Goal: Task Accomplishment & Management: Manage account settings

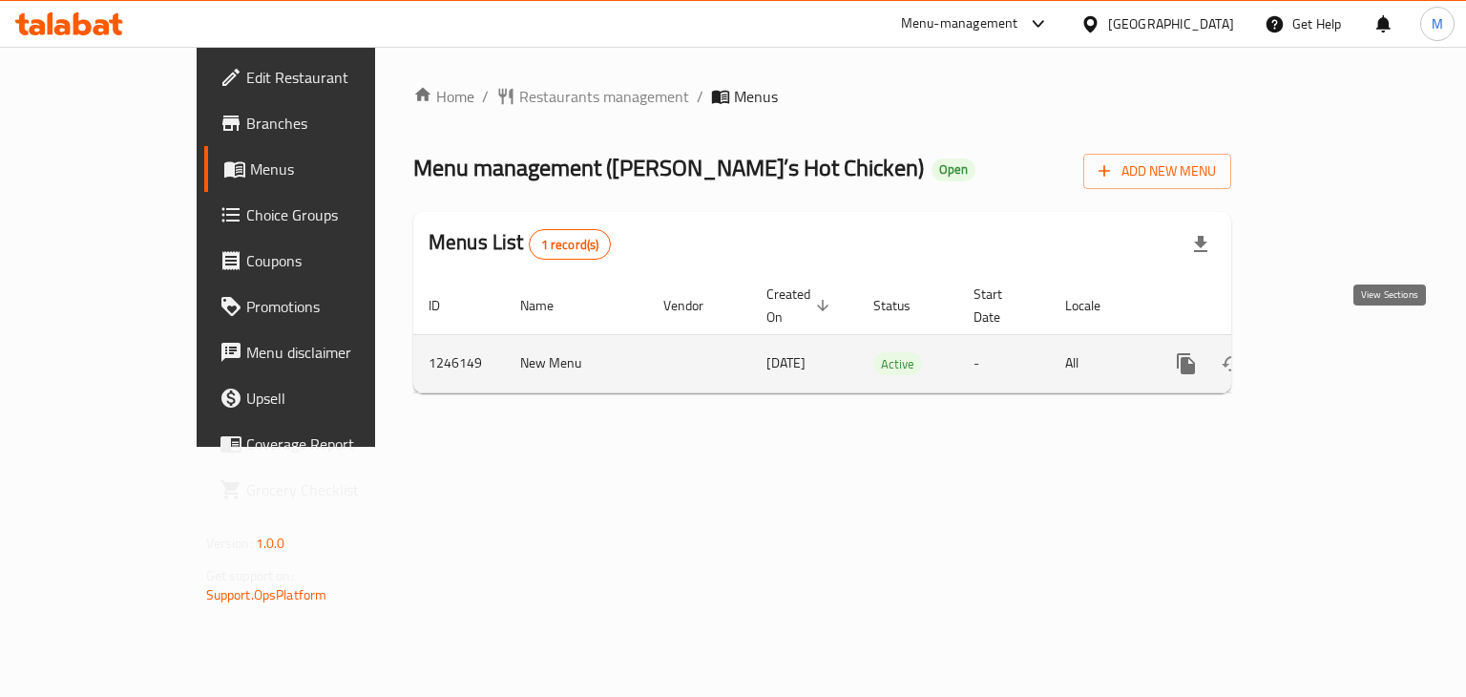
click at [1335, 352] on icon "enhanced table" at bounding box center [1323, 363] width 23 height 23
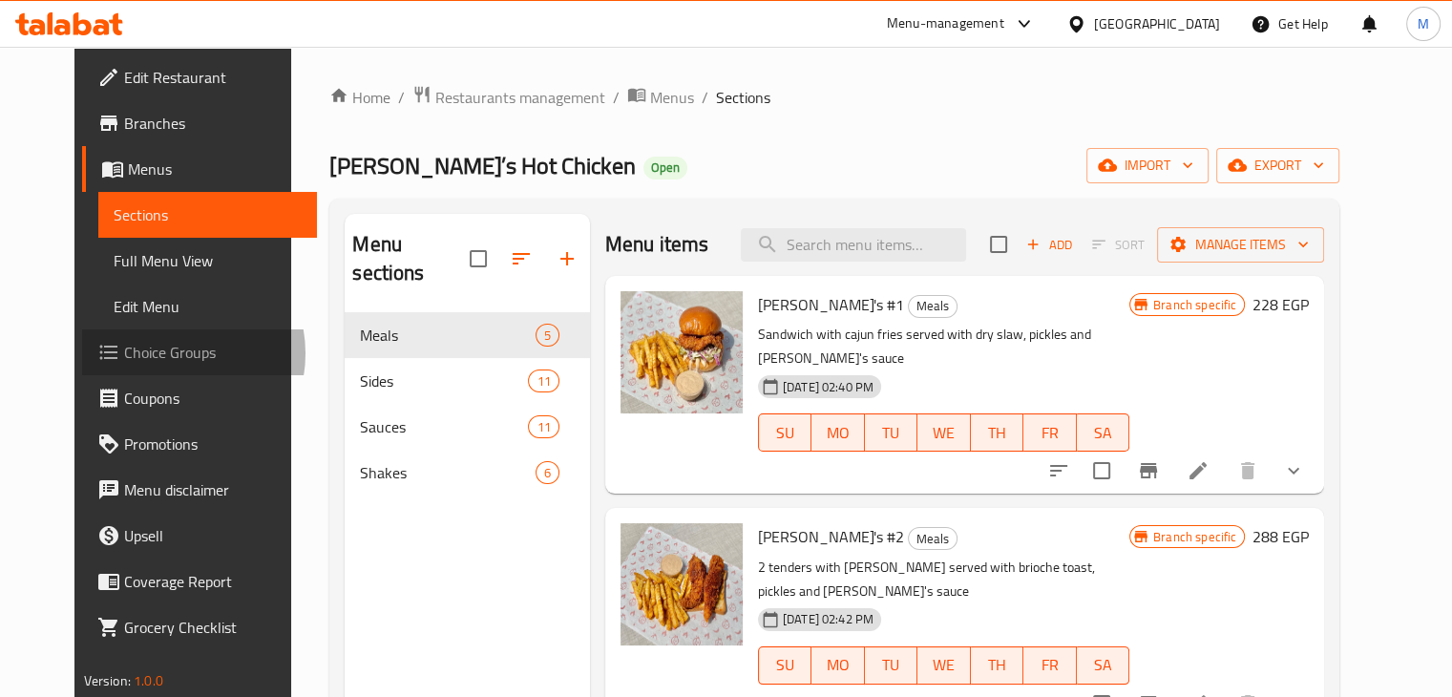
click at [124, 353] on span "Choice Groups" at bounding box center [213, 352] width 178 height 23
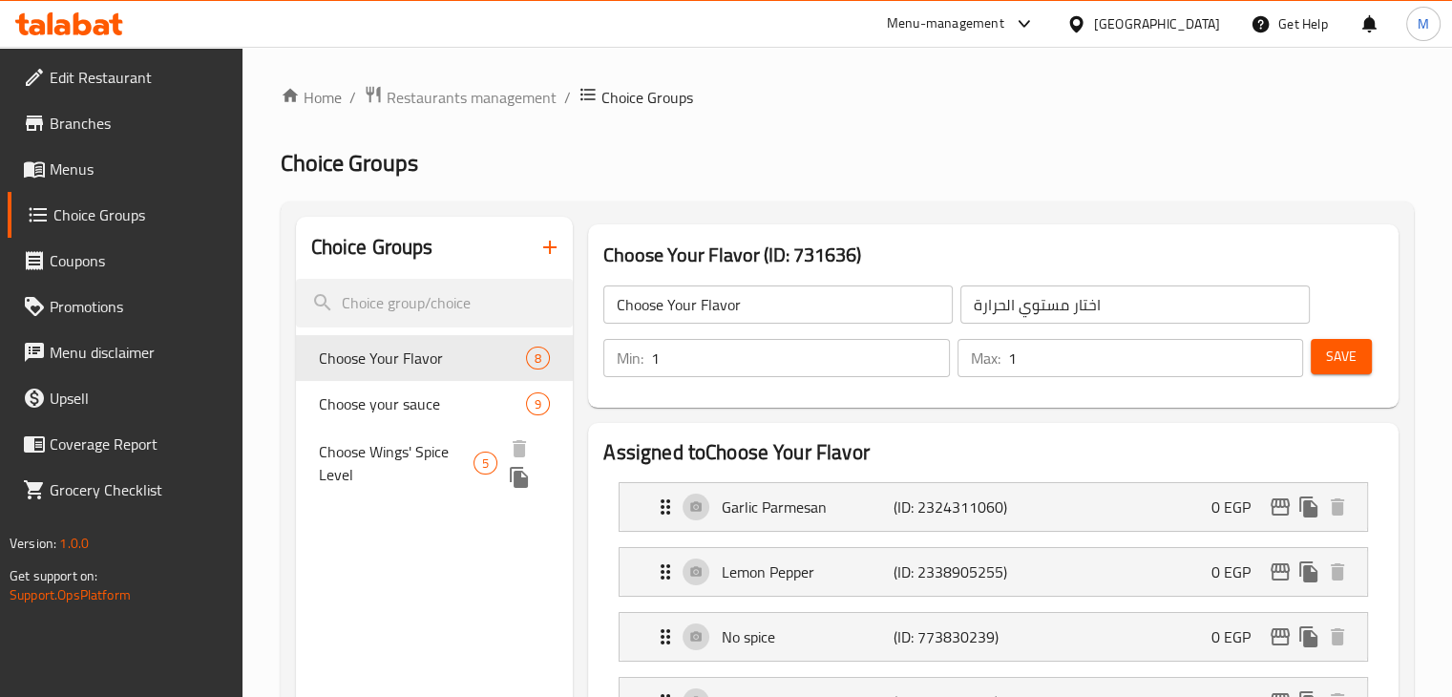
click at [432, 463] on span "Choose Wings' Spice Level" at bounding box center [396, 463] width 155 height 46
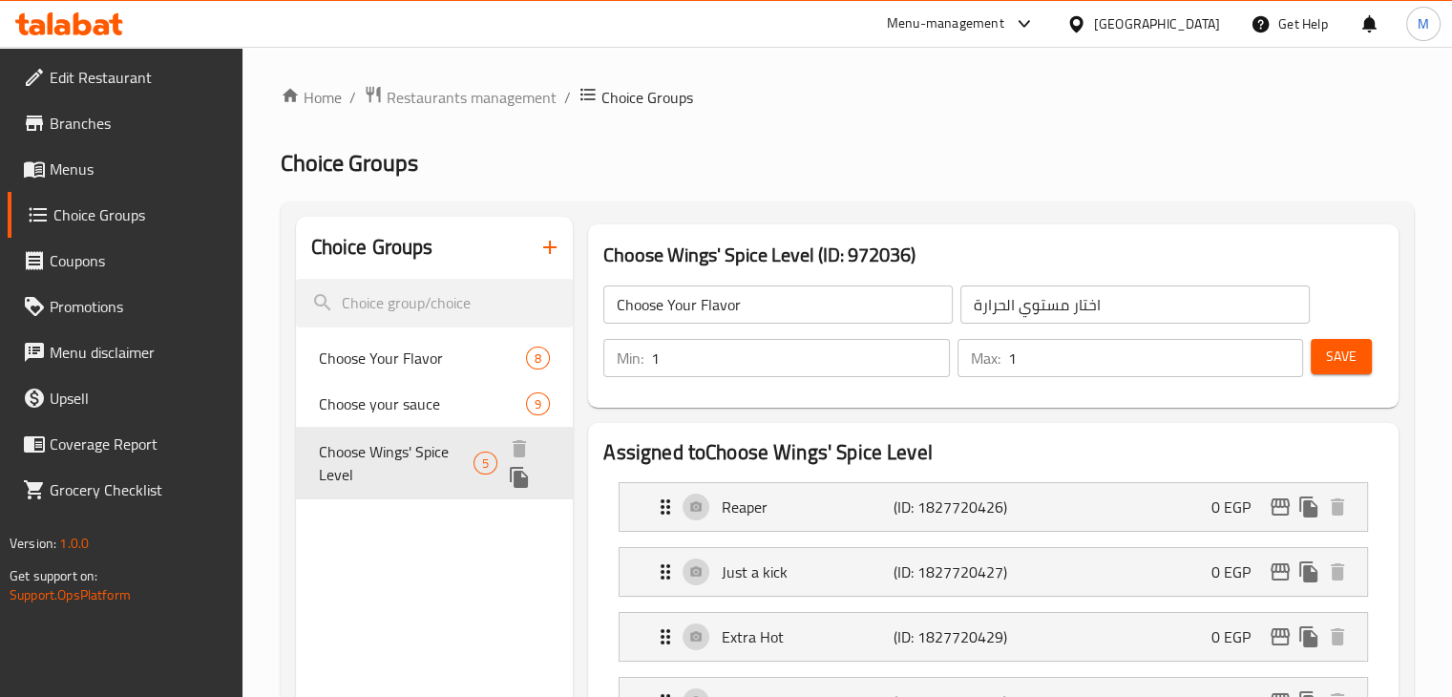
type input "Choose Wings' Spice Level"
type input "مستوي درجة توابل الشطة الاجنحة"
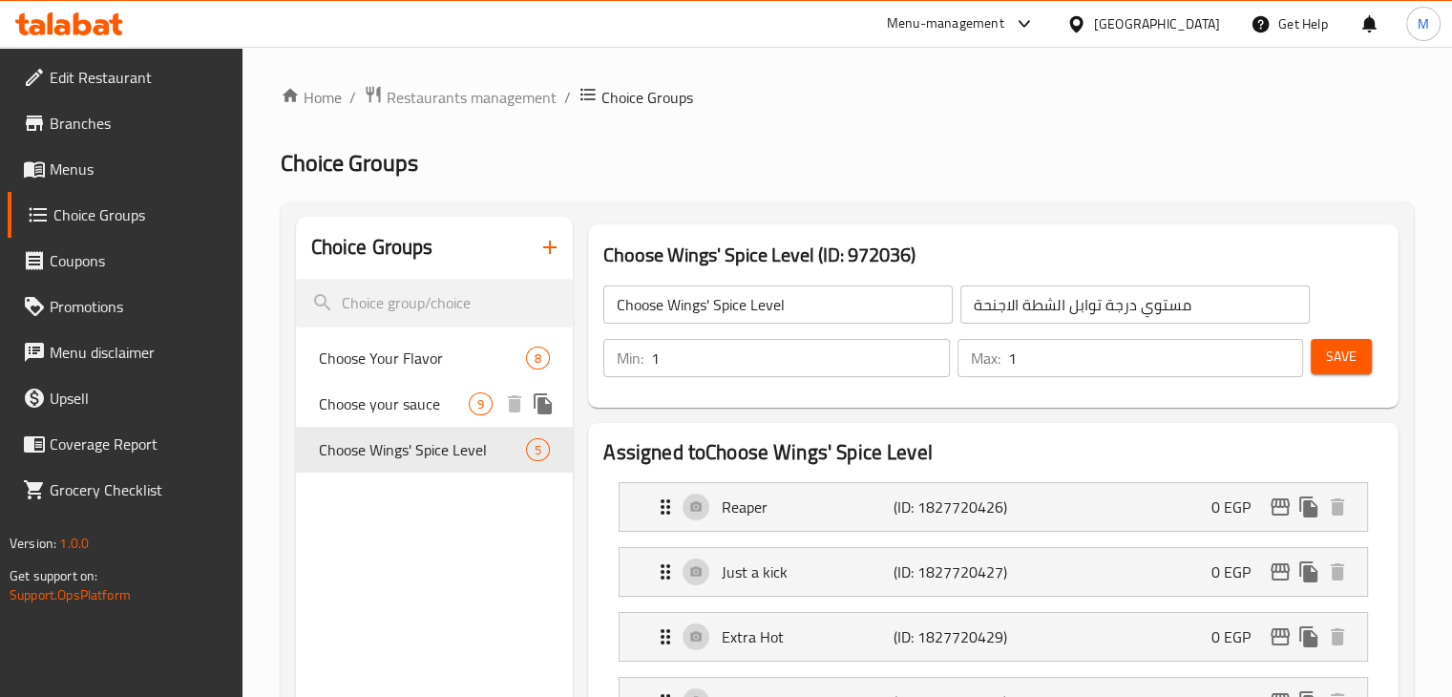
click at [393, 394] on span "Choose your sauce" at bounding box center [394, 403] width 151 height 23
type input "Choose your sauce"
type input "اختر الصوص"
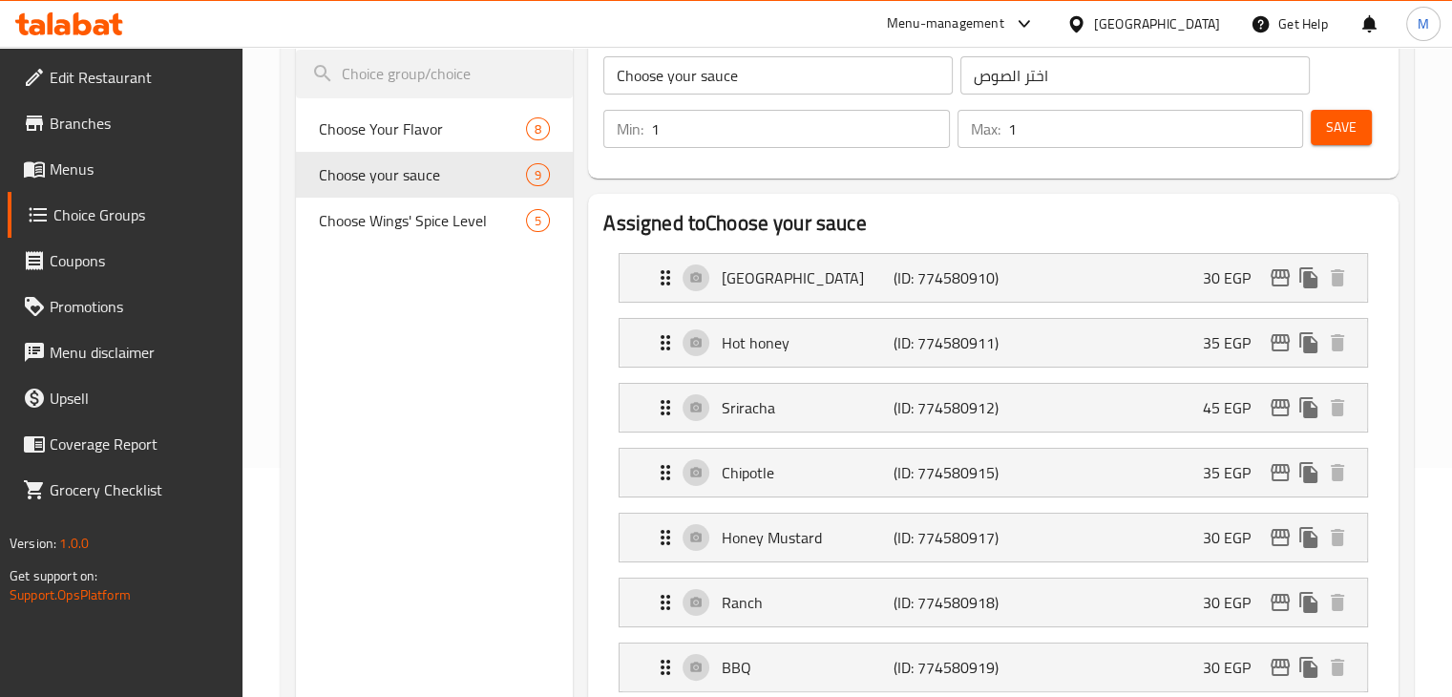
scroll to position [241, 0]
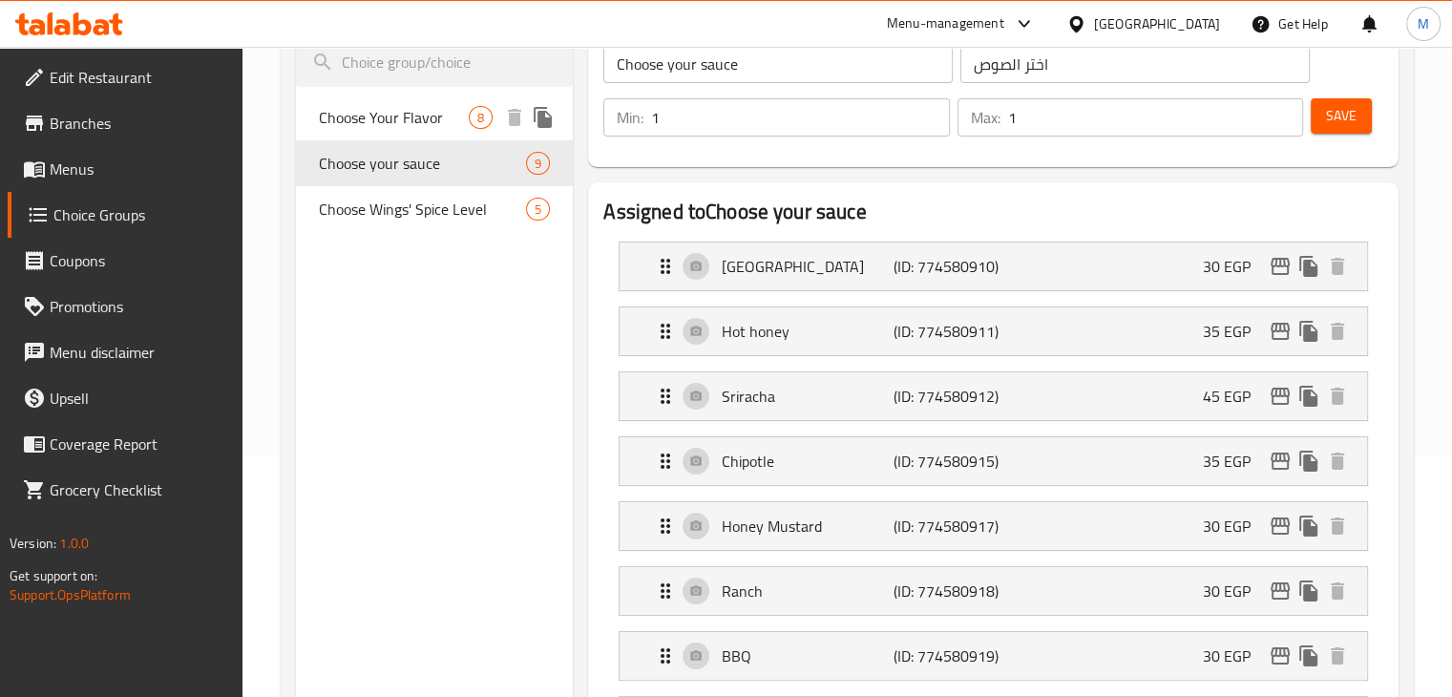
click at [379, 123] on span "Choose Your Flavor" at bounding box center [394, 117] width 151 height 23
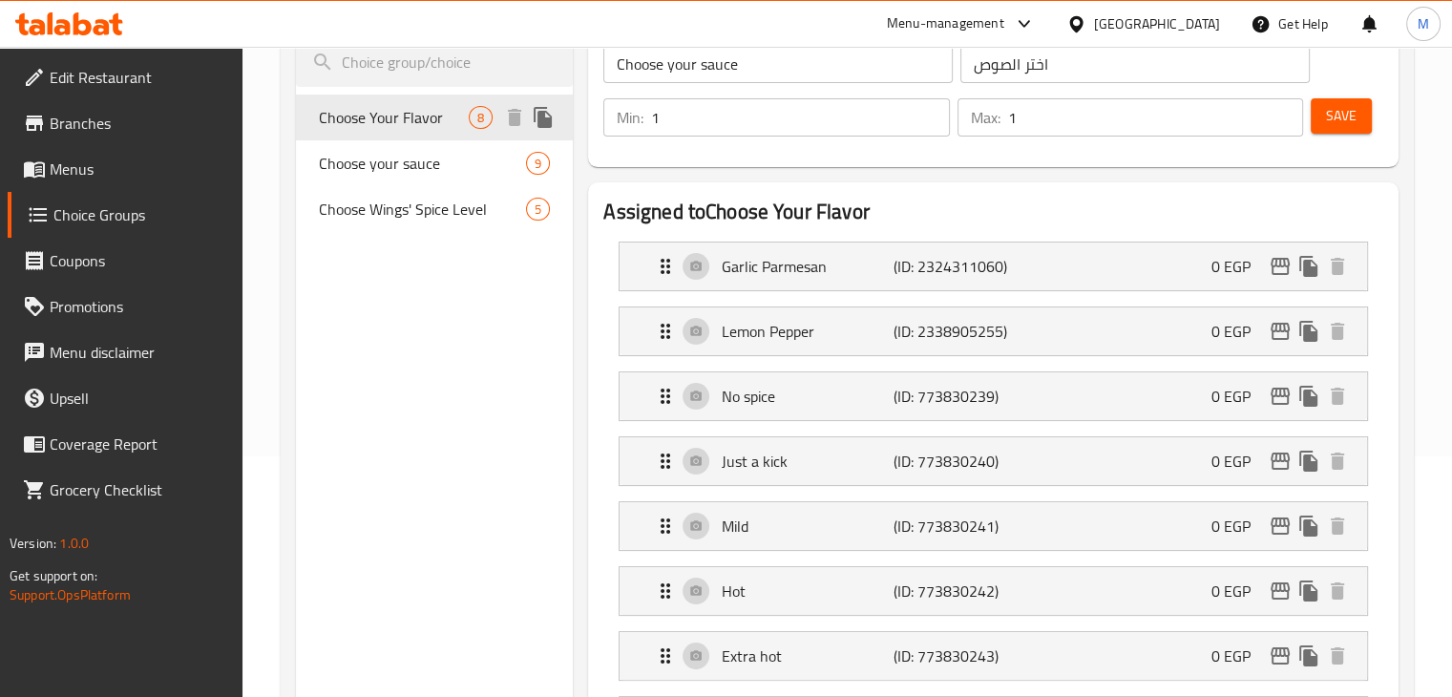
type input "Choose Your Flavor"
type input "اختار مستوي الحرارة"
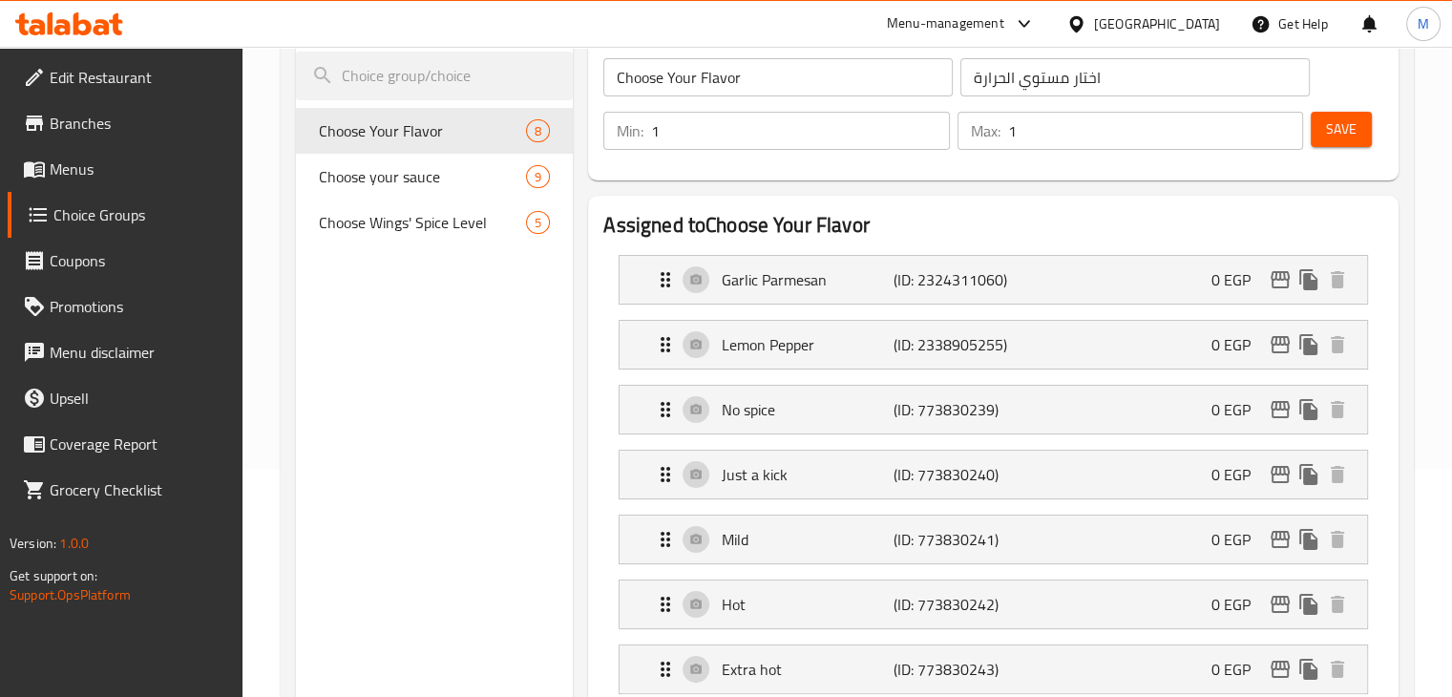
scroll to position [221, 0]
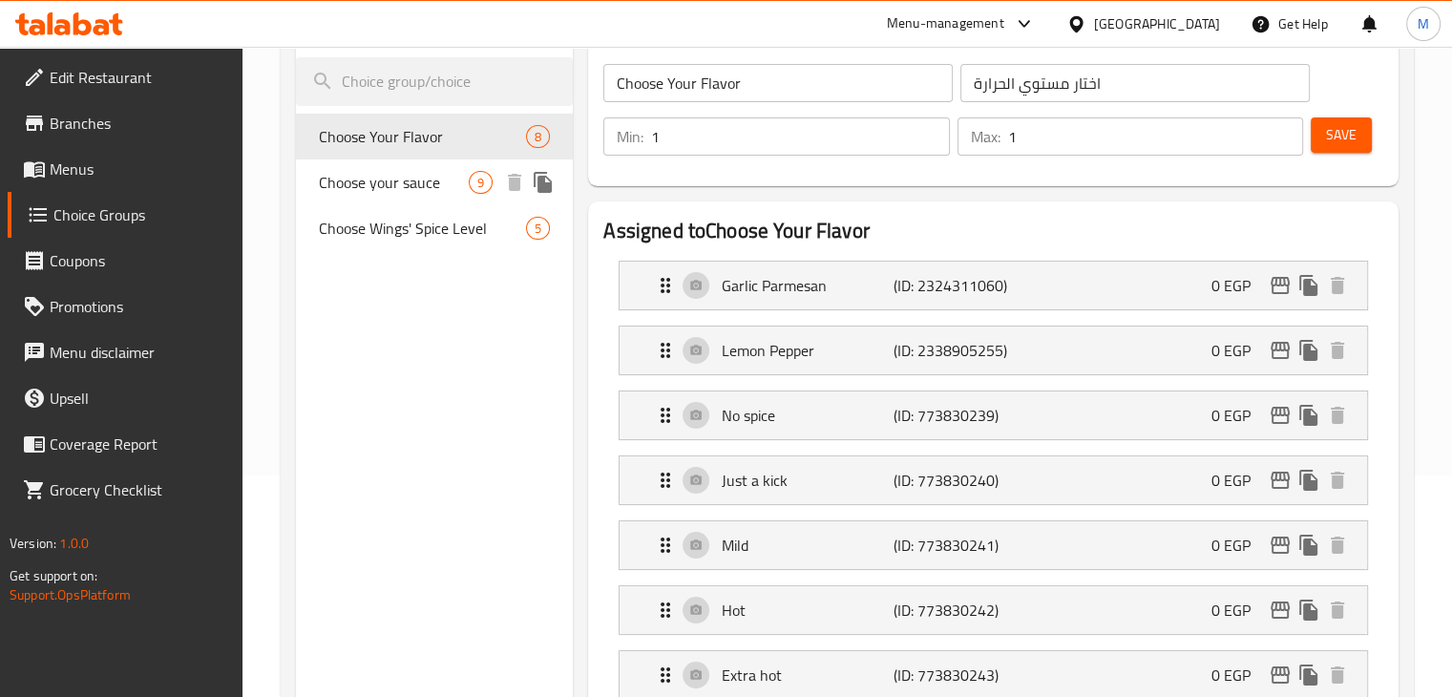
click at [395, 192] on span "Choose your sauce" at bounding box center [394, 182] width 151 height 23
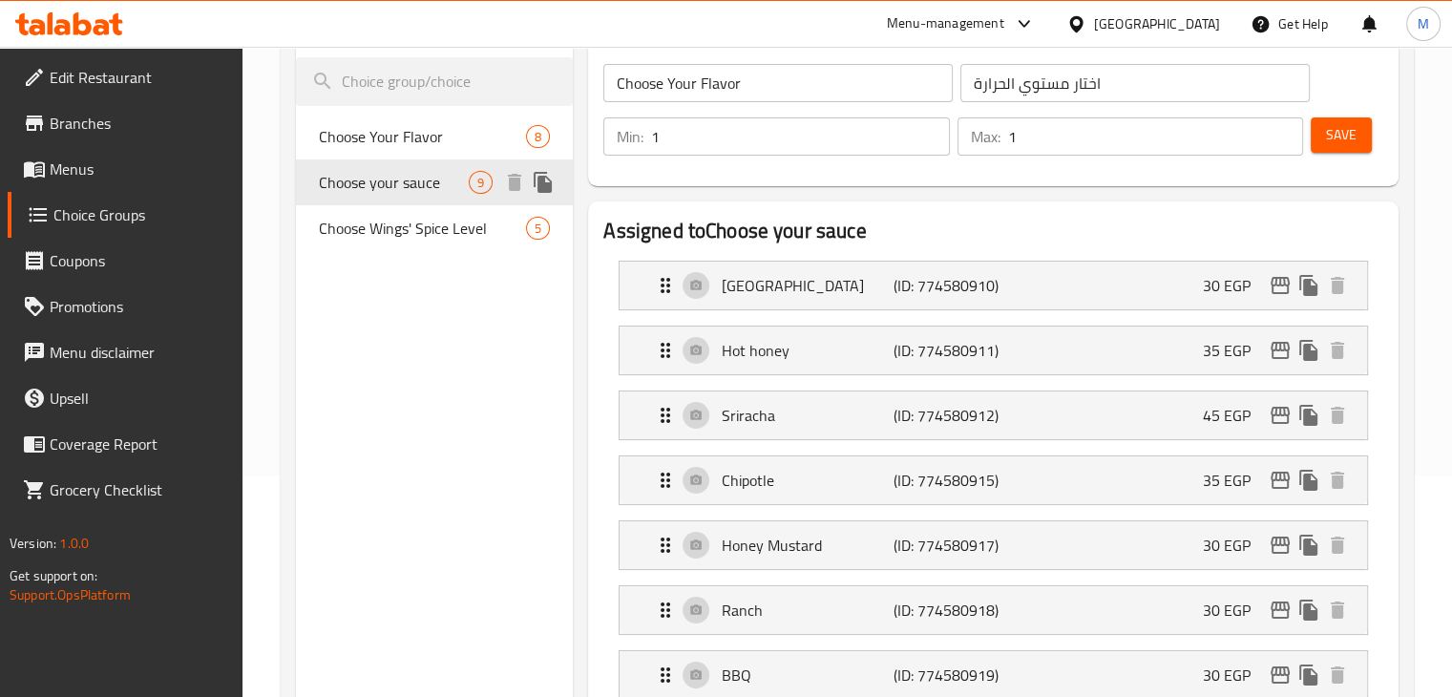
type input "Choose your sauce"
type input "اختر الصوص"
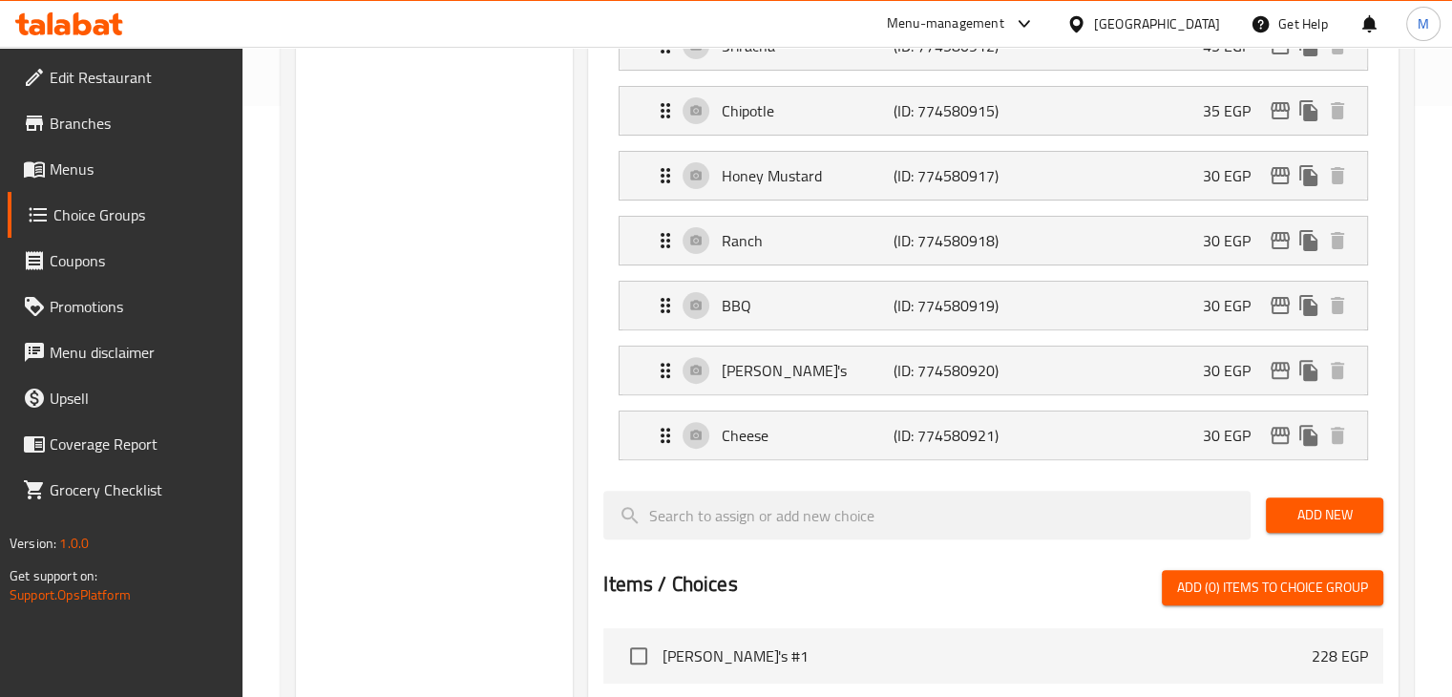
scroll to position [592, 0]
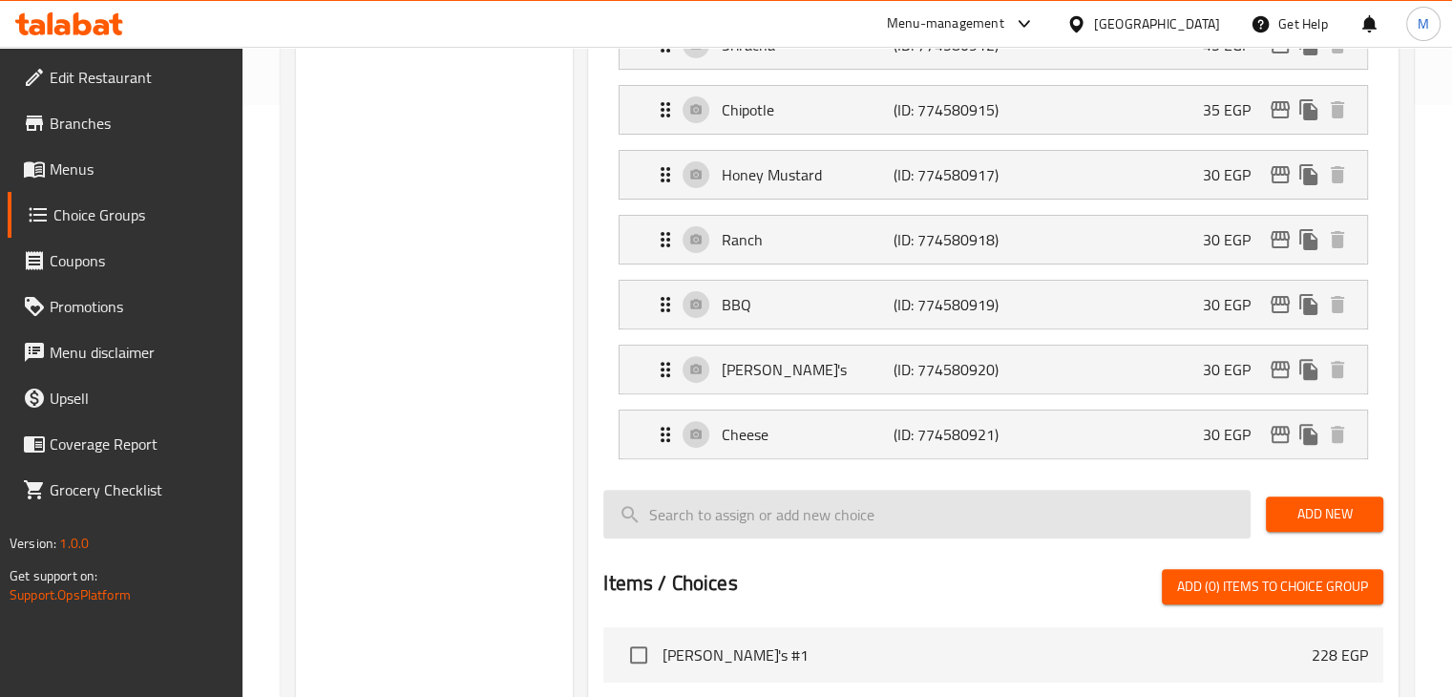
click at [844, 497] on input "search" at bounding box center [926, 514] width 647 height 49
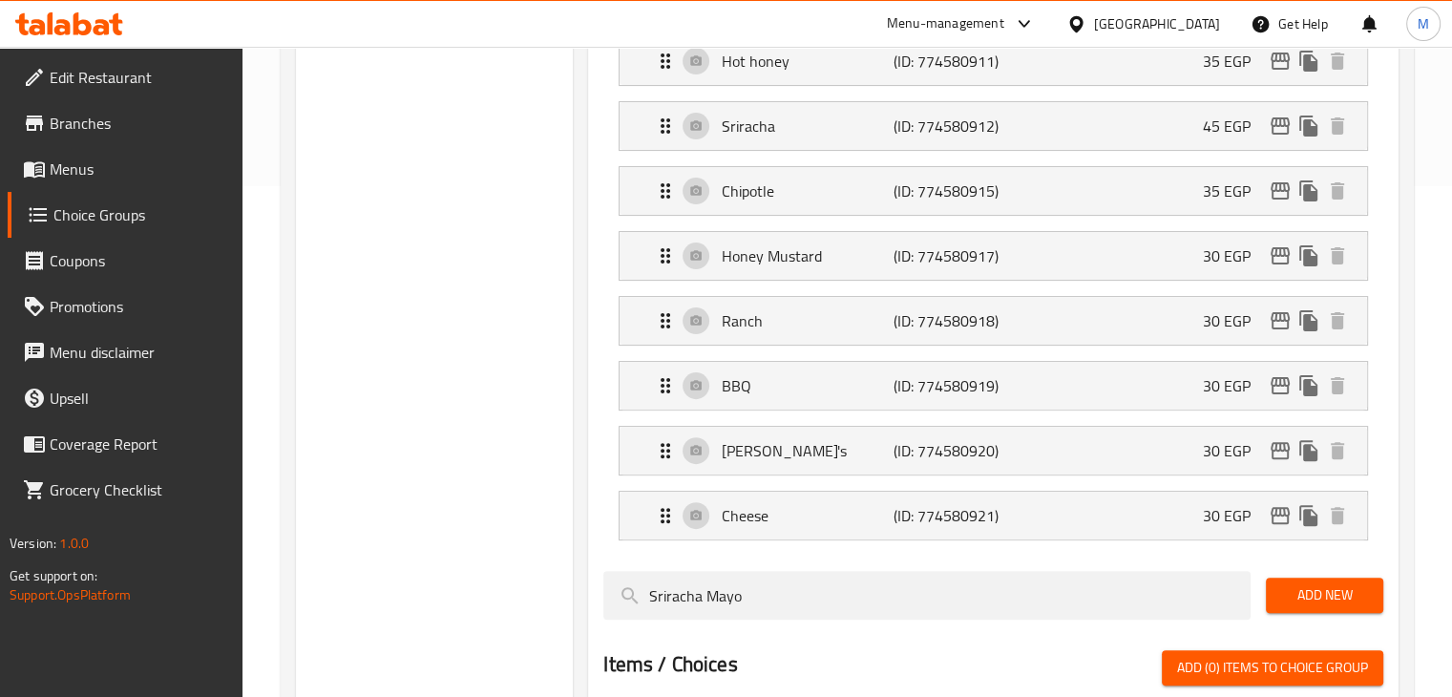
type input "Sriracha Mayo"
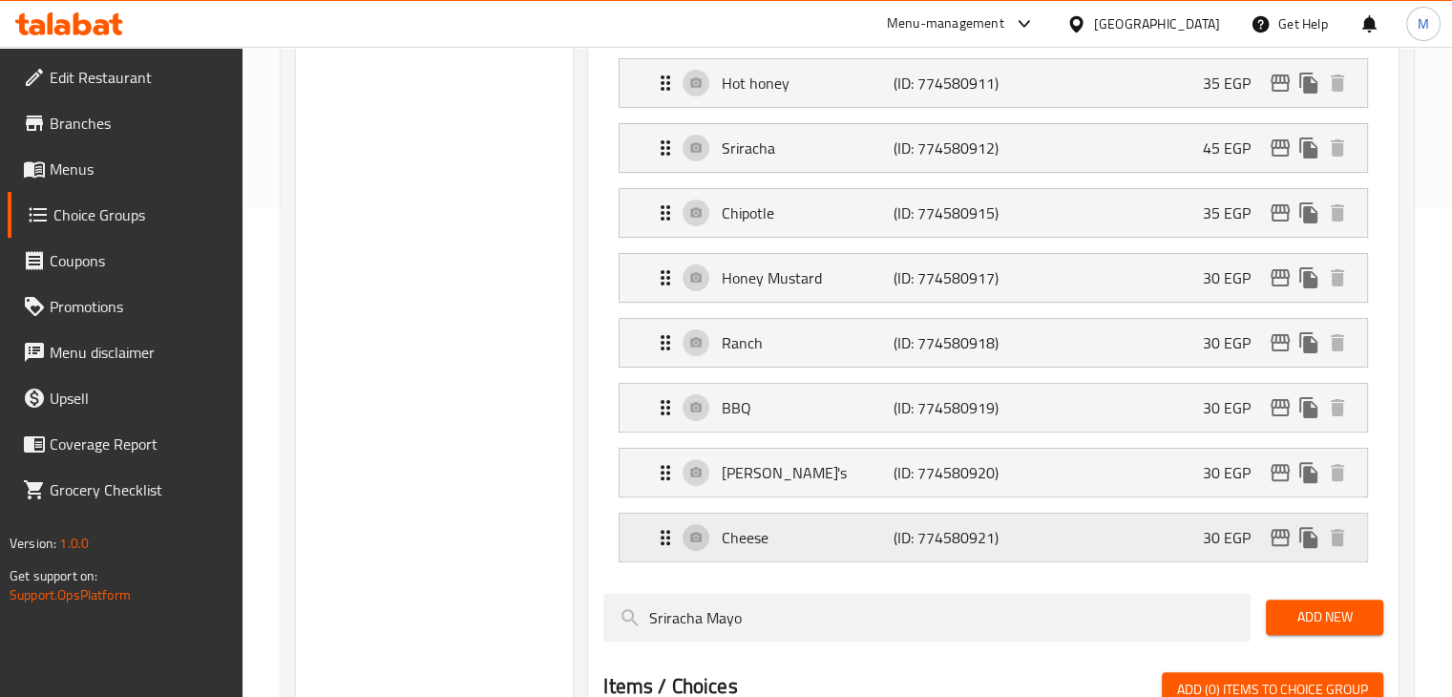
scroll to position [489, 0]
click at [1328, 624] on span "Add New" at bounding box center [1324, 617] width 87 height 24
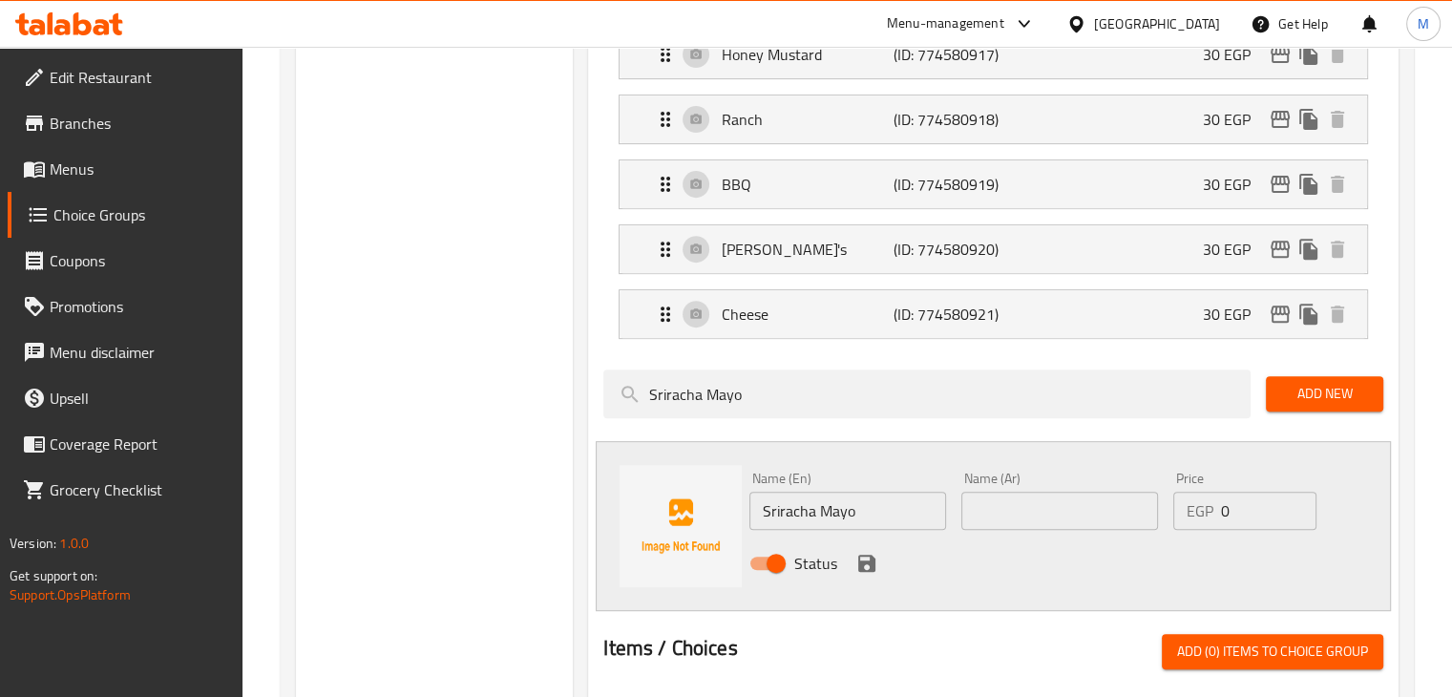
scroll to position [714, 0]
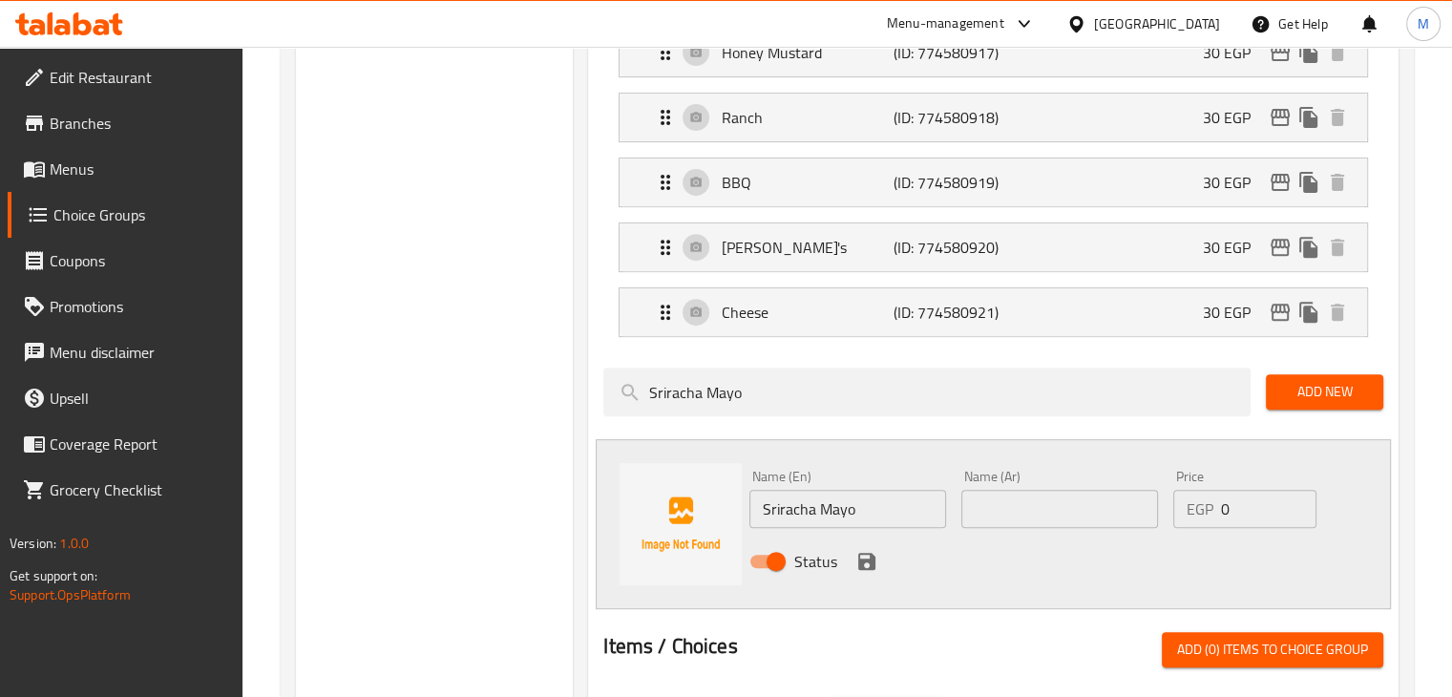
click at [1002, 497] on input "text" at bounding box center [1059, 509] width 197 height 38
type input "سيراتشا مايو"
click at [1243, 503] on input "0" at bounding box center [1268, 509] width 95 height 38
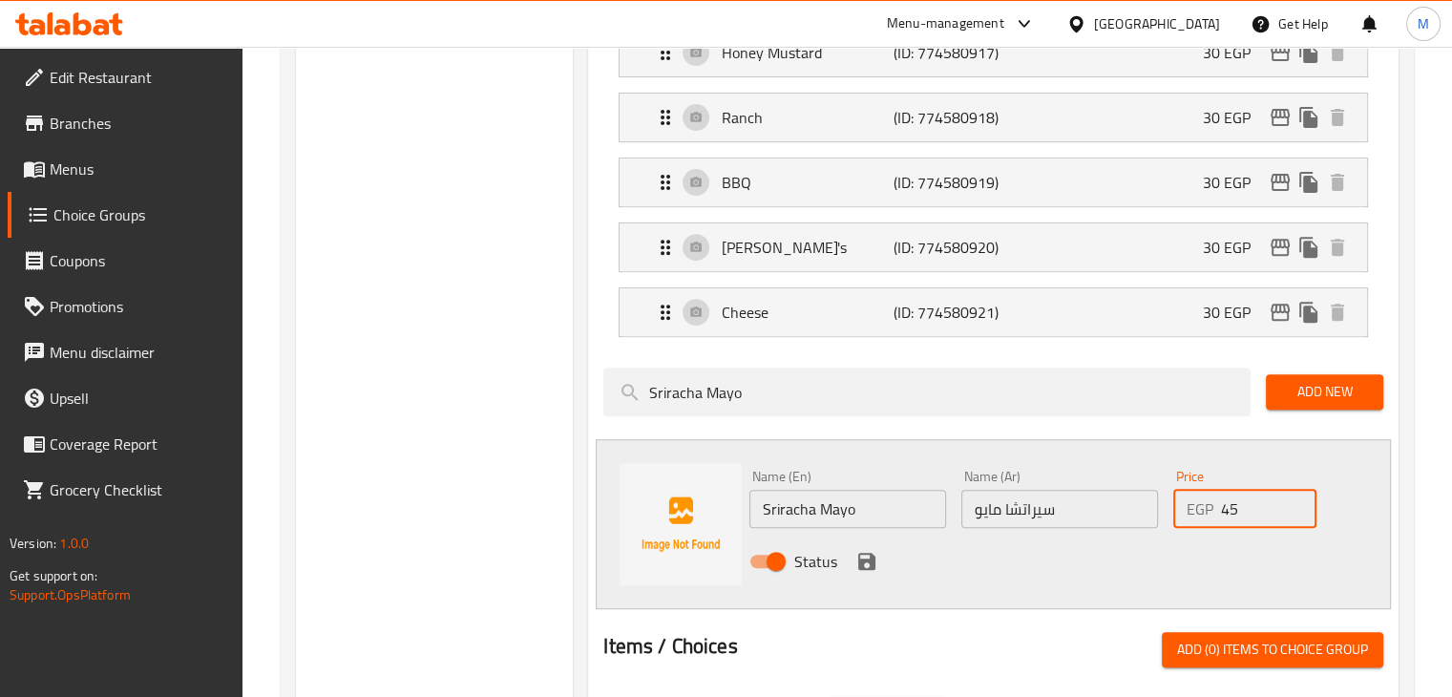
type input "45"
click at [863, 558] on icon "save" at bounding box center [866, 561] width 17 height 17
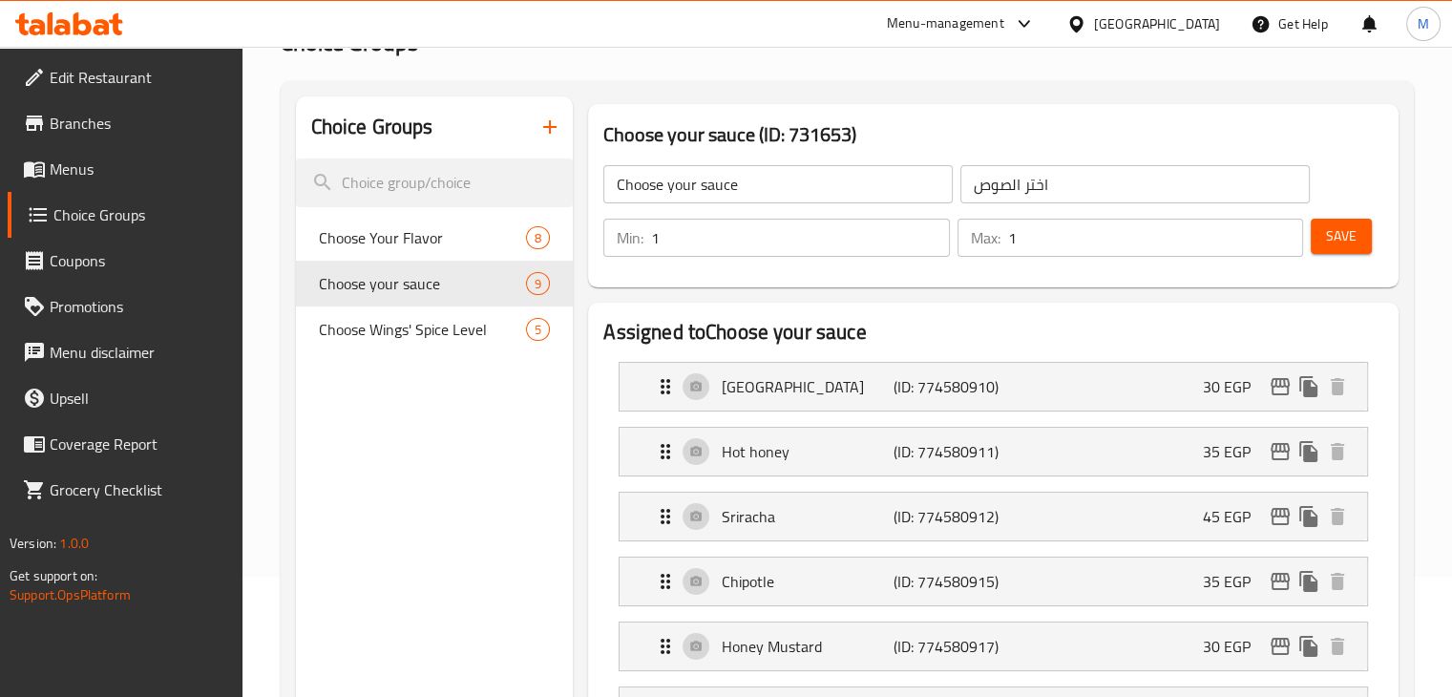
scroll to position [115, 0]
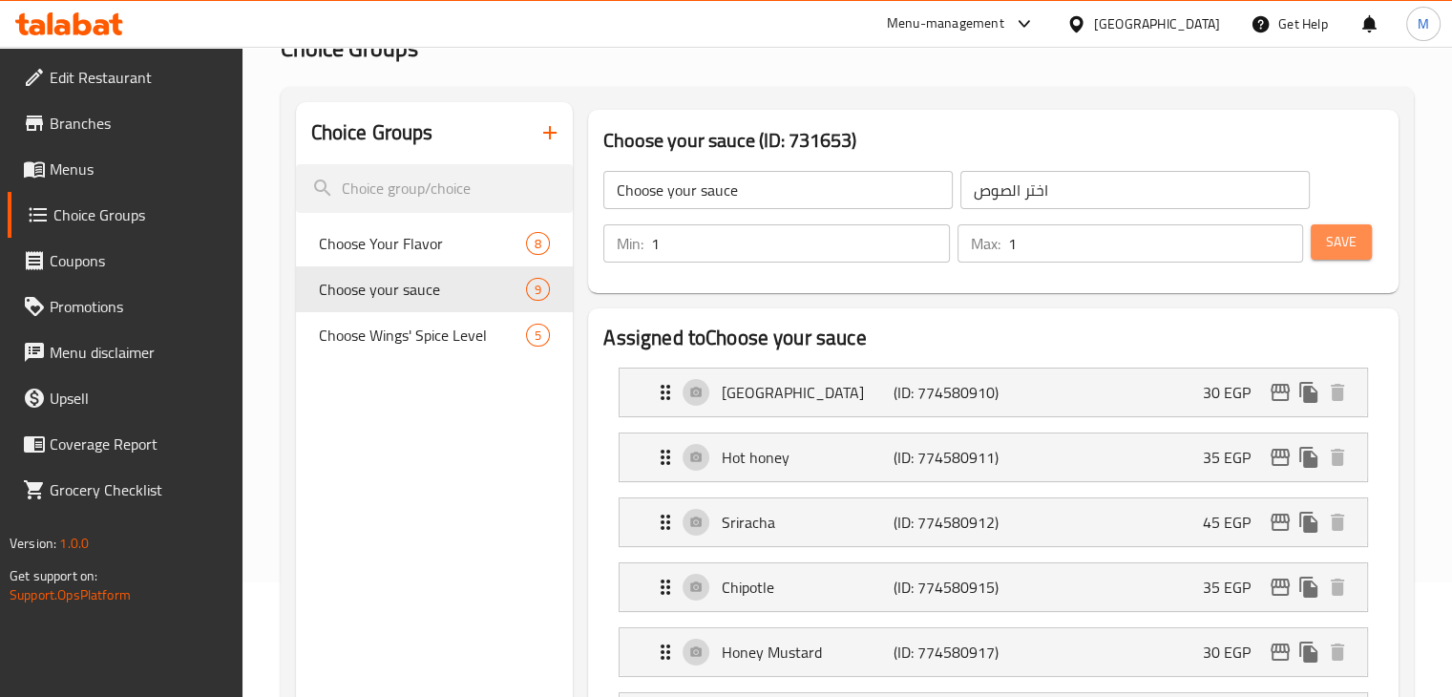
click at [1341, 234] on span "Save" at bounding box center [1341, 242] width 31 height 24
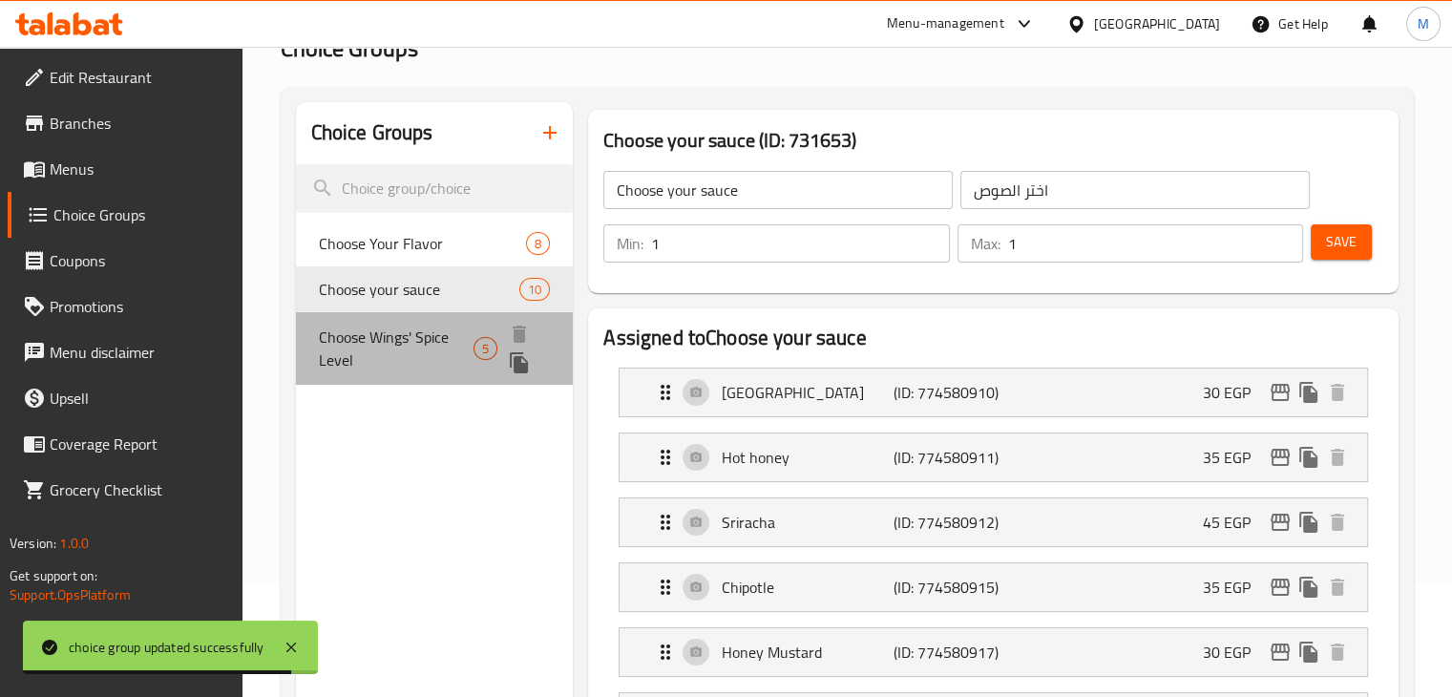
click at [386, 341] on span "Choose Wings' Spice Level" at bounding box center [396, 348] width 155 height 46
type input "Choose Wings' Spice Level"
type input "مستوي درجة توابل الشطة الاجنحة"
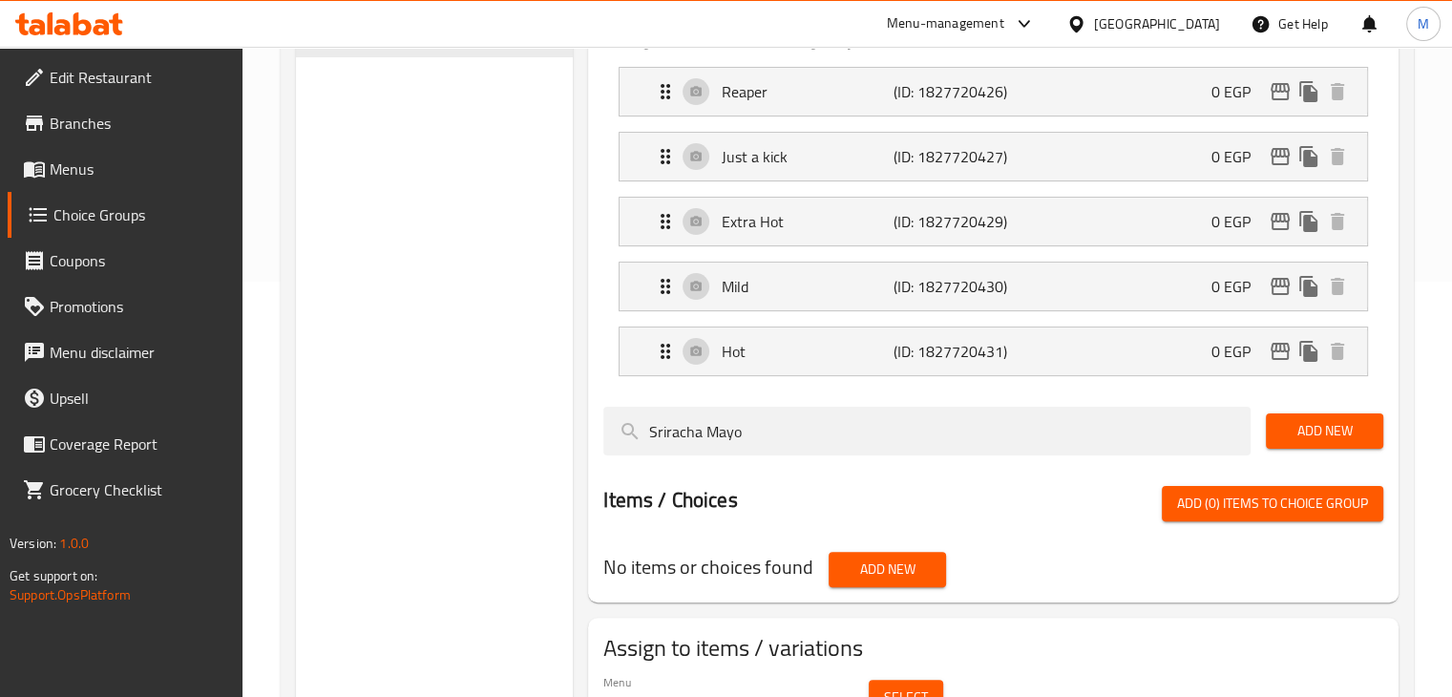
scroll to position [416, 0]
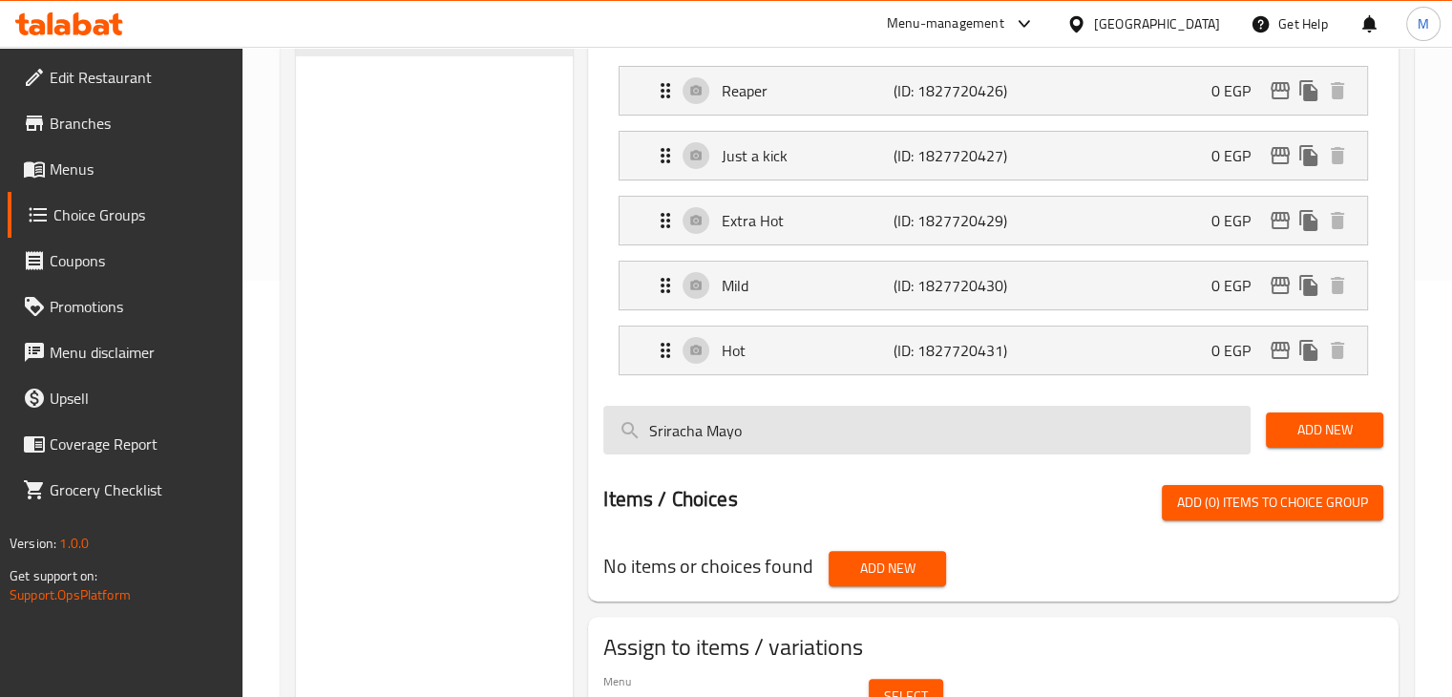
click at [786, 429] on input "Sriracha Mayo" at bounding box center [926, 430] width 647 height 49
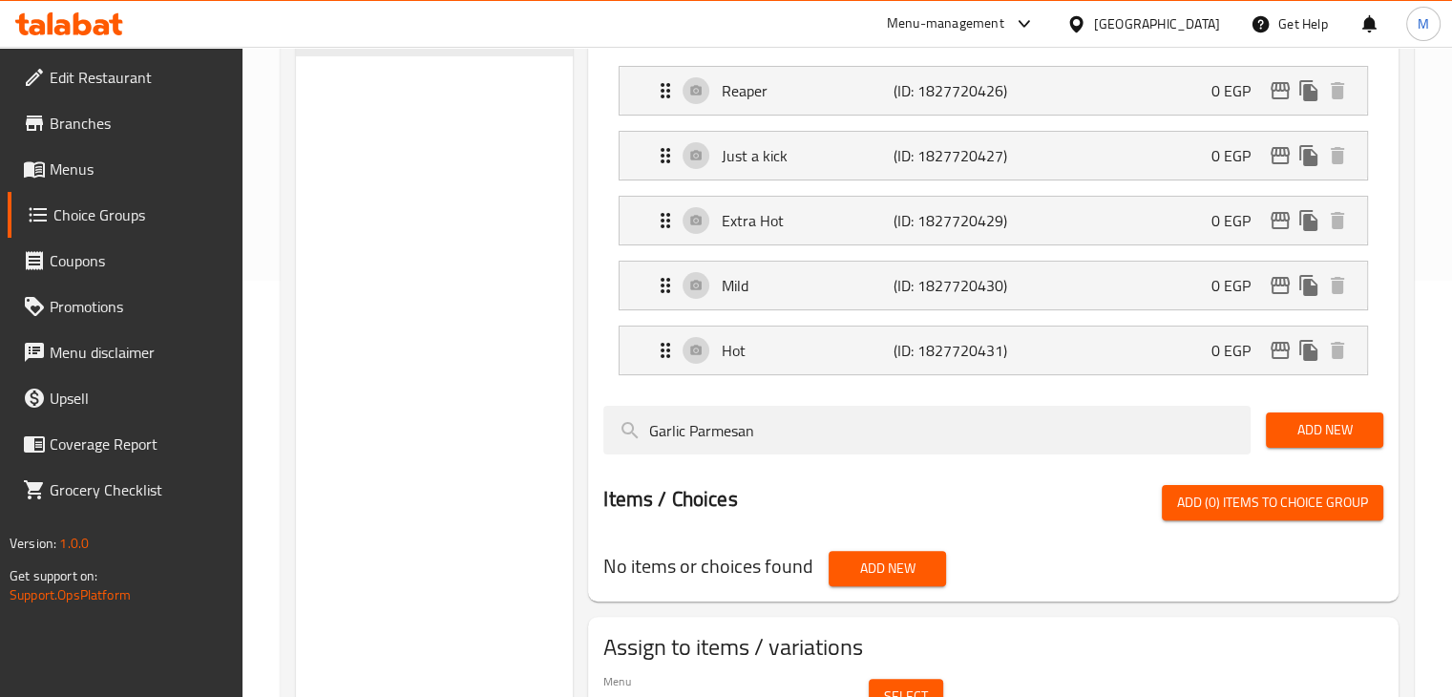
type input "Garlic Parmesan"
click at [1317, 429] on span "Add New" at bounding box center [1324, 430] width 87 height 24
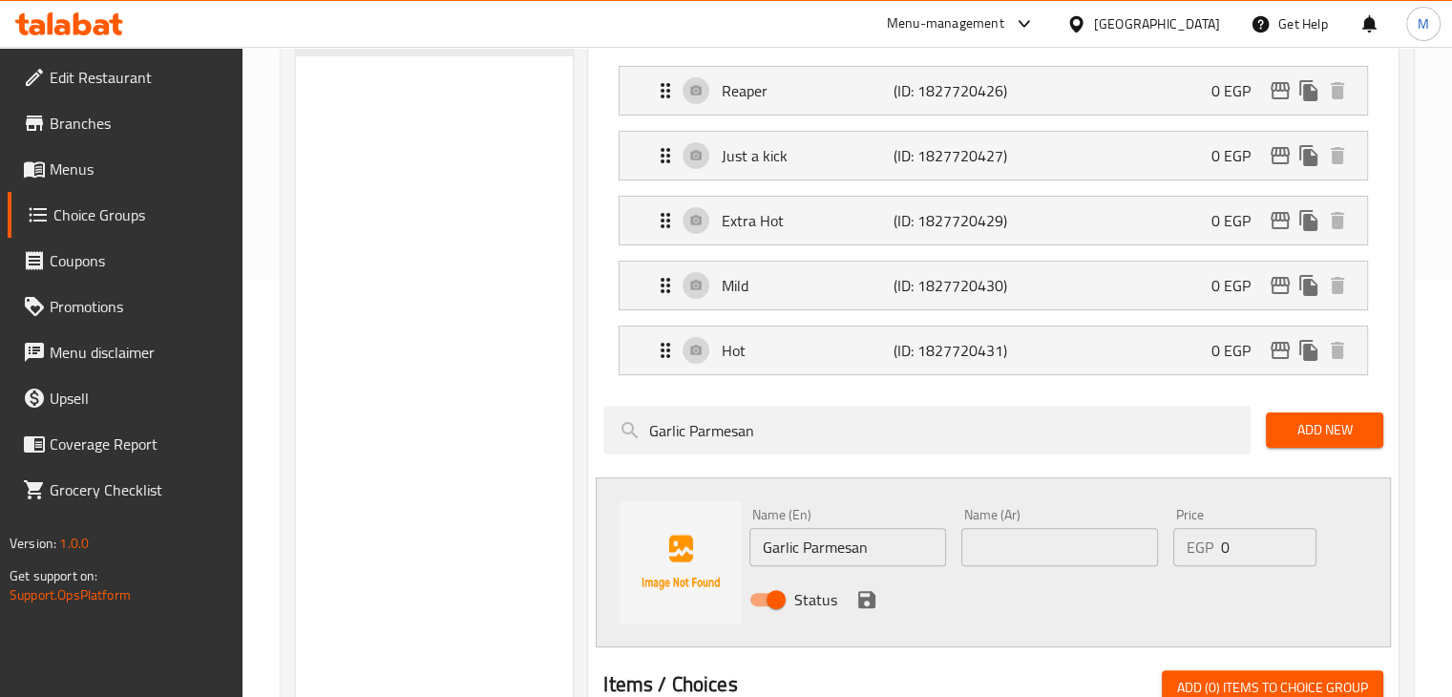
click at [1042, 534] on input "text" at bounding box center [1059, 547] width 197 height 38
type input "بارميزان بالثوم"
click at [874, 588] on icon "save" at bounding box center [866, 599] width 23 height 23
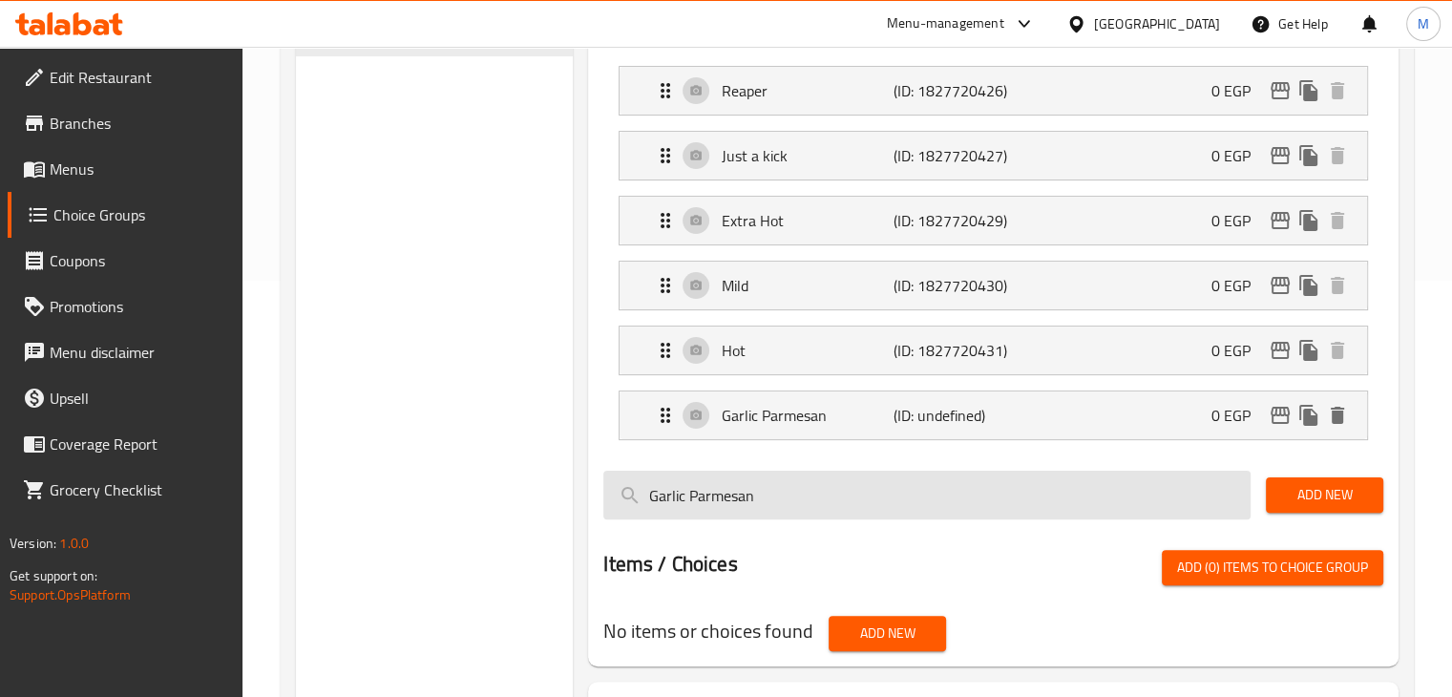
click at [836, 509] on input "Garlic Parmesan" at bounding box center [926, 495] width 647 height 49
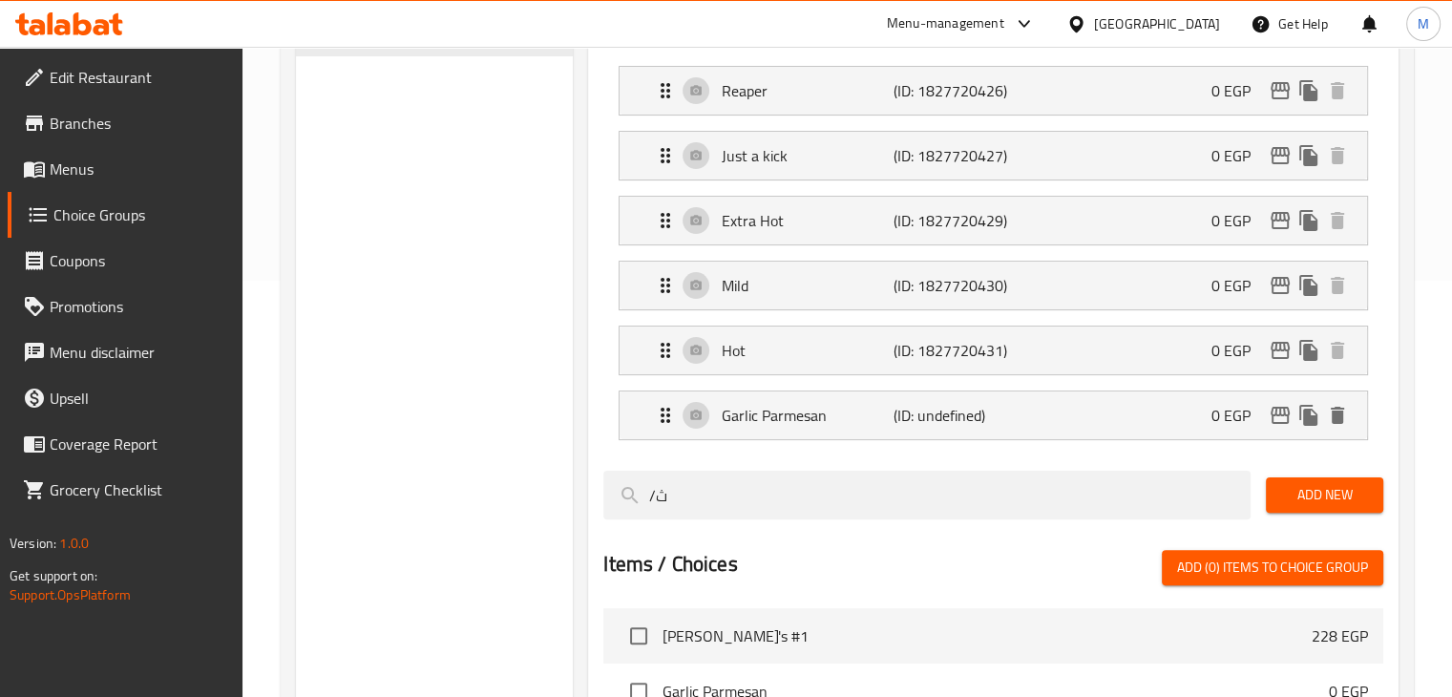
type input "/"
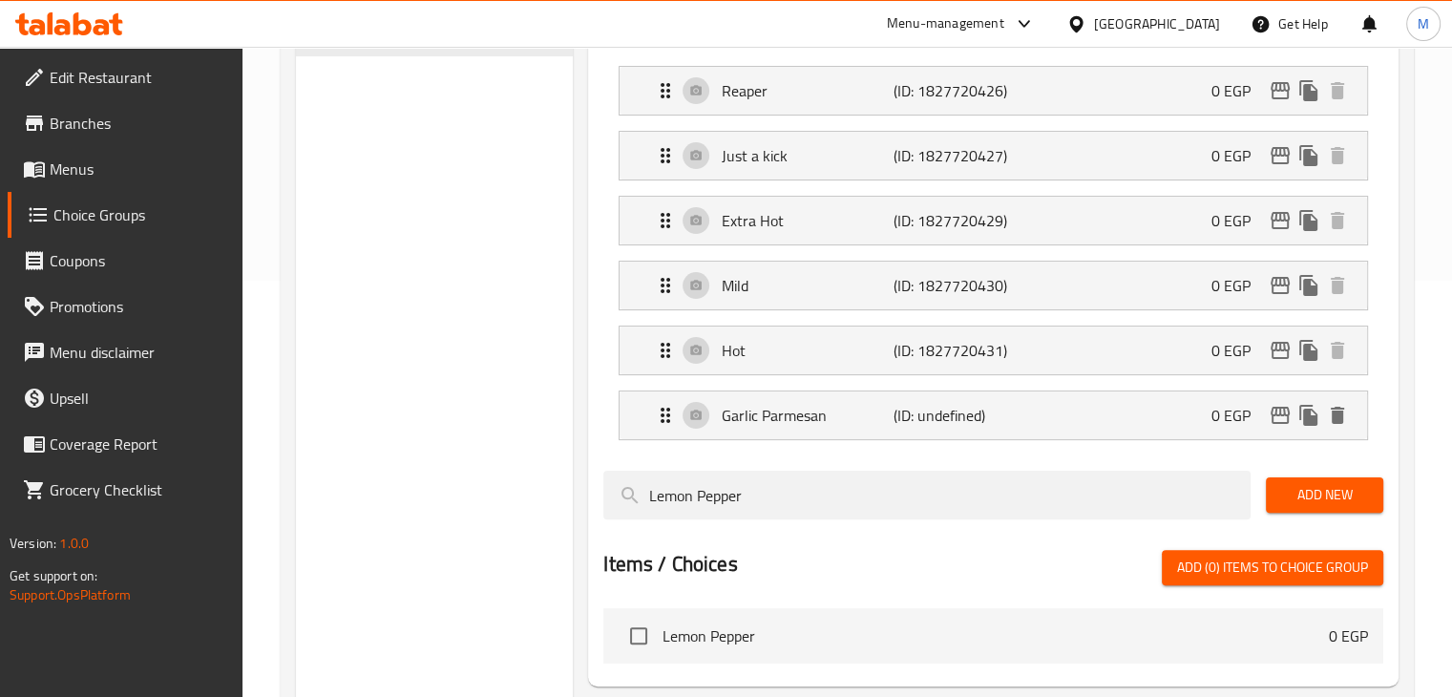
type input "Lemon Pepper"
click at [1321, 484] on span "Add New" at bounding box center [1324, 495] width 87 height 24
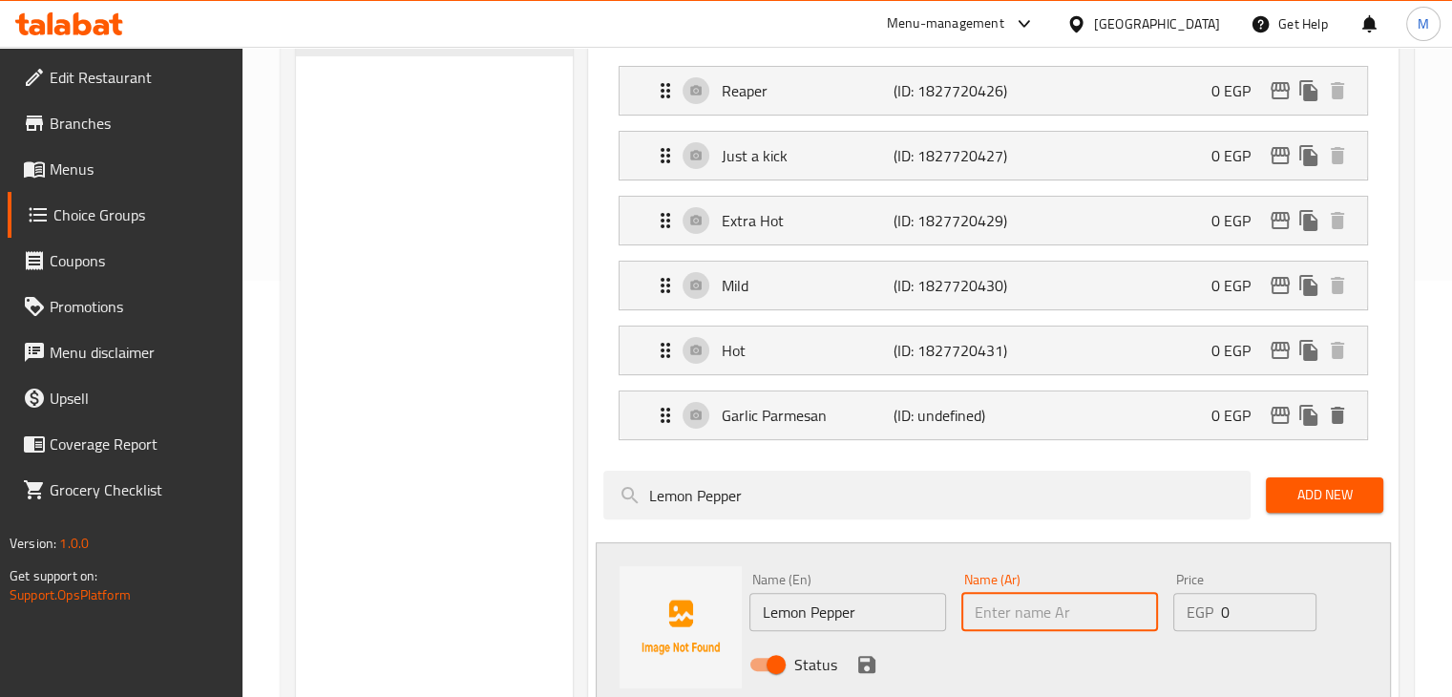
click at [1038, 601] on input "text" at bounding box center [1059, 612] width 197 height 38
type input "ليمون بالفلفل"
click at [1118, 645] on div "Status" at bounding box center [1060, 664] width 636 height 52
click at [860, 664] on icon "save" at bounding box center [866, 664] width 17 height 17
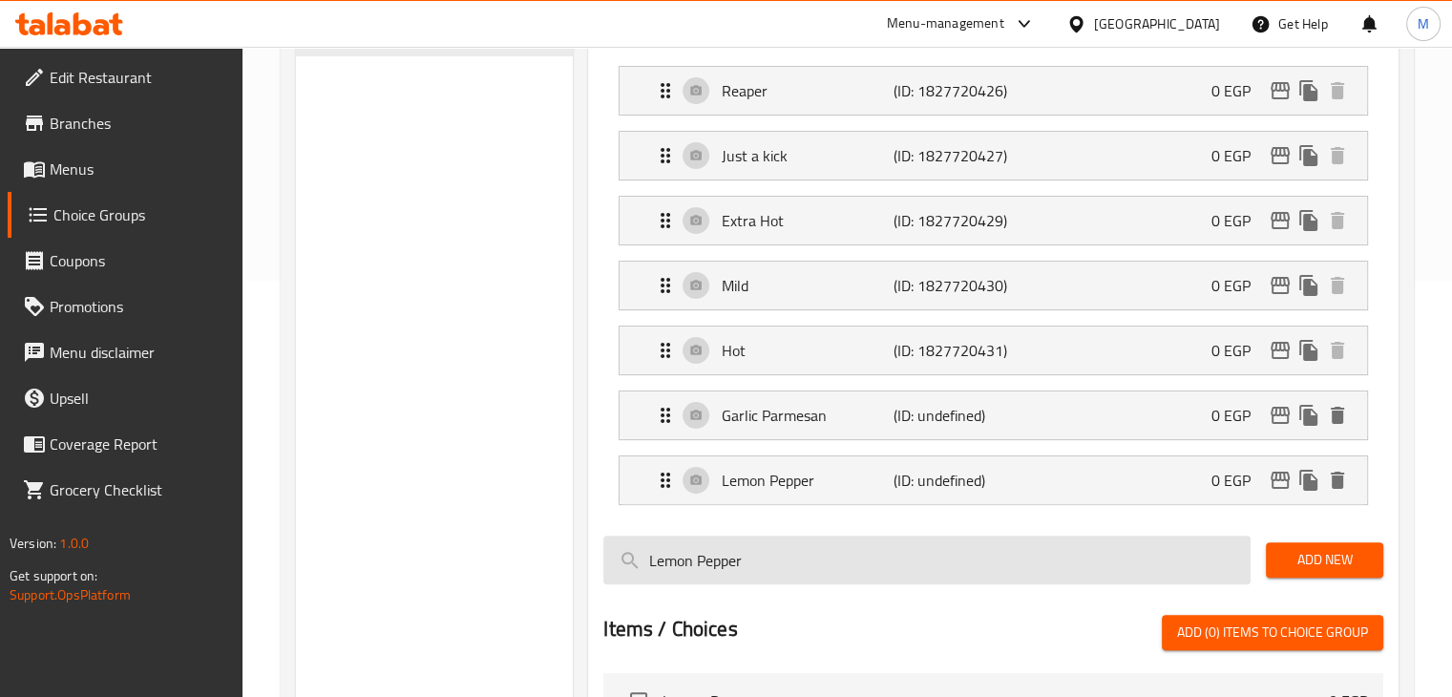
click at [1017, 552] on input "Lemon Pepper" at bounding box center [926, 559] width 647 height 49
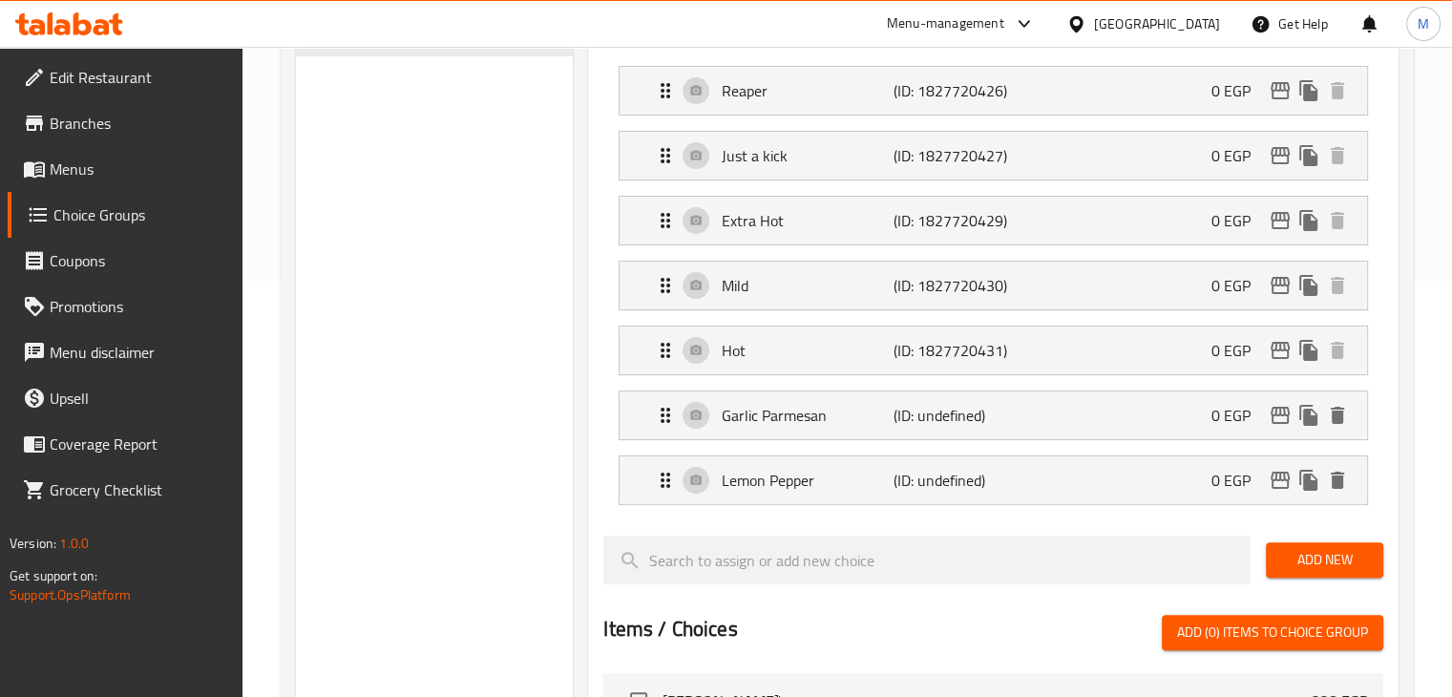
click at [1399, 440] on div "Assigned to Choose Wings' Spice Level Reaper (ID: 1827720426) 0 EGP Name (En) R…" at bounding box center [993, 552] width 826 height 1107
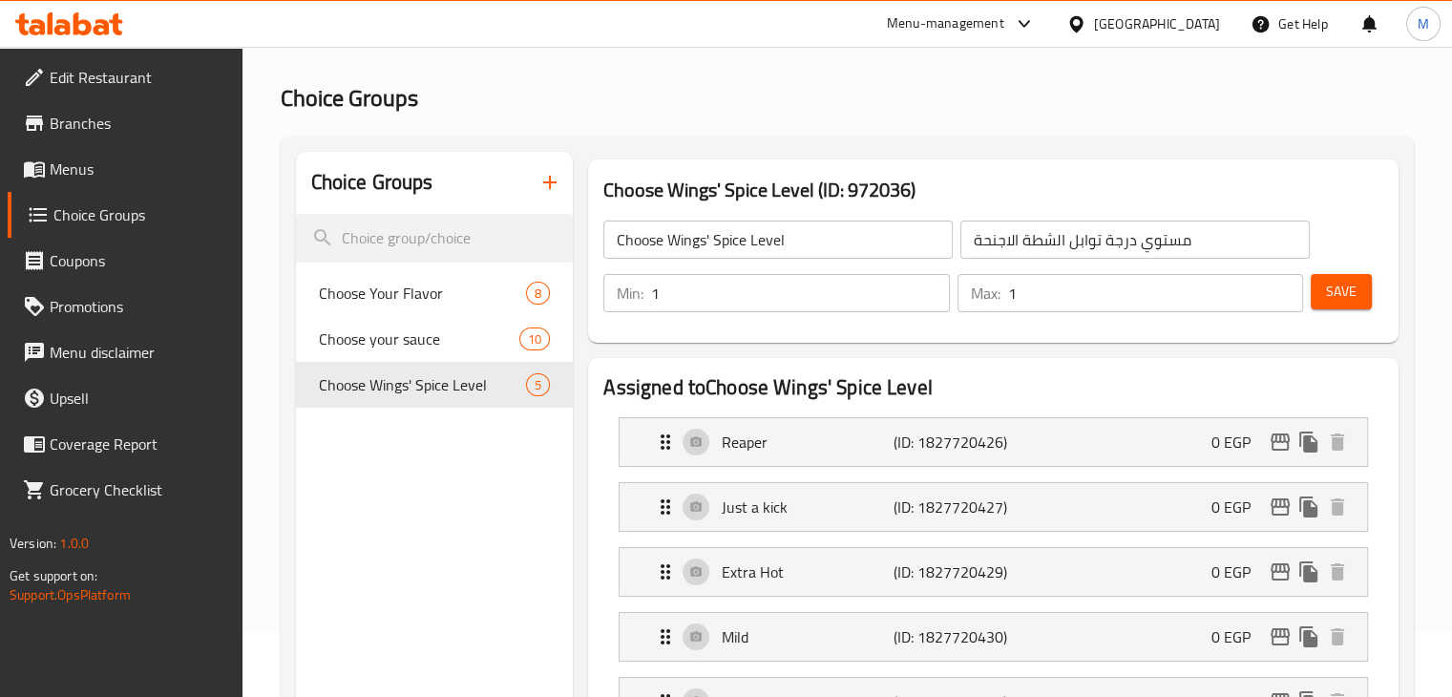
scroll to position [65, 0]
click at [1345, 288] on span "Save" at bounding box center [1341, 292] width 31 height 24
click at [1330, 287] on span "Save" at bounding box center [1341, 292] width 31 height 24
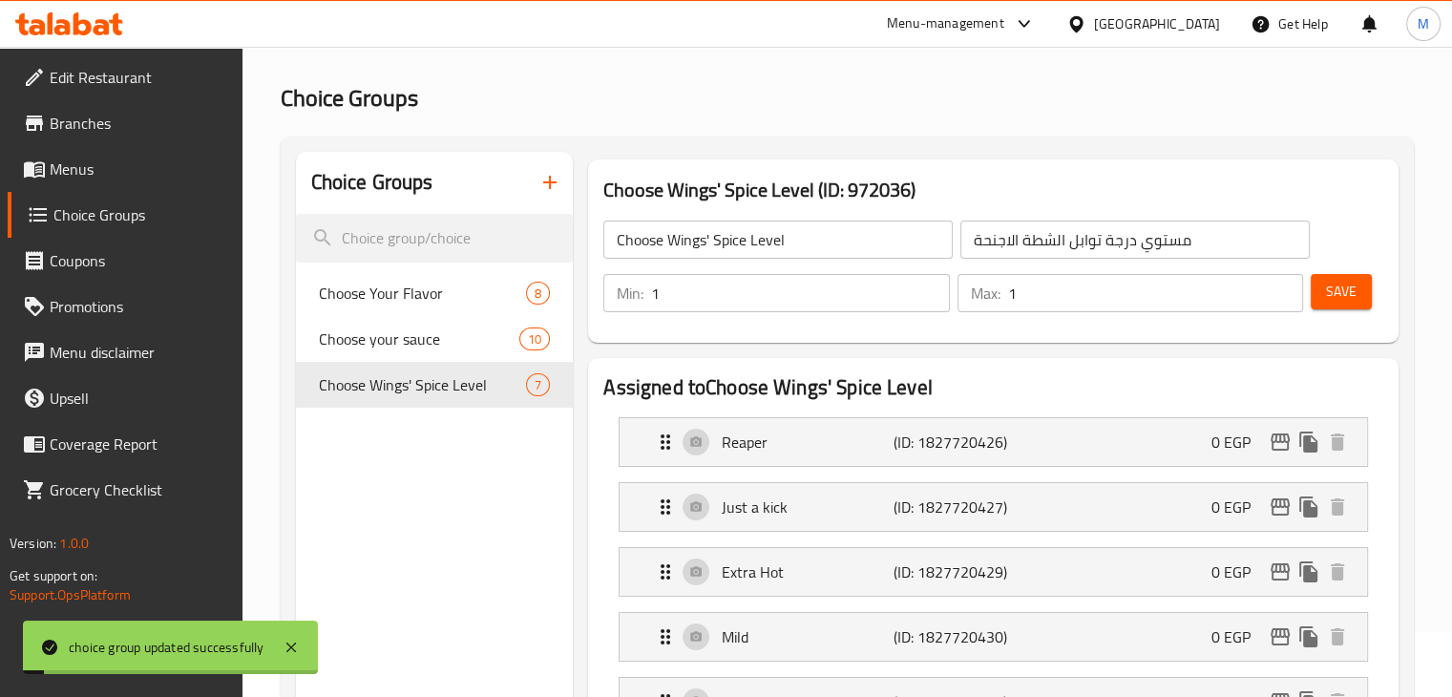
click at [55, 27] on icon at bounding box center [62, 27] width 16 height 16
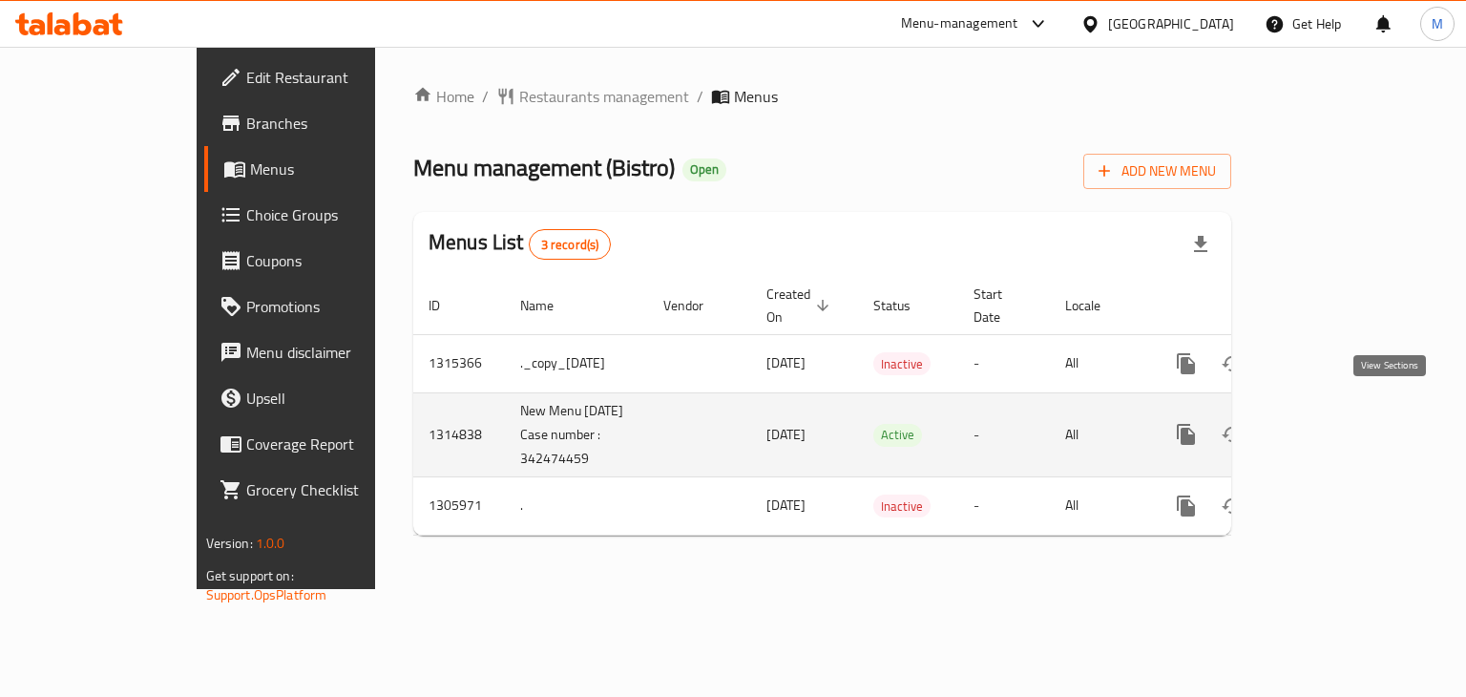
click at [1347, 425] on link "enhanced table" at bounding box center [1324, 434] width 46 height 46
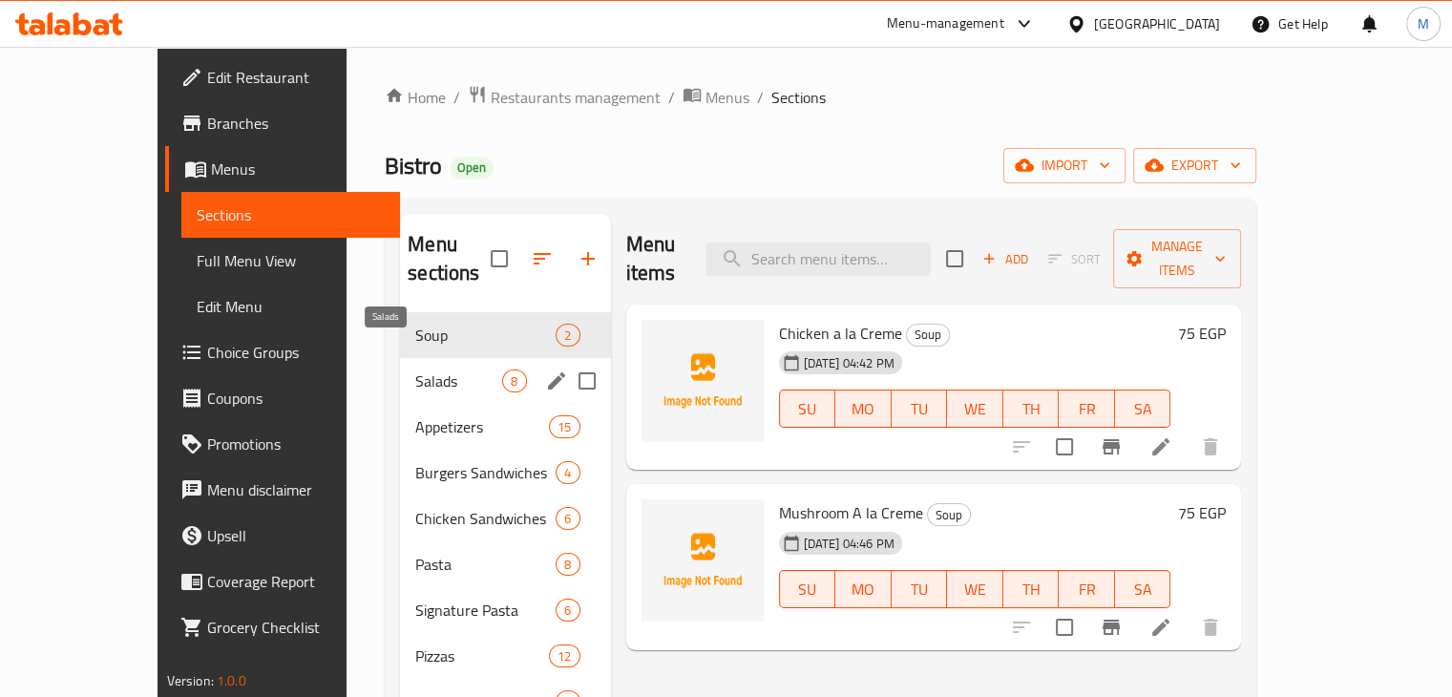
click at [415, 369] on span "Salads" at bounding box center [458, 380] width 87 height 23
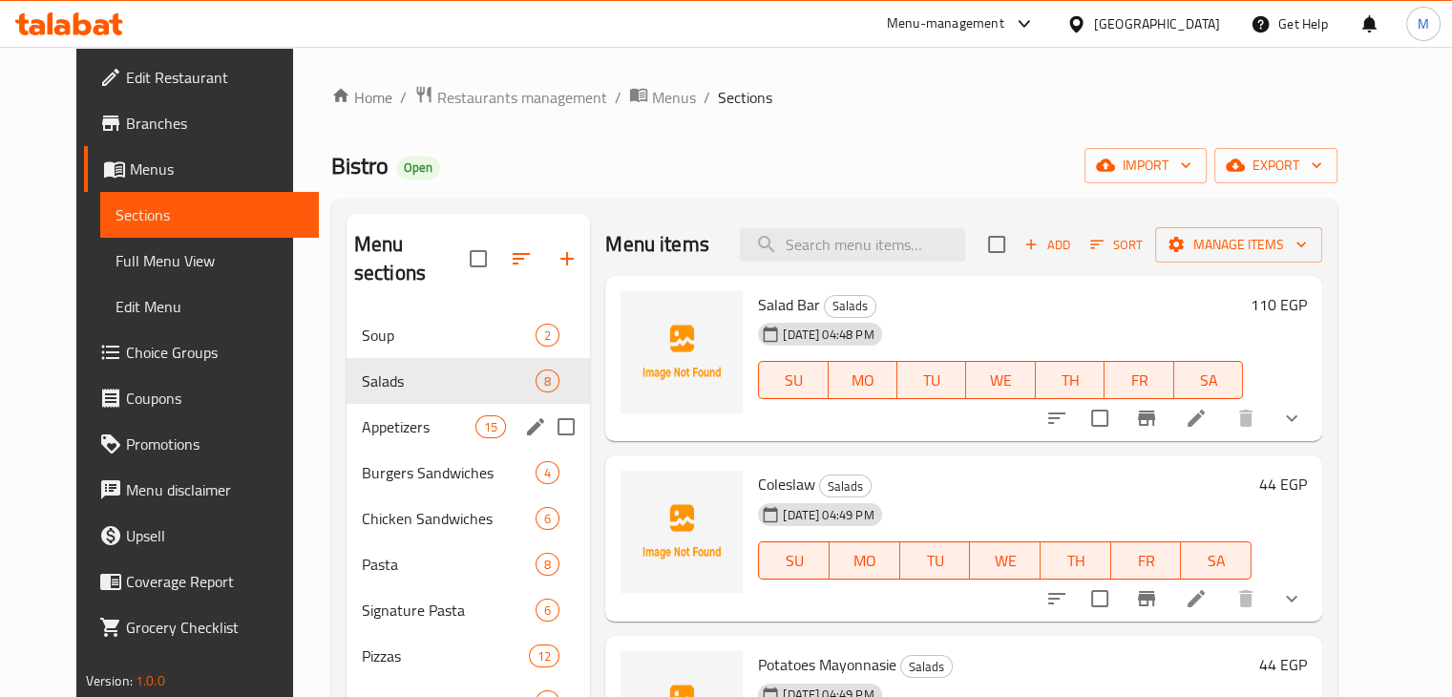
click at [393, 404] on div "Appetizers 15" at bounding box center [468, 427] width 244 height 46
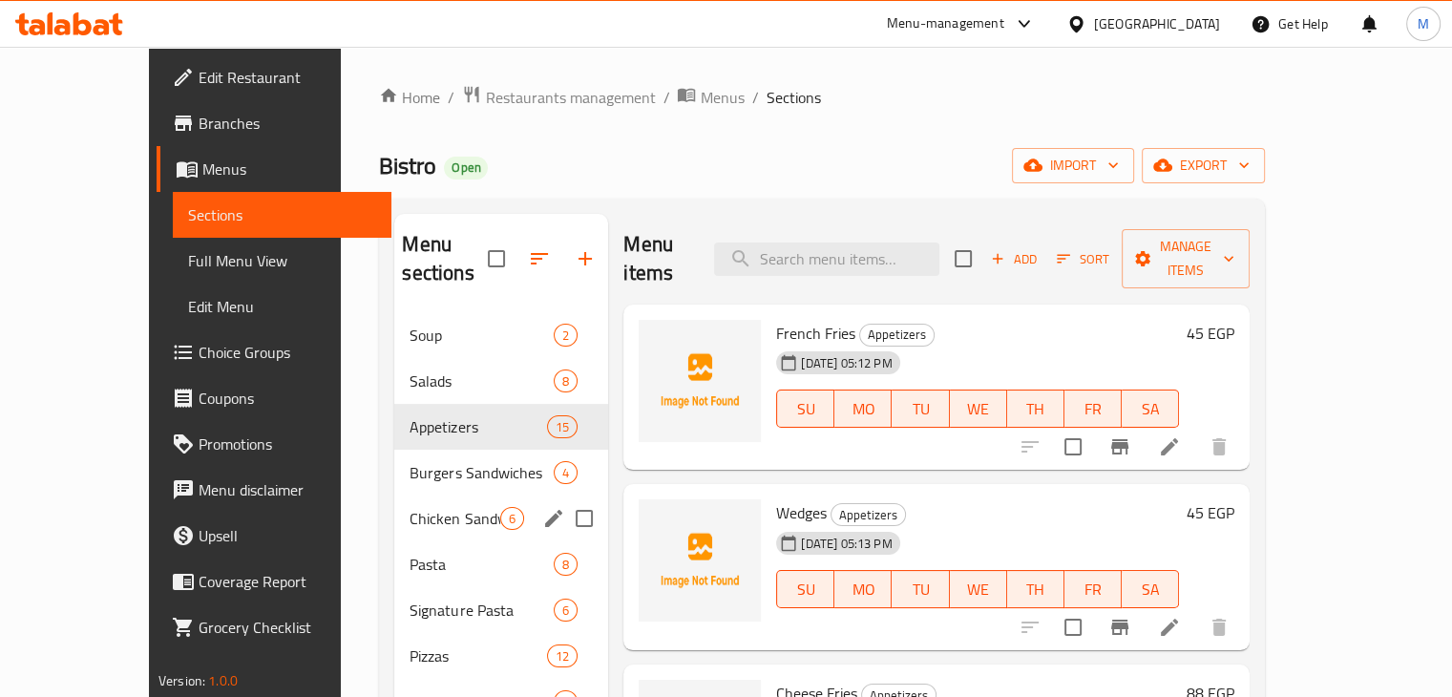
scroll to position [335, 0]
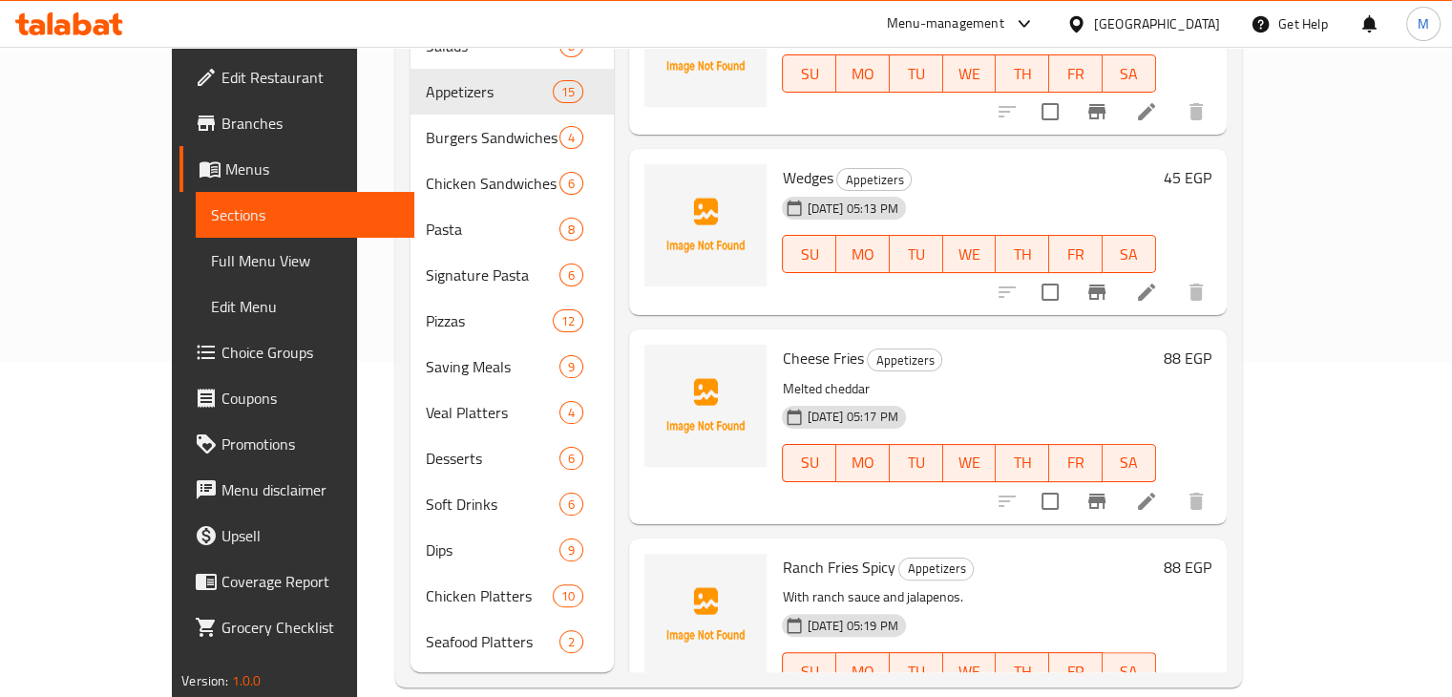
click at [221, 352] on span "Choice Groups" at bounding box center [310, 352] width 178 height 23
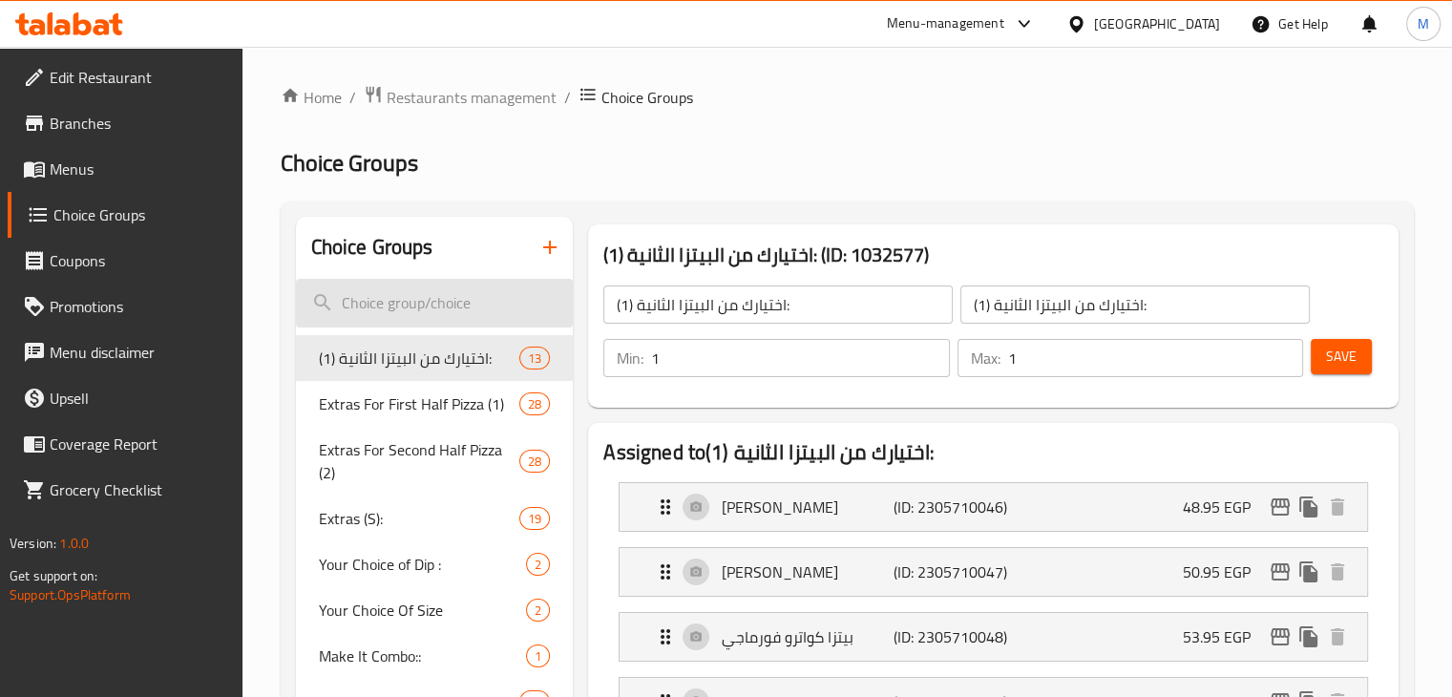
click at [386, 289] on input "search" at bounding box center [435, 303] width 278 height 49
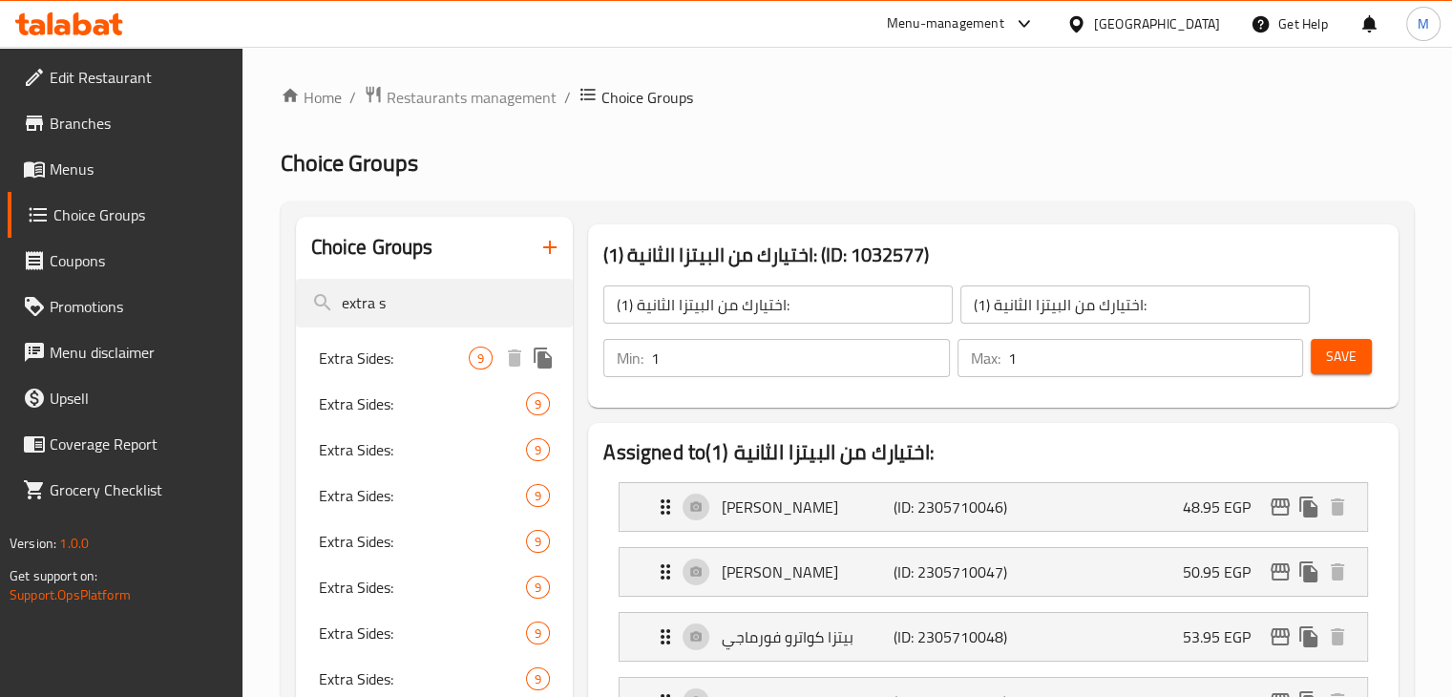
type input "extra s"
click at [435, 348] on span "Extra Sides:" at bounding box center [394, 357] width 151 height 23
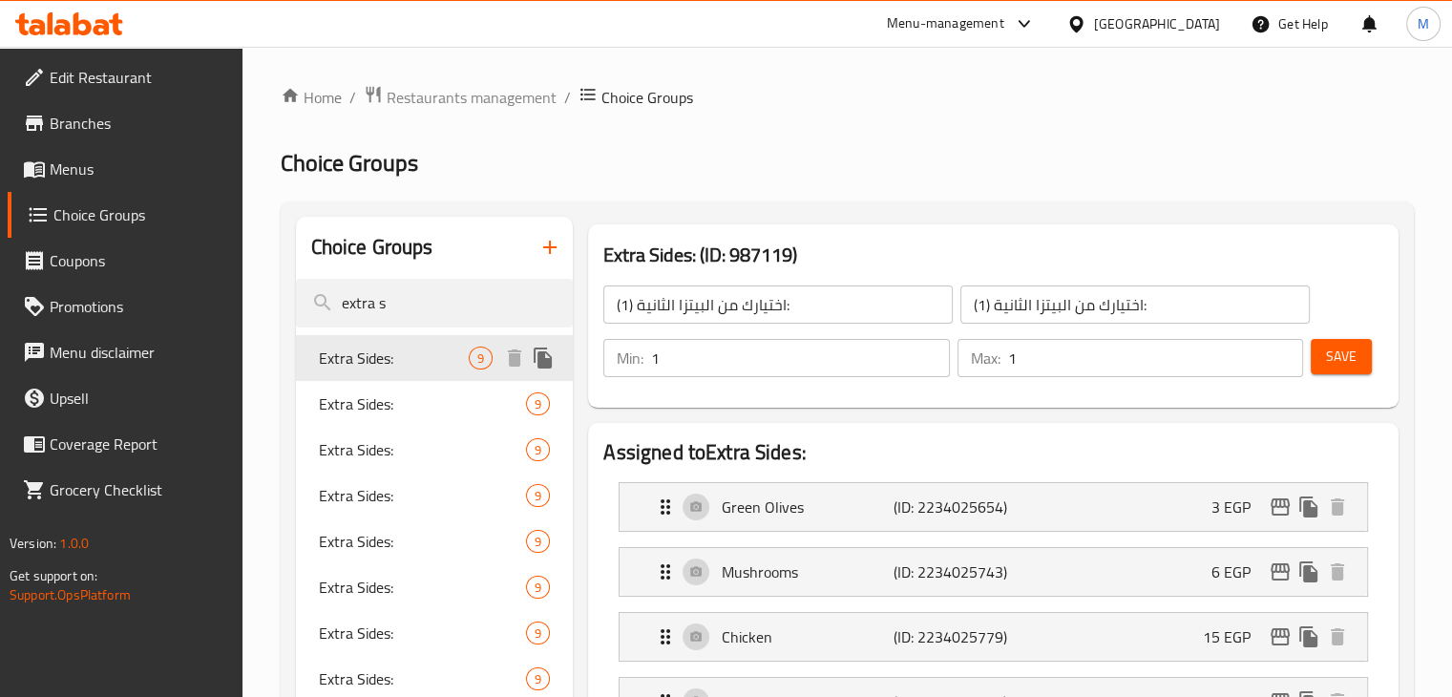
type input "Extra Sides:"
type input "الأطباق الجانبية الإضافية:"
type input "0"
type input "9"
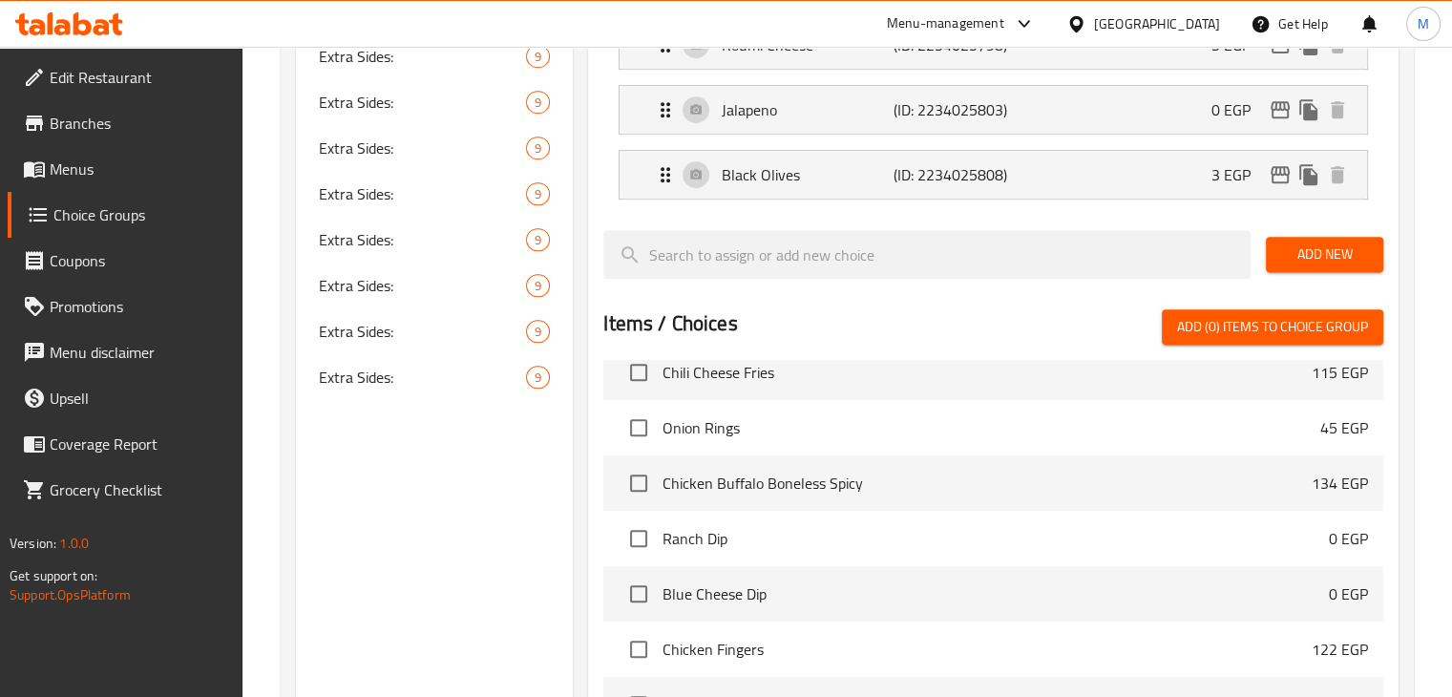
scroll to position [1139, 0]
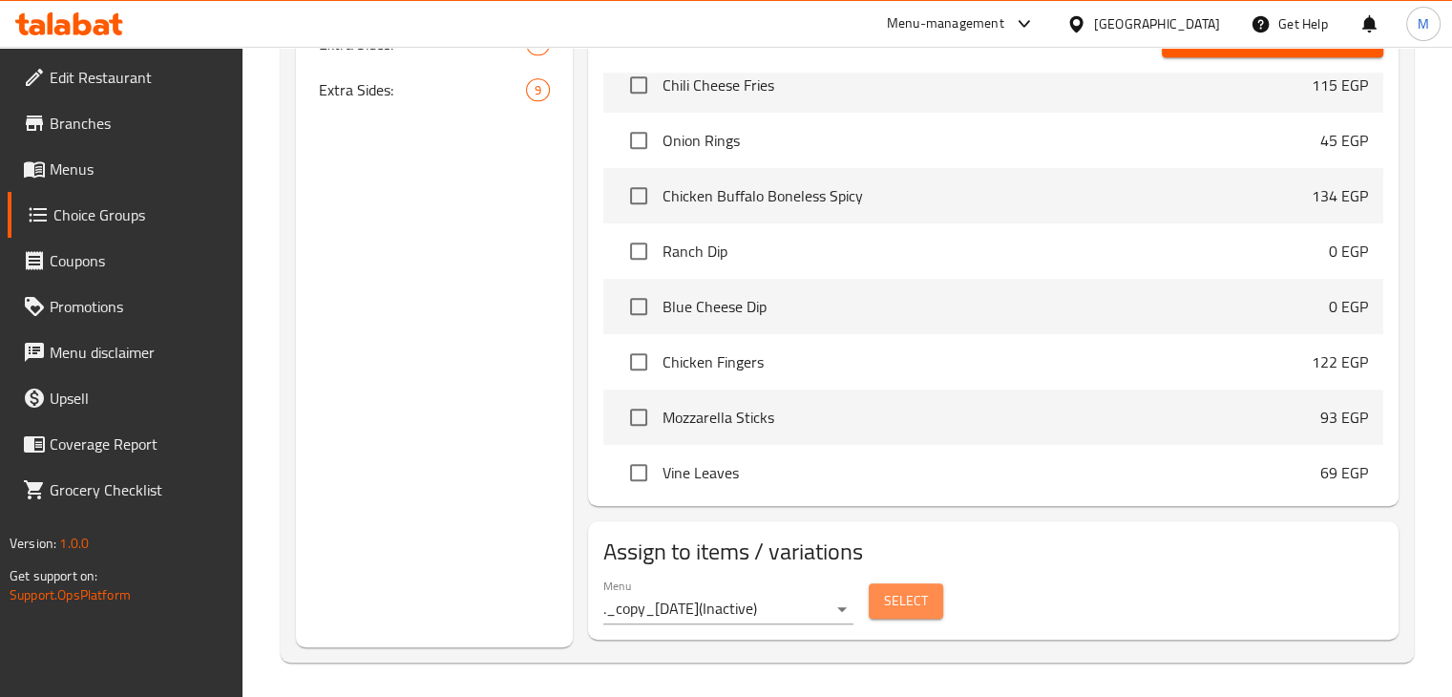
click at [880, 597] on button "Select" at bounding box center [906, 600] width 74 height 35
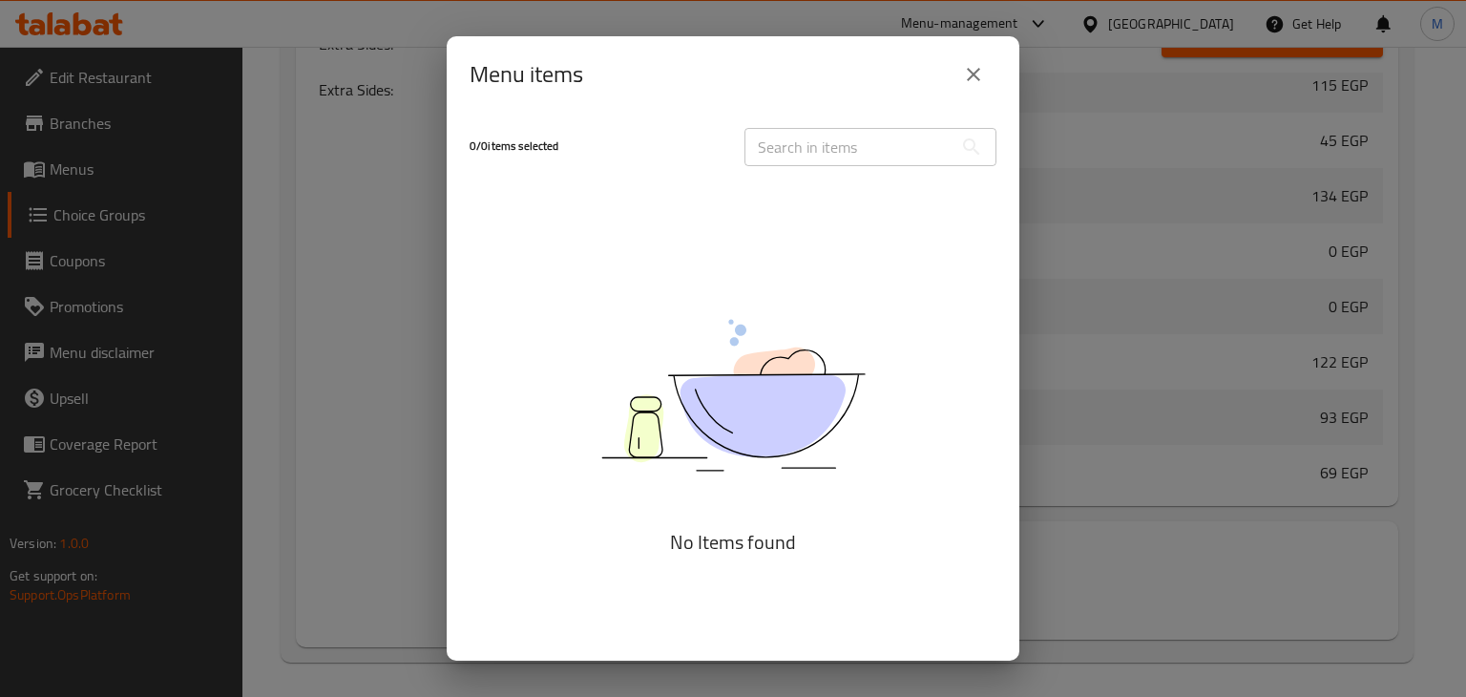
click at [1062, 557] on div "Menu items 0 / 0 items selected ​ No Items found" at bounding box center [733, 348] width 1466 height 697
click at [966, 73] on icon "close" at bounding box center [973, 74] width 23 height 23
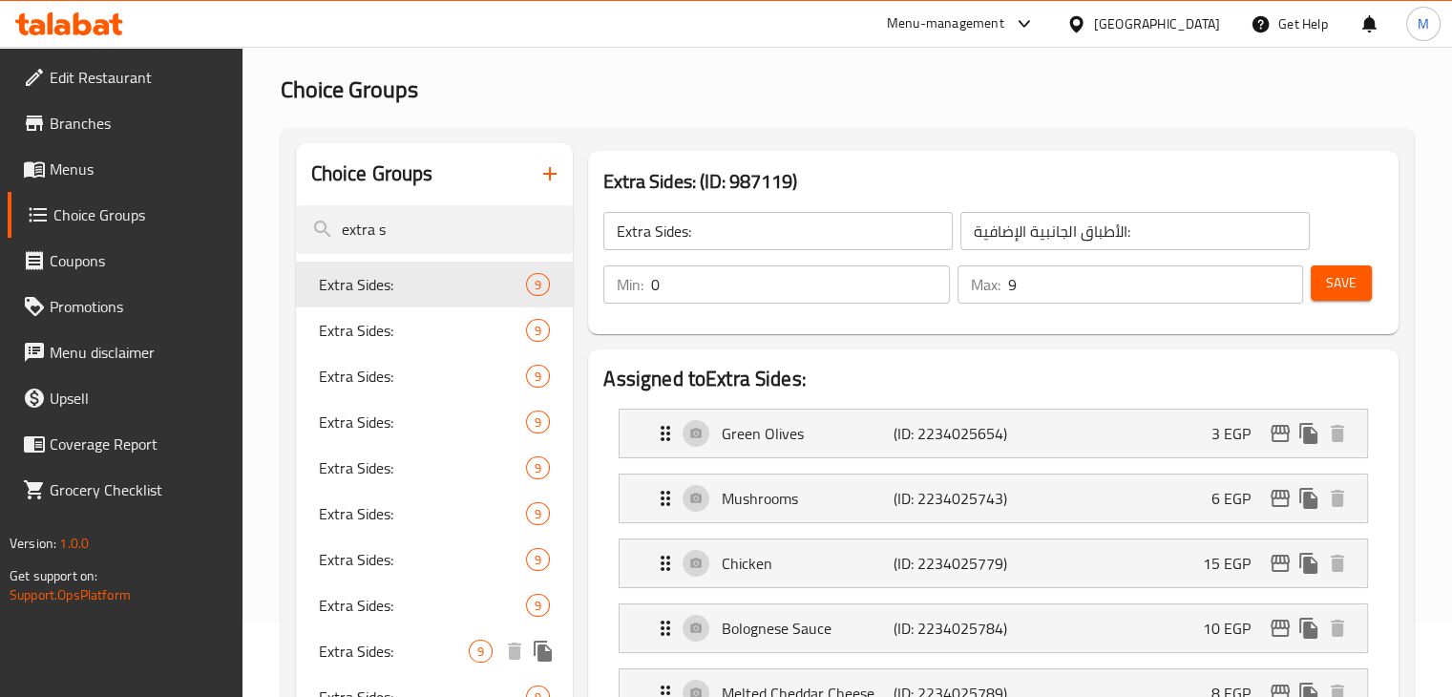
scroll to position [73, 0]
click at [428, 327] on span "Extra Sides:" at bounding box center [394, 331] width 151 height 23
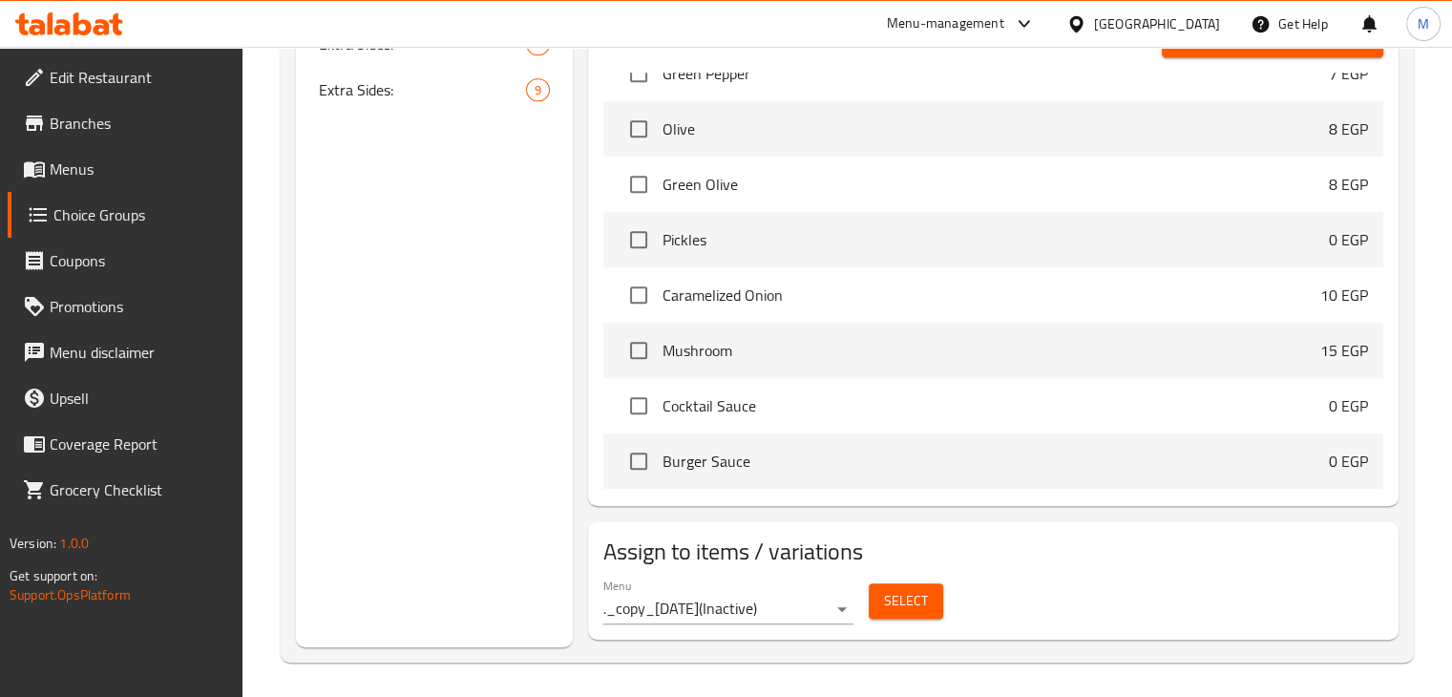
scroll to position [2957, 0]
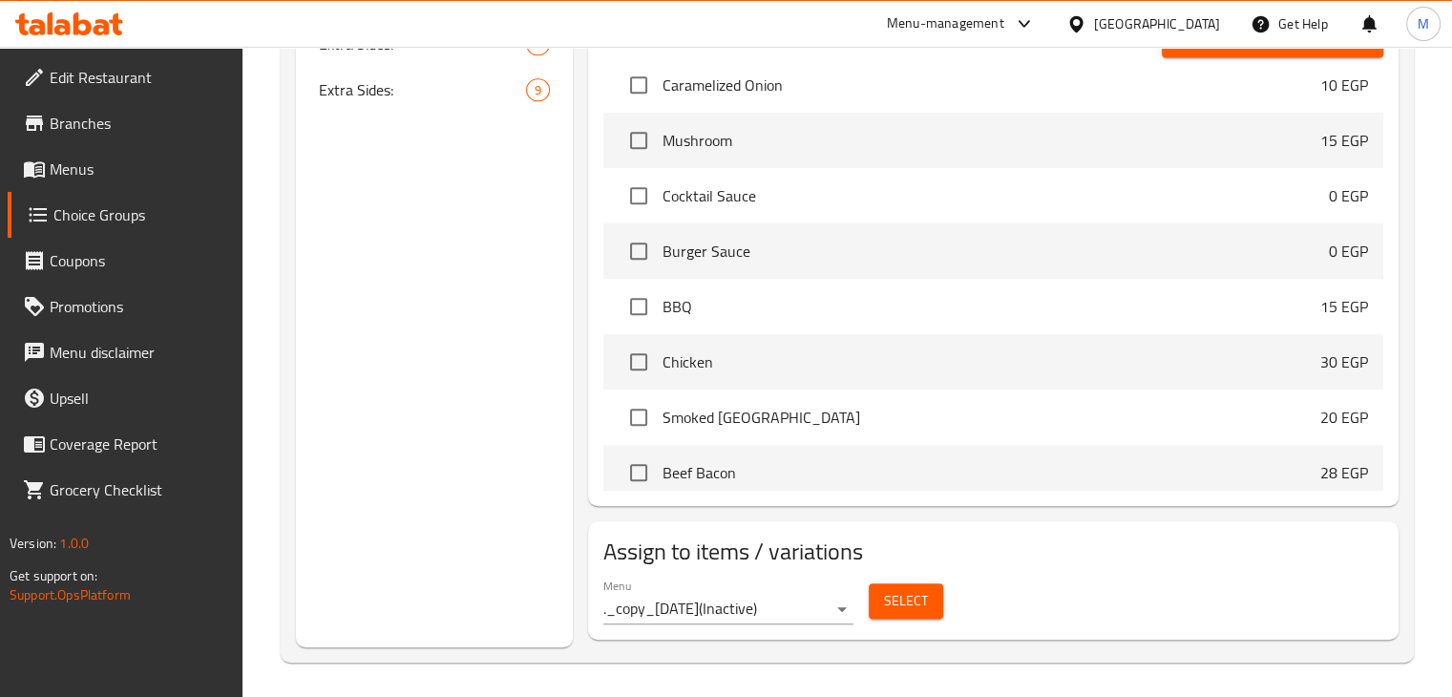
click at [884, 589] on span "Select" at bounding box center [906, 601] width 44 height 24
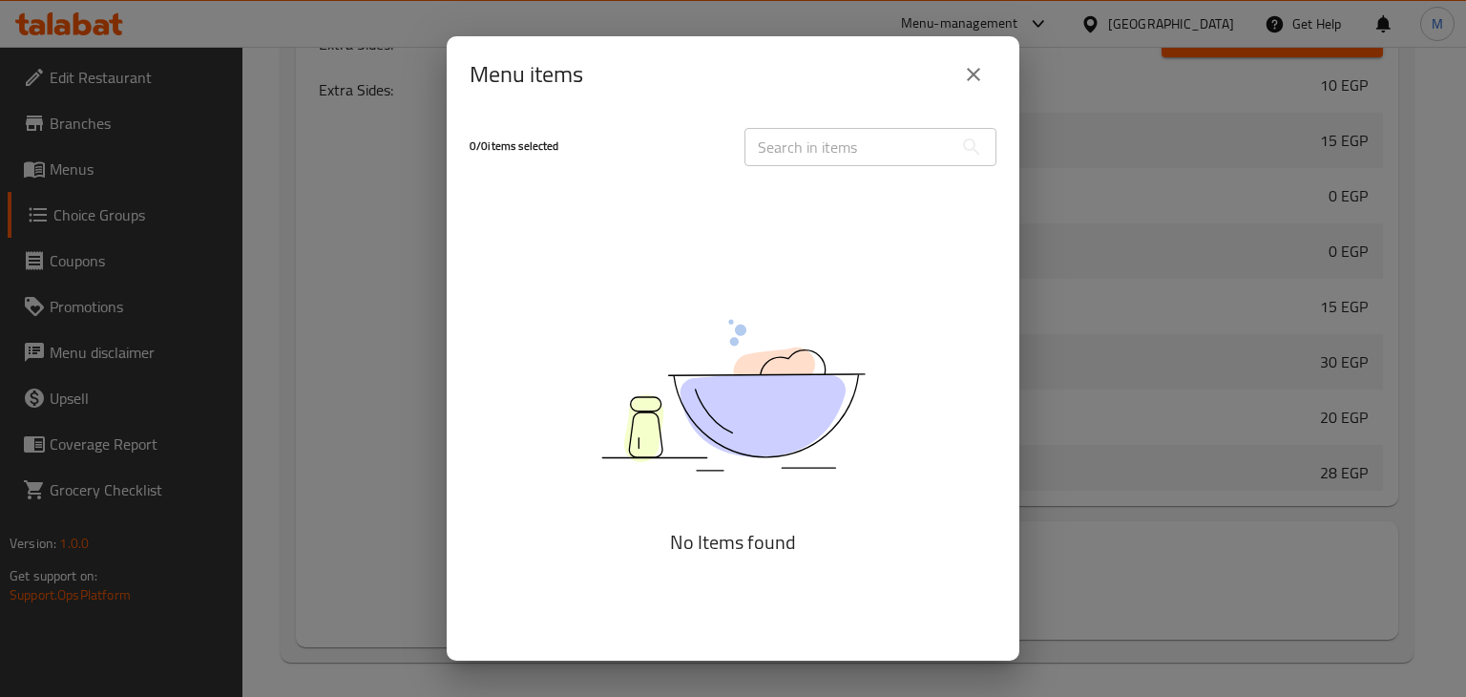
click at [974, 57] on button "close" at bounding box center [974, 75] width 46 height 46
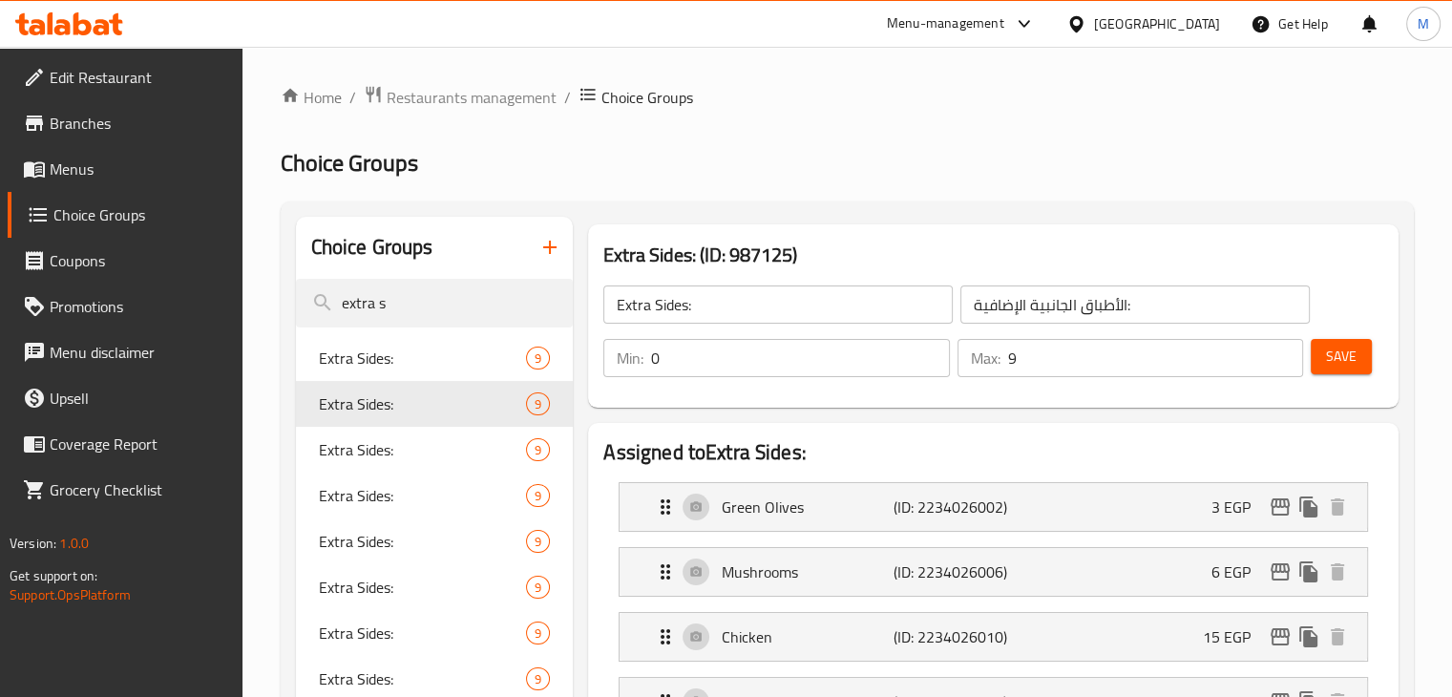
scroll to position [0, 0]
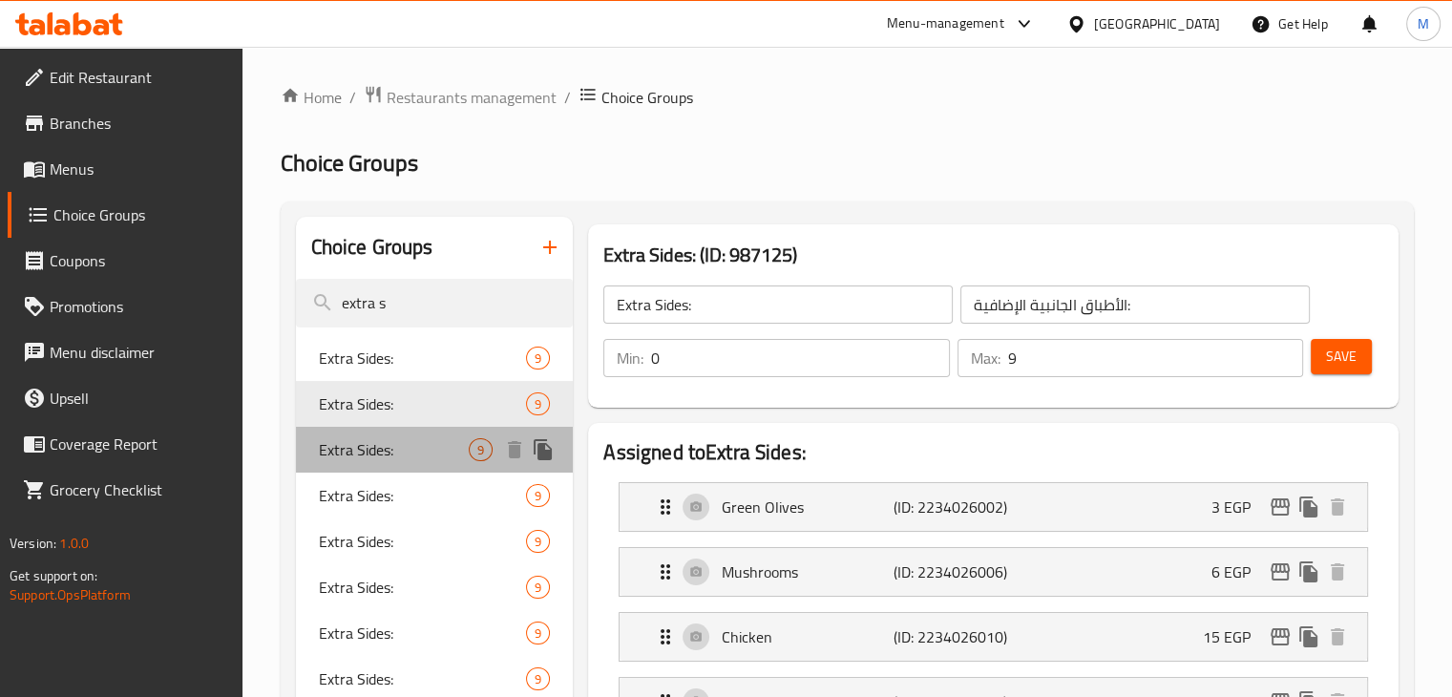
click at [358, 447] on span "Extra Sides:" at bounding box center [394, 449] width 151 height 23
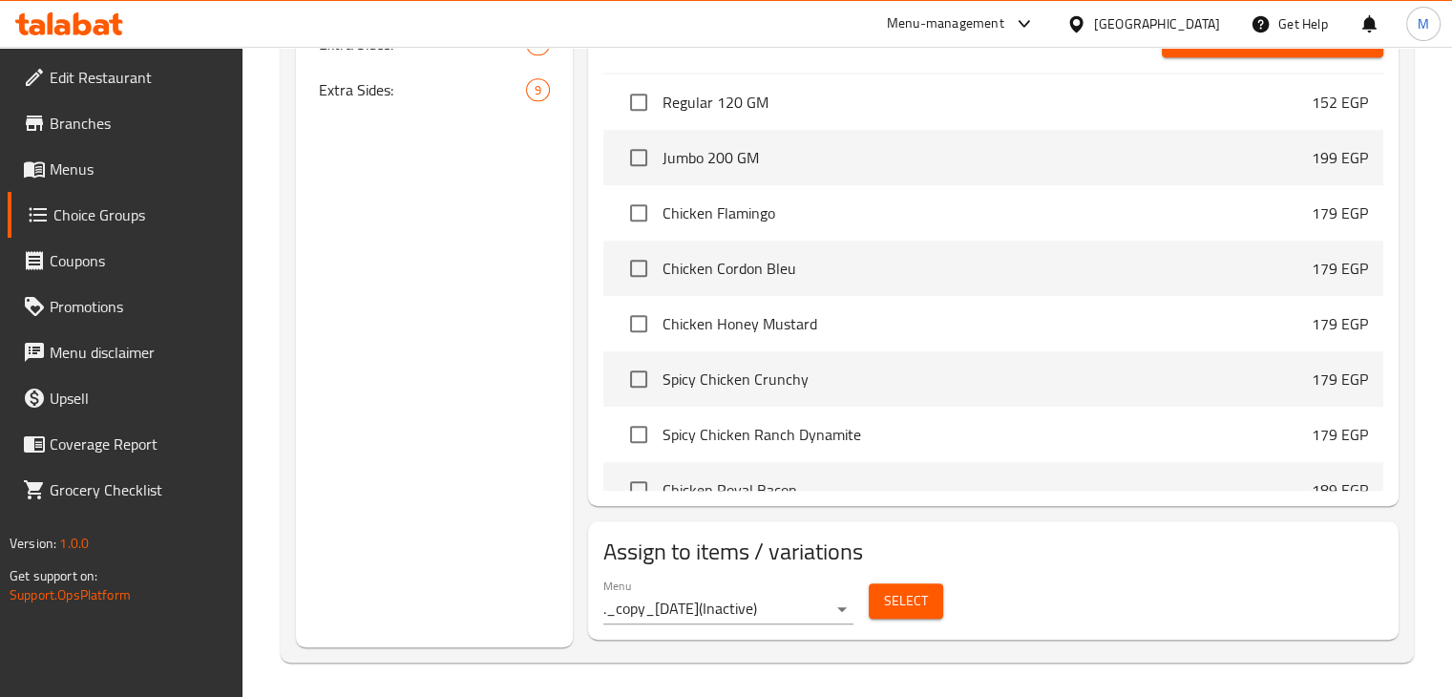
scroll to position [4131, 0]
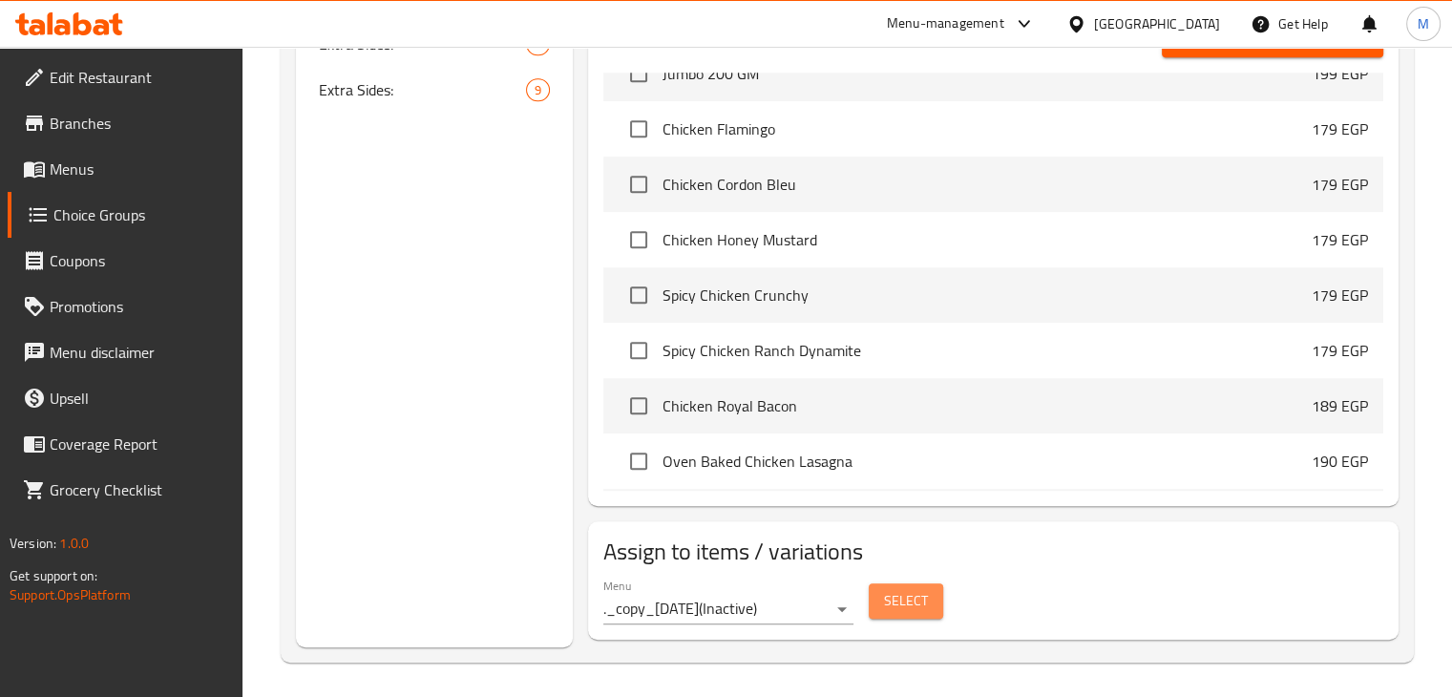
click at [910, 597] on span "Select" at bounding box center [906, 601] width 44 height 24
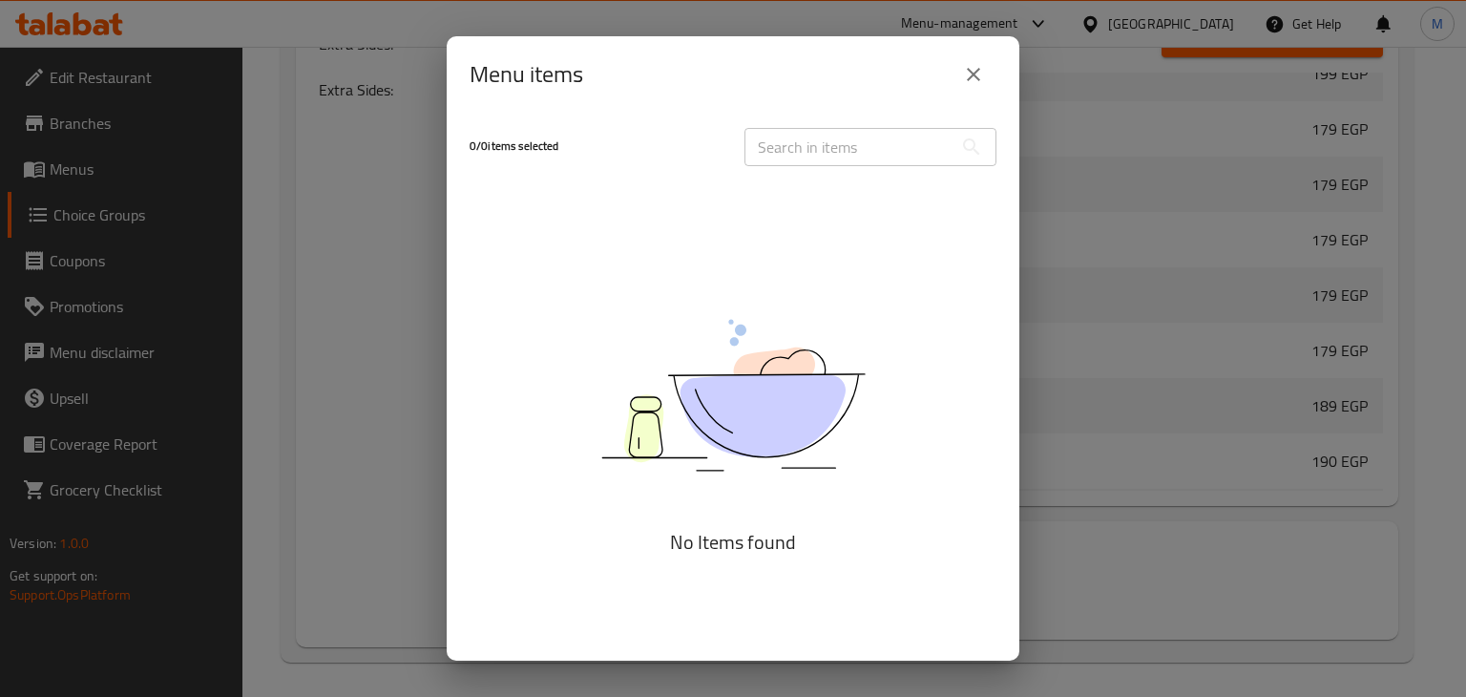
click at [1073, 511] on div "Menu items 0 / 0 items selected ​ No Items found" at bounding box center [733, 348] width 1466 height 697
click at [977, 69] on icon "close" at bounding box center [973, 74] width 23 height 23
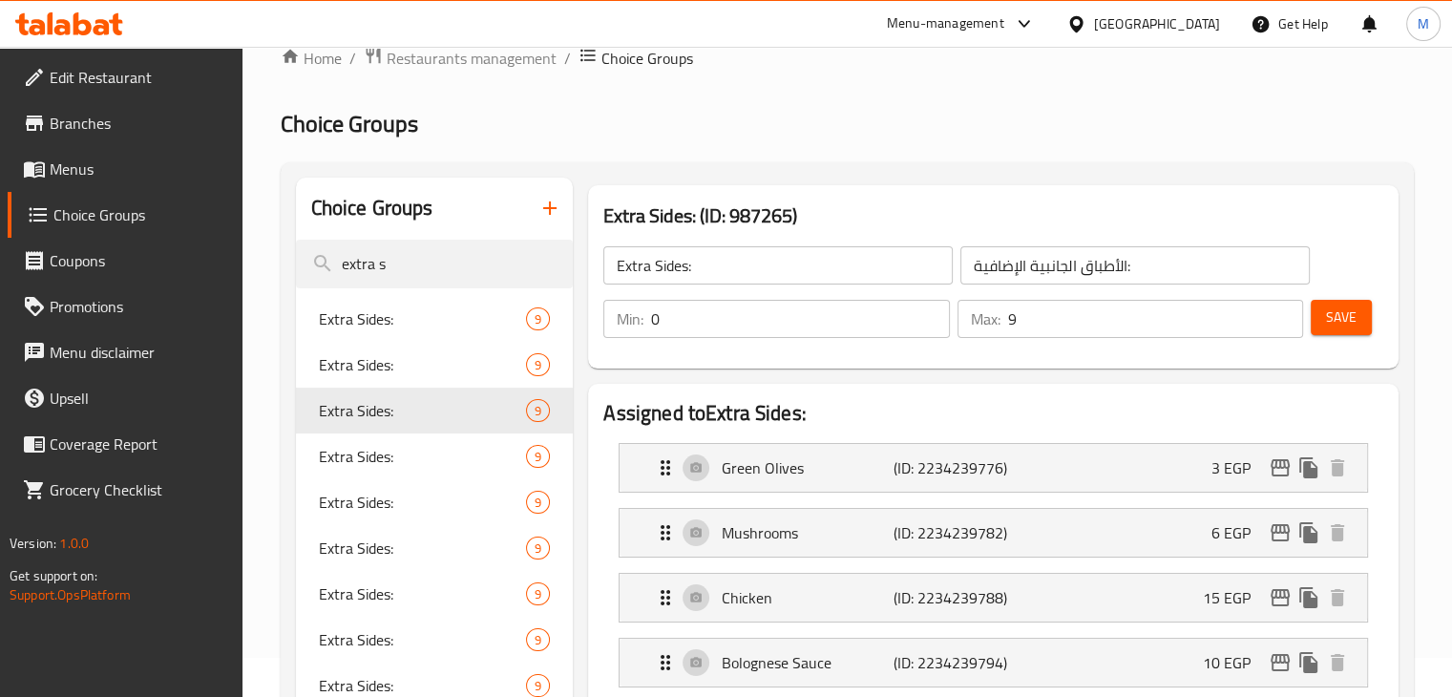
scroll to position [0, 0]
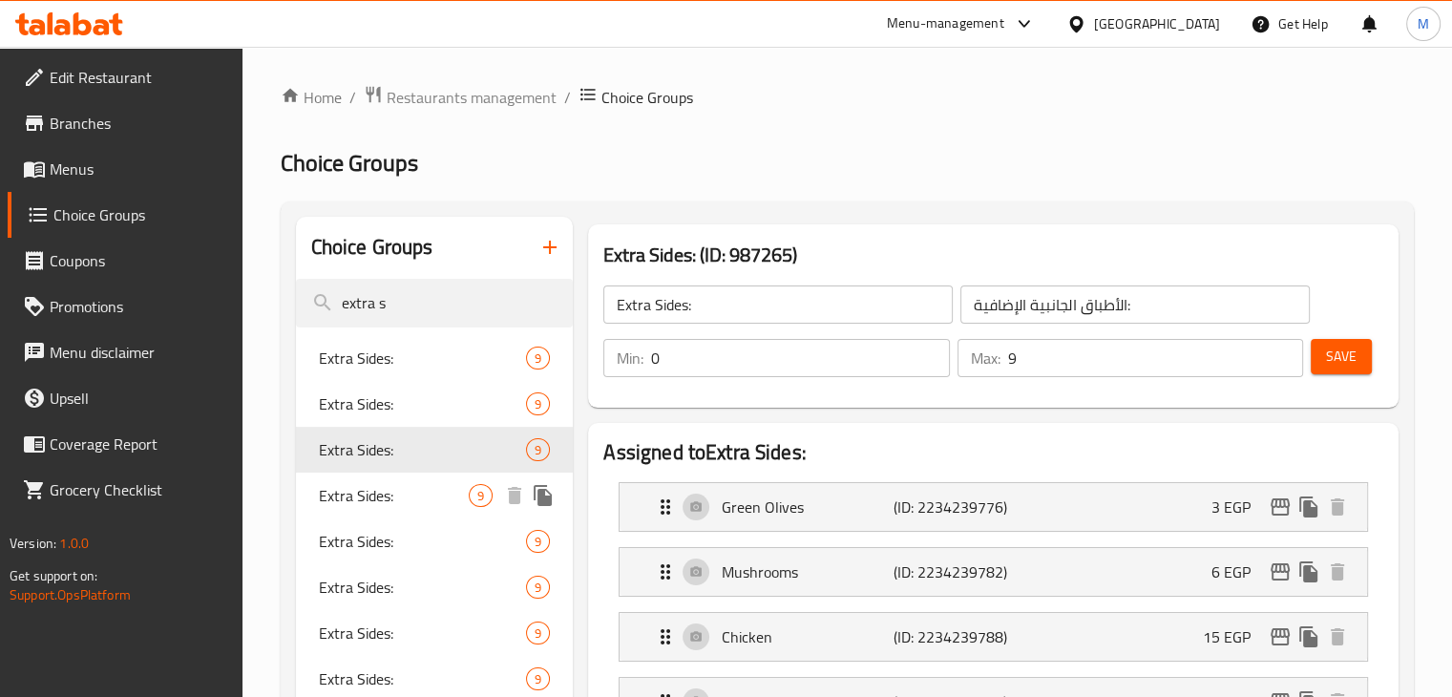
click at [393, 512] on div "Extra Sides: 9" at bounding box center [435, 495] width 278 height 46
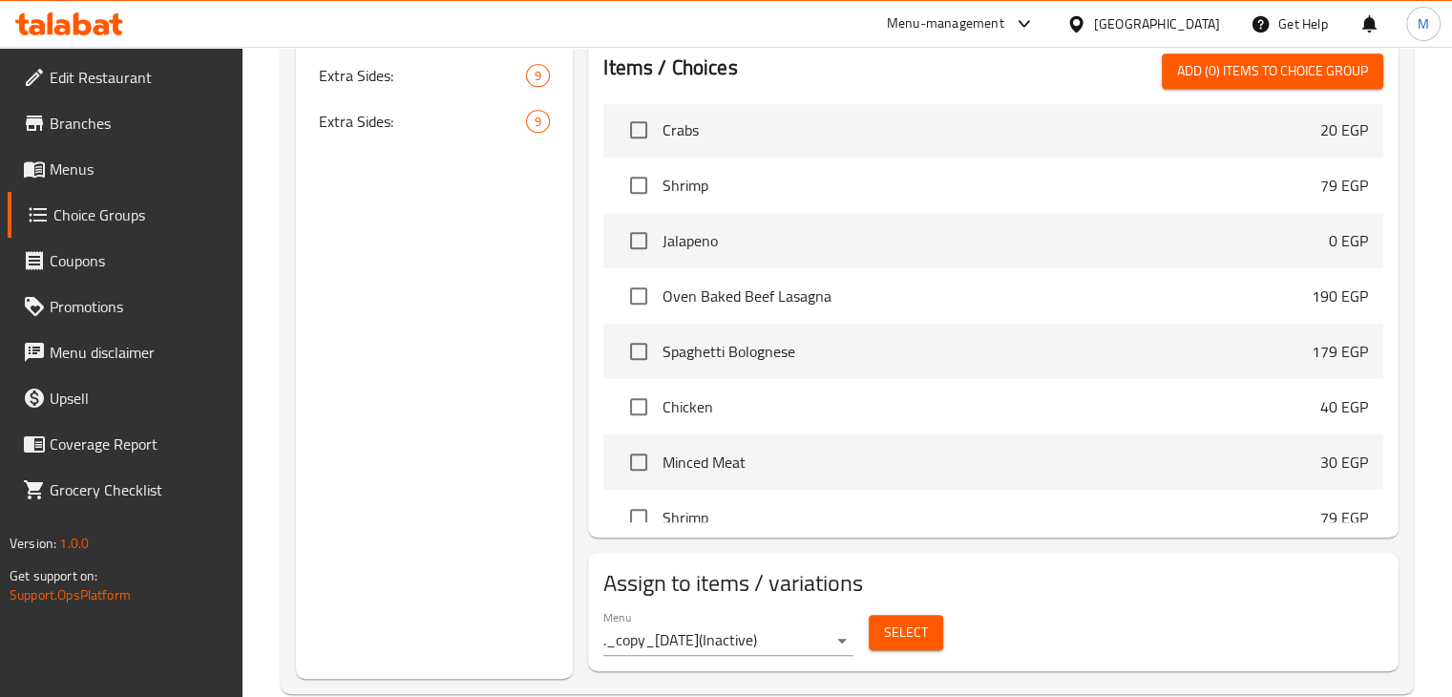
scroll to position [5394, 0]
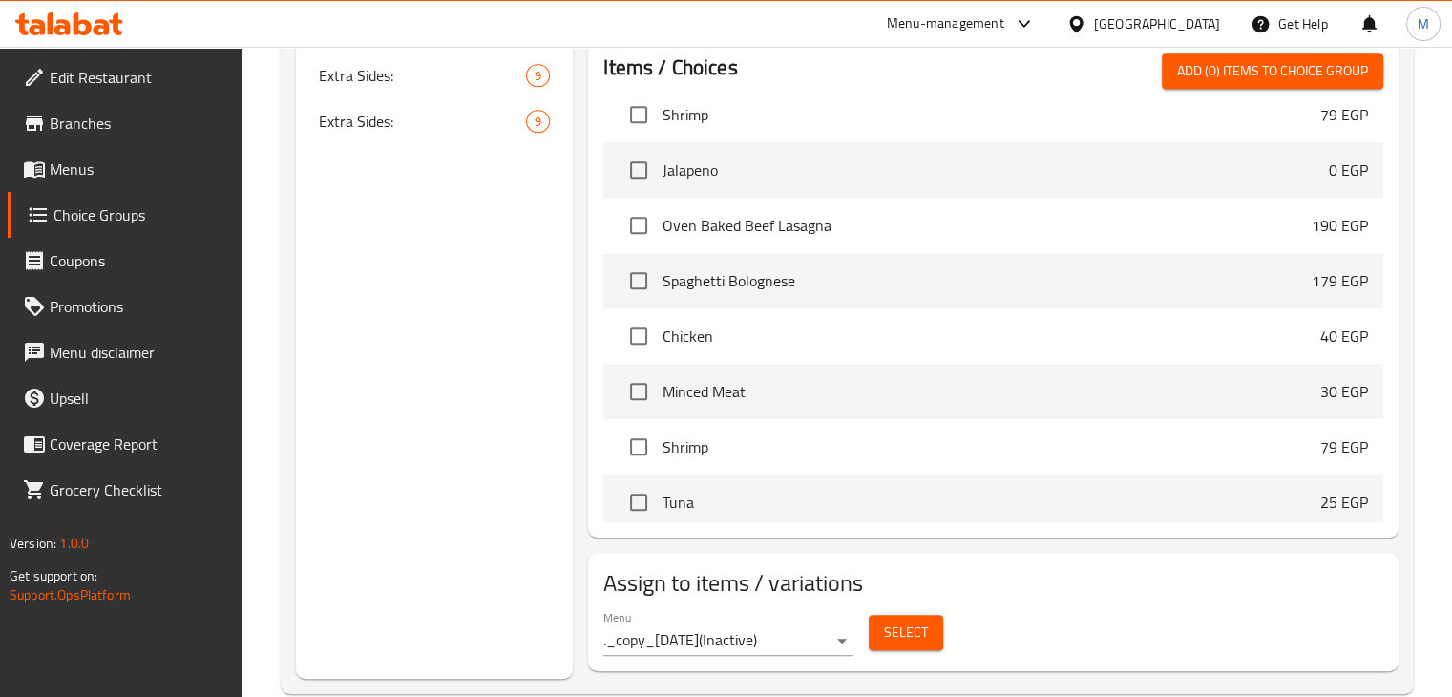
click at [880, 632] on button "Select" at bounding box center [906, 632] width 74 height 35
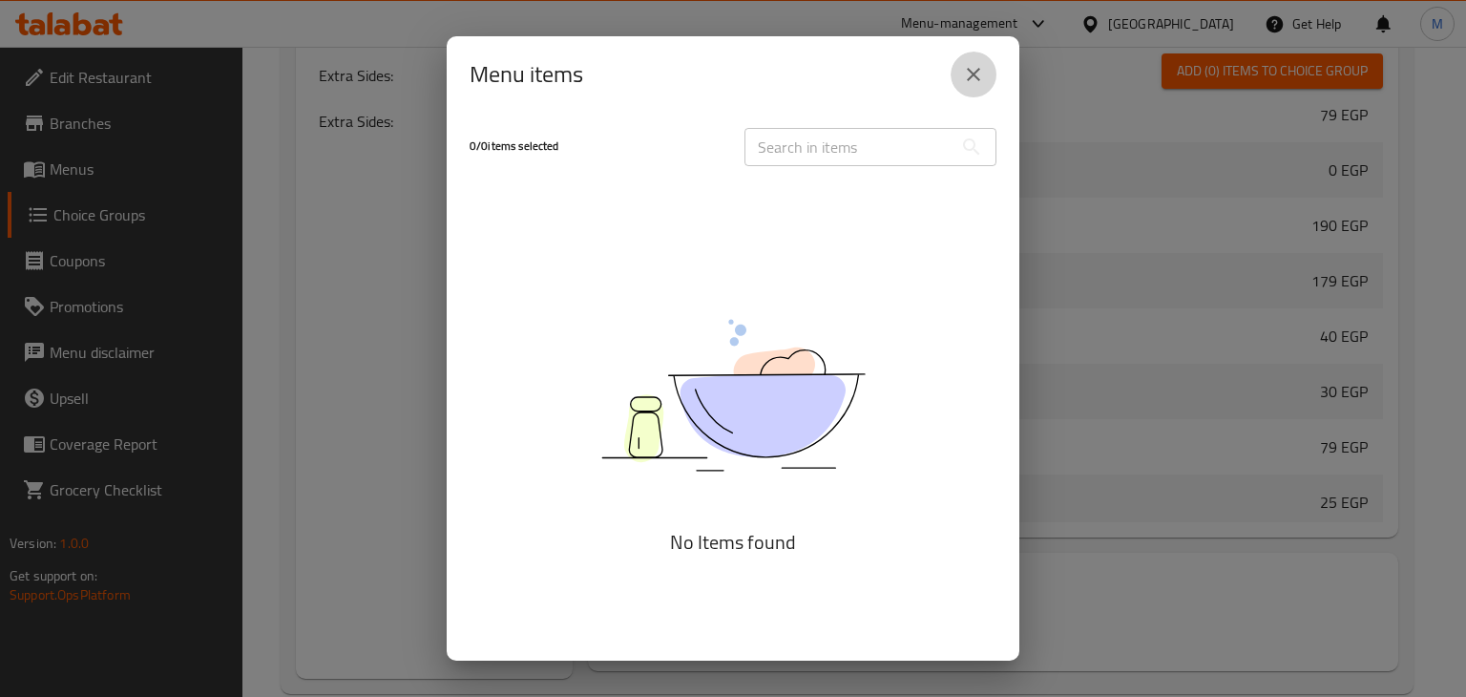
click at [974, 86] on button "close" at bounding box center [974, 75] width 46 height 46
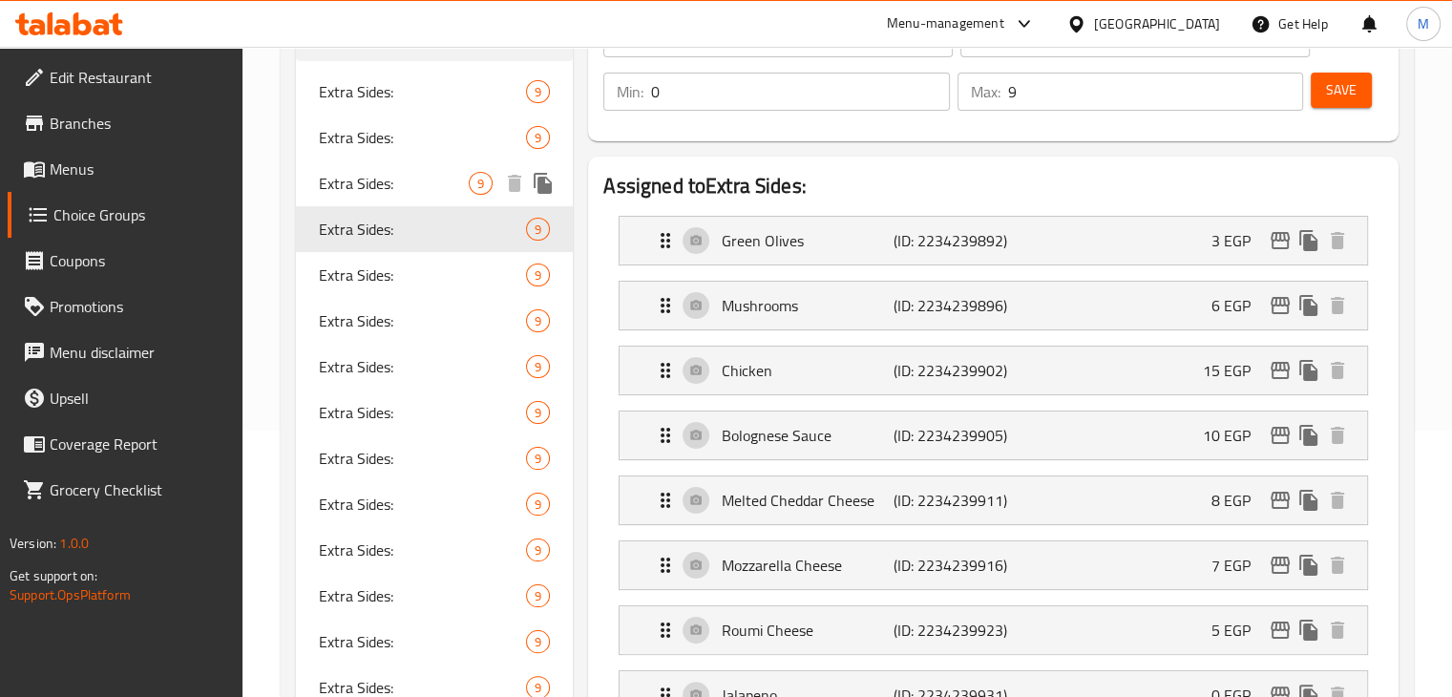
scroll to position [0, 0]
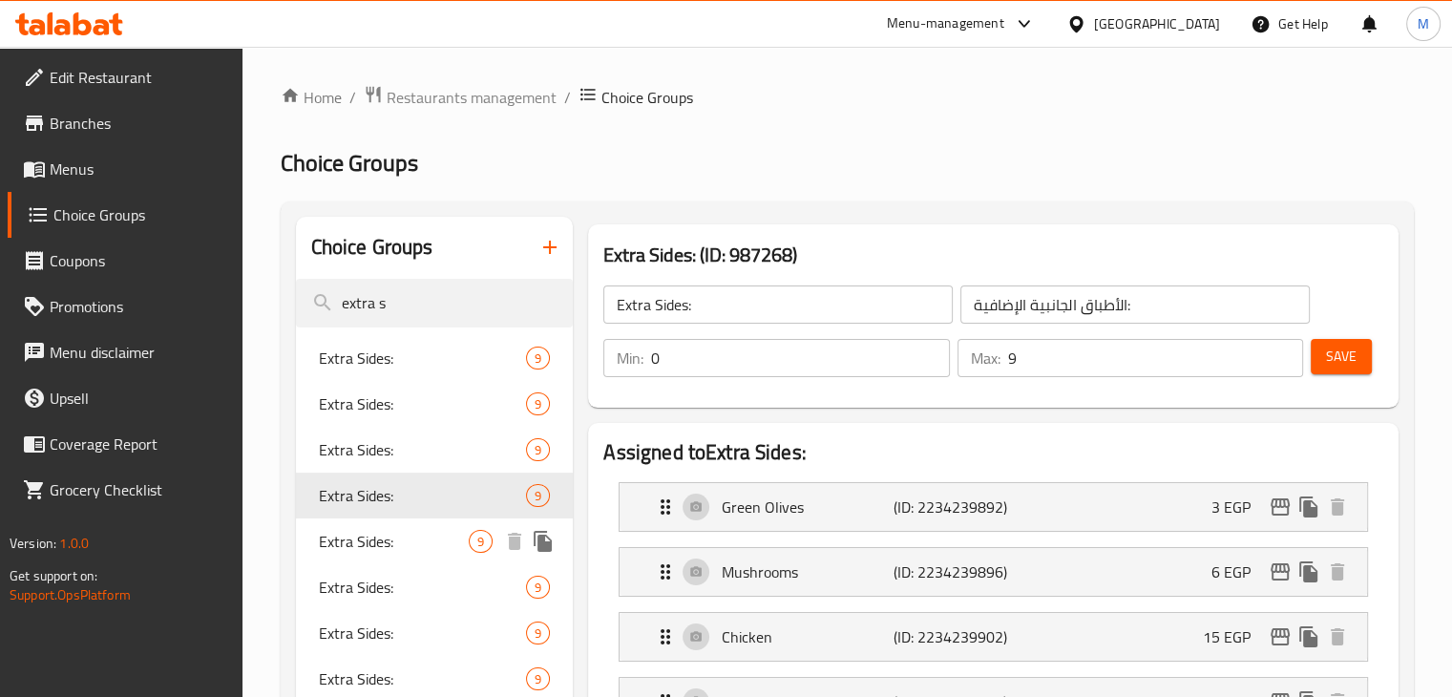
click at [366, 530] on span "Extra Sides:" at bounding box center [394, 541] width 151 height 23
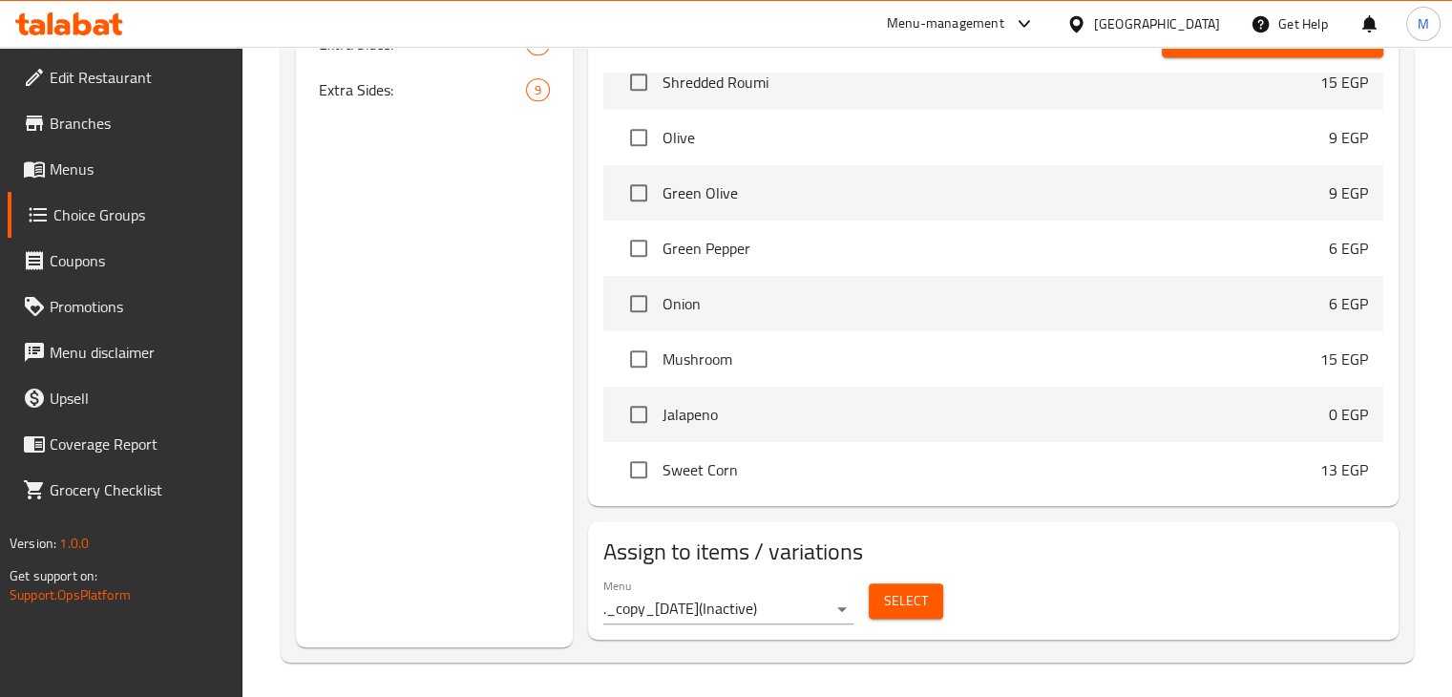
scroll to position [6690, 0]
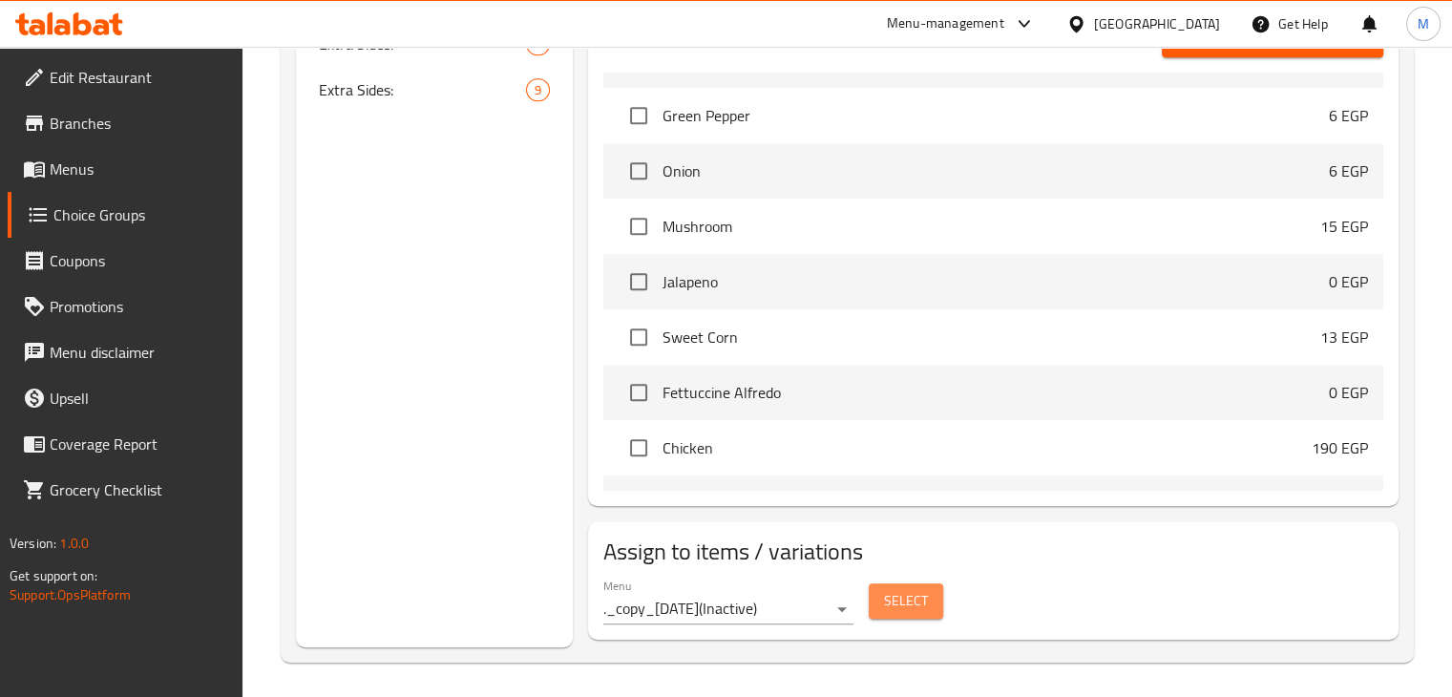
click at [915, 596] on span "Select" at bounding box center [906, 601] width 44 height 24
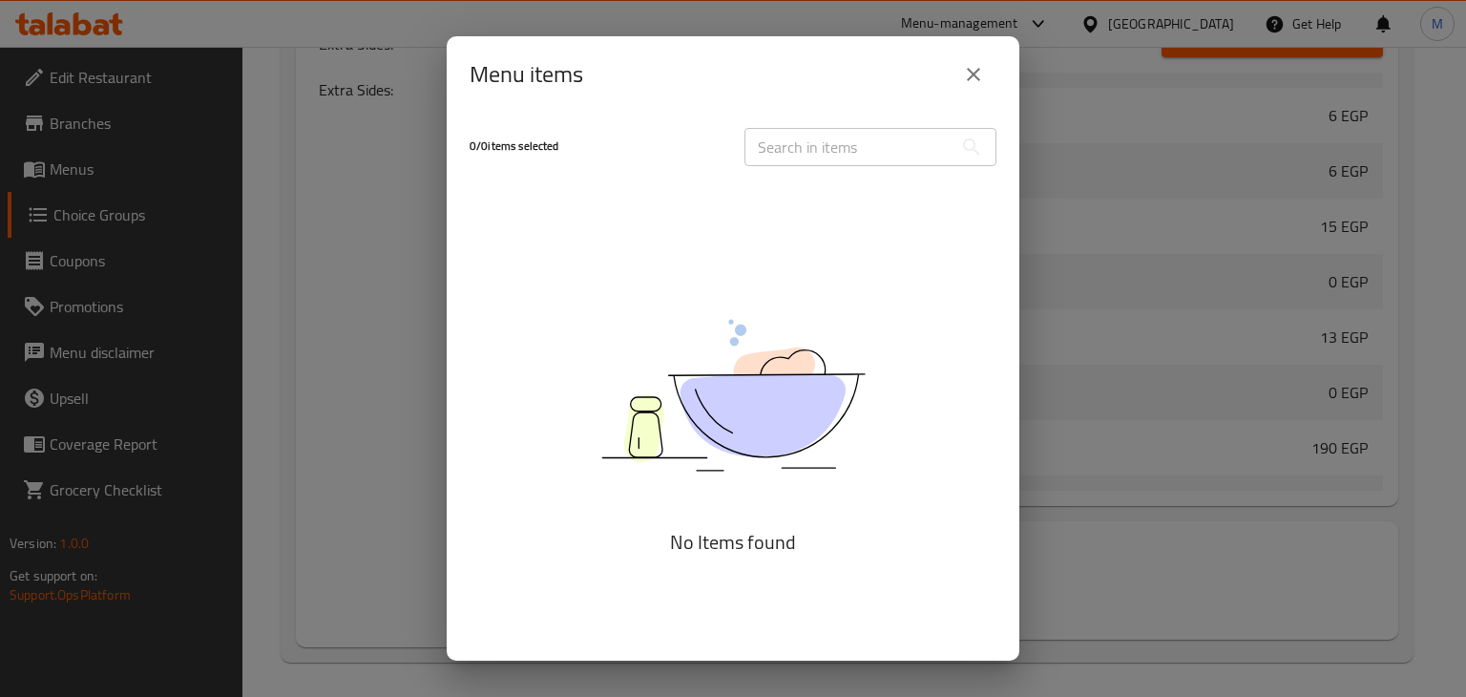
click at [982, 66] on icon "close" at bounding box center [973, 74] width 23 height 23
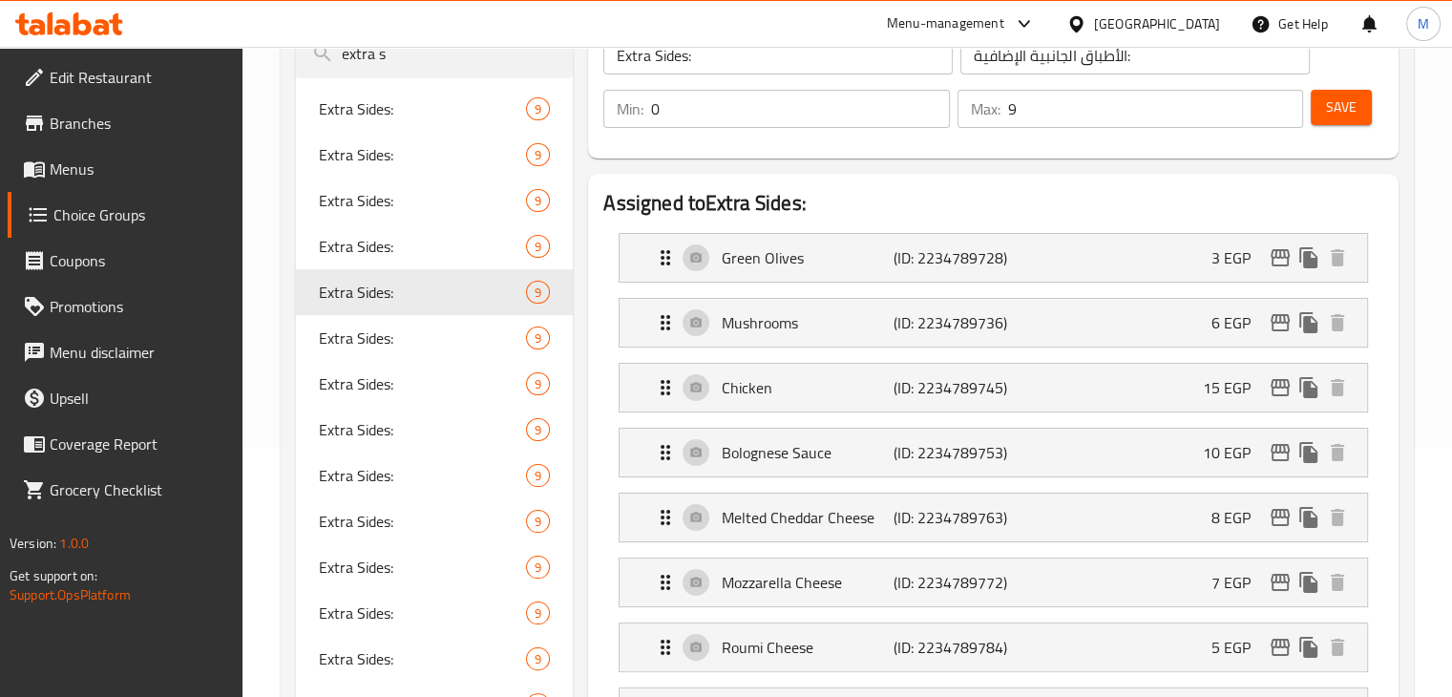
scroll to position [0, 0]
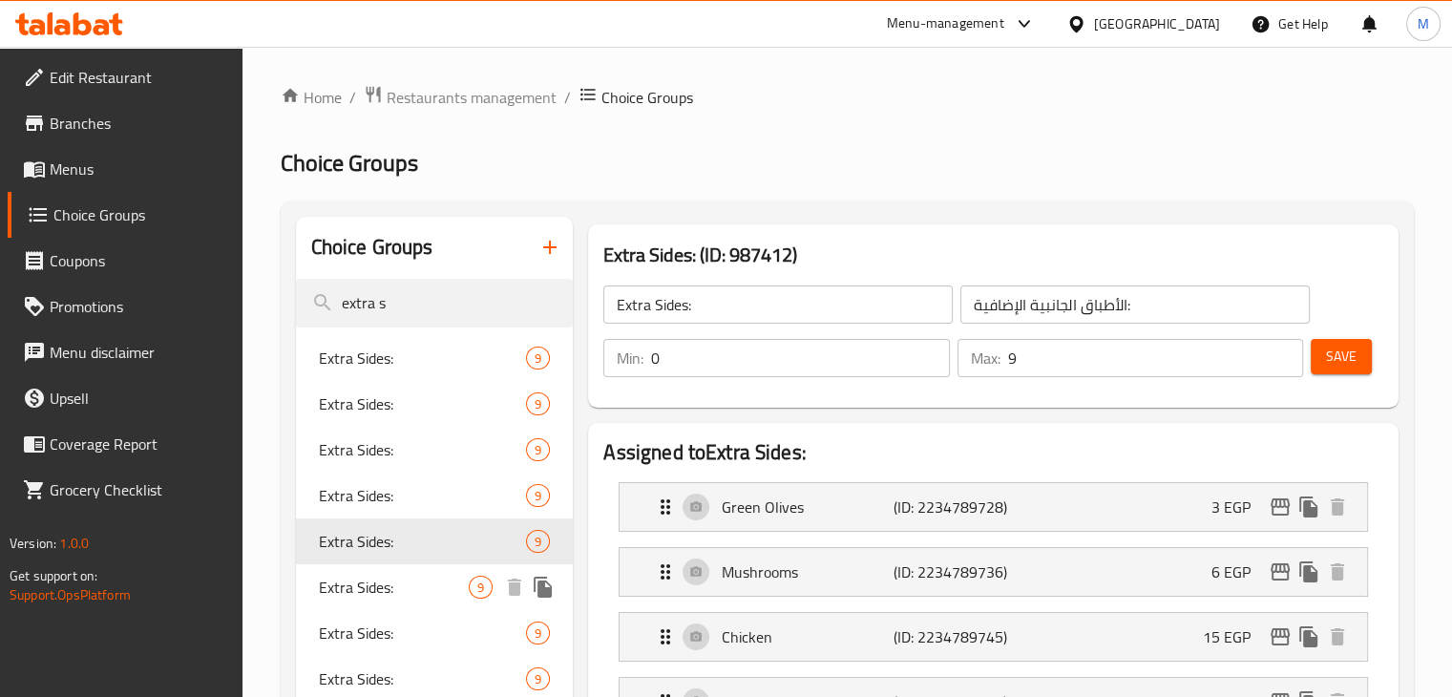
click at [441, 593] on span "Extra Sides:" at bounding box center [394, 587] width 151 height 23
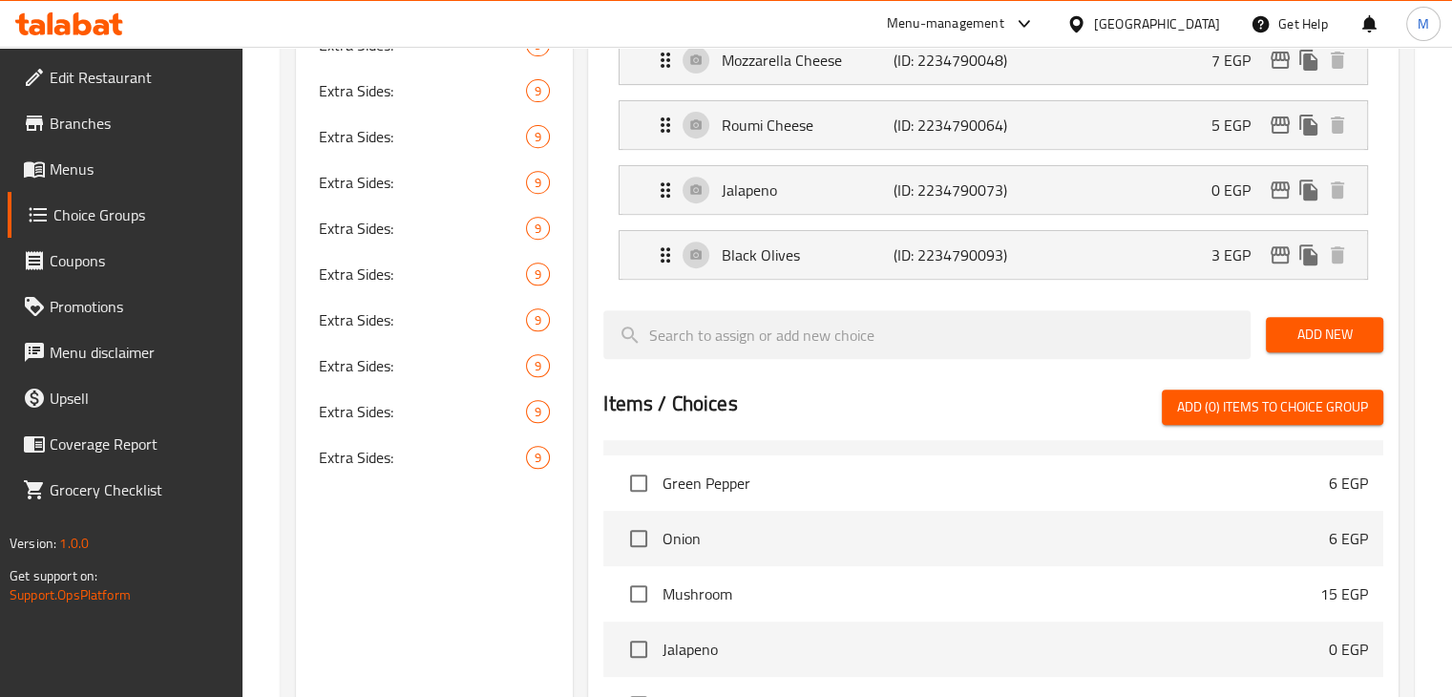
scroll to position [1139, 0]
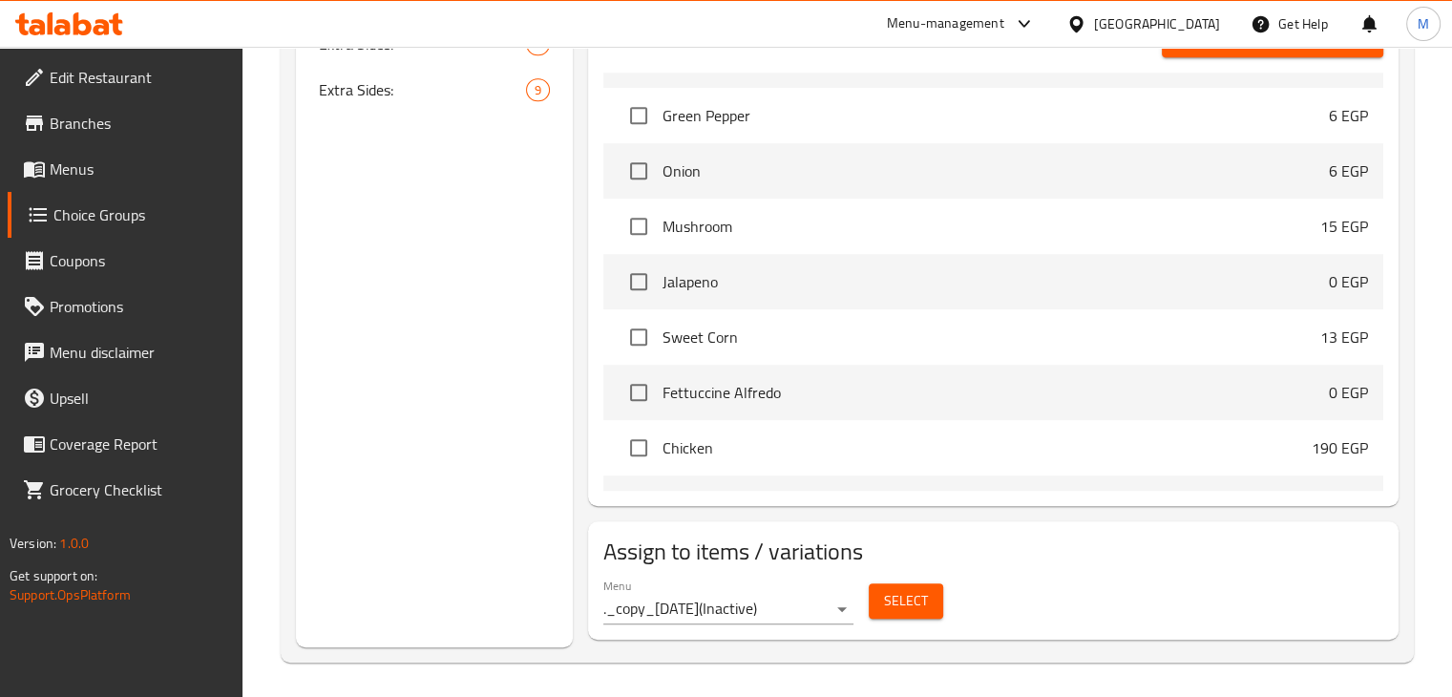
click at [897, 605] on span "Select" at bounding box center [906, 601] width 44 height 24
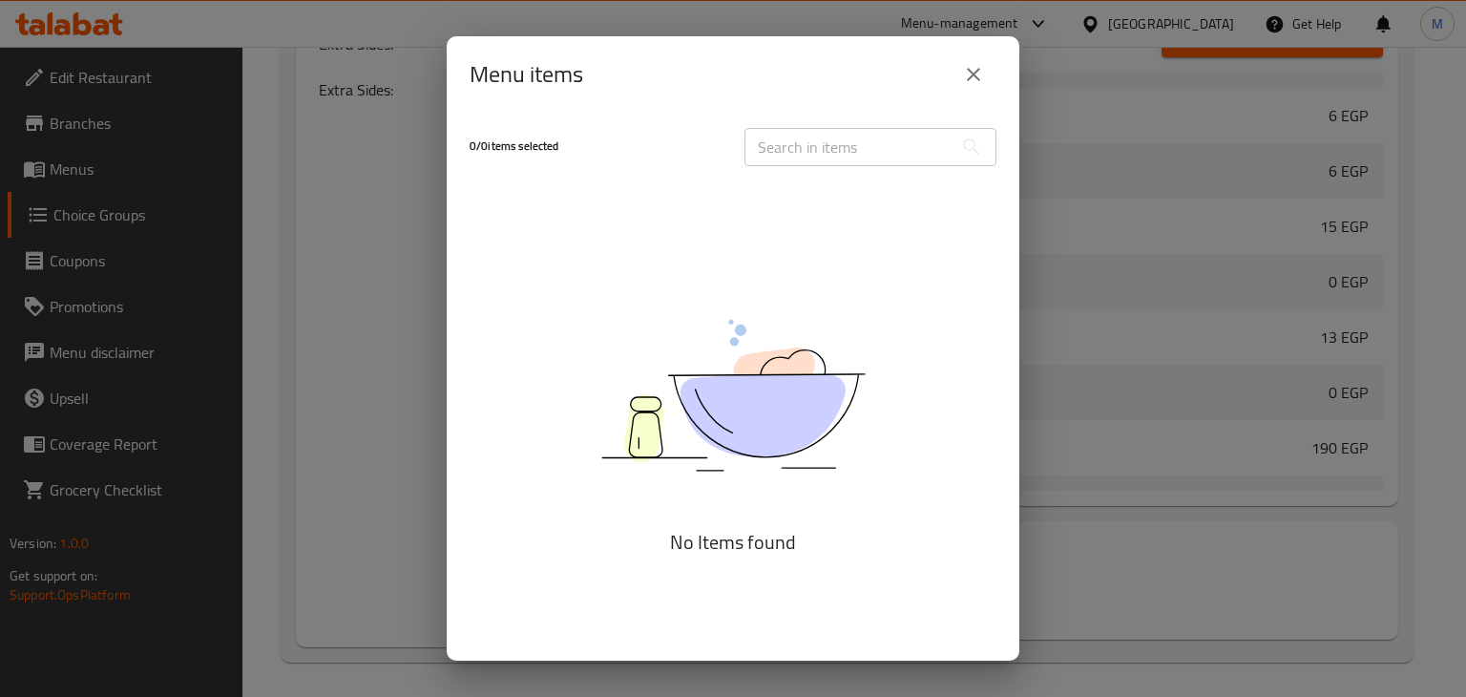
click at [977, 74] on icon "close" at bounding box center [973, 74] width 23 height 23
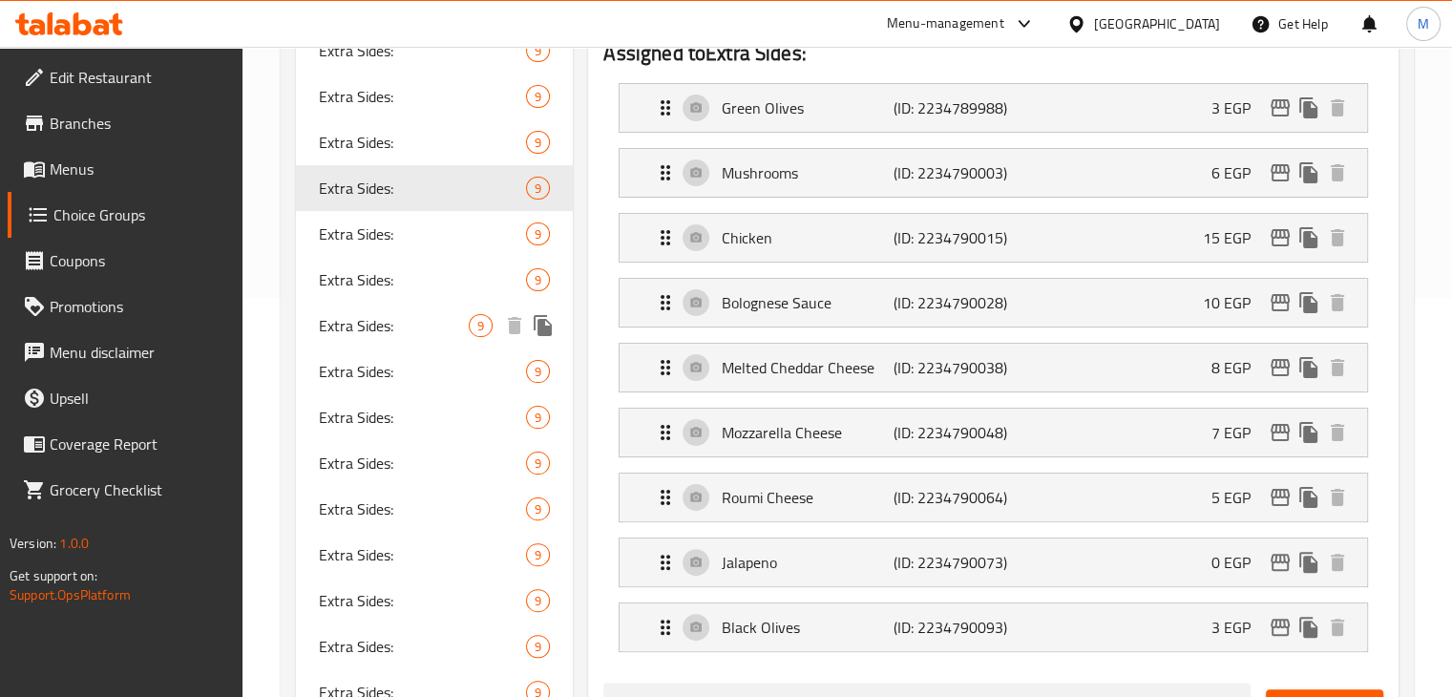
scroll to position [315, 0]
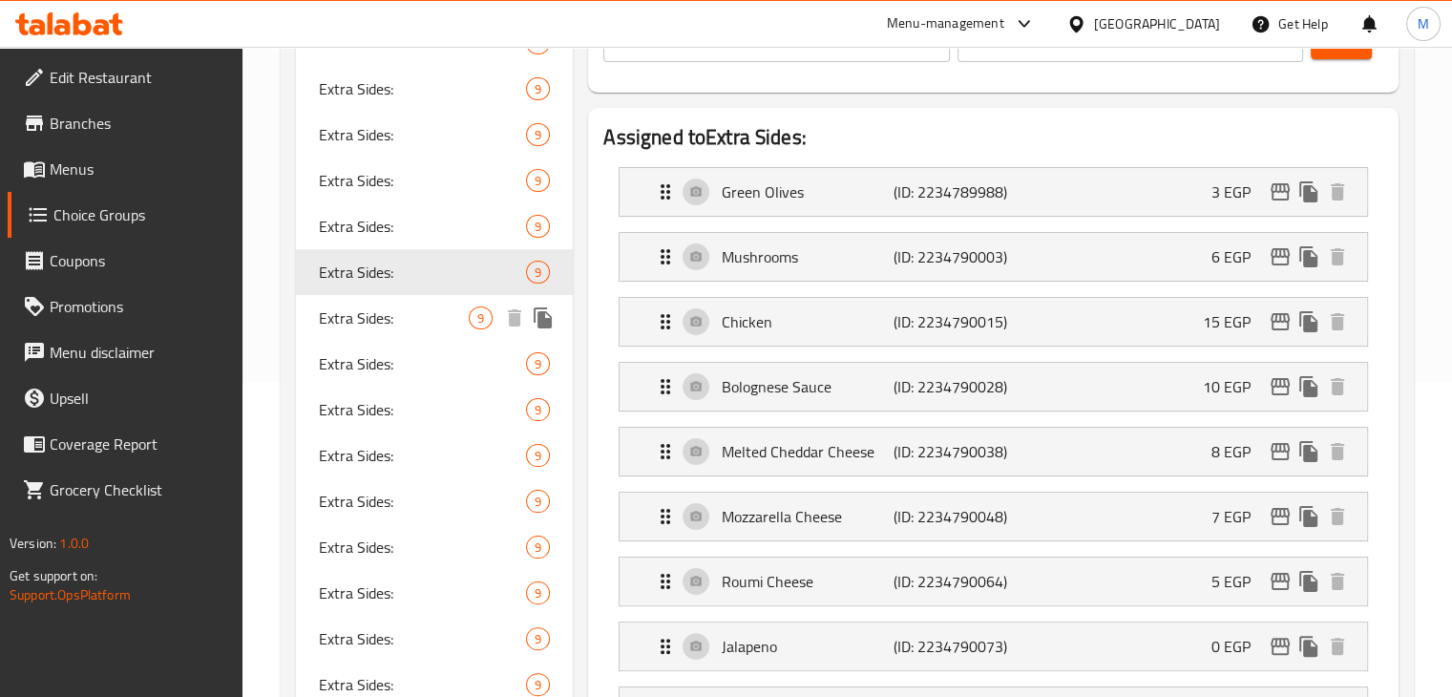
click at [443, 331] on div "Extra Sides: 9" at bounding box center [435, 318] width 278 height 46
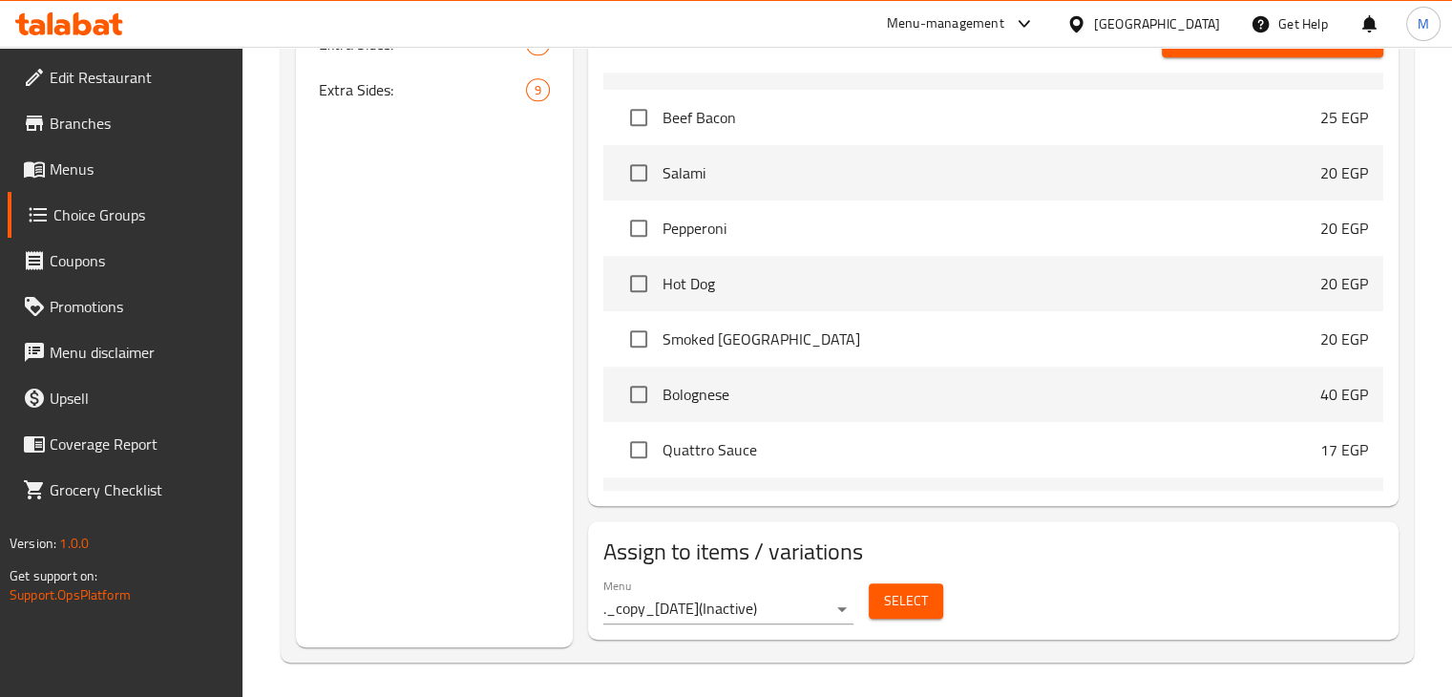
scroll to position [7637, 0]
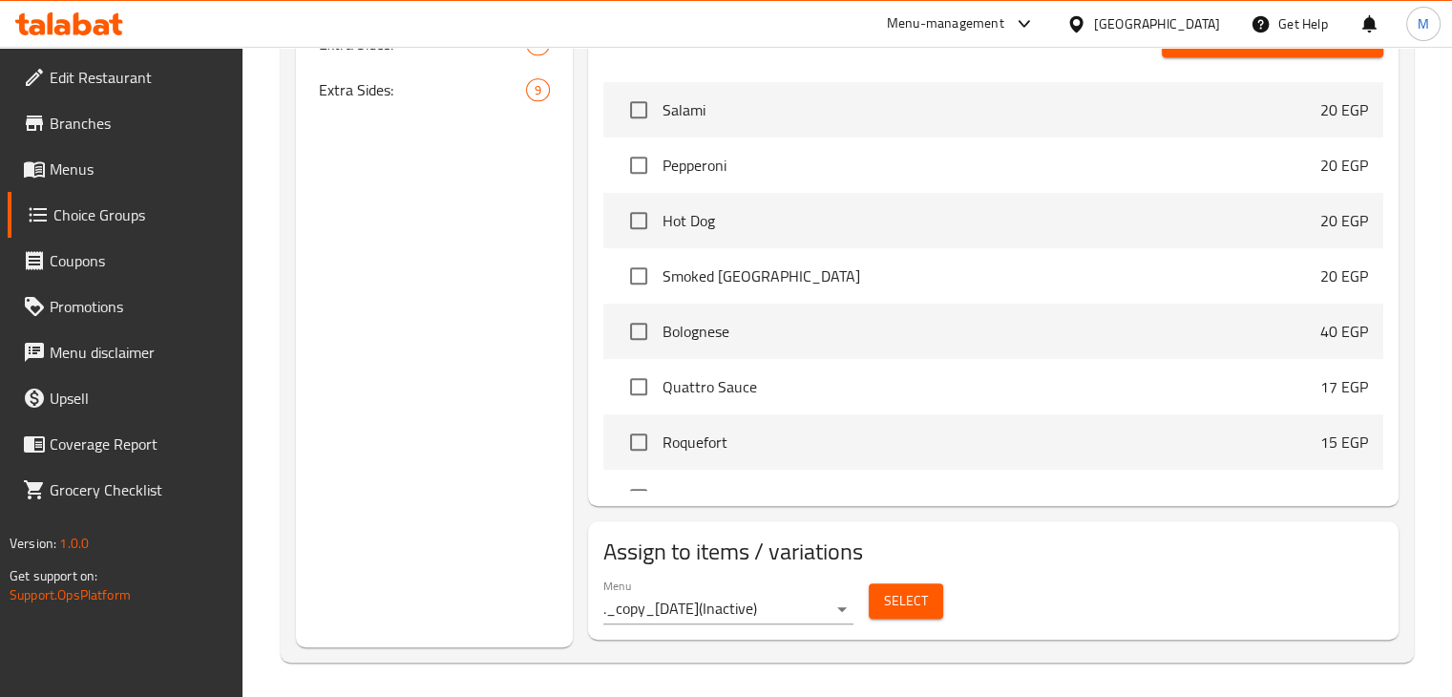
click at [890, 603] on span "Select" at bounding box center [906, 601] width 44 height 24
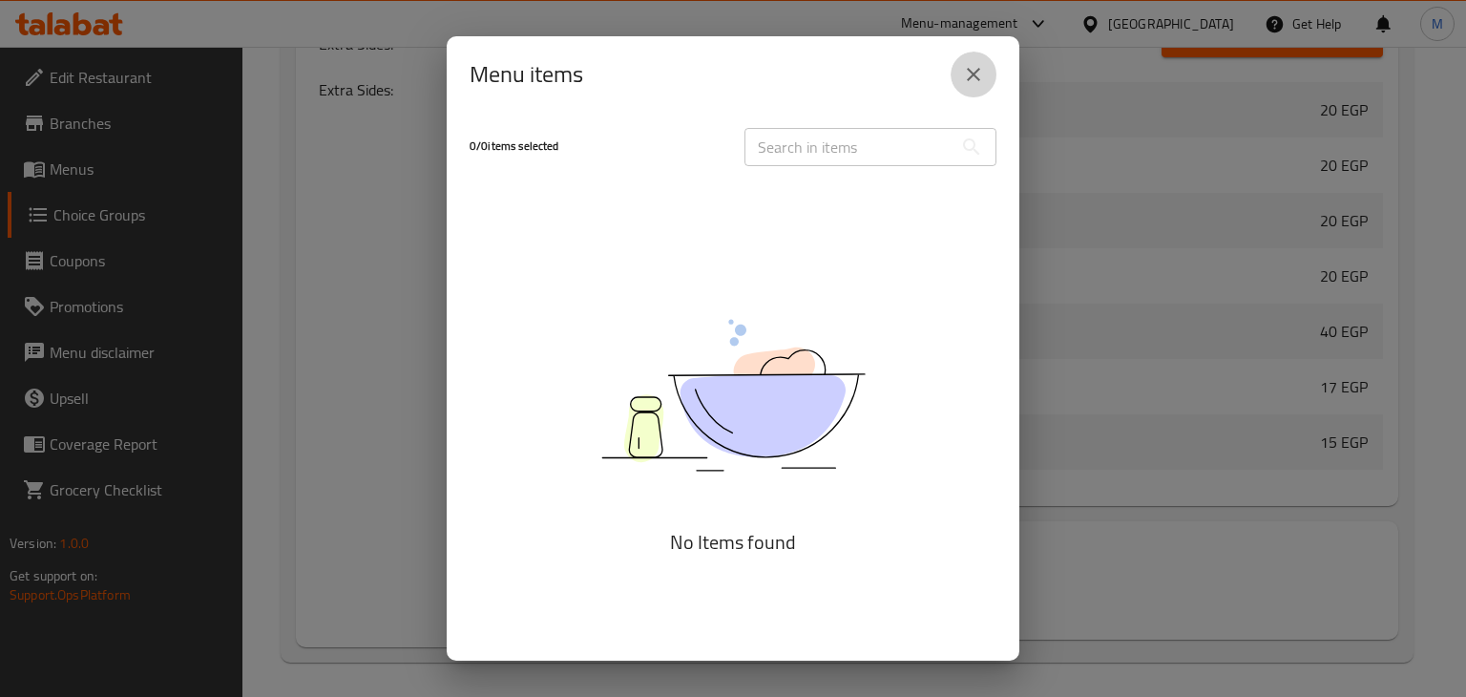
click at [977, 84] on icon "close" at bounding box center [973, 74] width 23 height 23
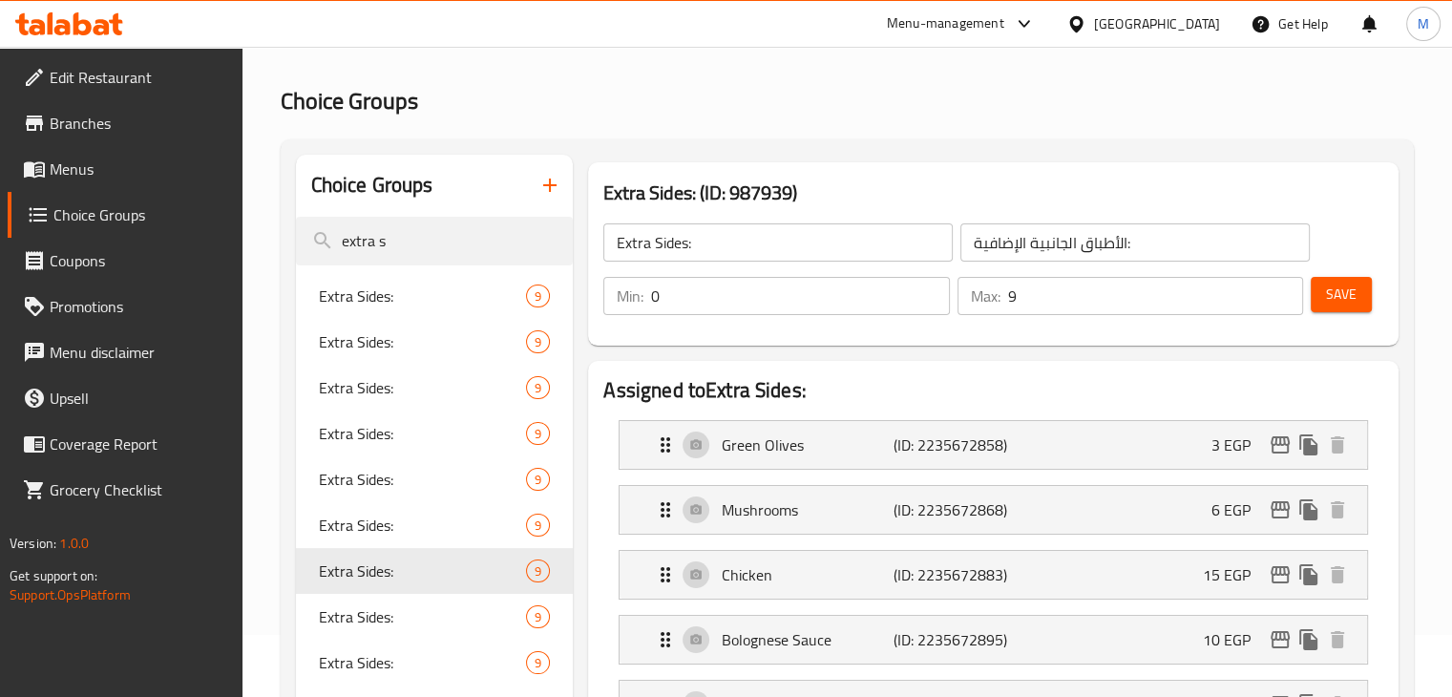
scroll to position [0, 0]
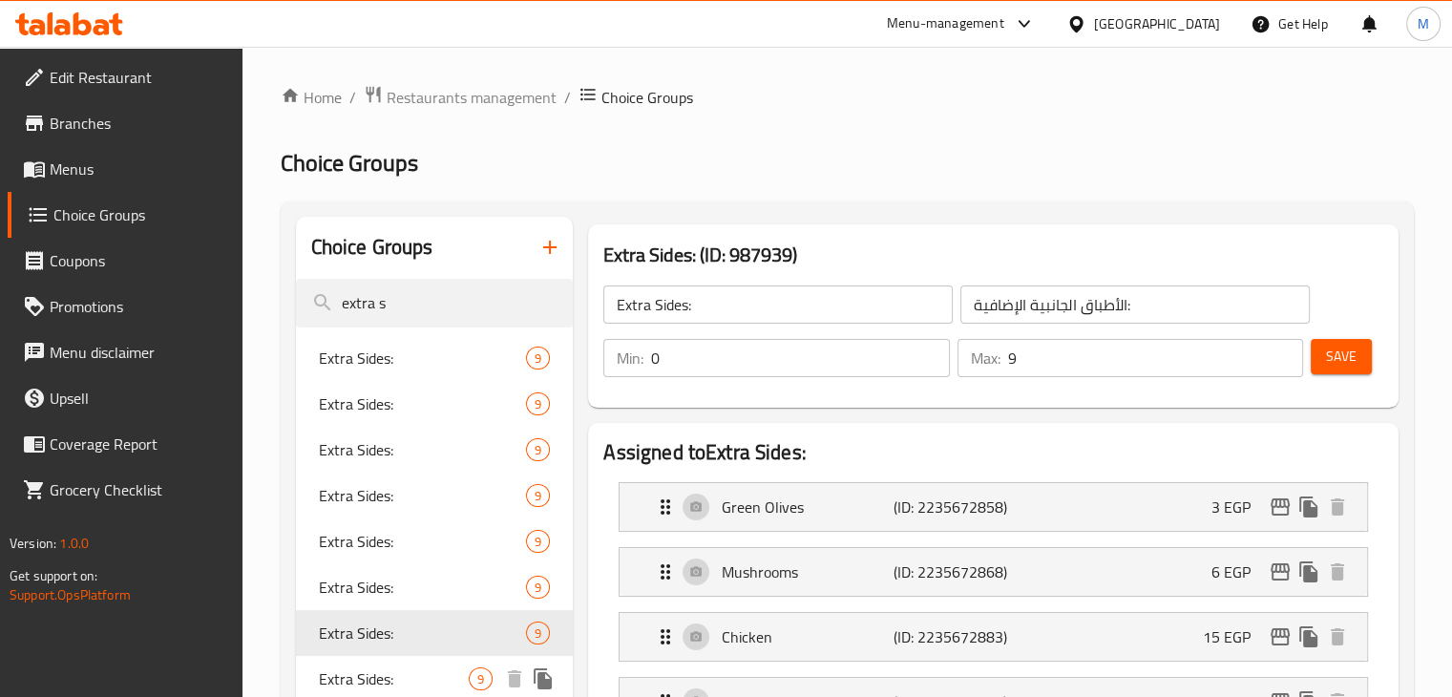
click at [447, 683] on span "Extra Sides:" at bounding box center [394, 678] width 151 height 23
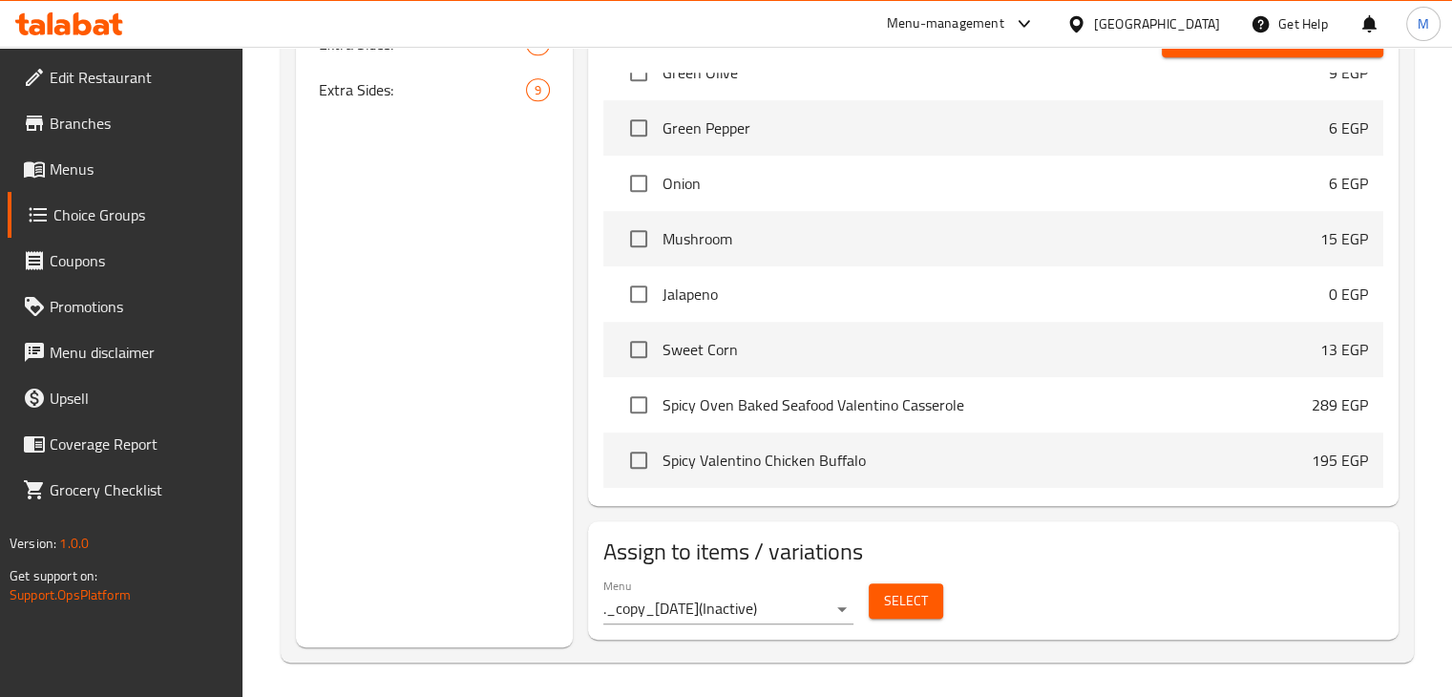
scroll to position [8483, 0]
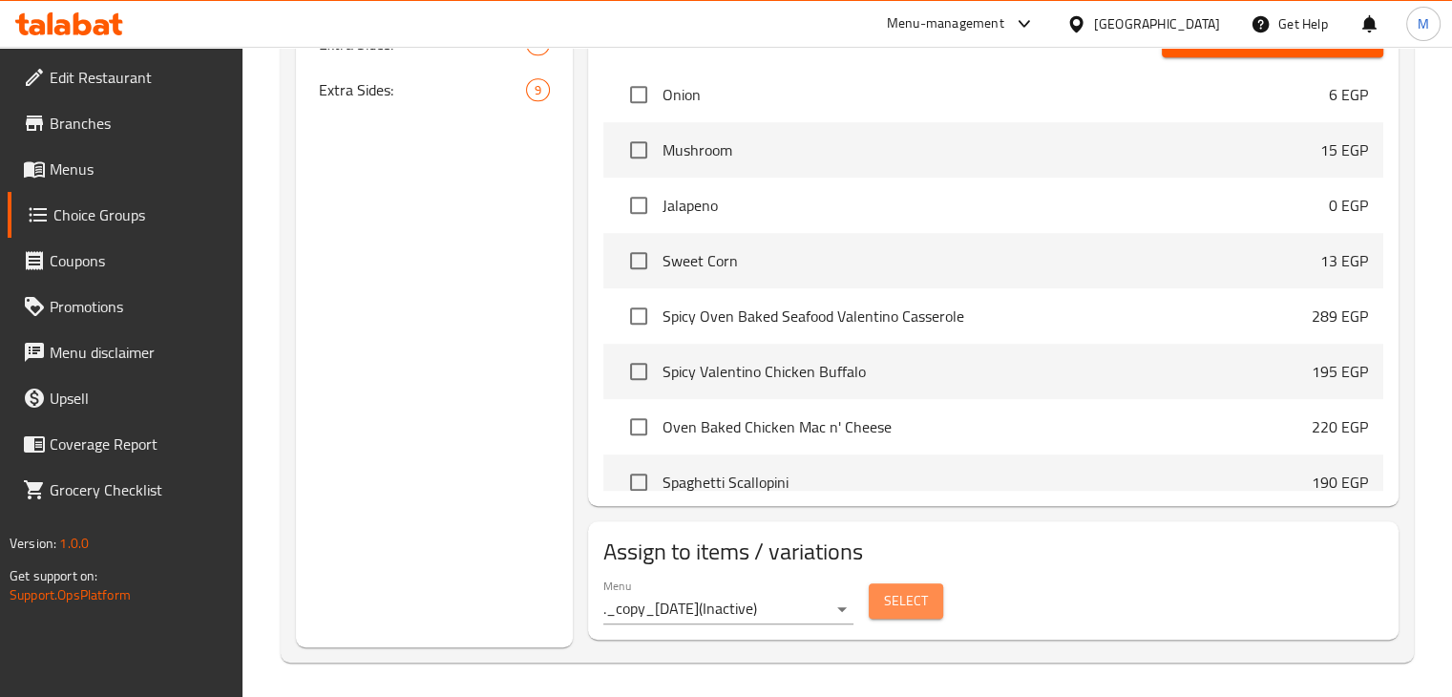
click at [891, 591] on span "Select" at bounding box center [906, 601] width 44 height 24
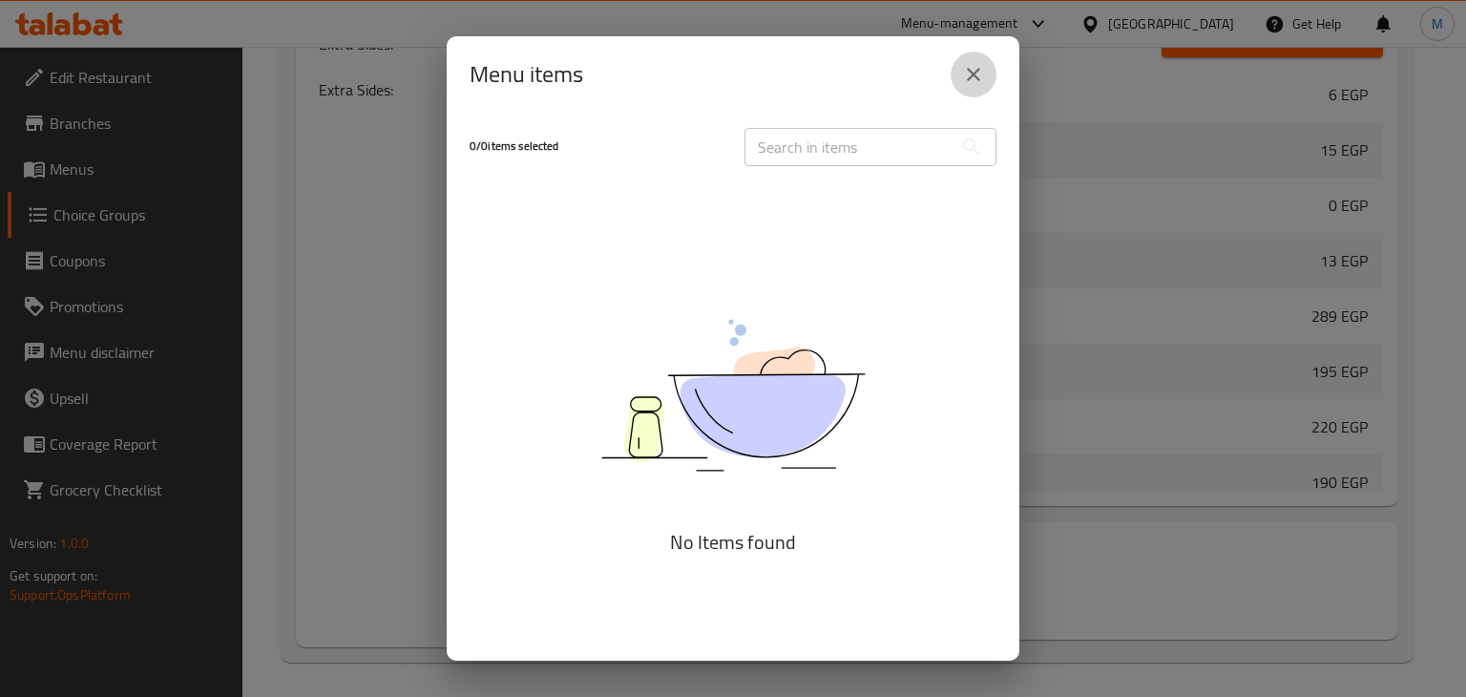
click at [981, 81] on icon "close" at bounding box center [973, 74] width 23 height 23
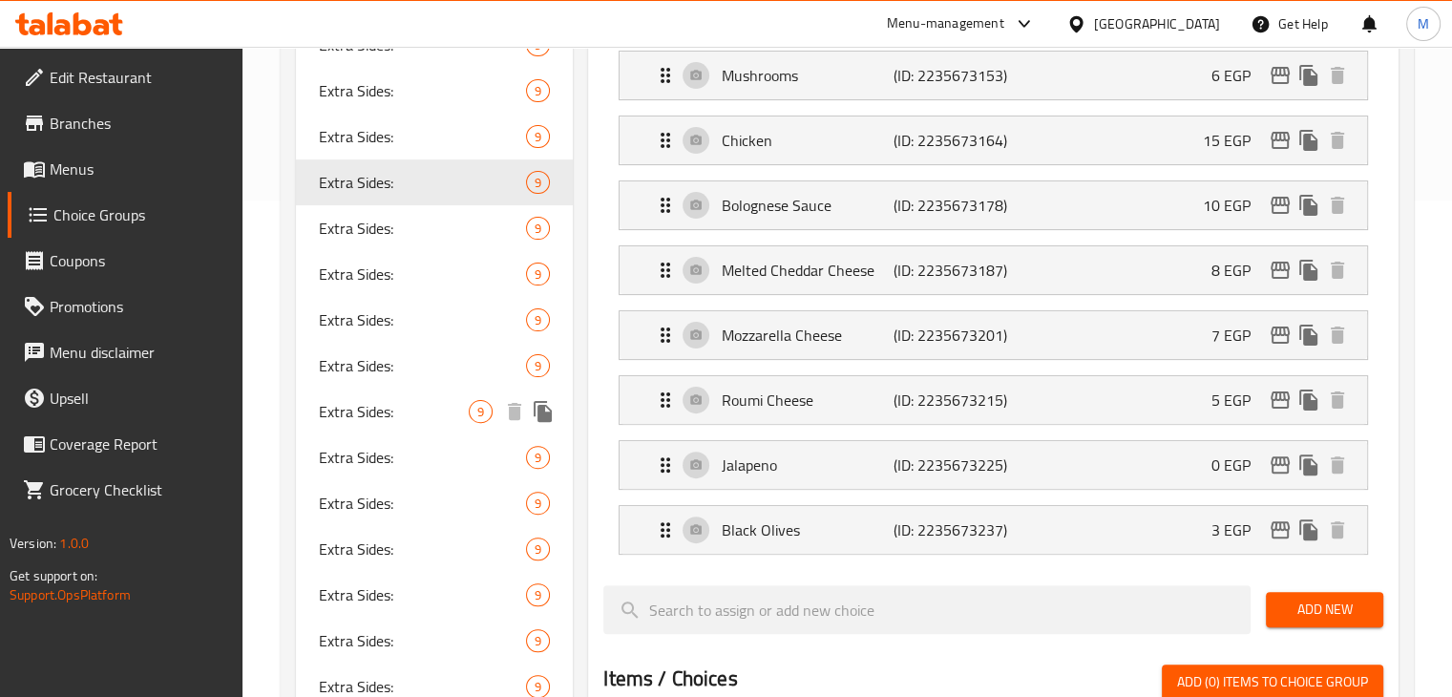
scroll to position [485, 0]
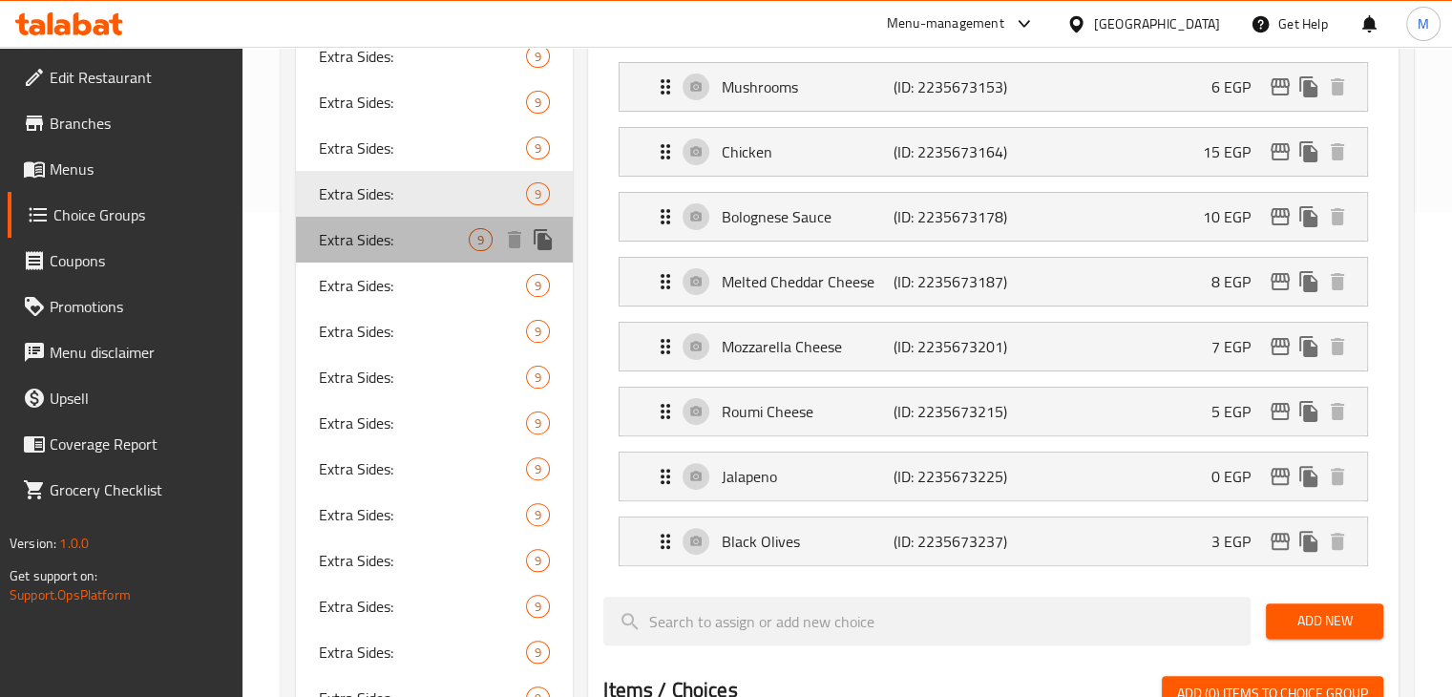
click at [408, 250] on div "Extra Sides: 9" at bounding box center [435, 240] width 278 height 46
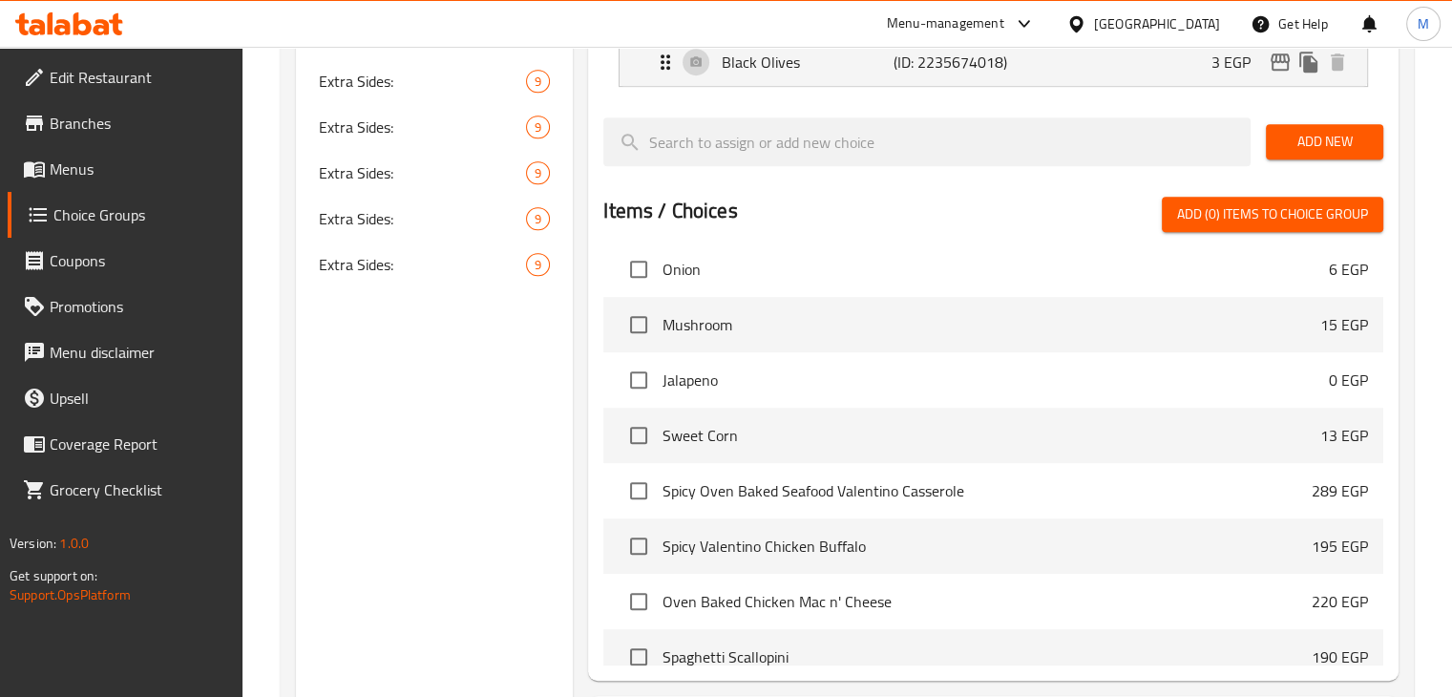
scroll to position [1139, 0]
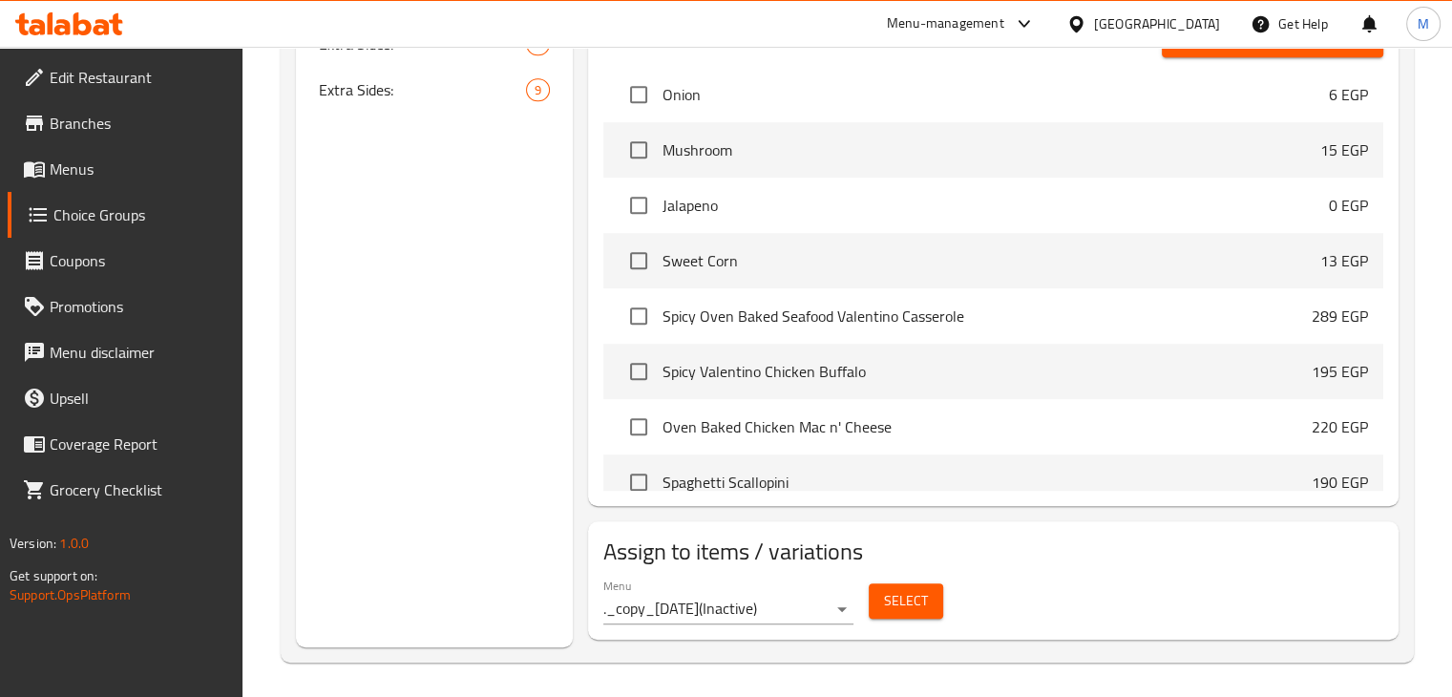
click at [921, 600] on span "Select" at bounding box center [906, 601] width 44 height 24
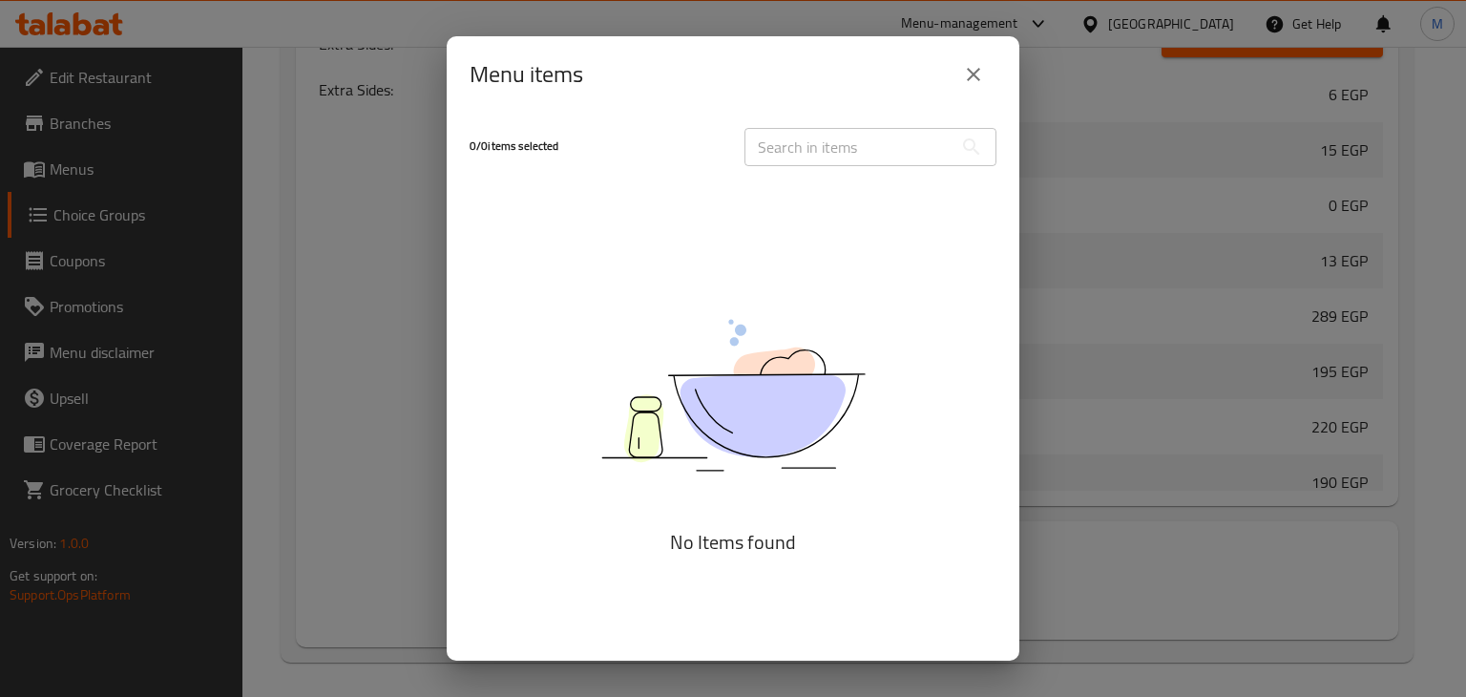
click at [991, 93] on div "Menu items" at bounding box center [733, 75] width 527 height 46
click at [983, 93] on button "close" at bounding box center [974, 75] width 46 height 46
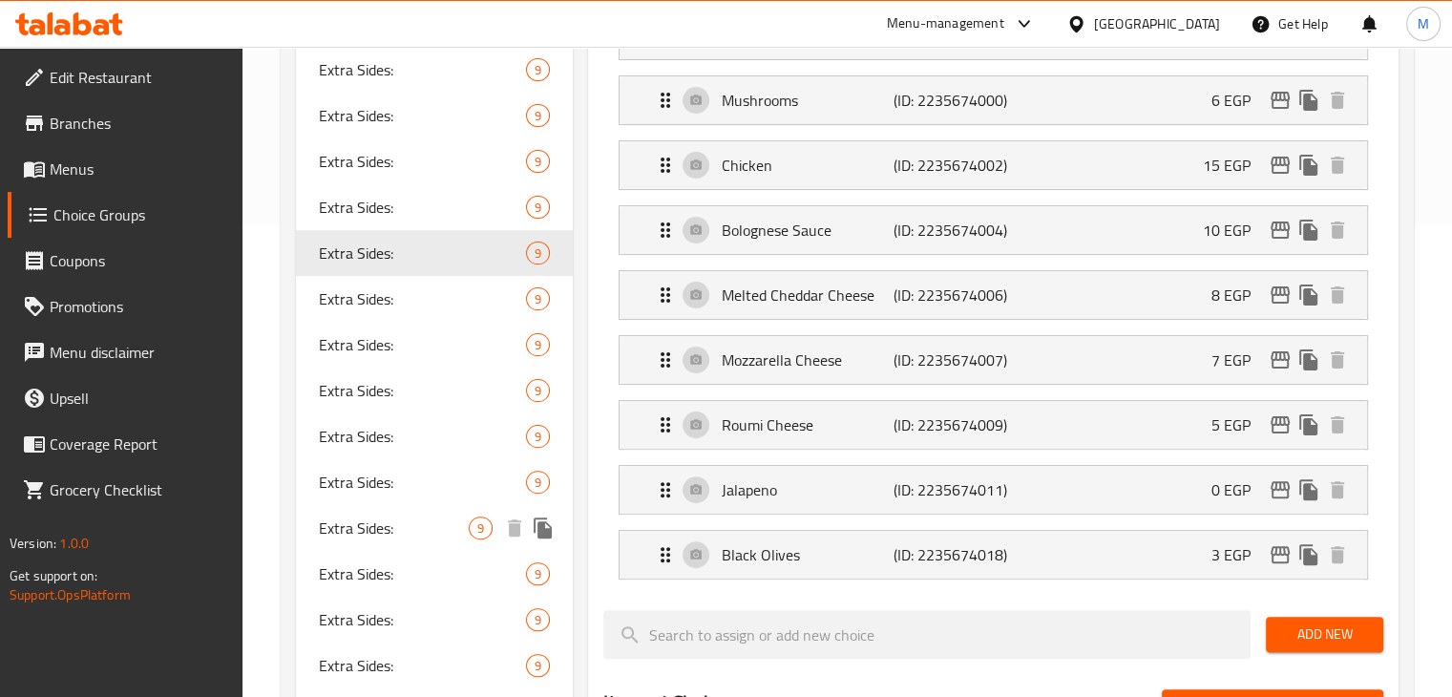
scroll to position [460, 0]
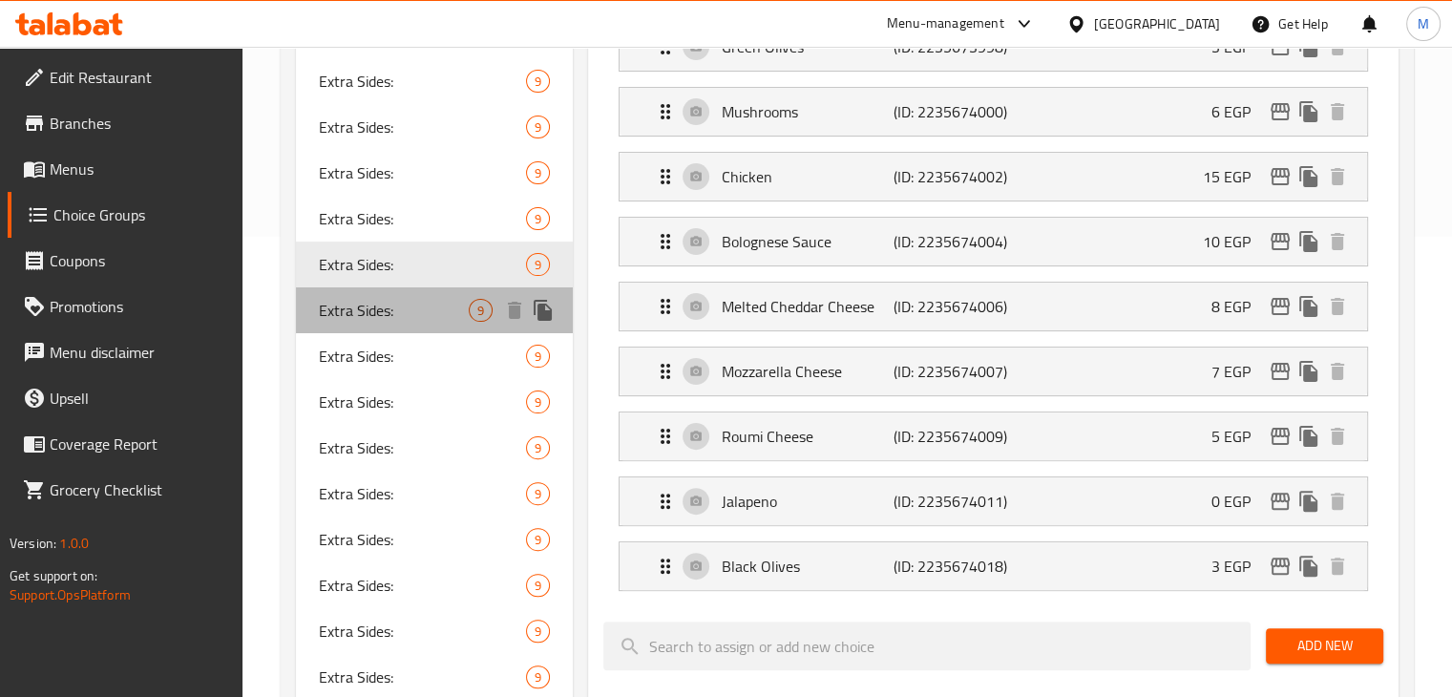
click at [391, 305] on span "Extra Sides:" at bounding box center [394, 310] width 151 height 23
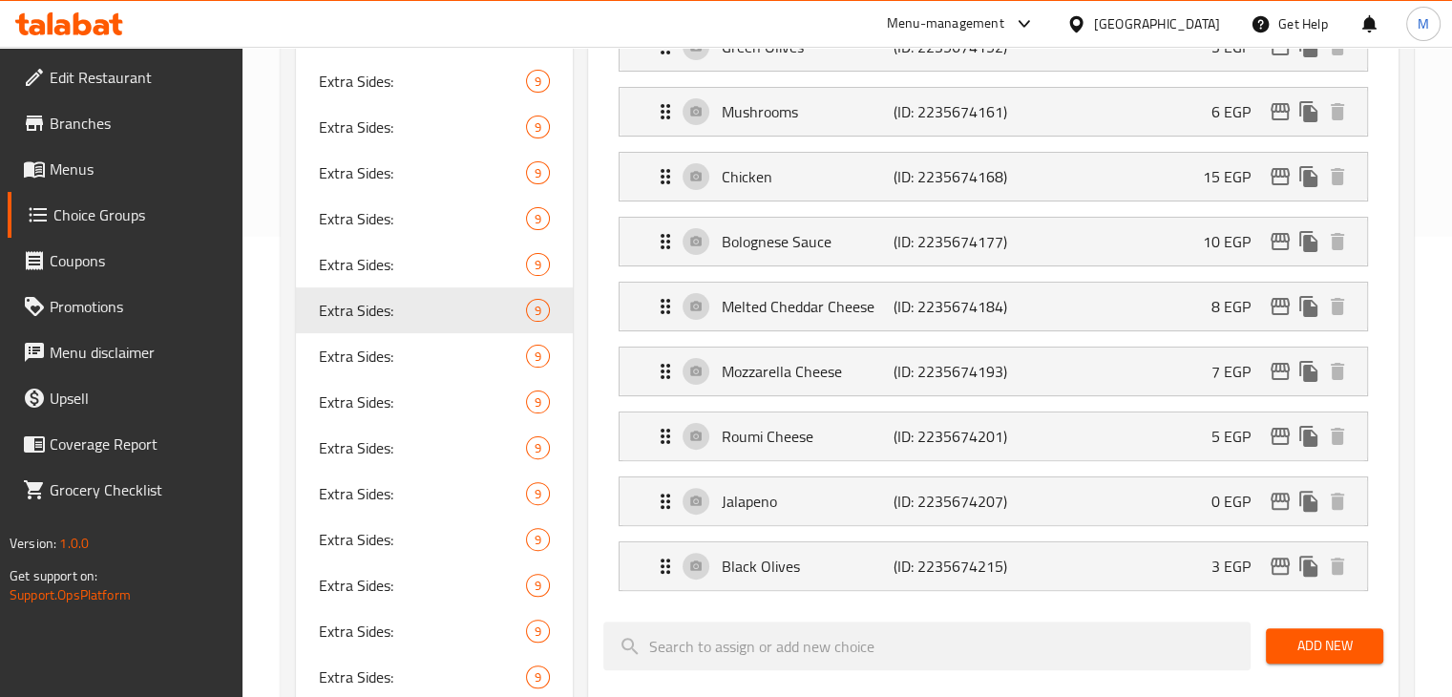
scroll to position [1139, 0]
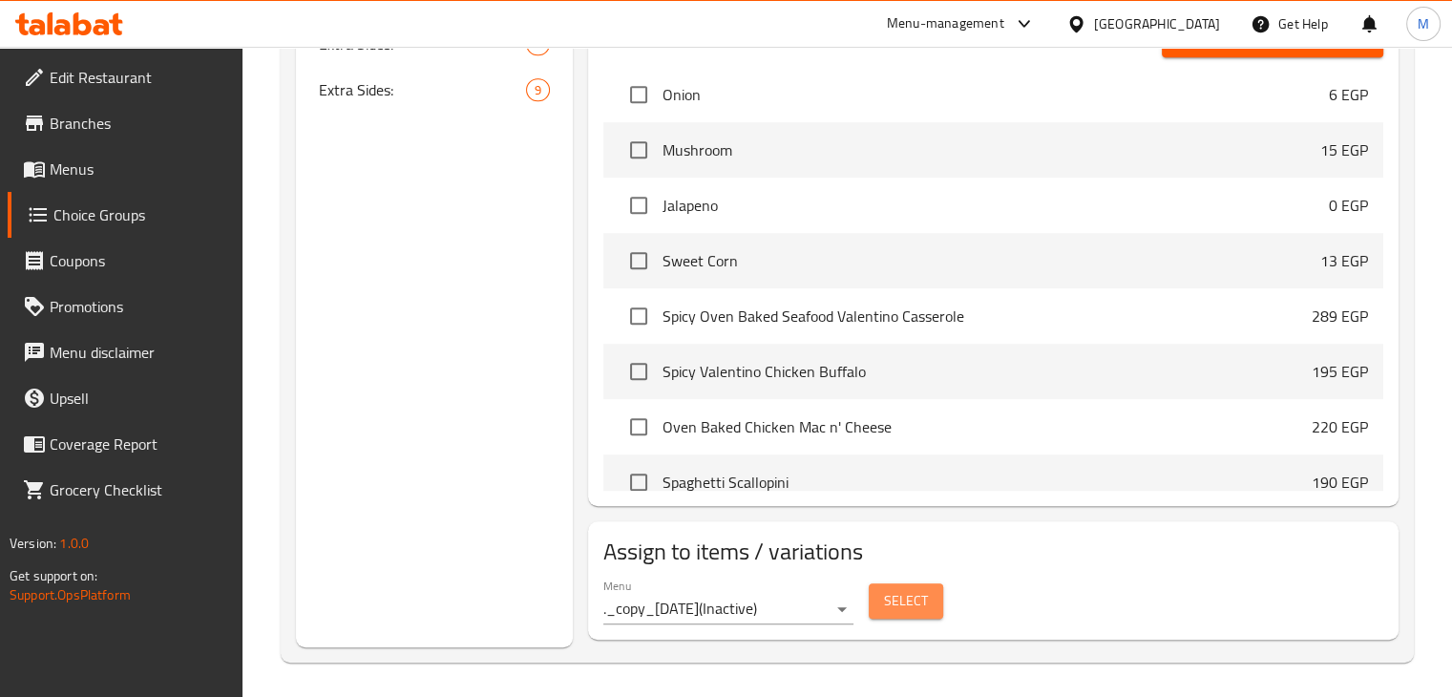
click at [917, 612] on button "Select" at bounding box center [906, 600] width 74 height 35
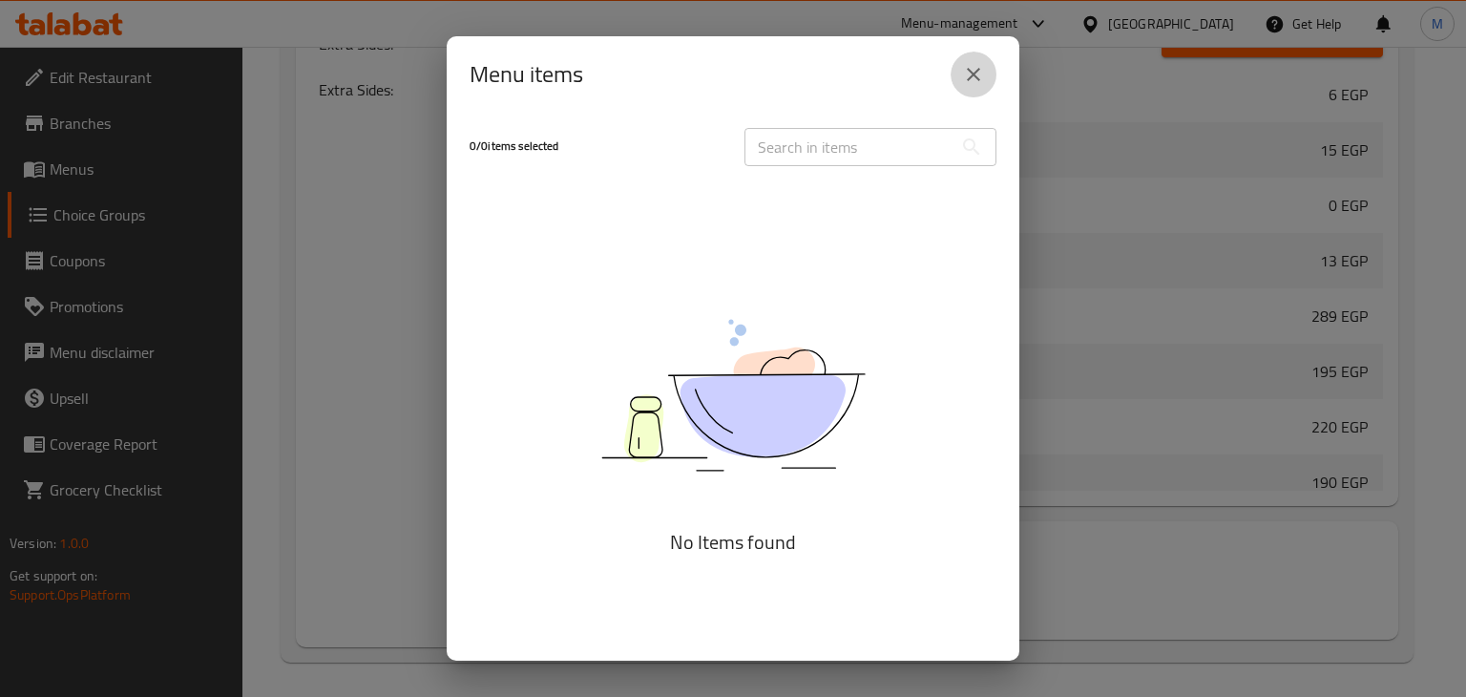
click at [959, 84] on button "close" at bounding box center [974, 75] width 46 height 46
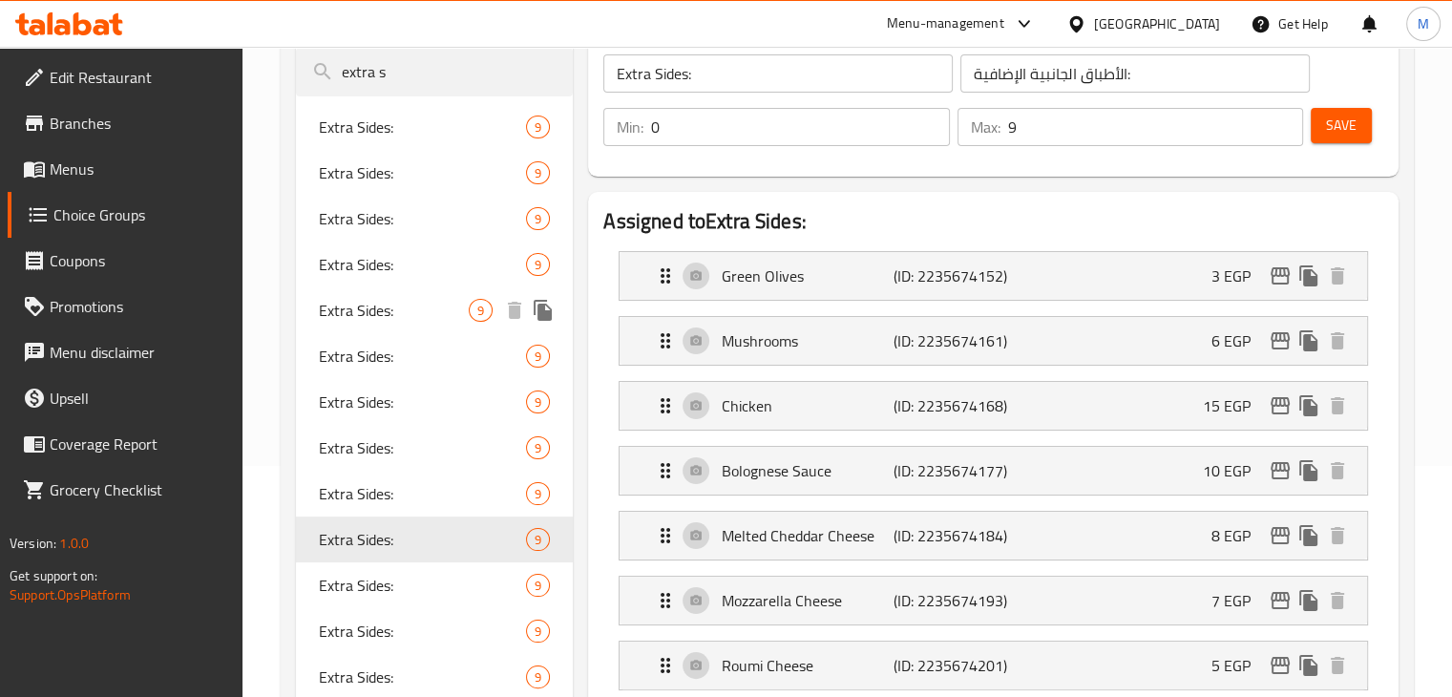
scroll to position [225, 0]
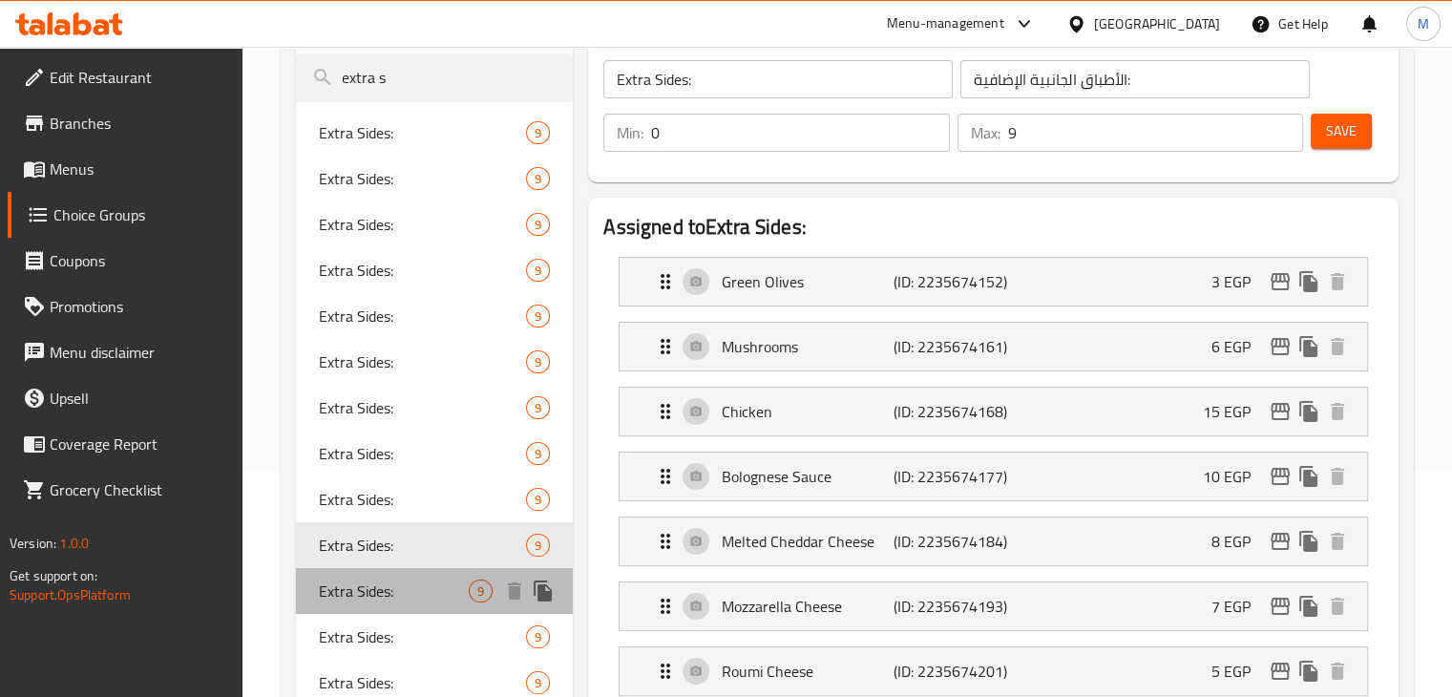
click at [351, 572] on div "Extra Sides: 9" at bounding box center [435, 591] width 278 height 46
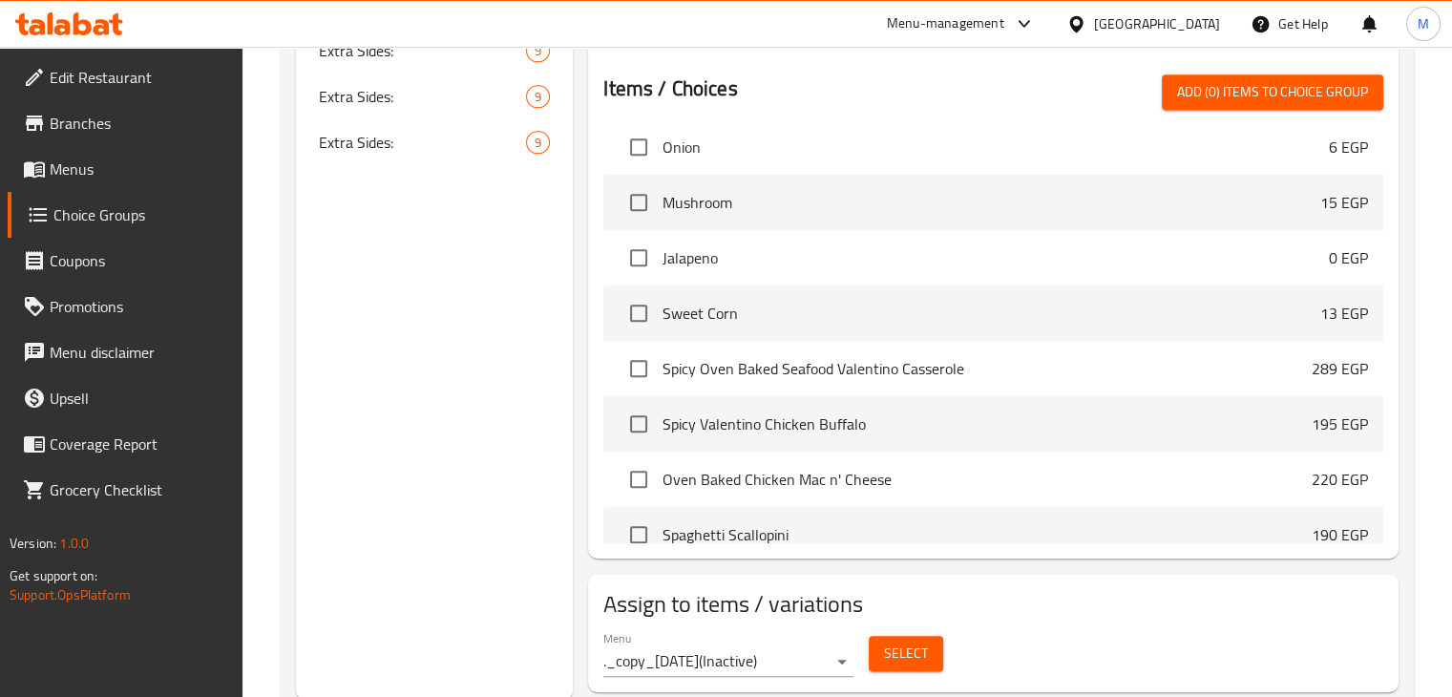
scroll to position [1139, 0]
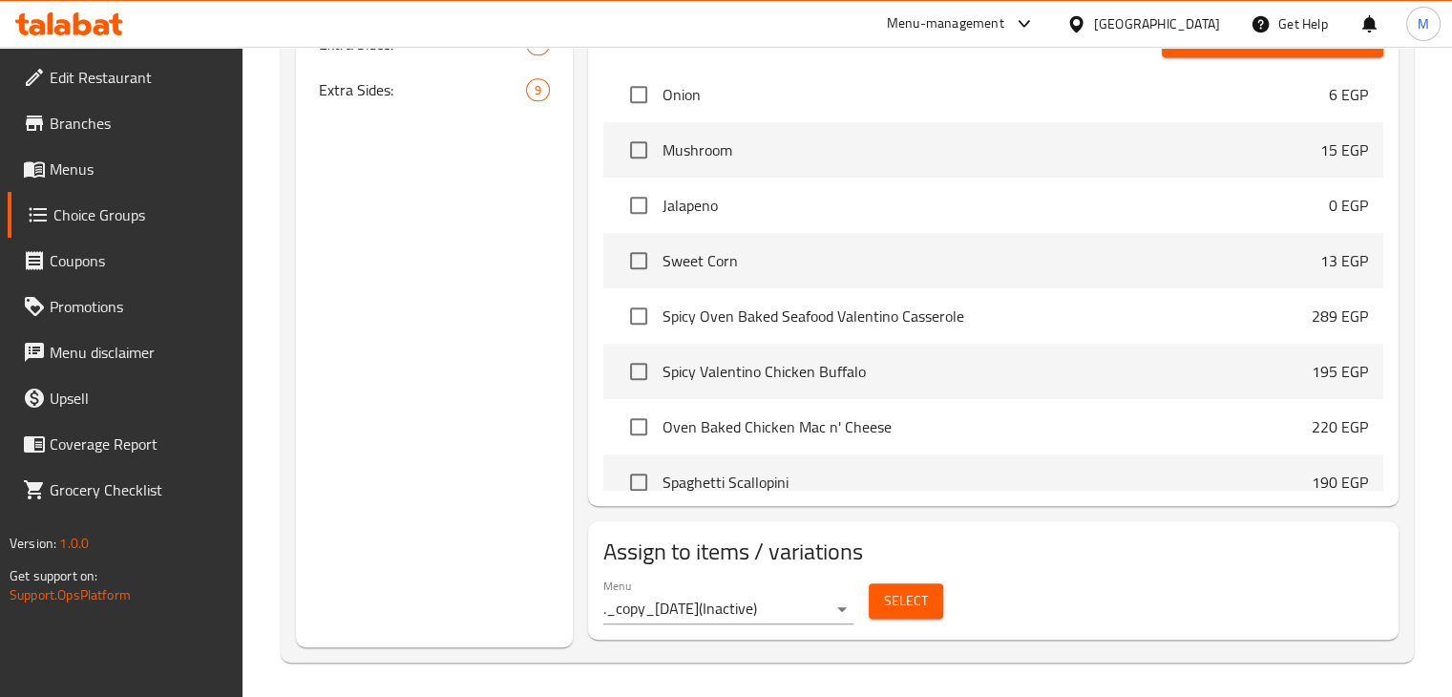
click at [906, 599] on span "Select" at bounding box center [906, 601] width 44 height 24
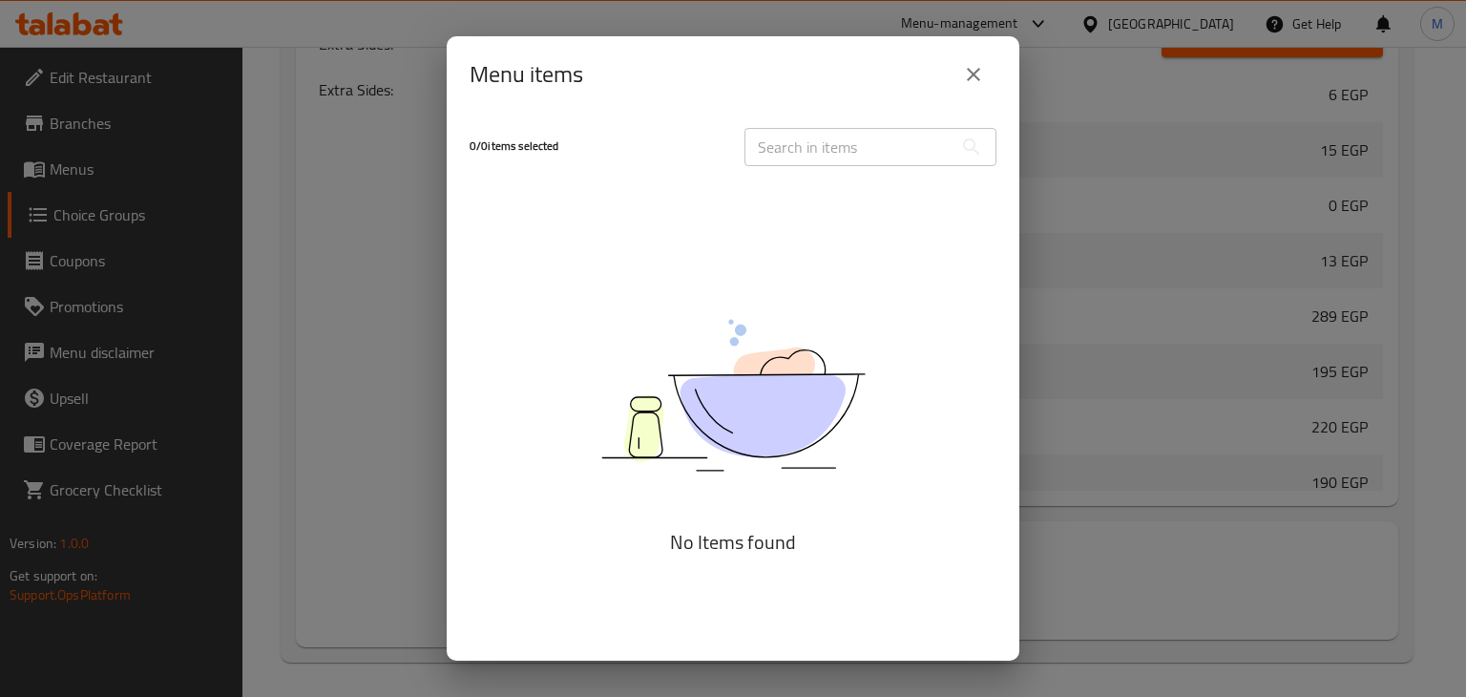
click at [973, 82] on icon "close" at bounding box center [973, 74] width 23 height 23
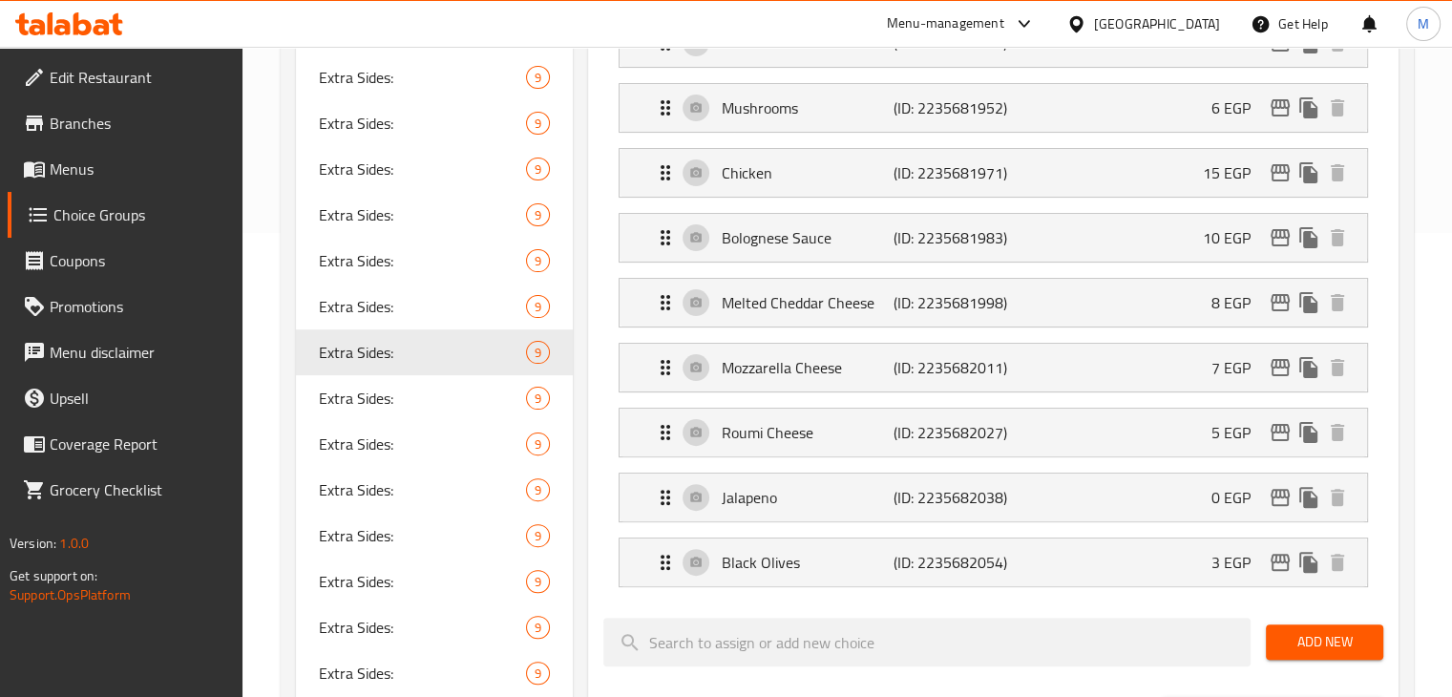
scroll to position [463, 0]
click at [339, 404] on span "Extra Sides:" at bounding box center [394, 398] width 151 height 23
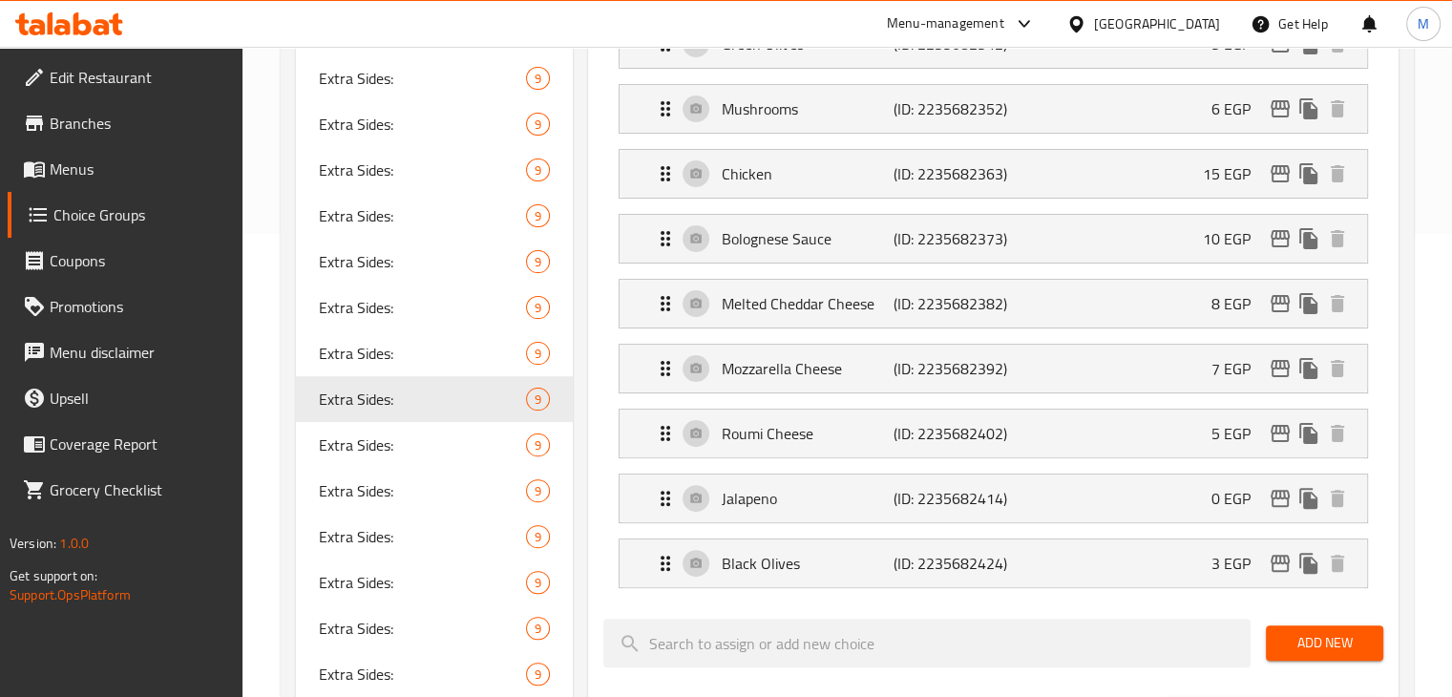
scroll to position [1139, 0]
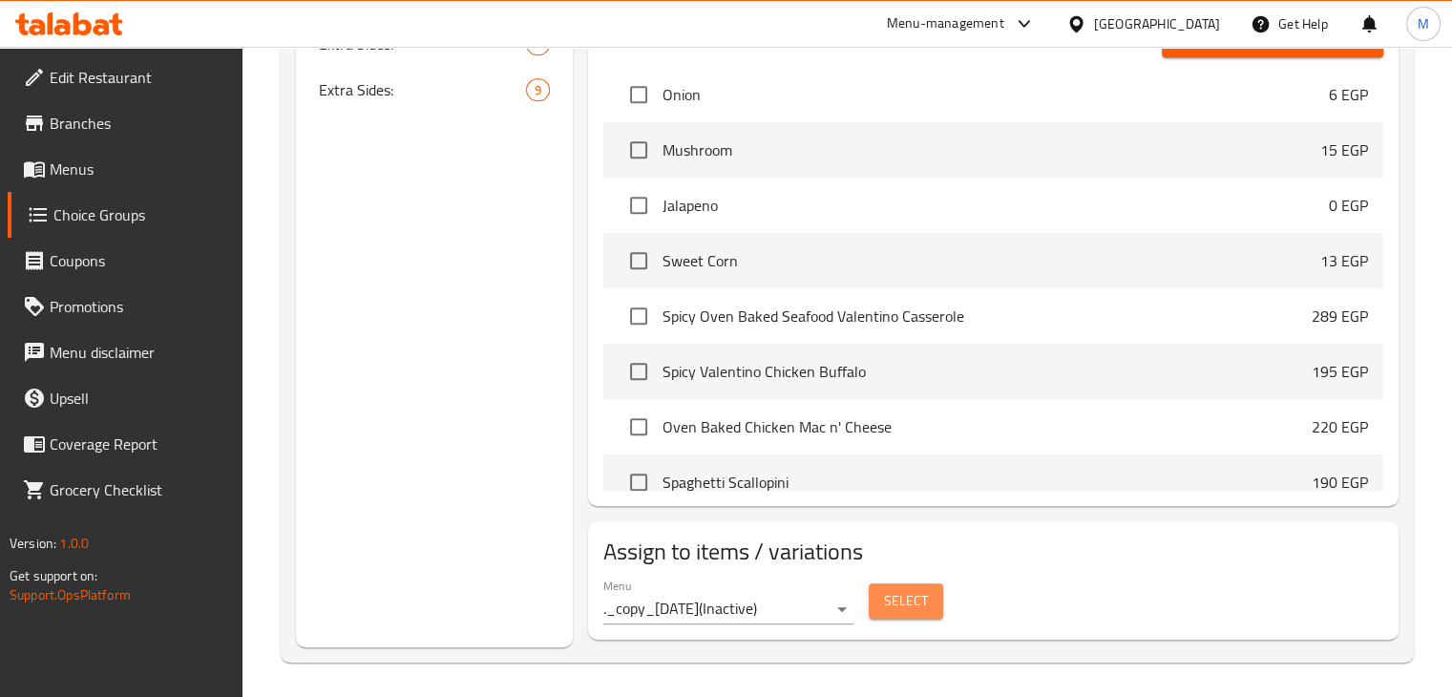
click at [897, 597] on span "Select" at bounding box center [906, 601] width 44 height 24
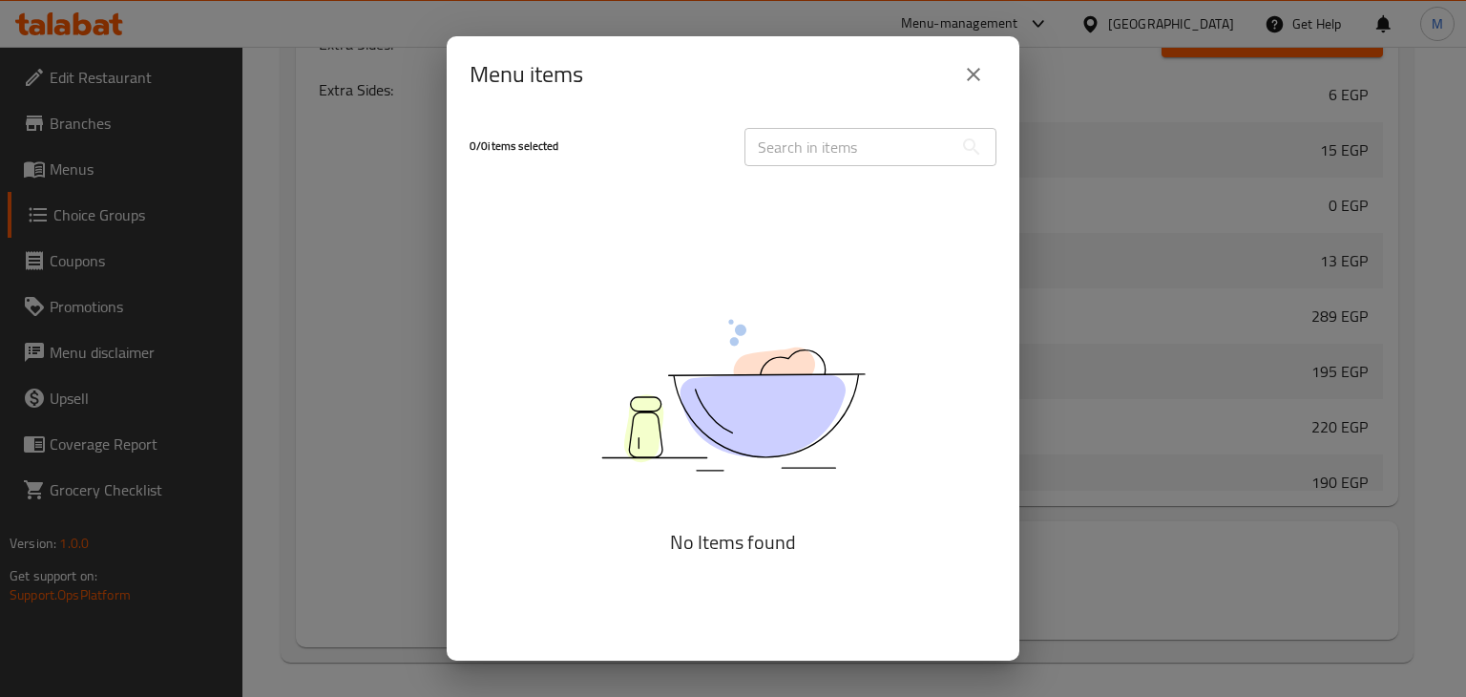
click at [975, 73] on icon "close" at bounding box center [973, 74] width 23 height 23
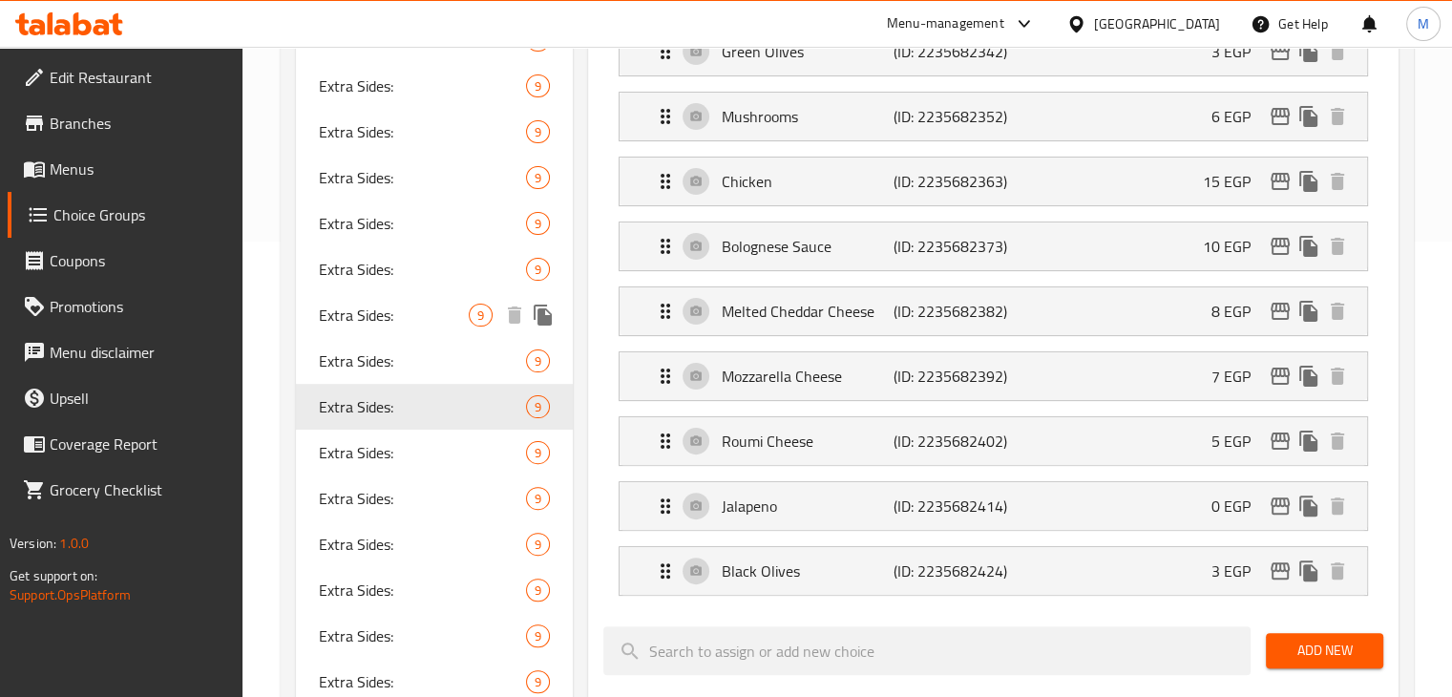
scroll to position [454, 0]
click at [351, 454] on span "Extra Sides:" at bounding box center [423, 453] width 208 height 23
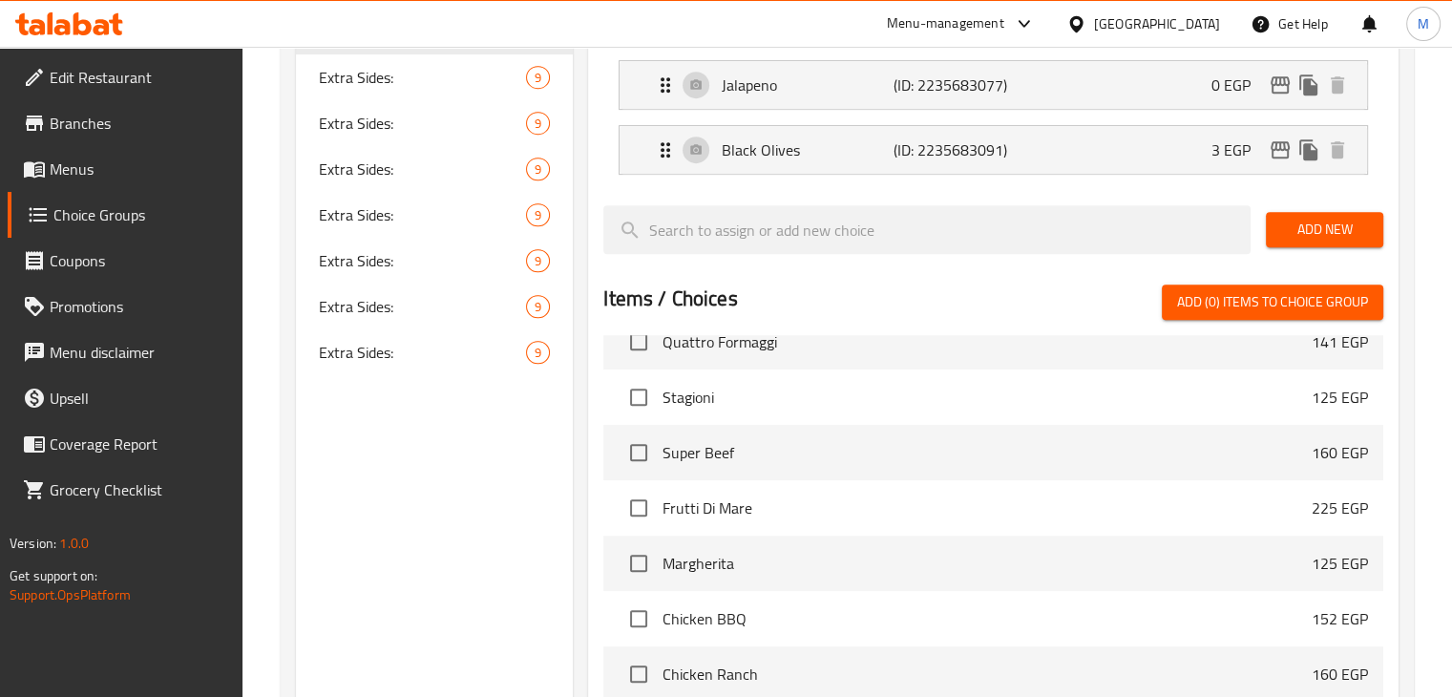
scroll to position [1139, 0]
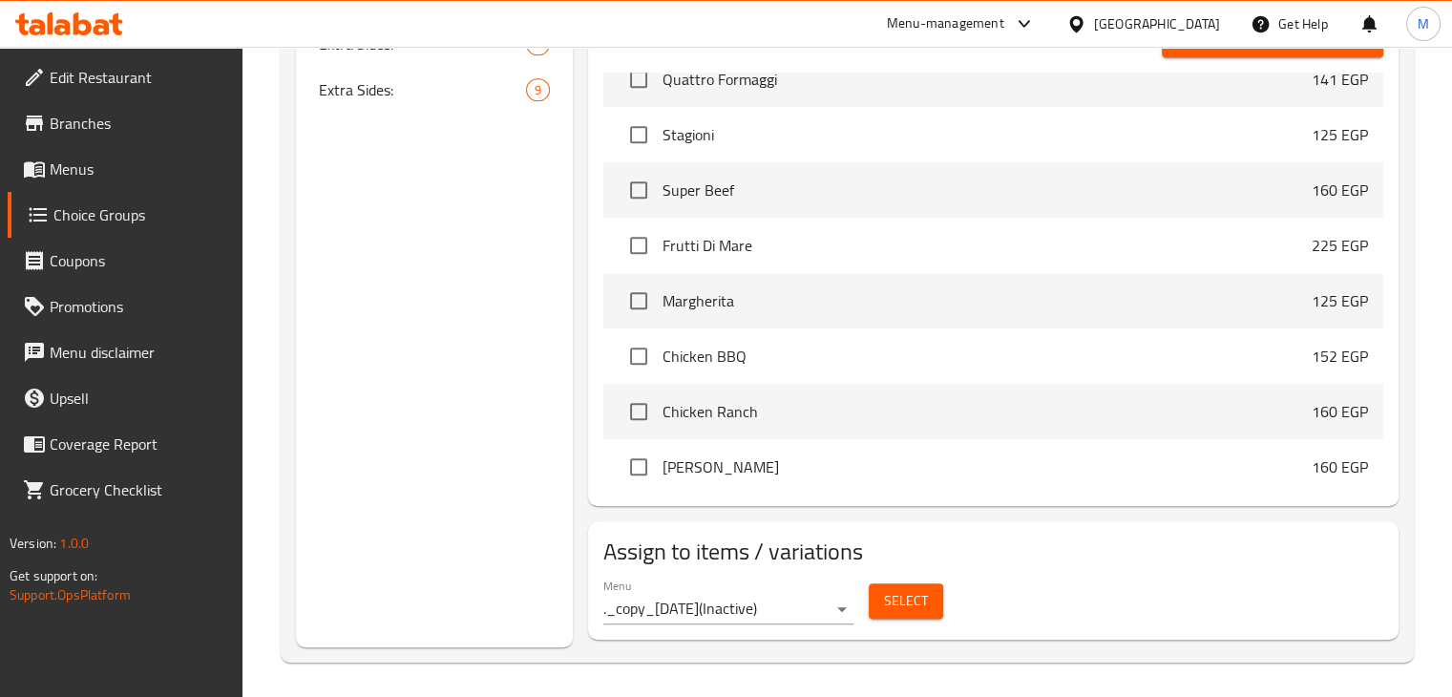
click at [893, 592] on span "Select" at bounding box center [906, 601] width 44 height 24
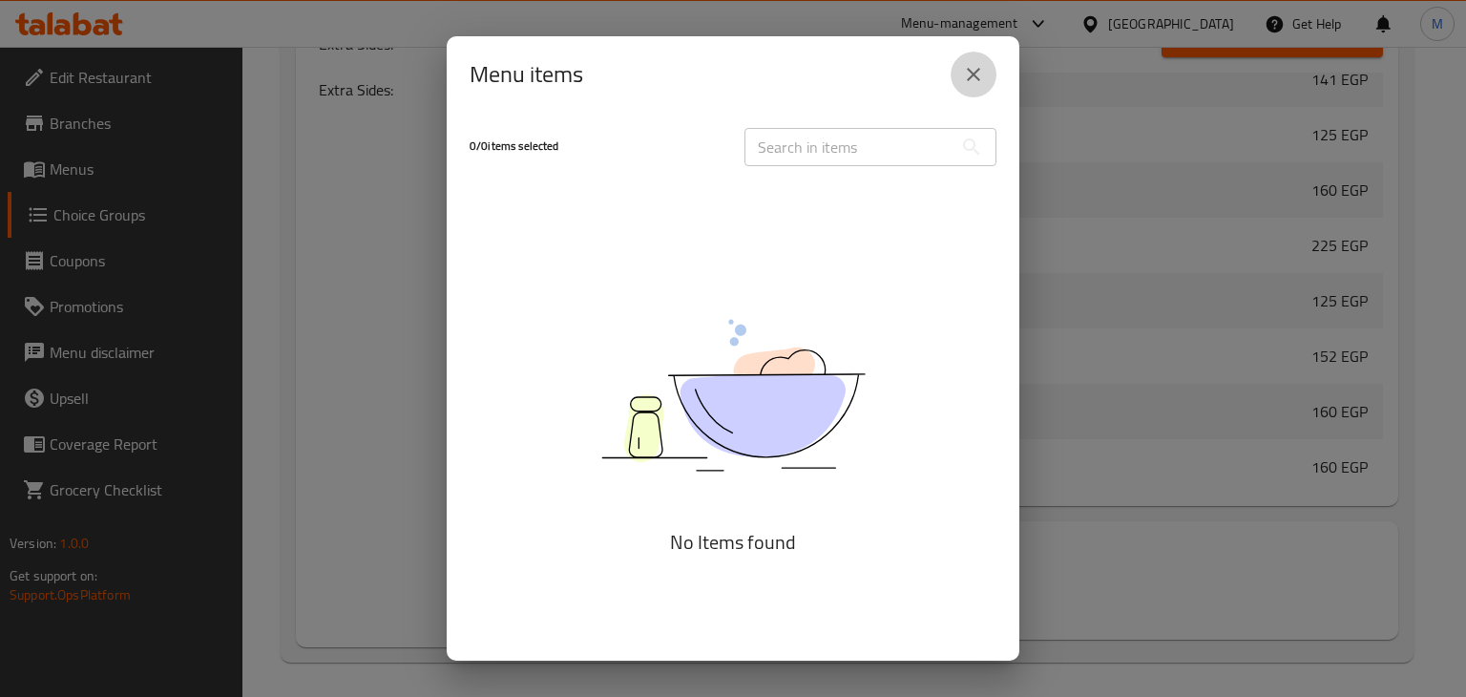
click at [981, 85] on icon "close" at bounding box center [973, 74] width 23 height 23
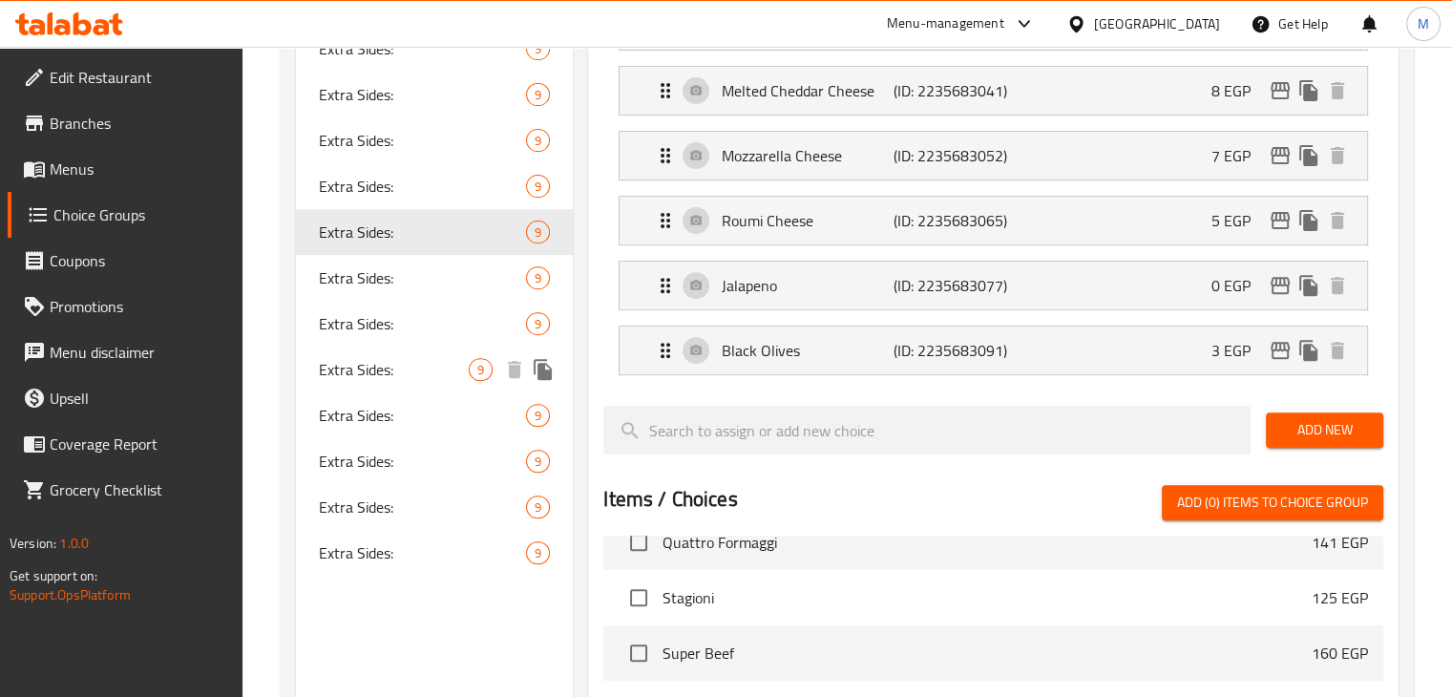
scroll to position [674, 0]
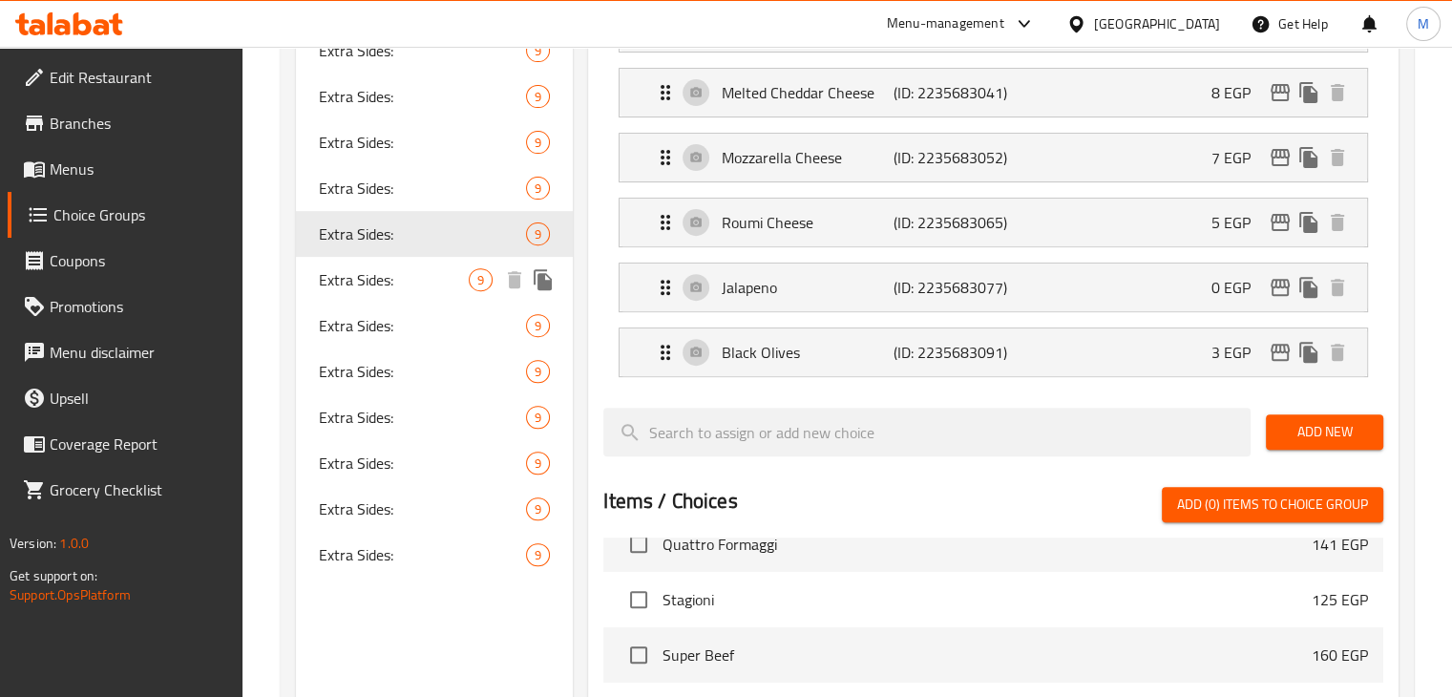
click at [403, 286] on span "Extra Sides:" at bounding box center [394, 279] width 151 height 23
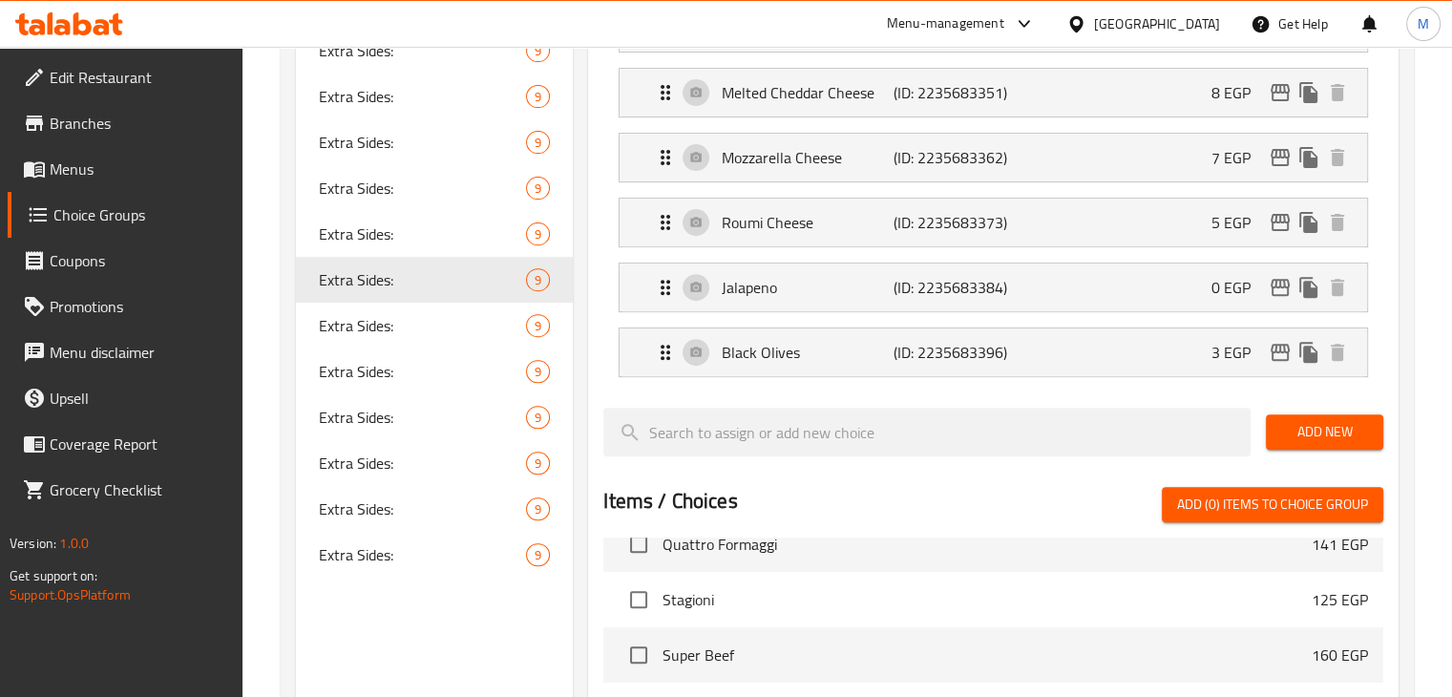
scroll to position [1139, 0]
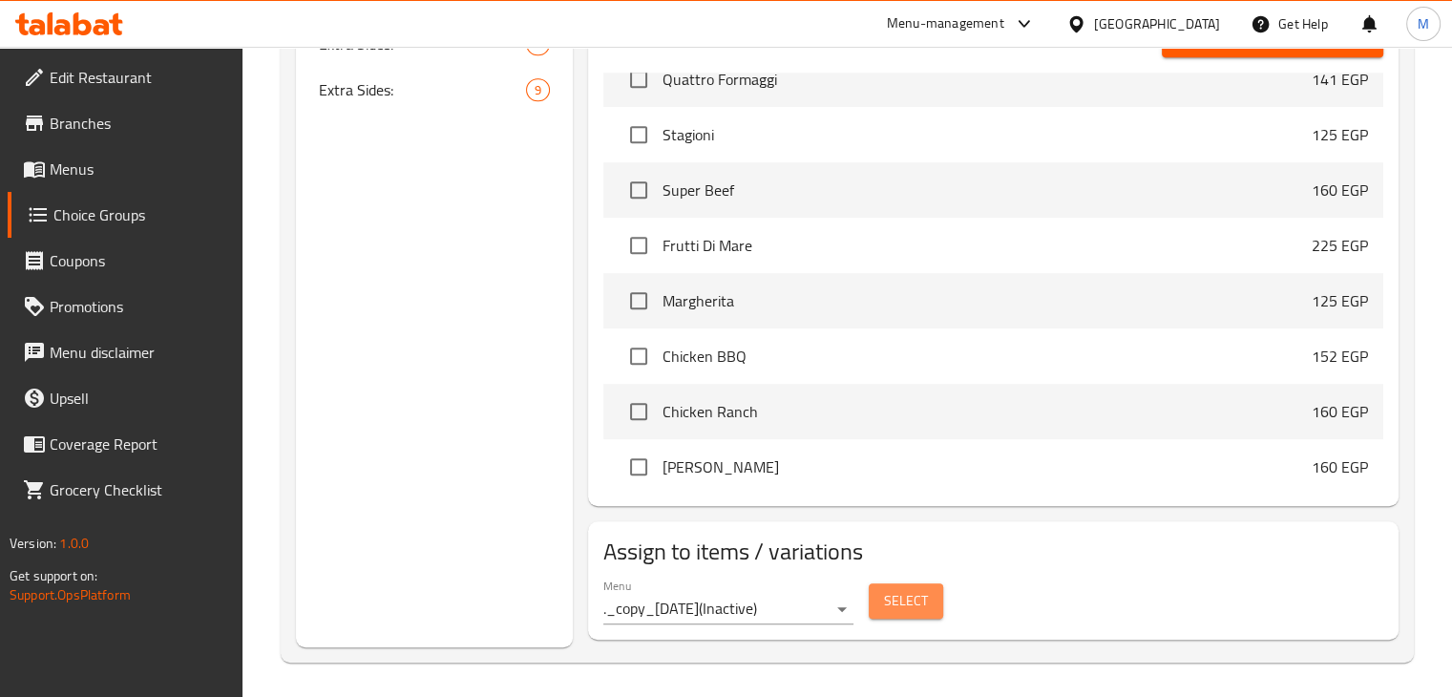
click at [904, 589] on span "Select" at bounding box center [906, 601] width 44 height 24
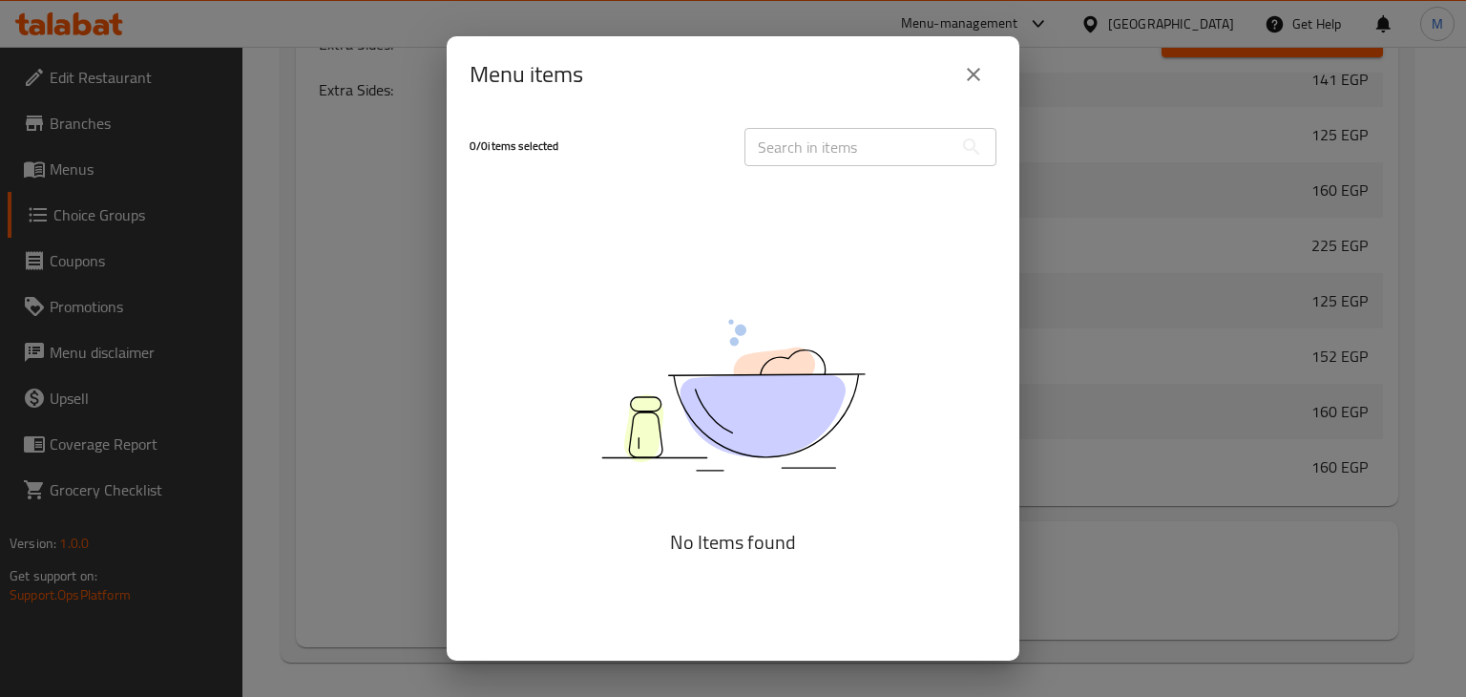
click at [967, 82] on icon "close" at bounding box center [973, 74] width 23 height 23
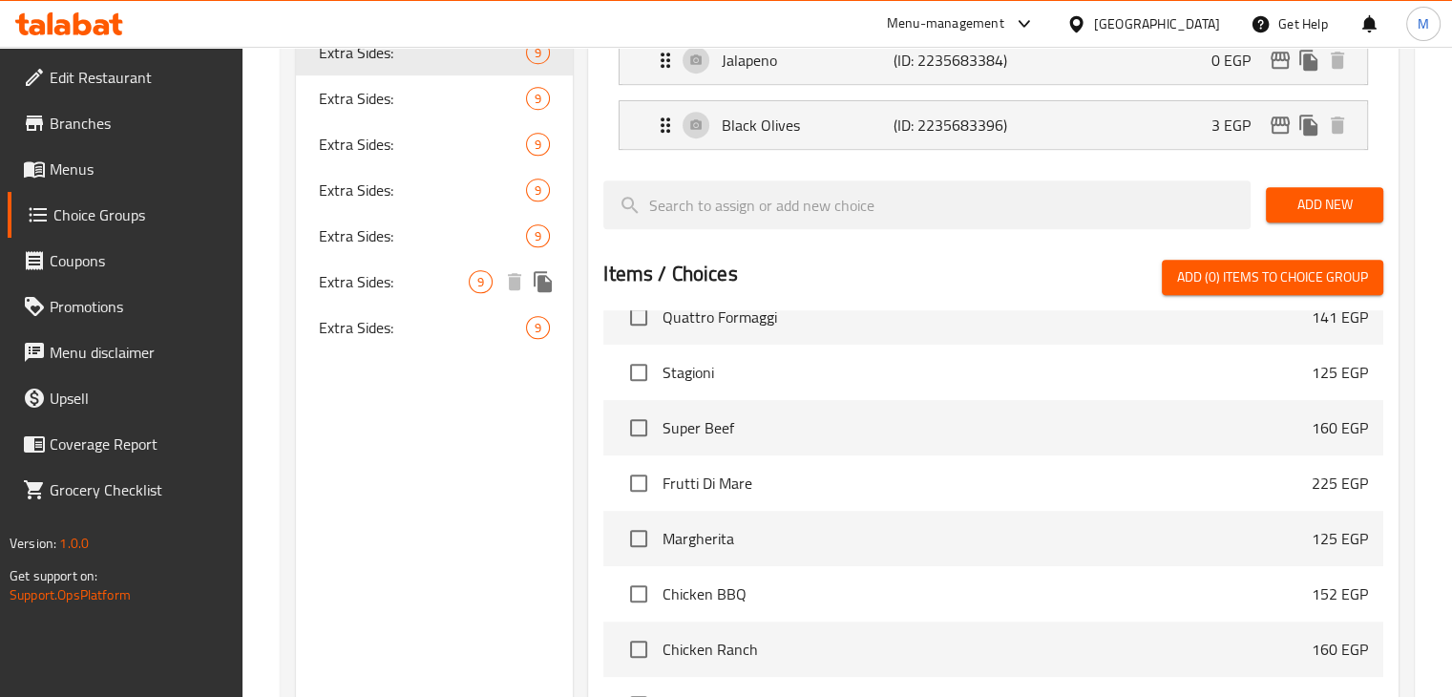
scroll to position [618, 0]
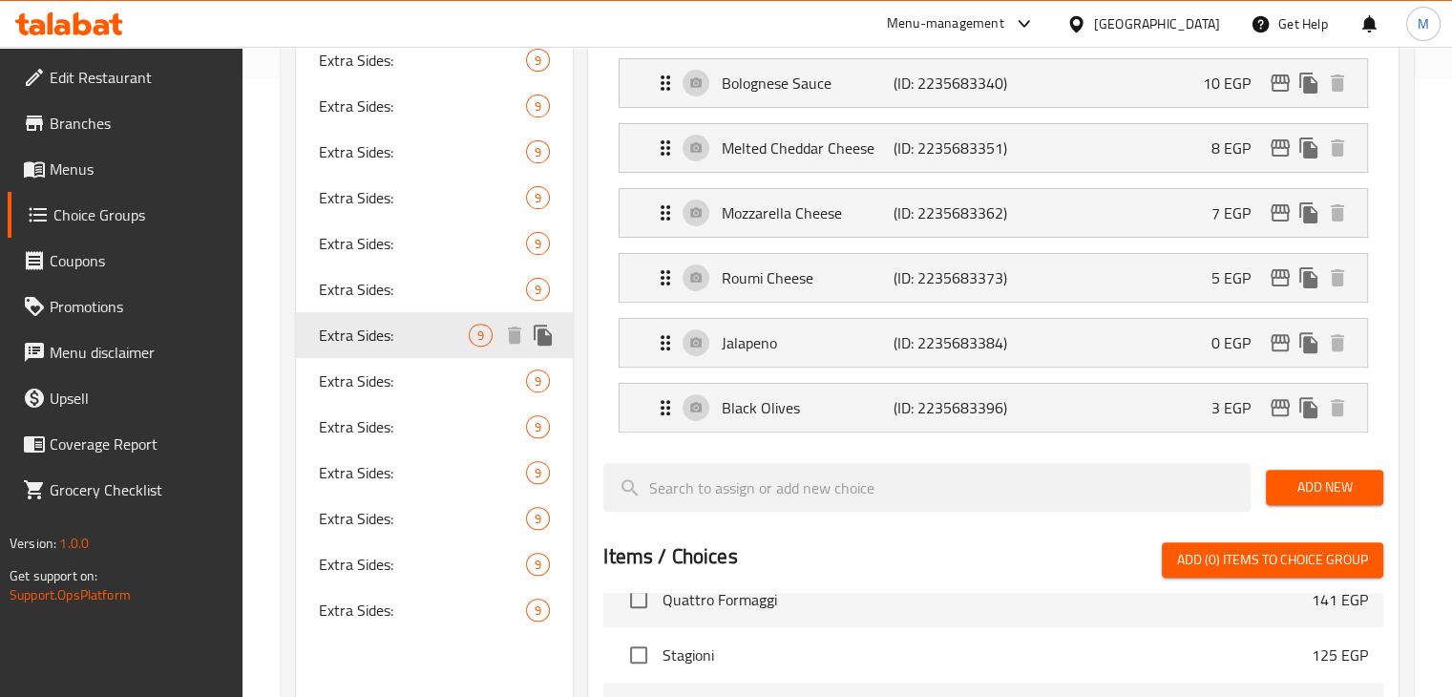
click at [366, 379] on span "Extra Sides:" at bounding box center [423, 380] width 208 height 23
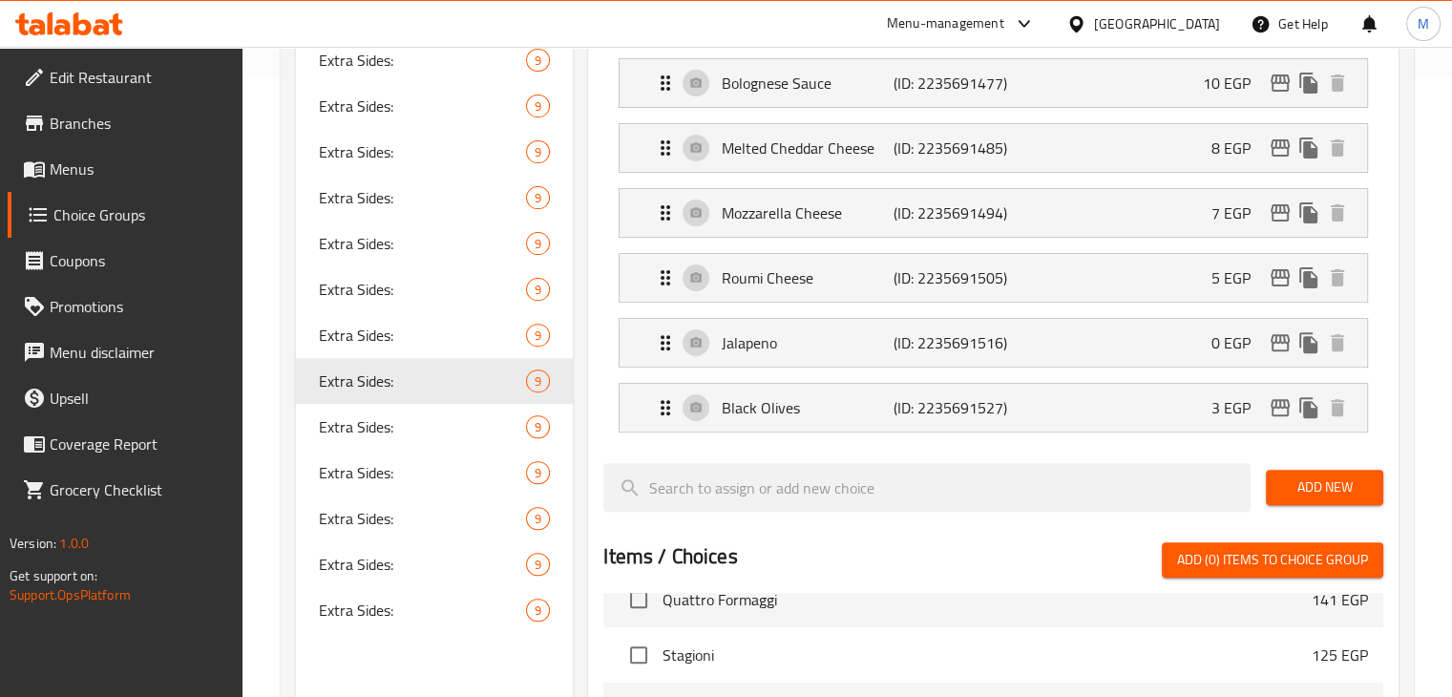
scroll to position [1139, 0]
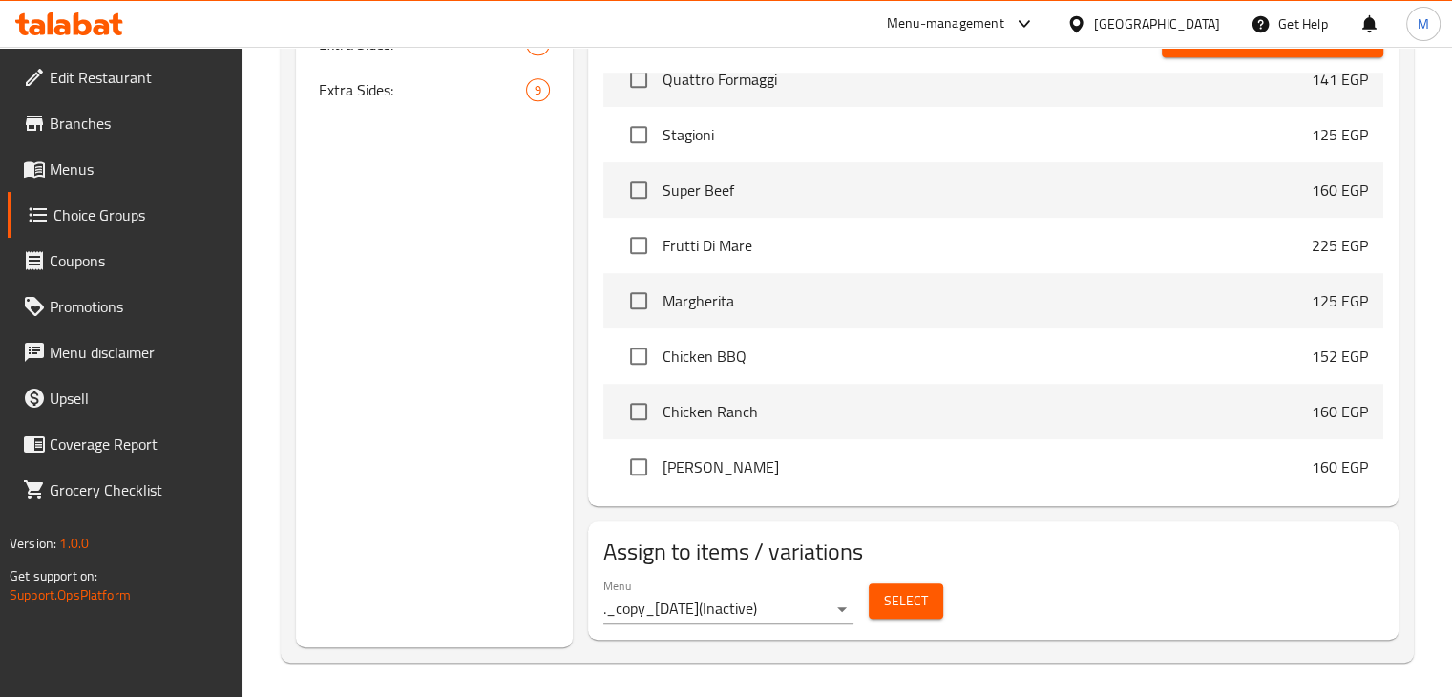
click at [928, 583] on button "Select" at bounding box center [906, 600] width 74 height 35
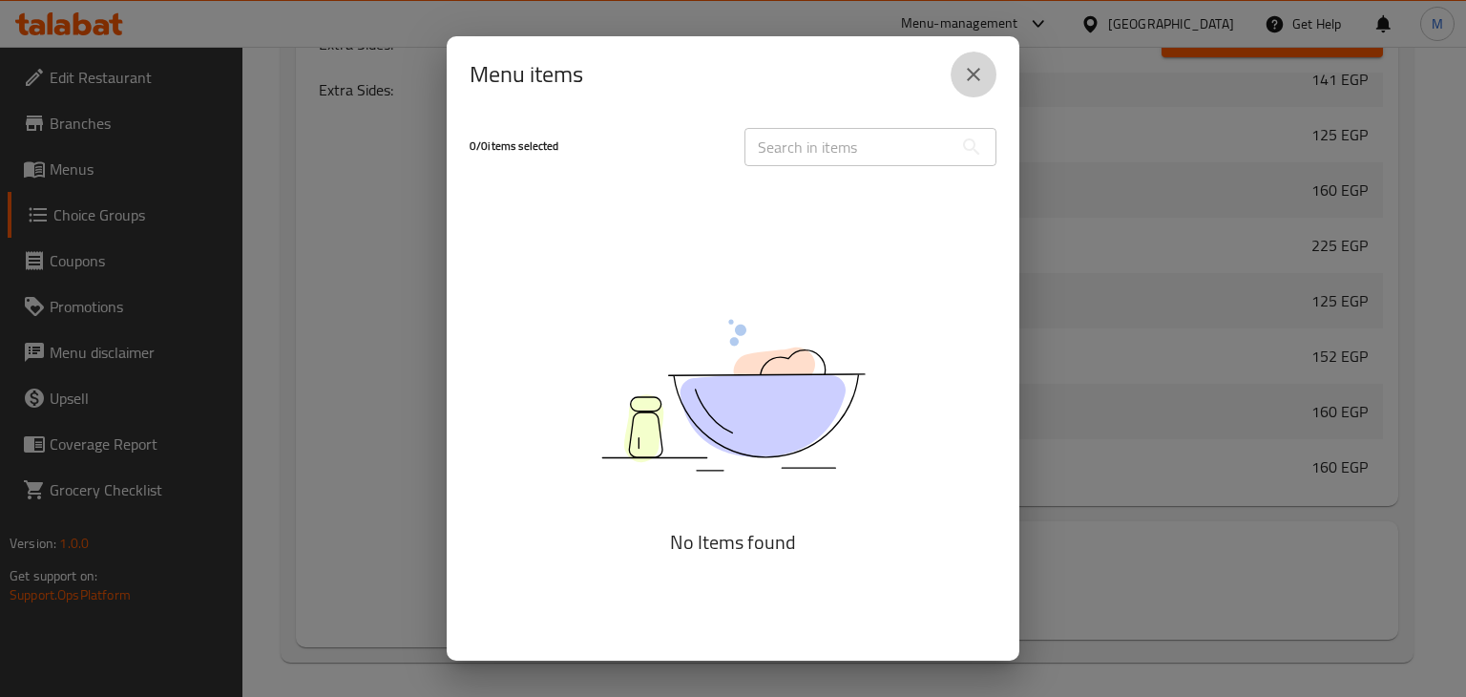
click at [968, 88] on button "close" at bounding box center [974, 75] width 46 height 46
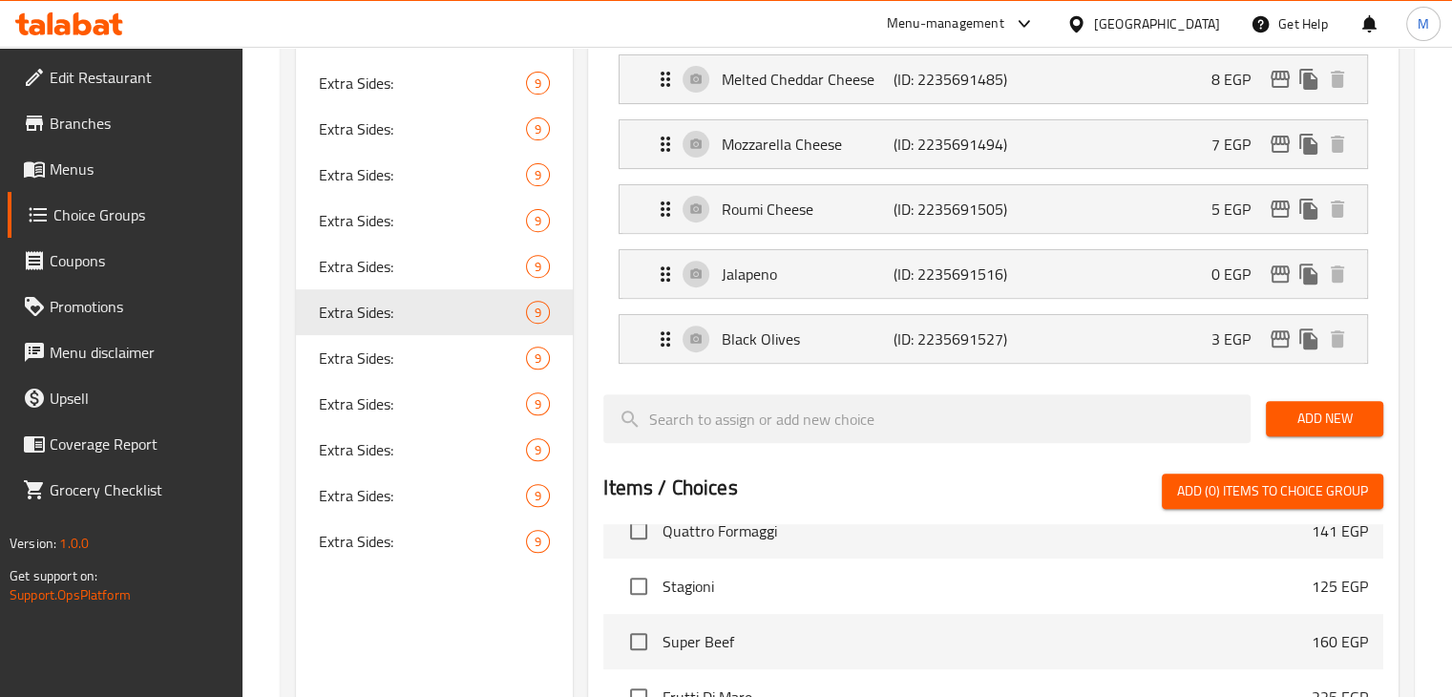
scroll to position [665, 0]
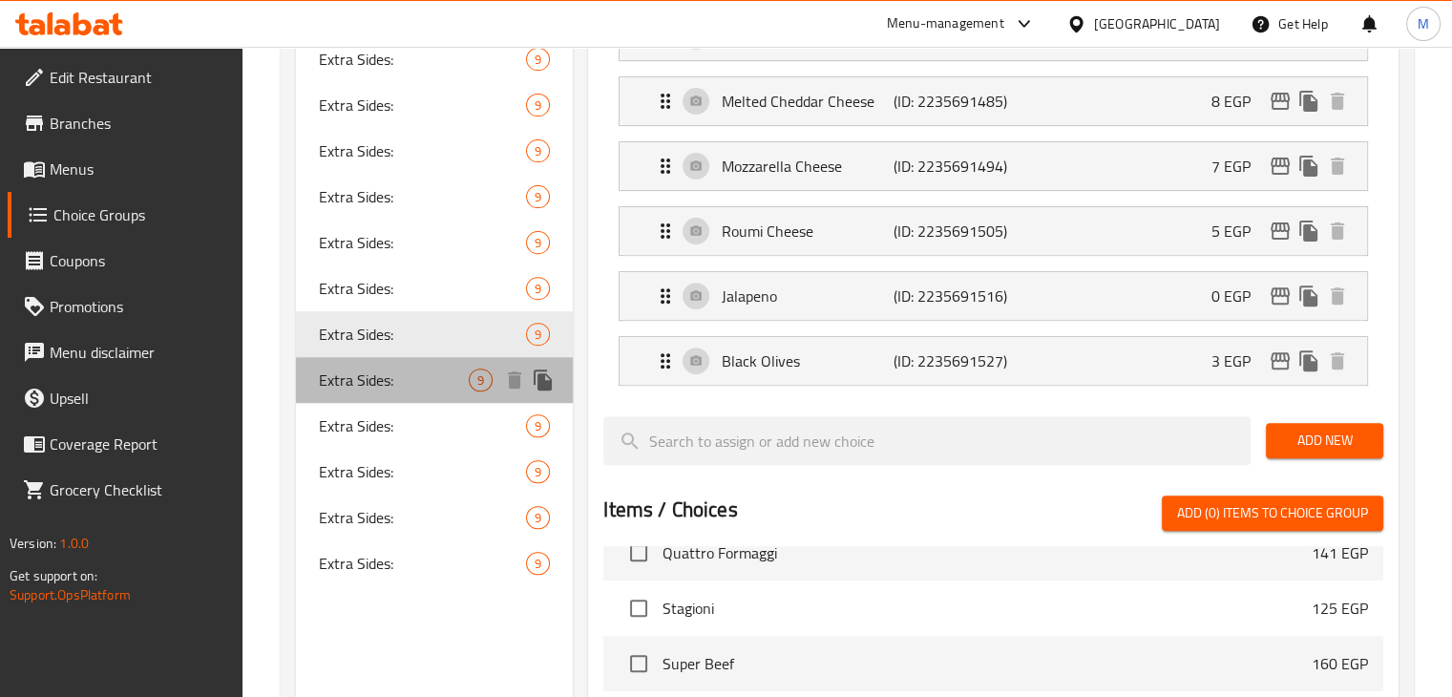
click at [405, 391] on div "Extra Sides: 9" at bounding box center [435, 380] width 278 height 46
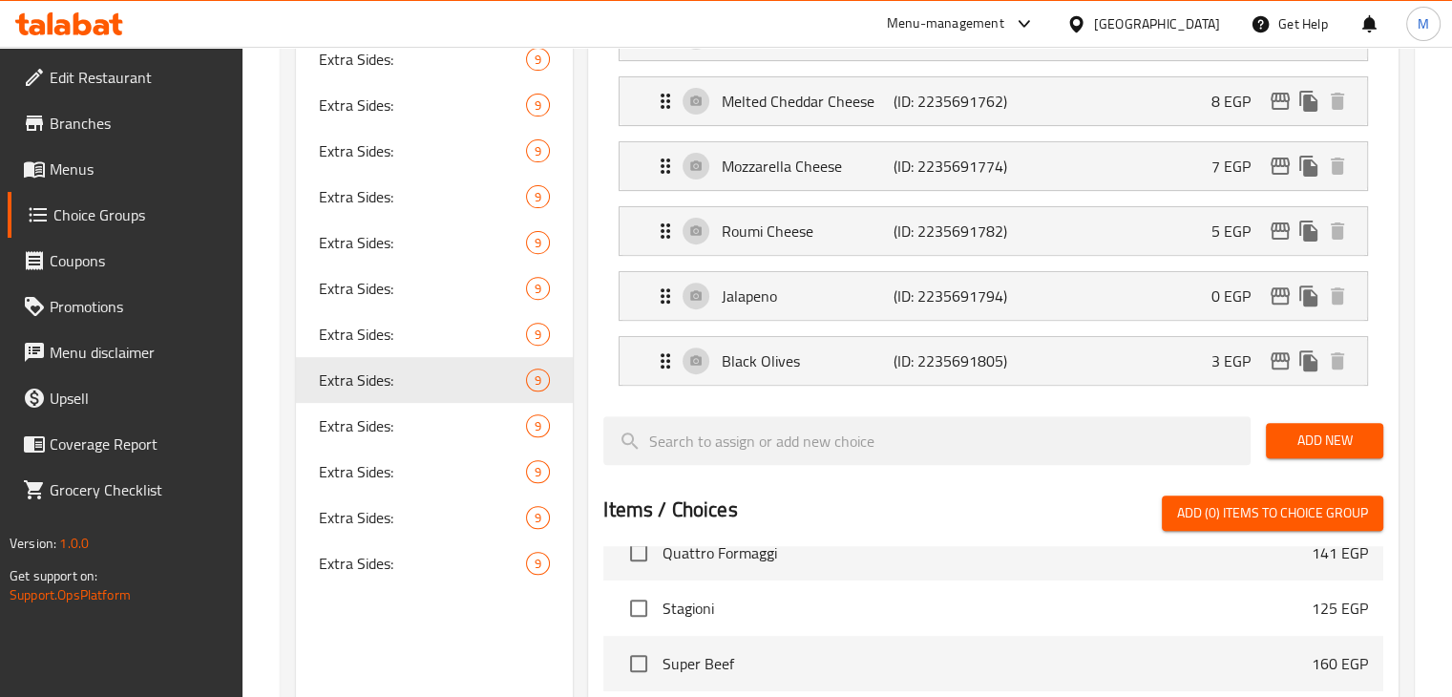
scroll to position [1139, 0]
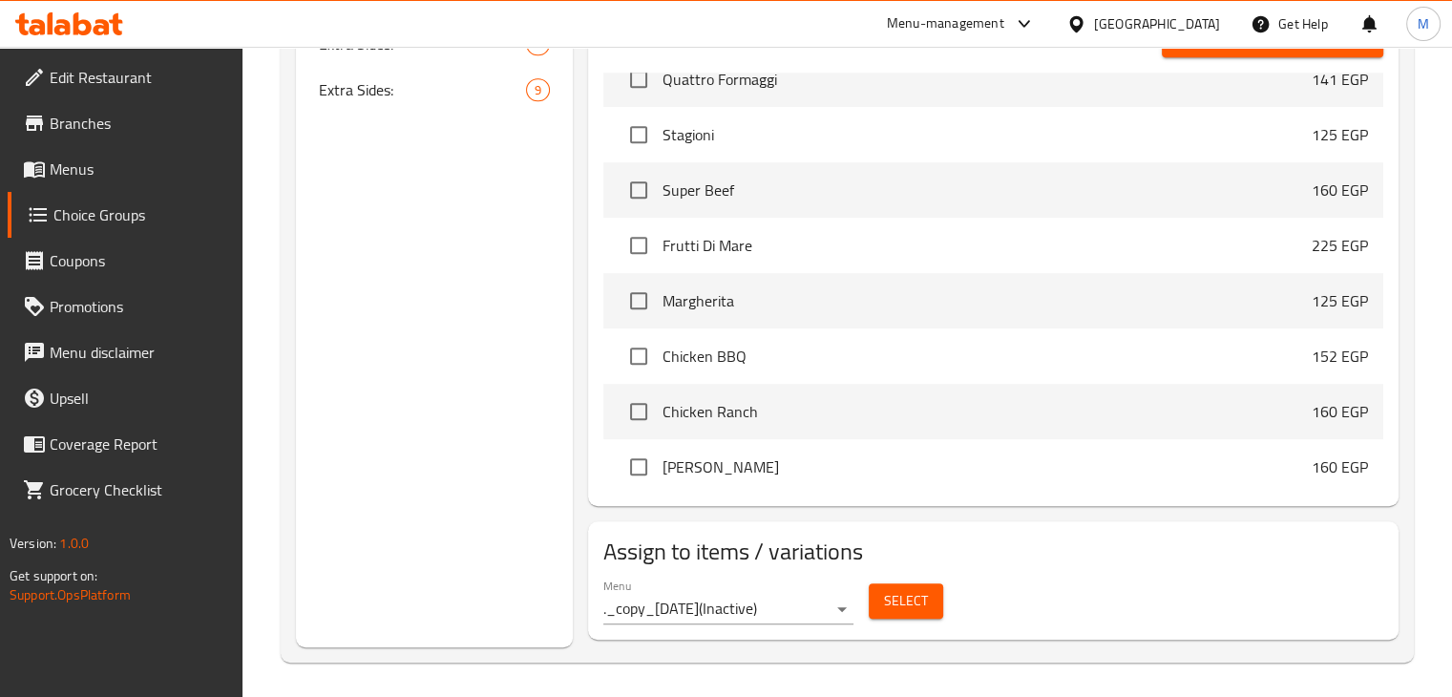
click at [917, 596] on span "Select" at bounding box center [906, 601] width 44 height 24
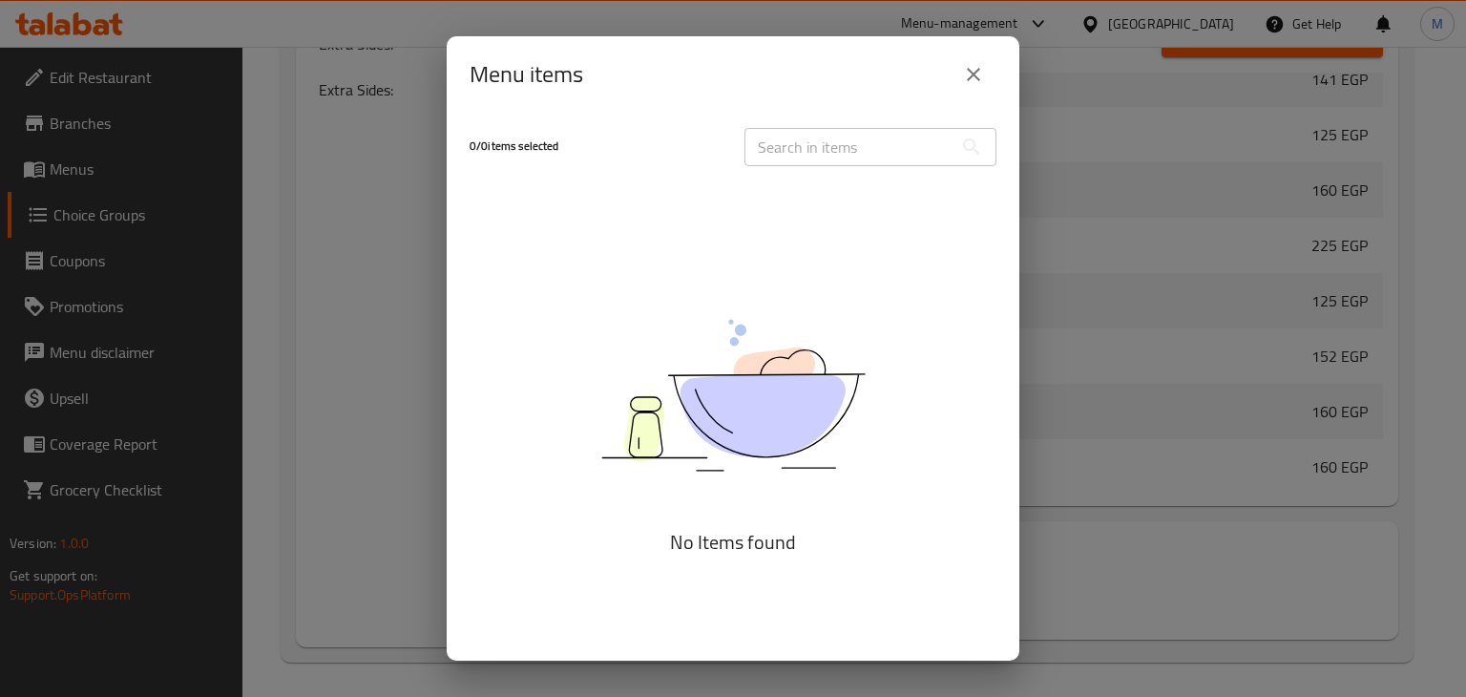
click at [955, 52] on div "Menu items" at bounding box center [733, 75] width 527 height 46
click at [962, 66] on icon "close" at bounding box center [973, 74] width 23 height 23
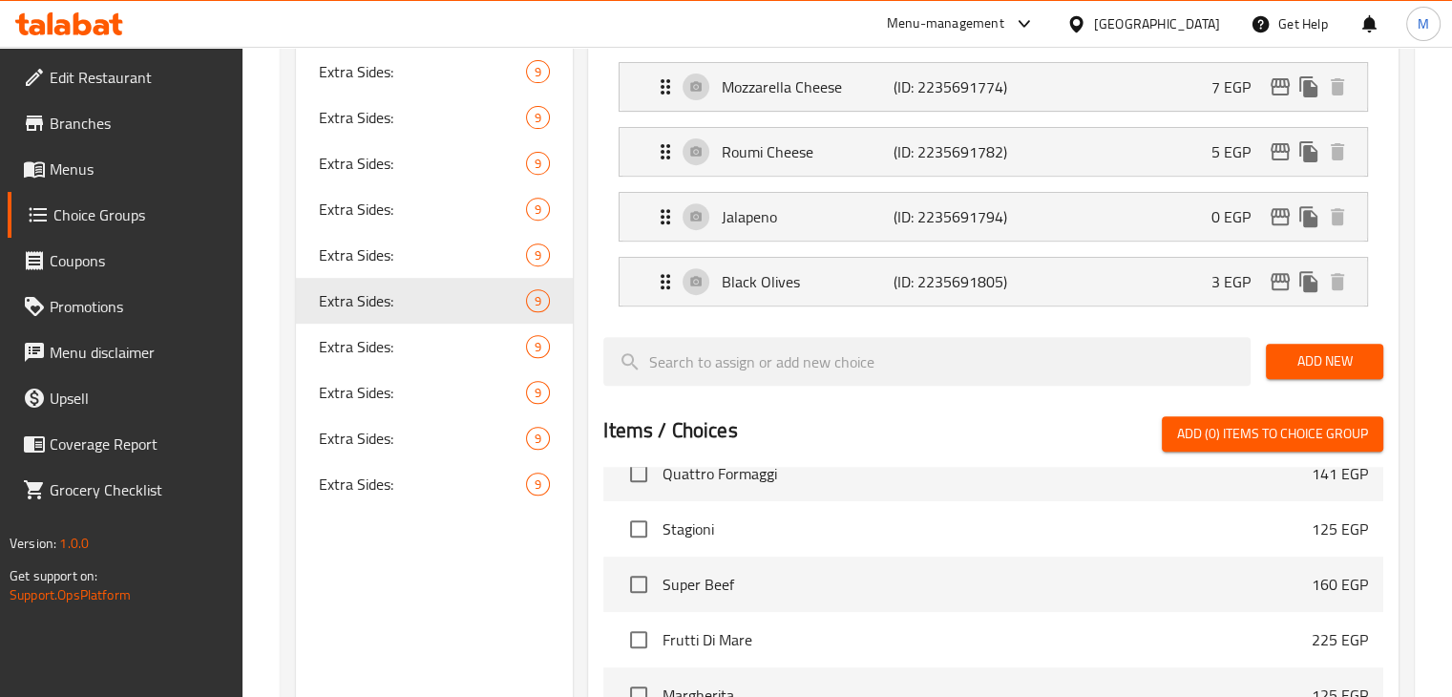
scroll to position [742, 0]
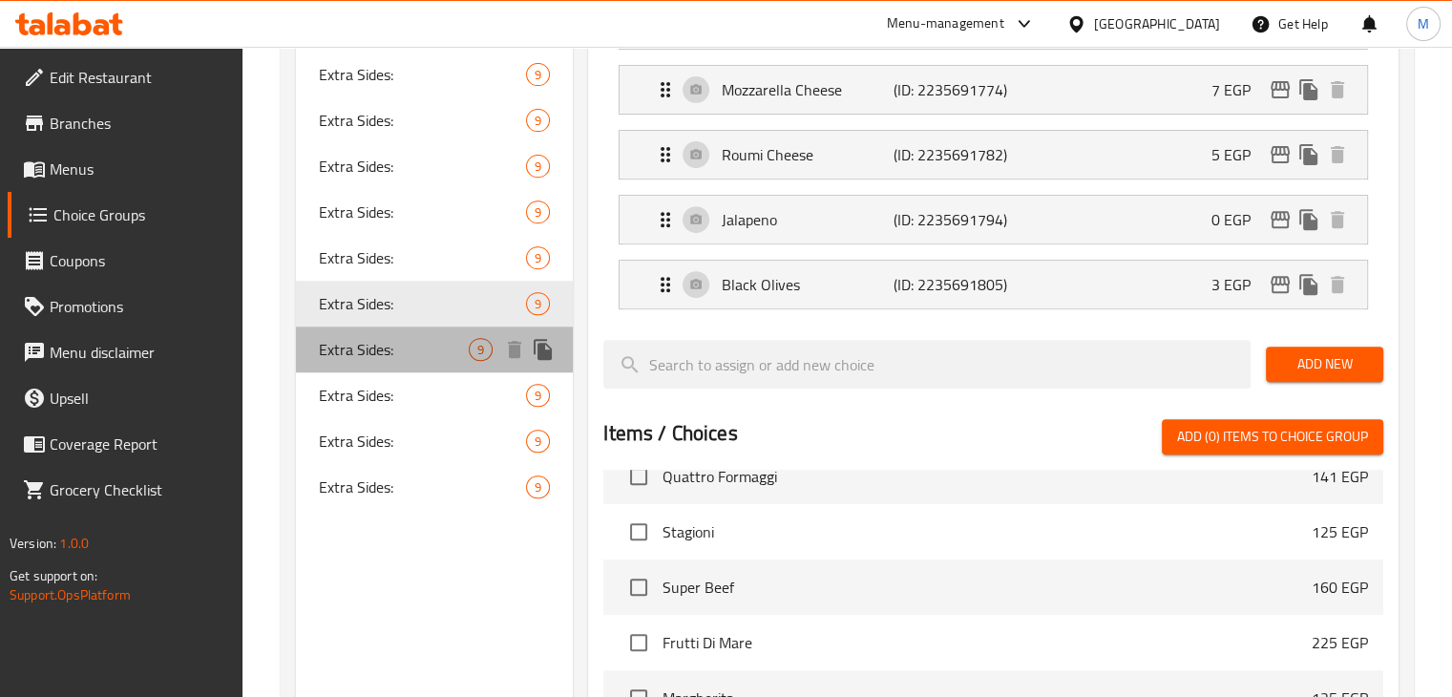
click at [422, 366] on div "Extra Sides: 9" at bounding box center [435, 349] width 278 height 46
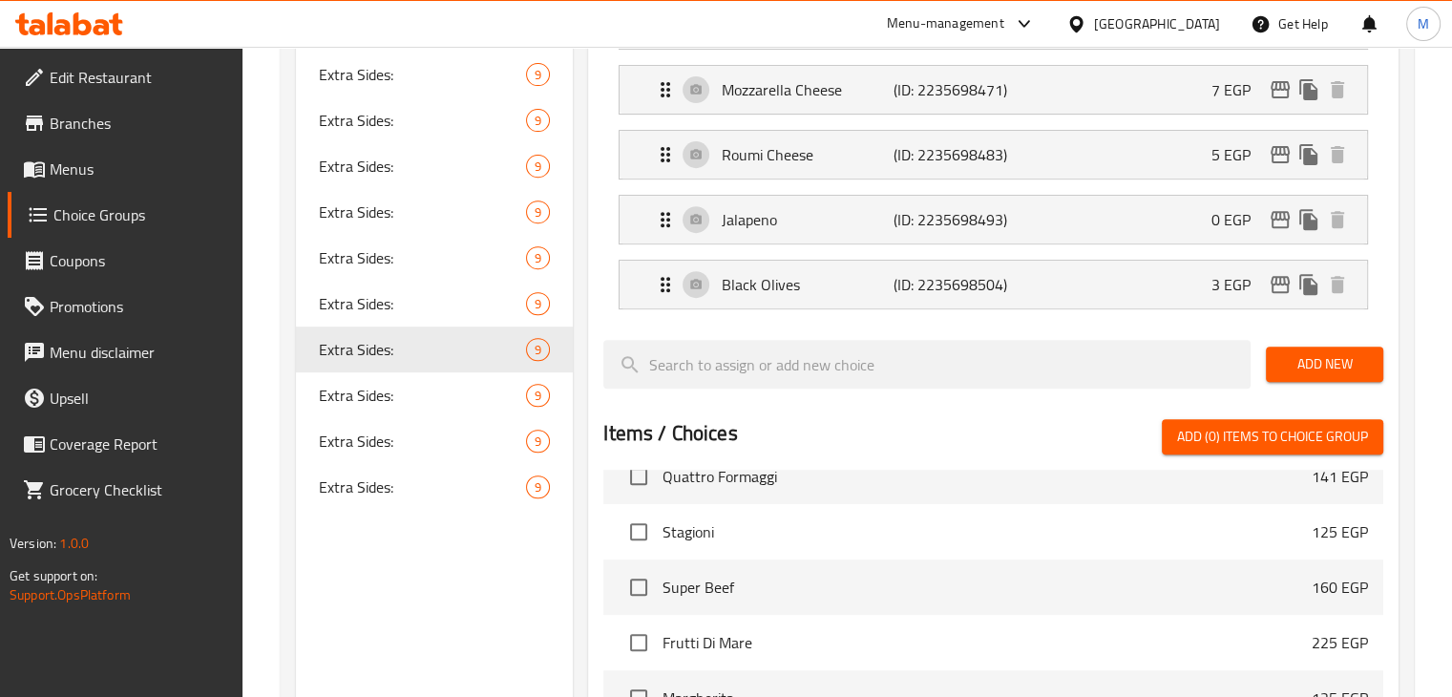
scroll to position [1139, 0]
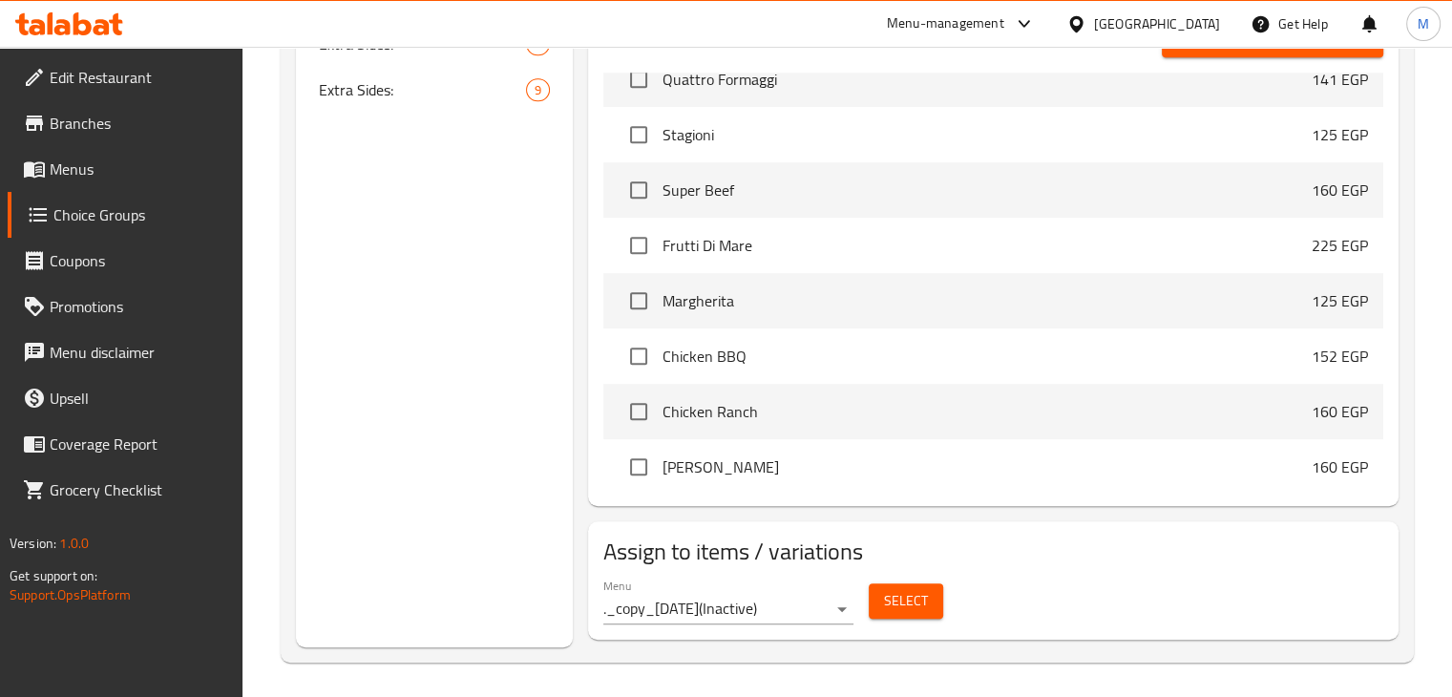
click at [892, 617] on div "Select" at bounding box center [906, 601] width 90 height 51
click at [896, 612] on button "Select" at bounding box center [906, 600] width 74 height 35
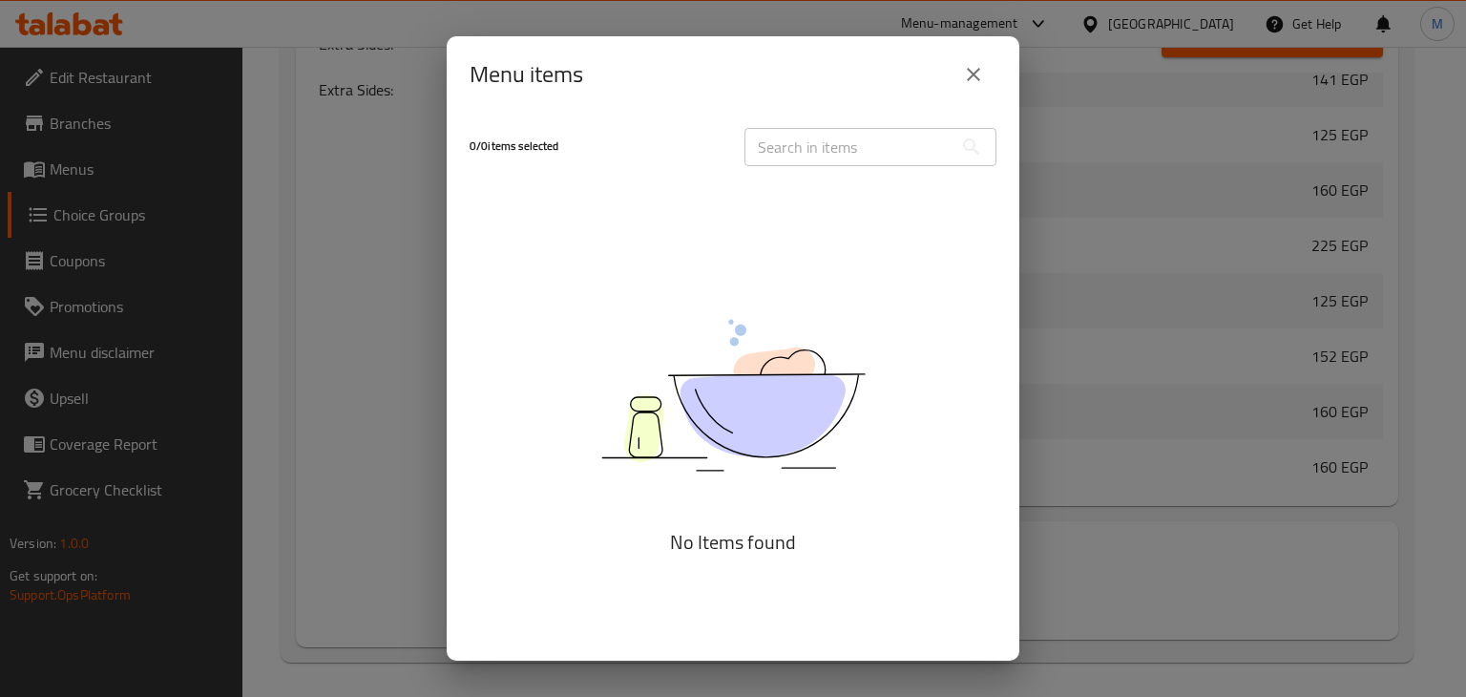
click at [973, 77] on icon "close" at bounding box center [973, 74] width 23 height 23
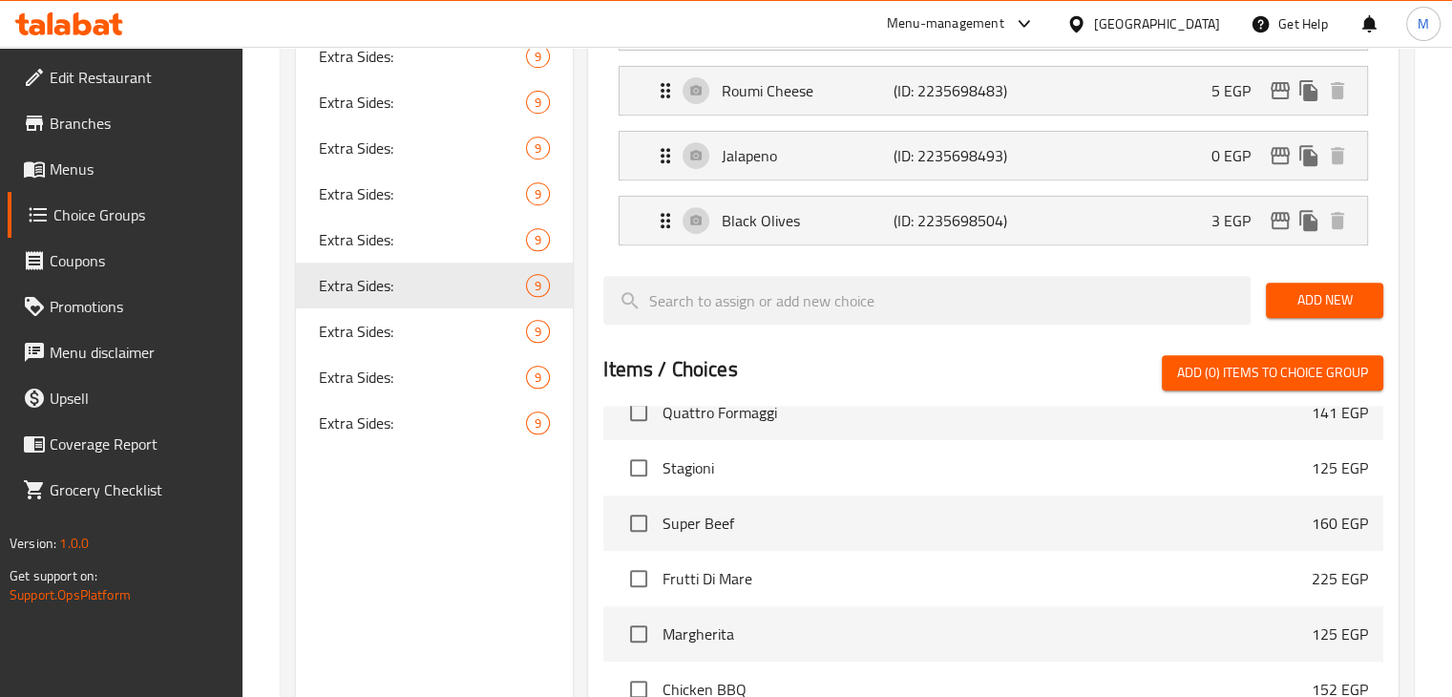
scroll to position [795, 0]
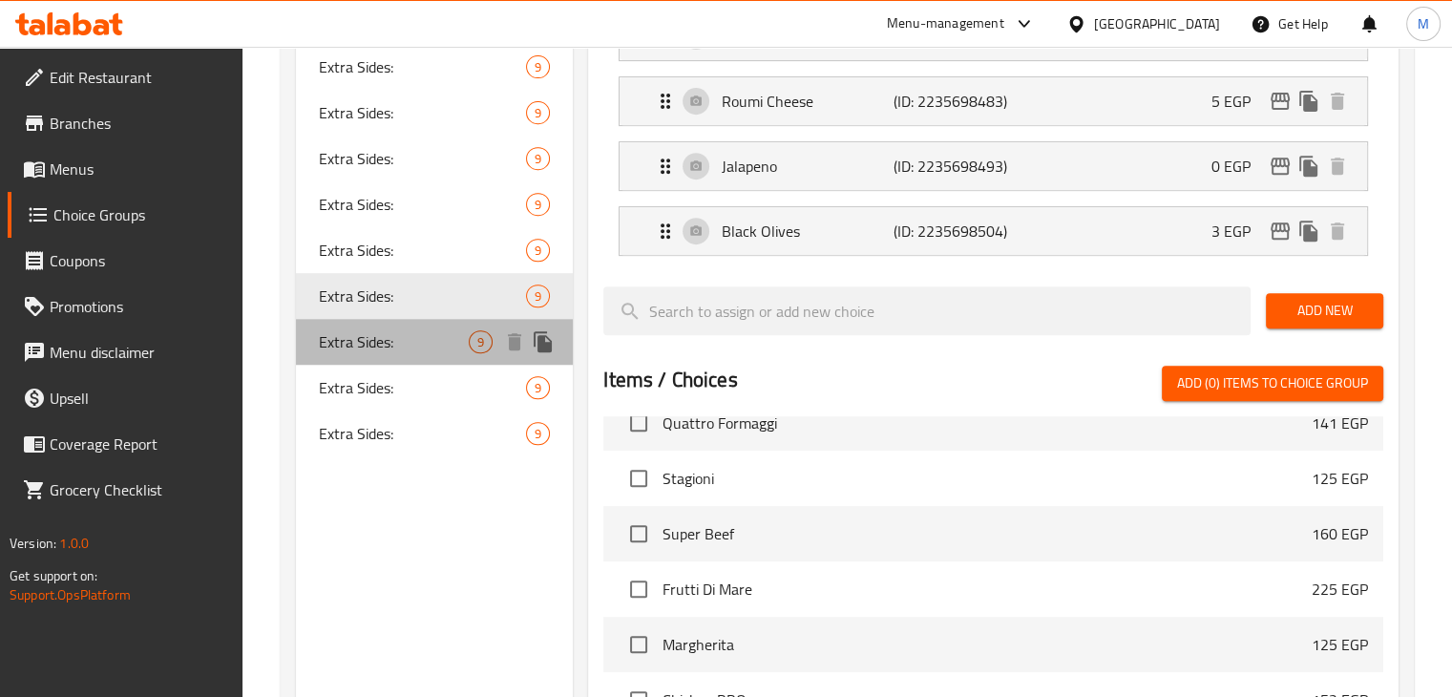
click at [399, 321] on div "Extra Sides: 9" at bounding box center [435, 342] width 278 height 46
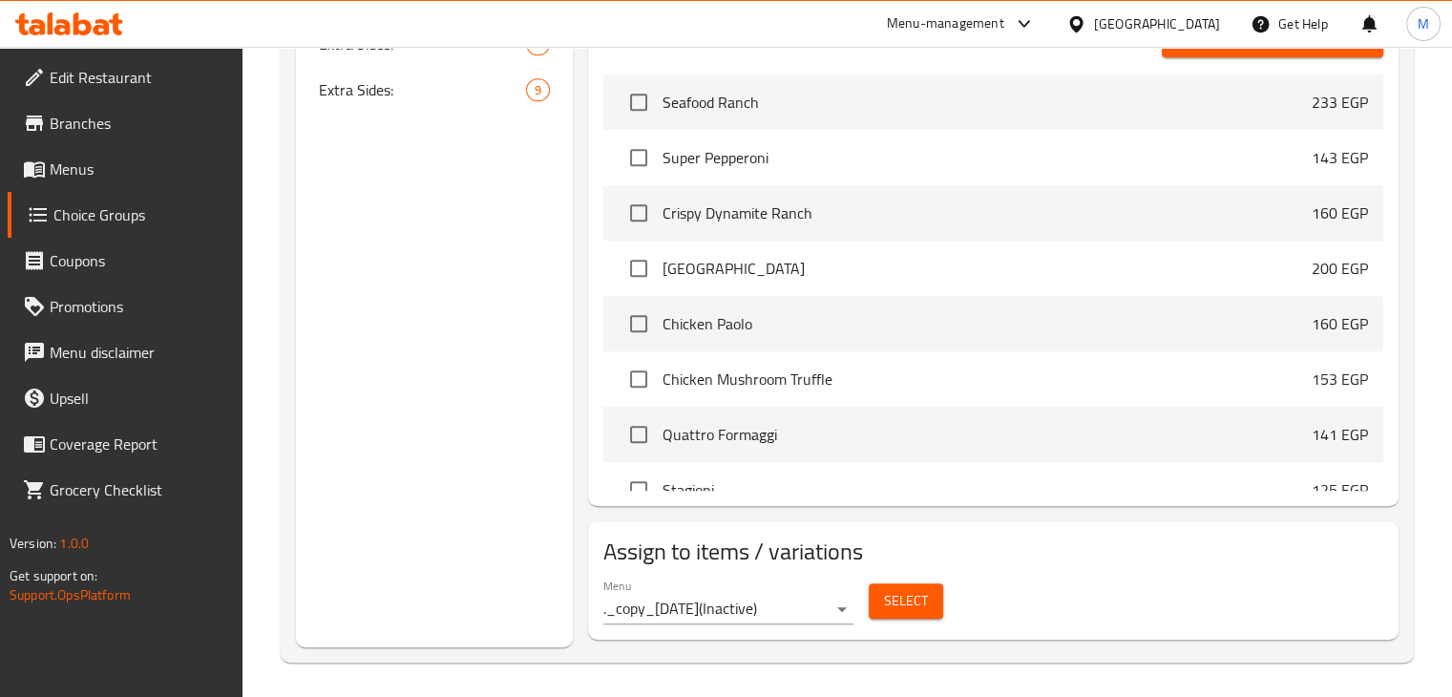
scroll to position [12839, 0]
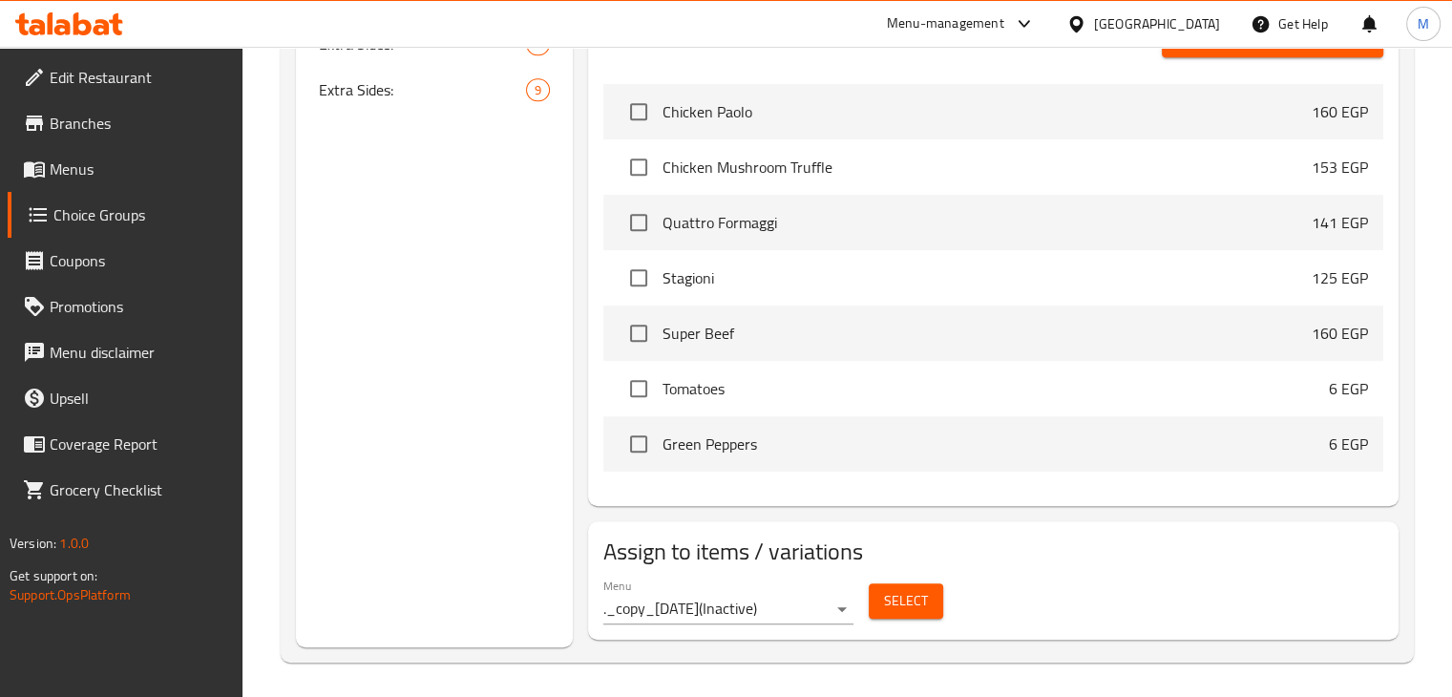
click at [911, 628] on div "Assign to items / variations Menu ._copy_01/10/2025 ( Inactive ) Select" at bounding box center [993, 580] width 810 height 118
click at [921, 608] on span "Select" at bounding box center [906, 601] width 44 height 24
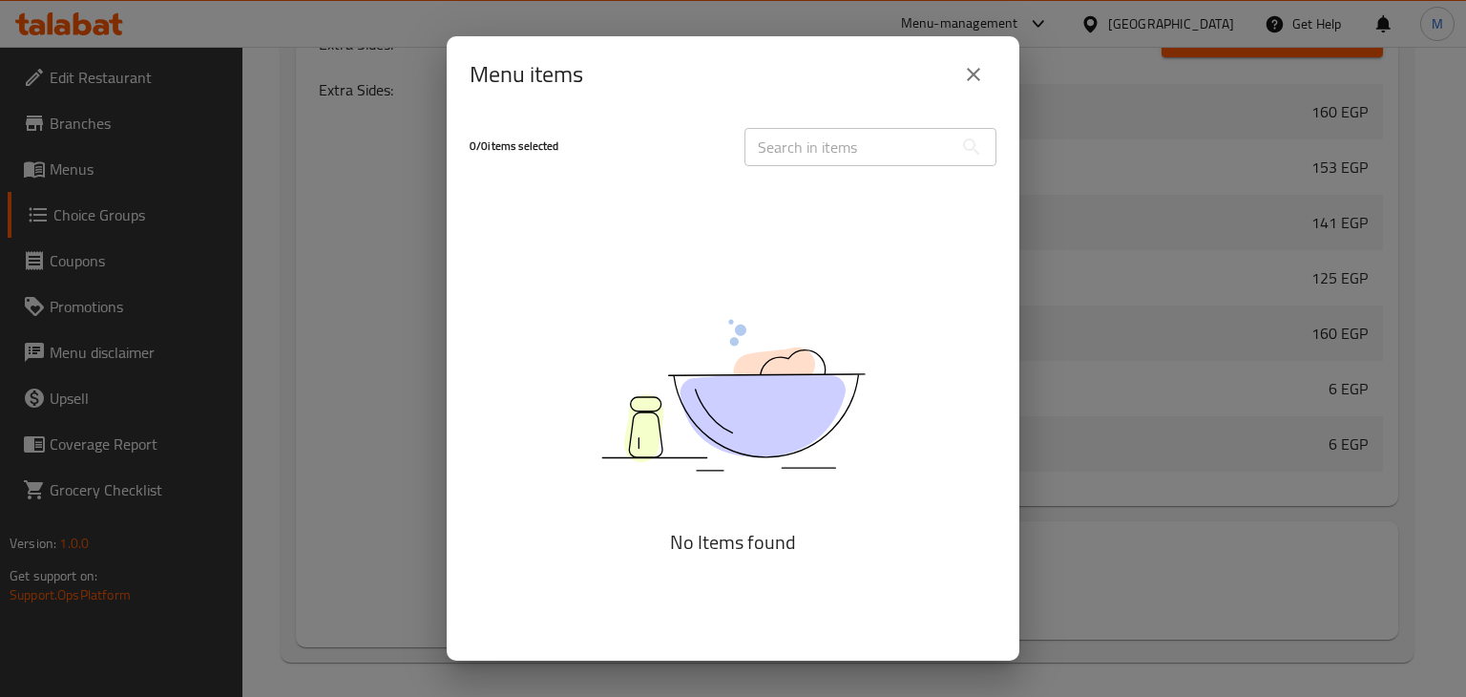
click at [972, 73] on icon "close" at bounding box center [973, 74] width 23 height 23
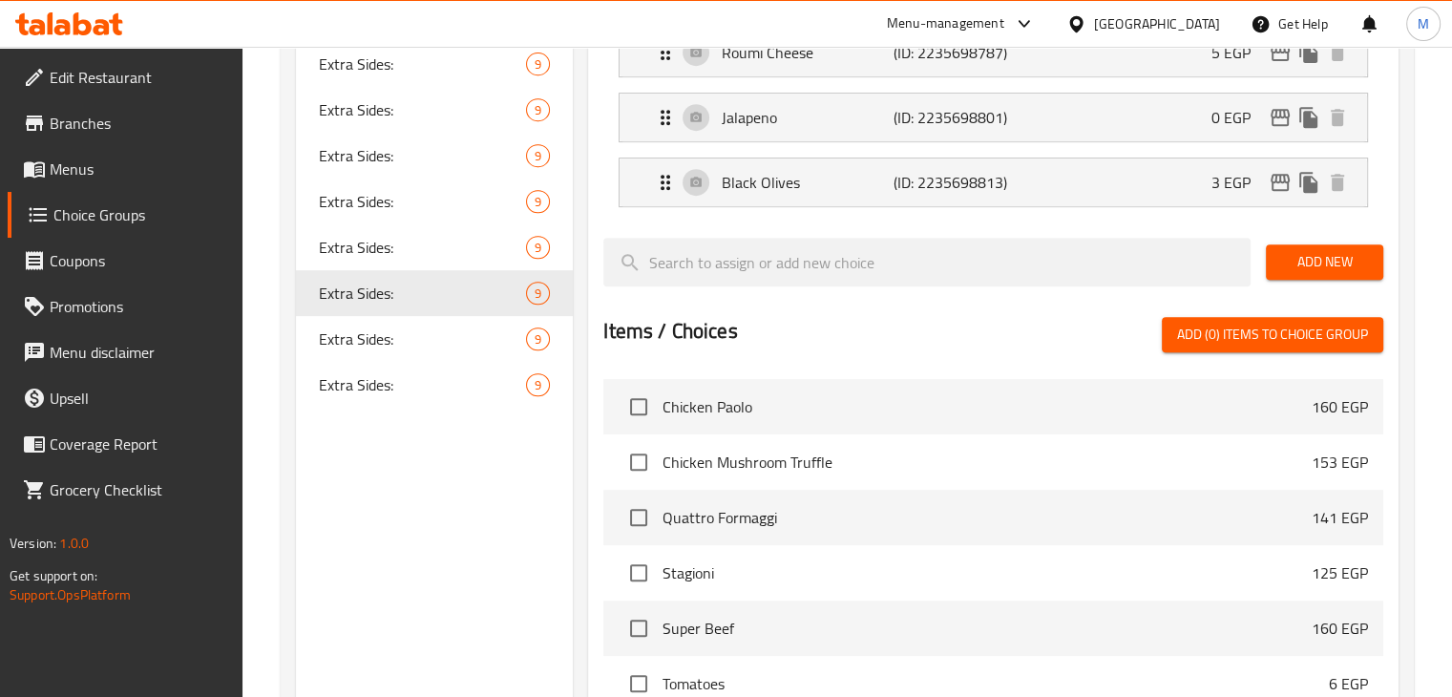
scroll to position [833, 0]
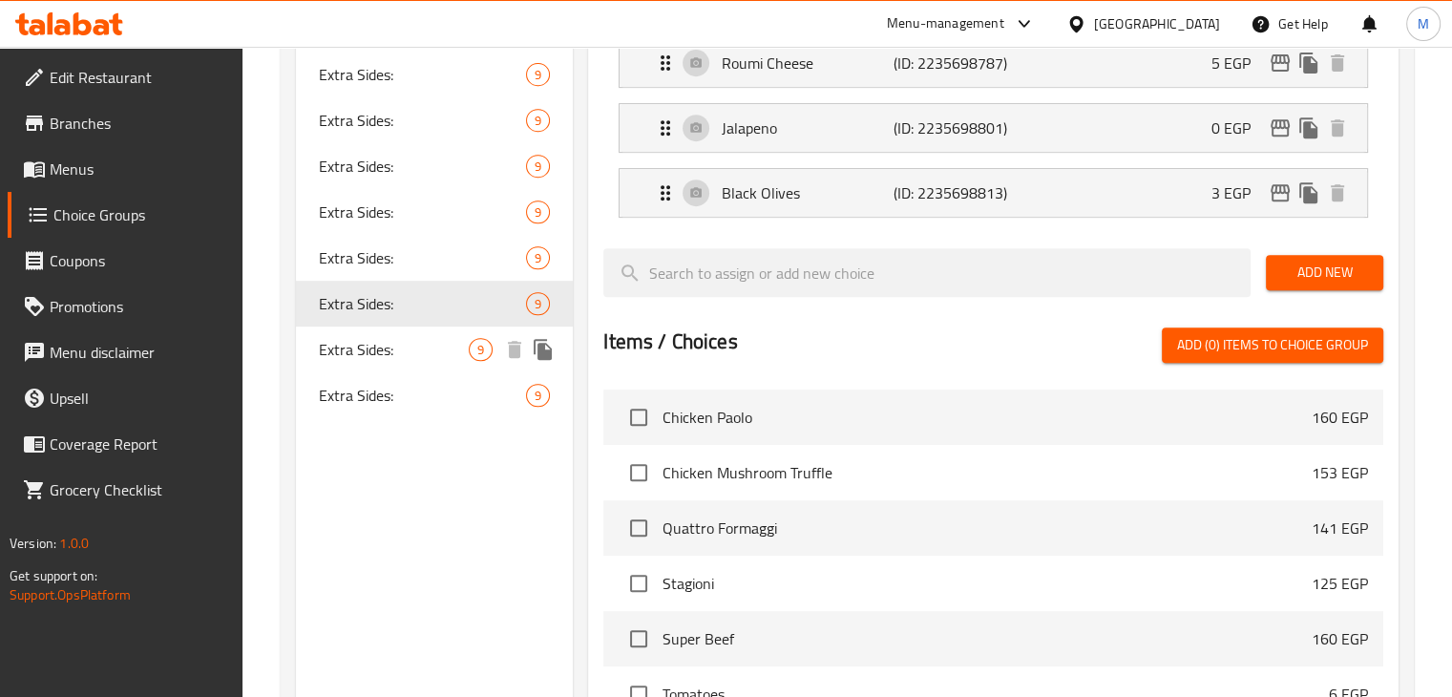
click at [407, 329] on div "Extra Sides: 9" at bounding box center [435, 349] width 278 height 46
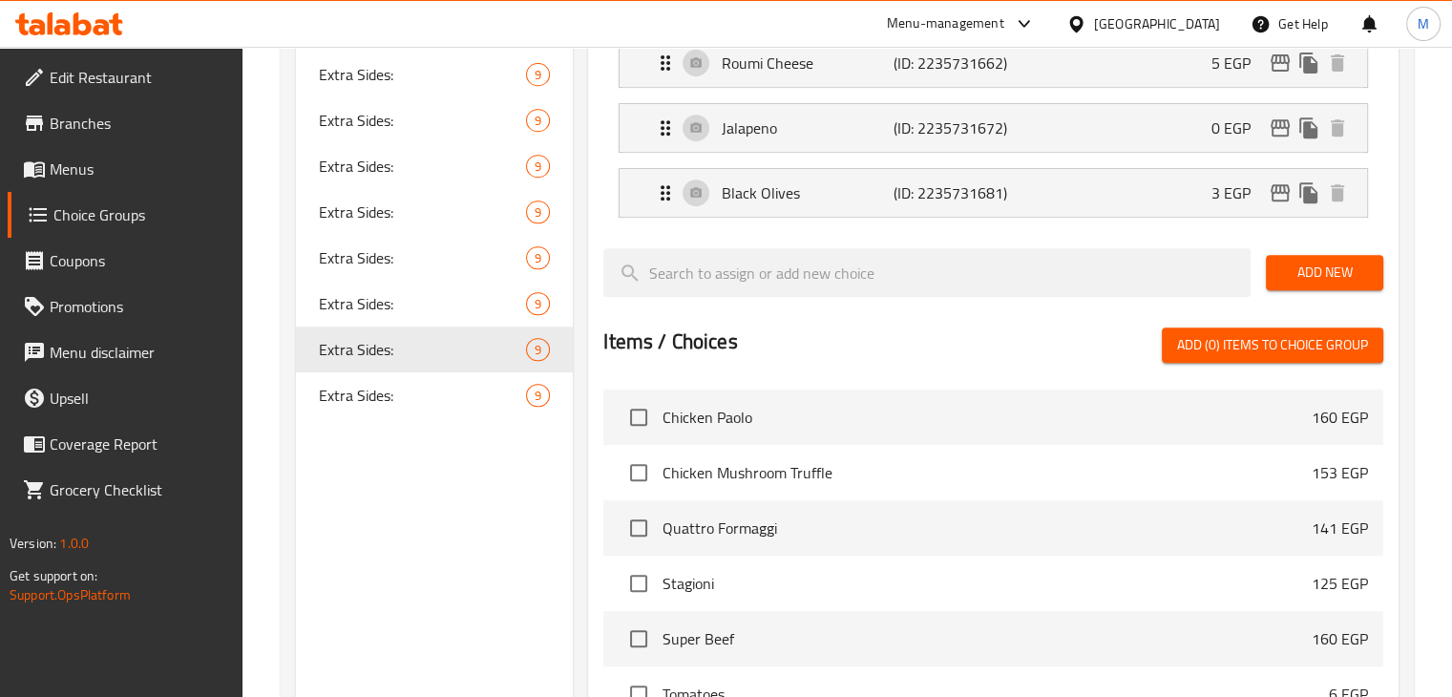
scroll to position [1139, 0]
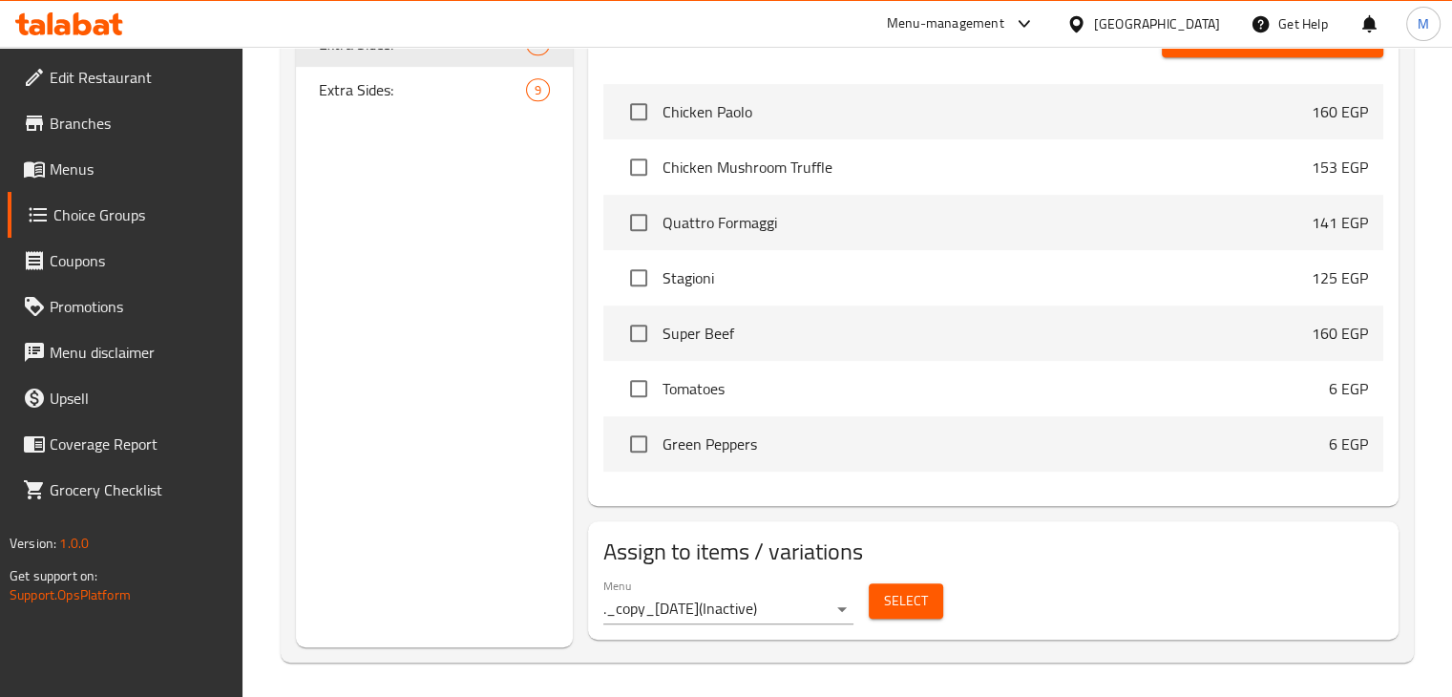
click at [912, 593] on span "Select" at bounding box center [906, 601] width 44 height 24
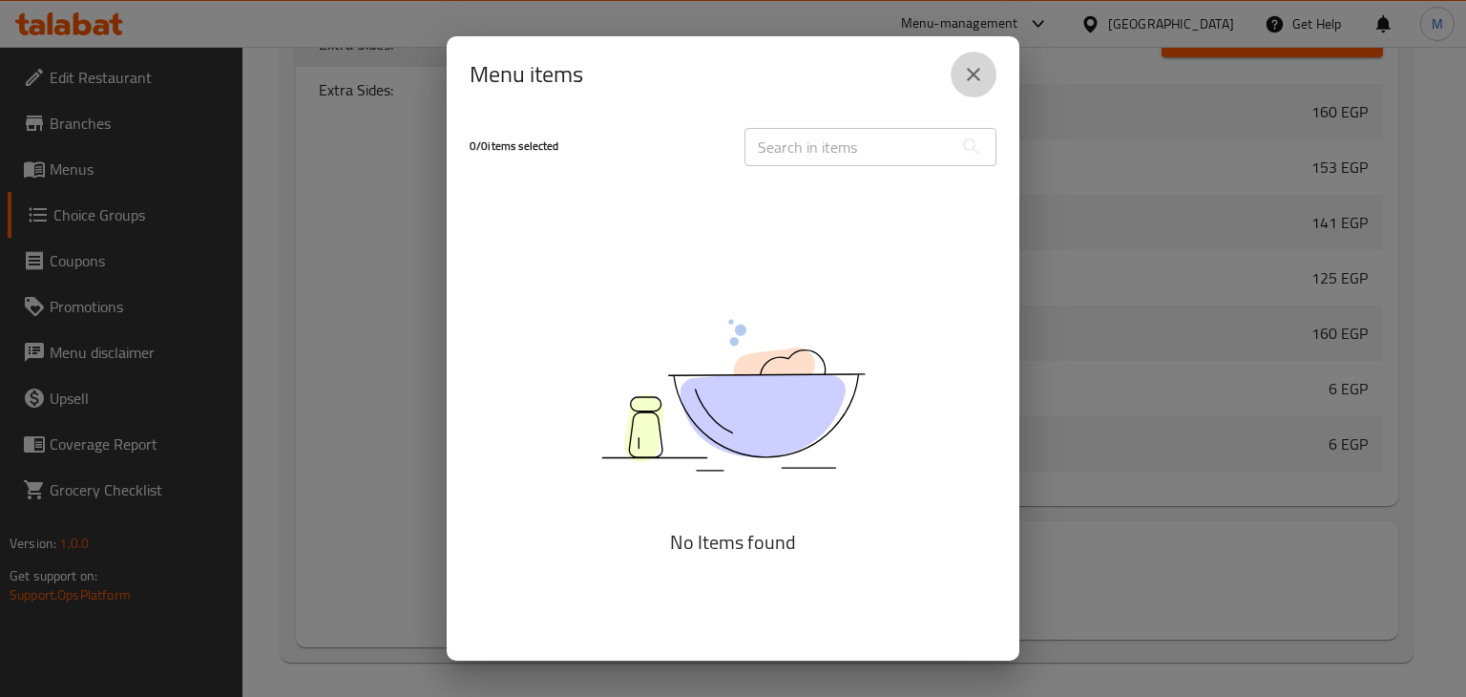
click at [973, 93] on button "close" at bounding box center [974, 75] width 46 height 46
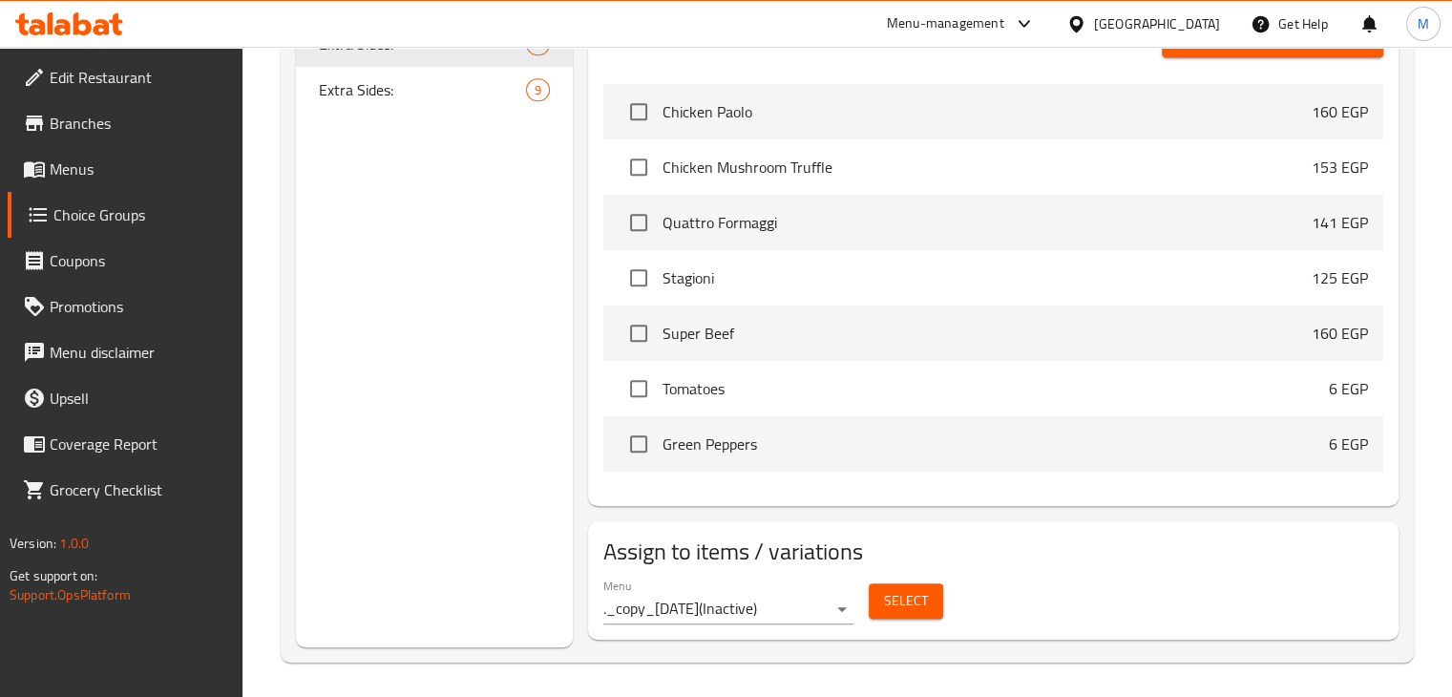
click at [407, 97] on span "Extra Sides:" at bounding box center [423, 89] width 208 height 23
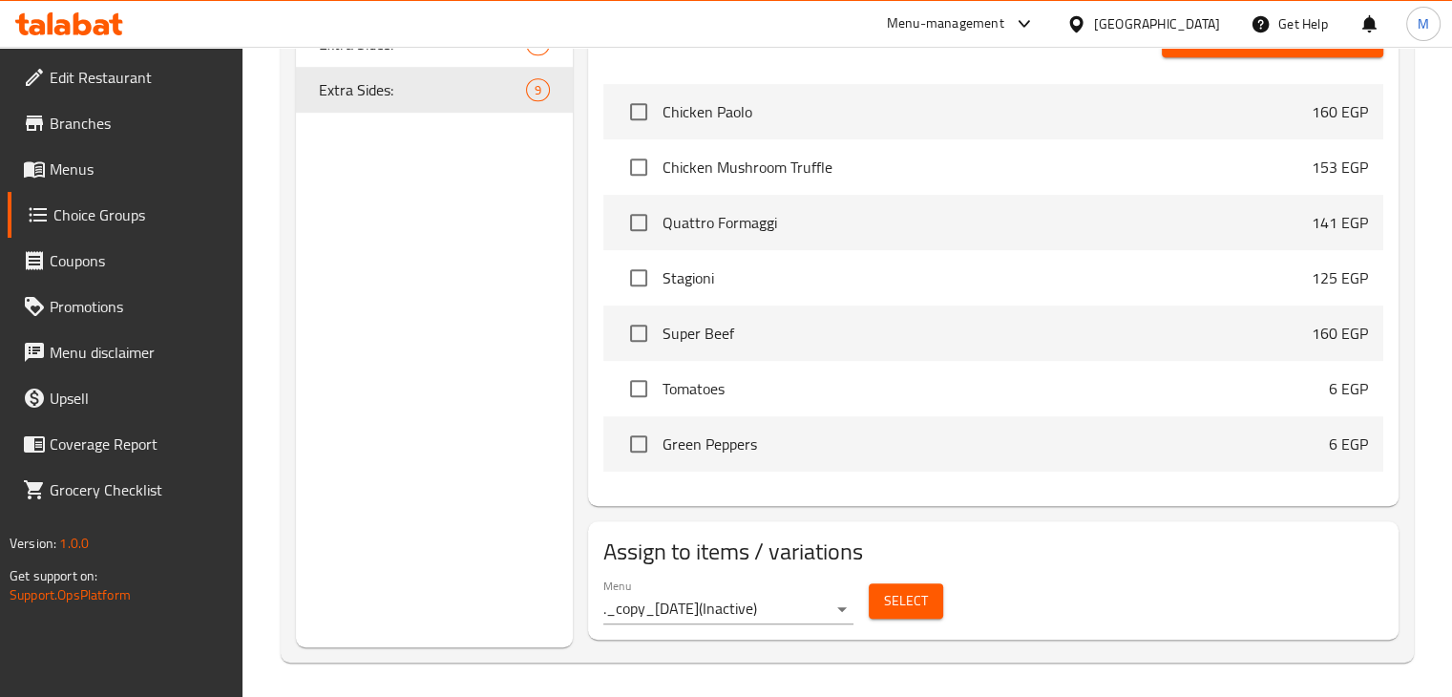
click at [886, 594] on span "Select" at bounding box center [906, 601] width 44 height 24
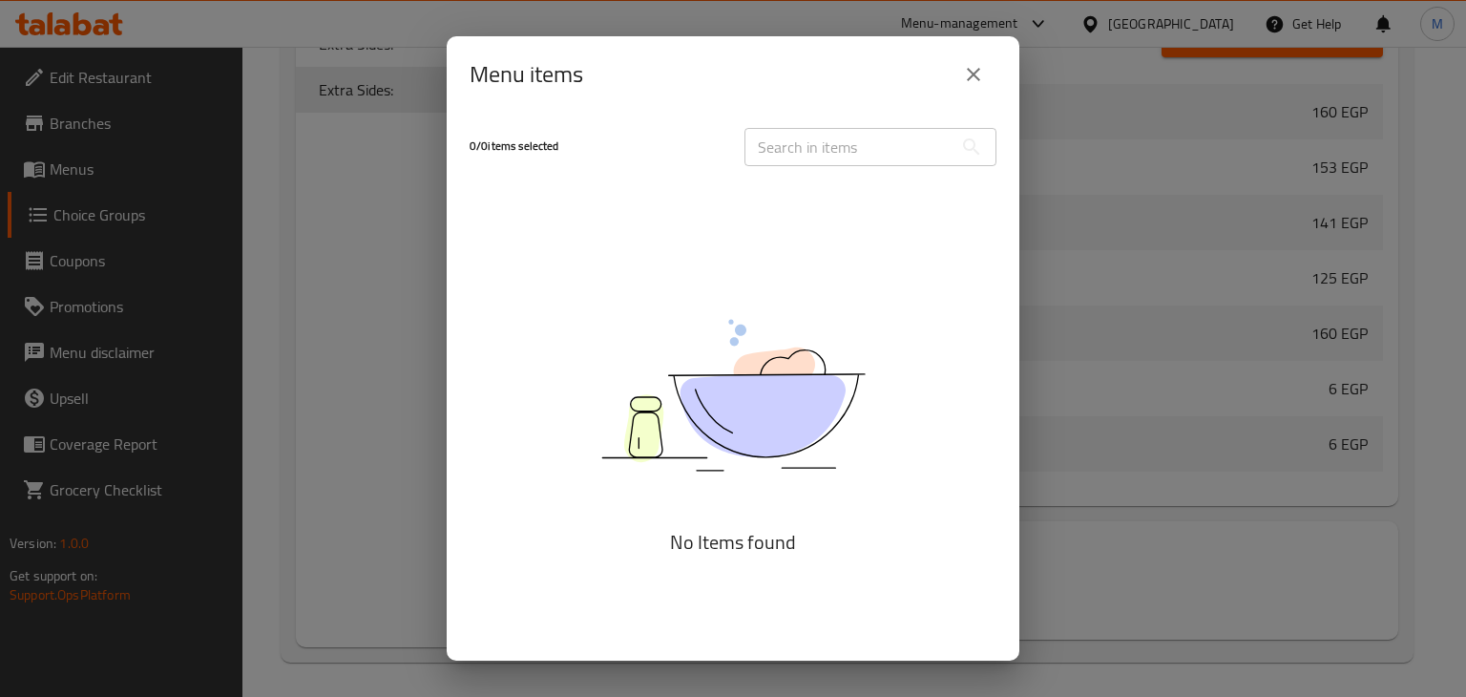
click at [971, 78] on icon "close" at bounding box center [973, 74] width 23 height 23
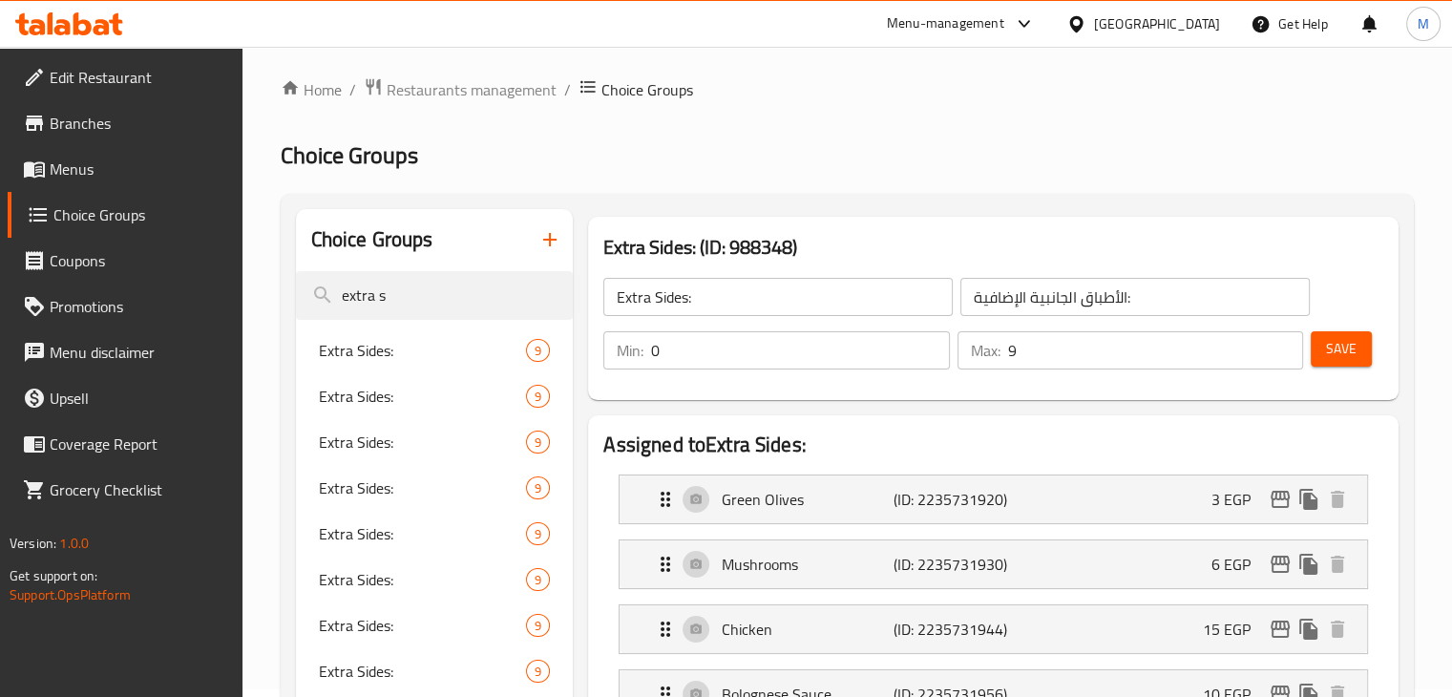
scroll to position [0, 0]
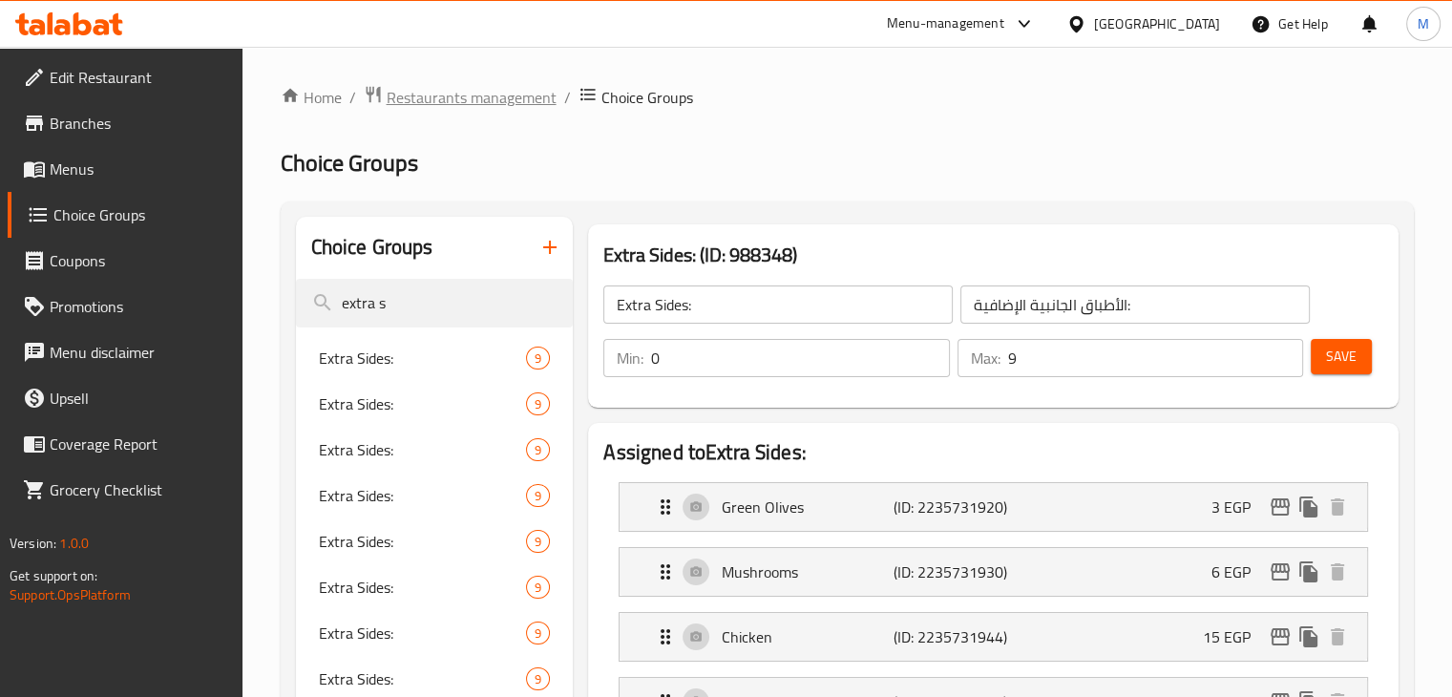
click at [511, 104] on span "Restaurants management" at bounding box center [472, 97] width 170 height 23
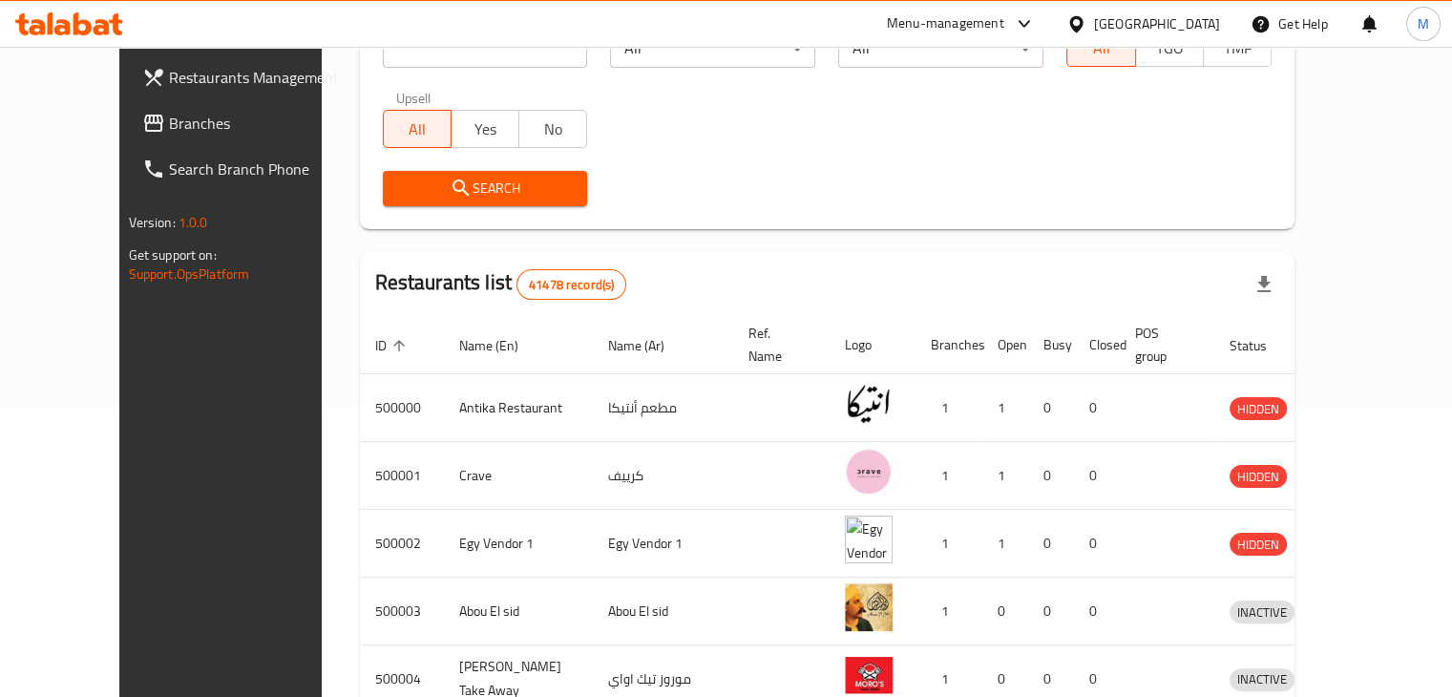
scroll to position [302, 0]
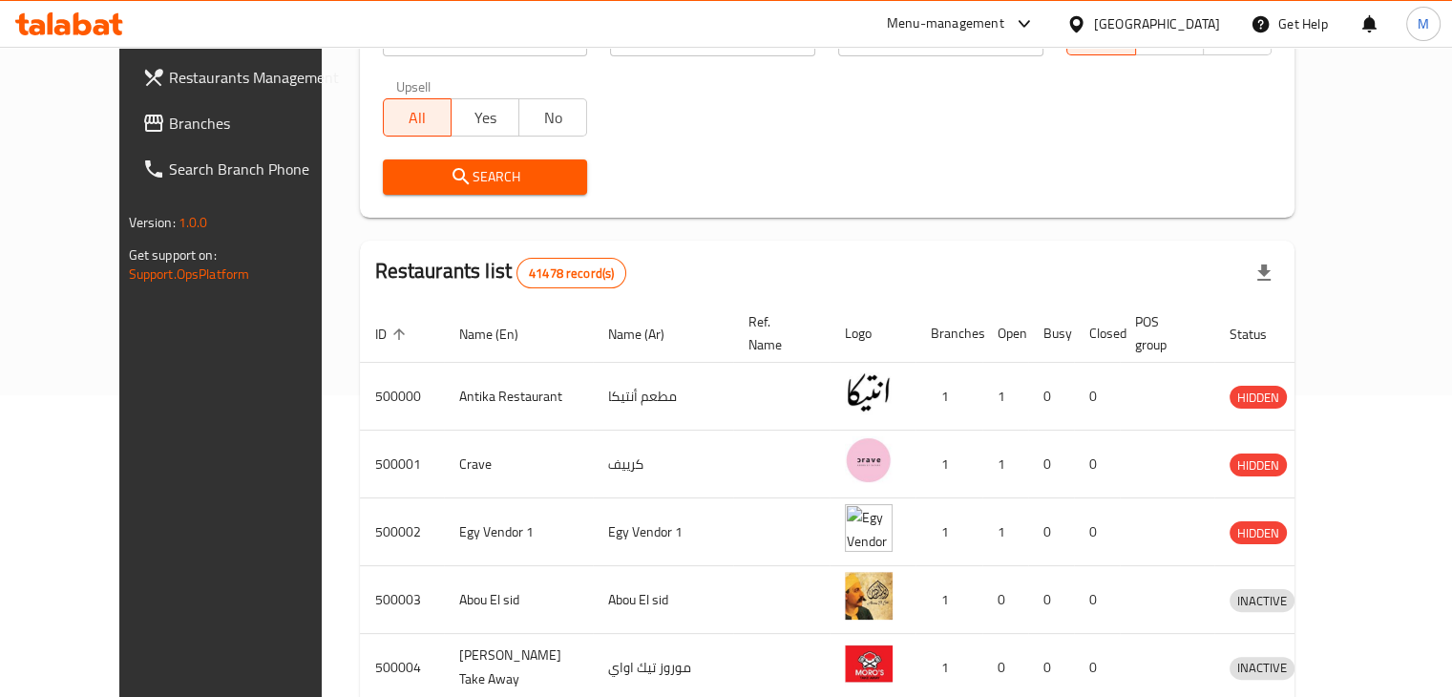
click at [169, 131] on span "Branches" at bounding box center [258, 123] width 178 height 23
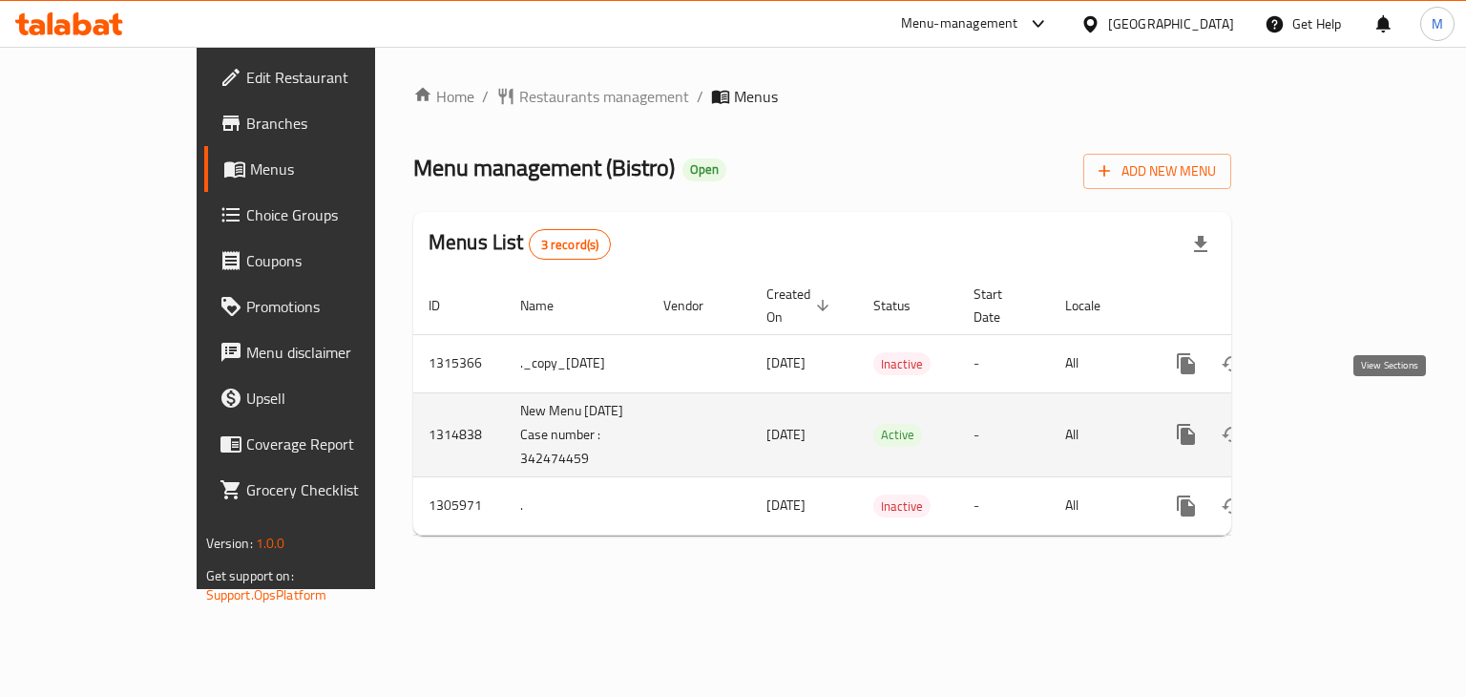
click at [1335, 423] on icon "enhanced table" at bounding box center [1323, 434] width 23 height 23
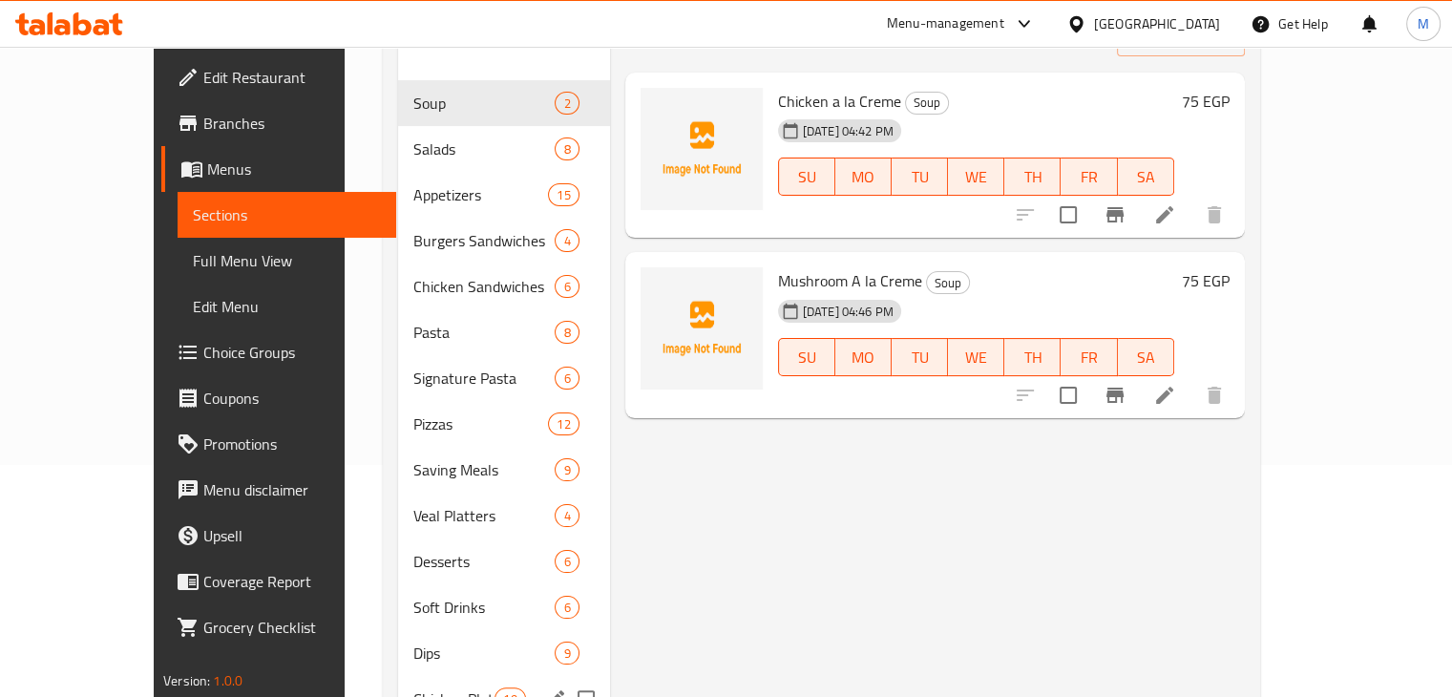
scroll to position [193, 0]
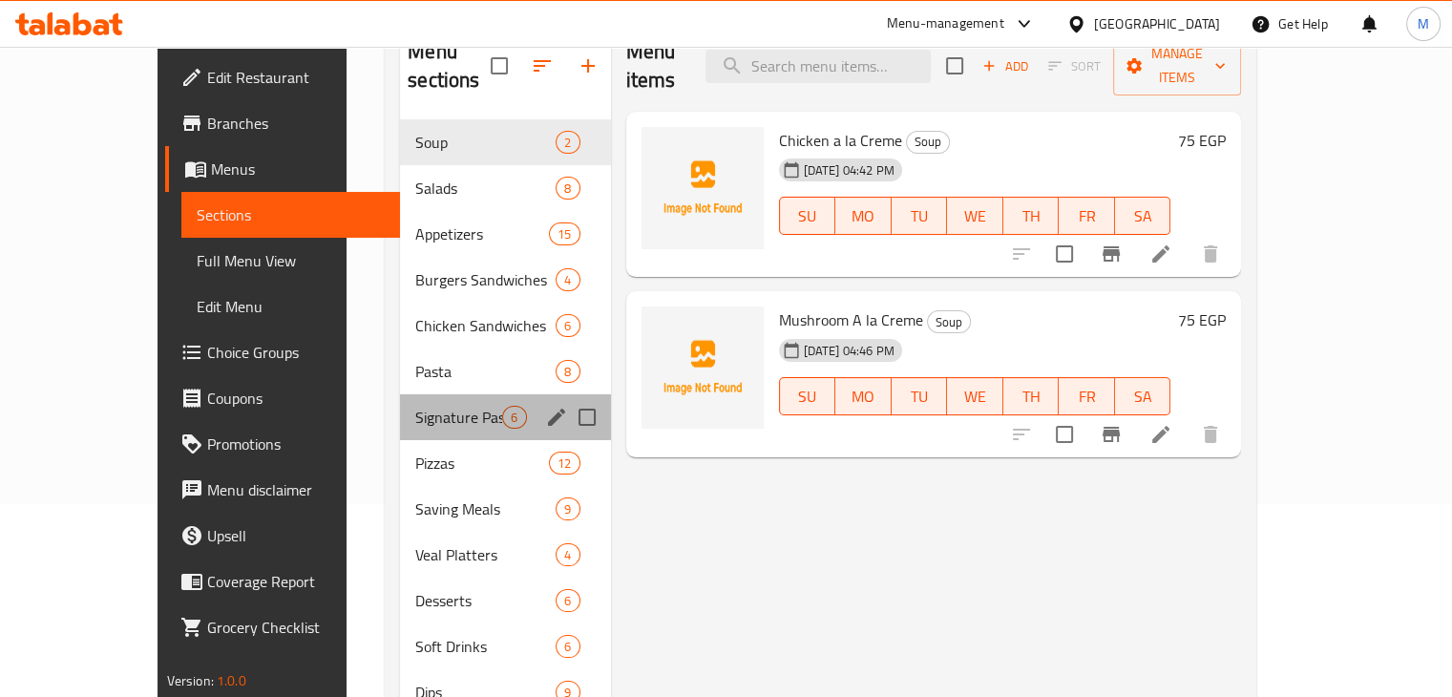
click at [474, 394] on div "Signature Pasta 6" at bounding box center [505, 417] width 210 height 46
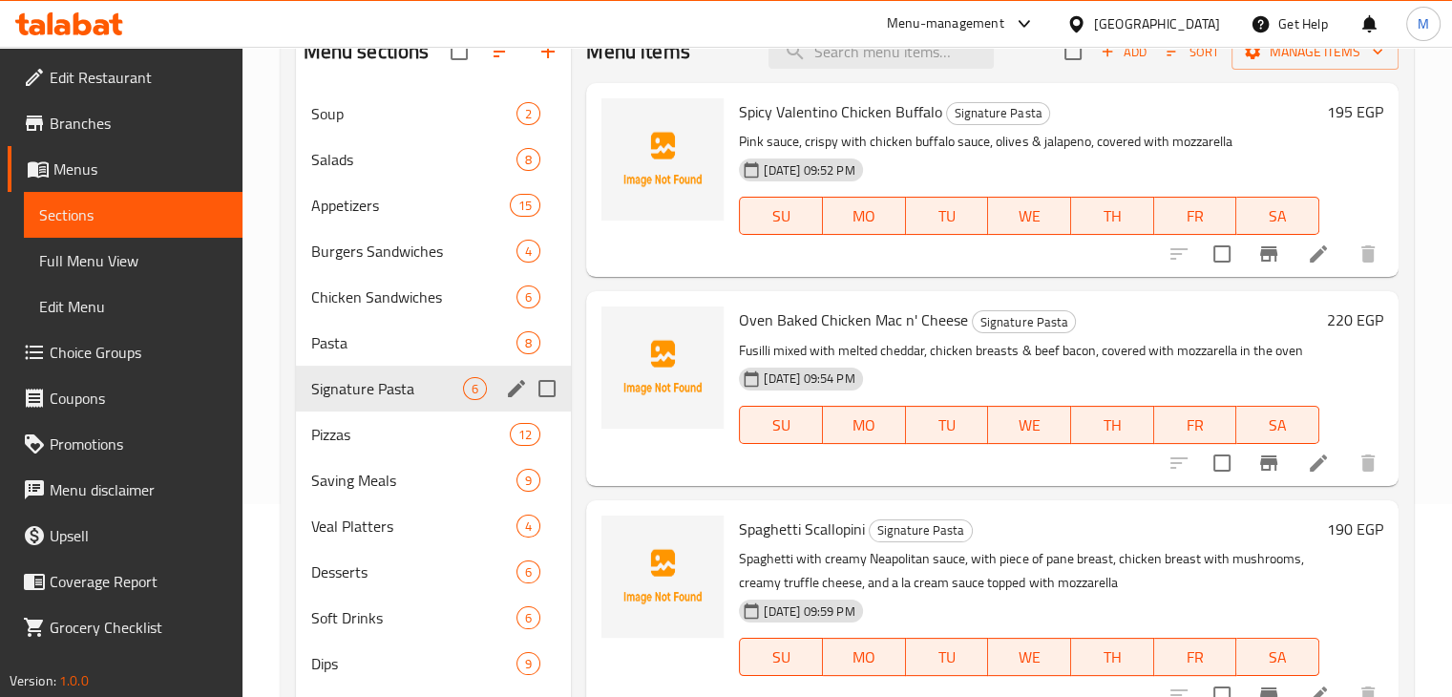
scroll to position [7, 0]
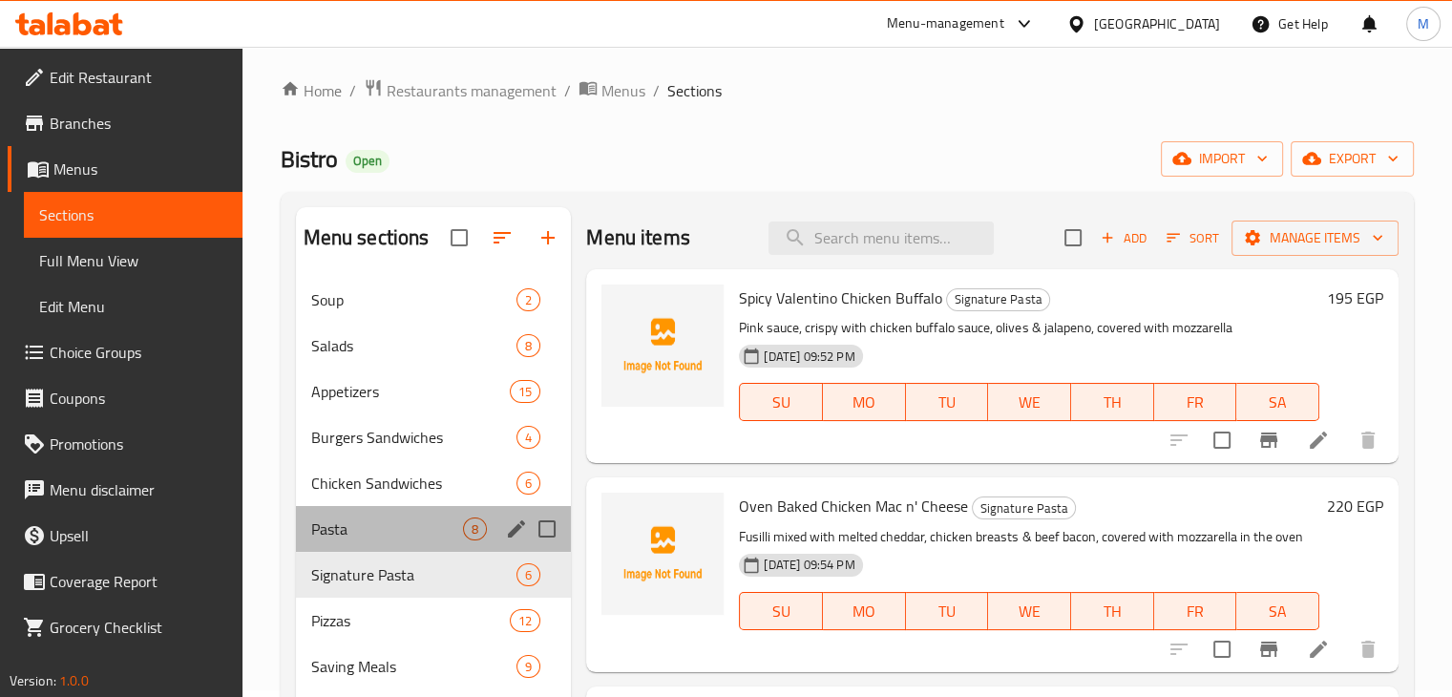
click at [374, 513] on div "Pasta 8" at bounding box center [434, 529] width 276 height 46
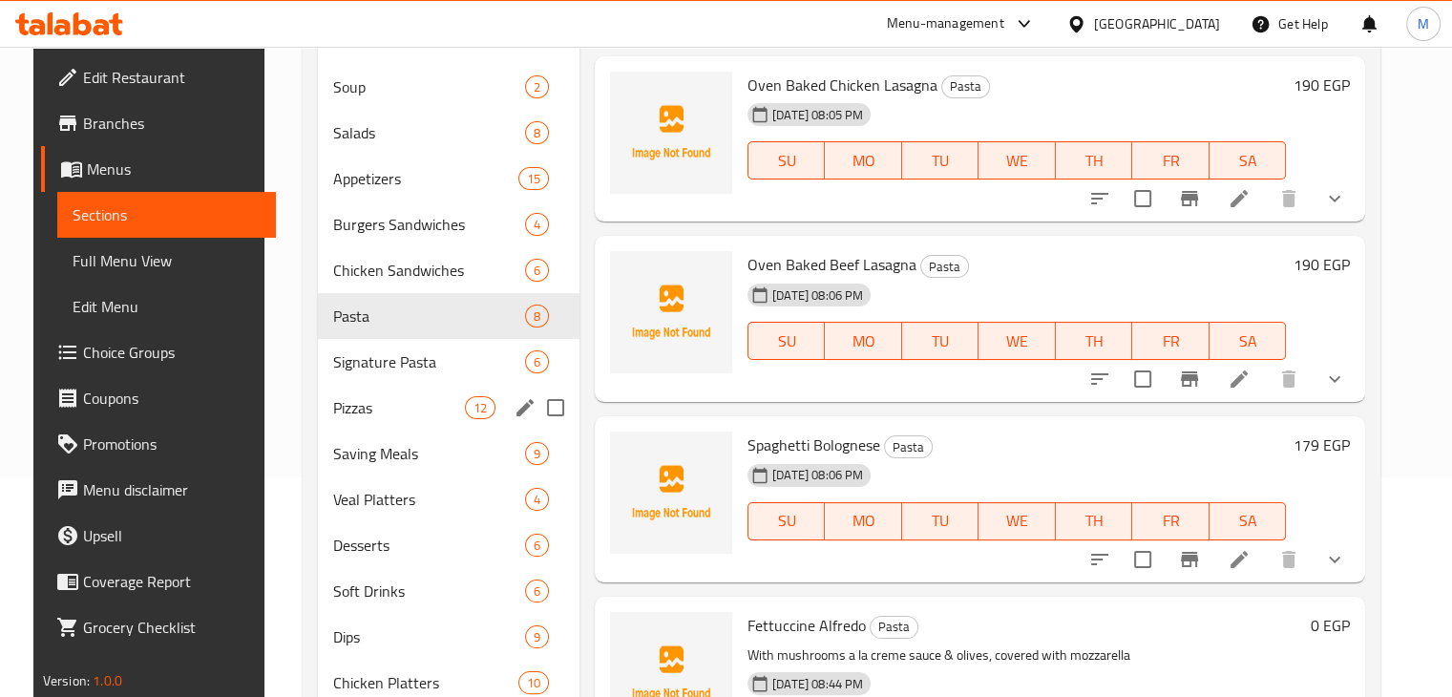
scroll to position [335, 0]
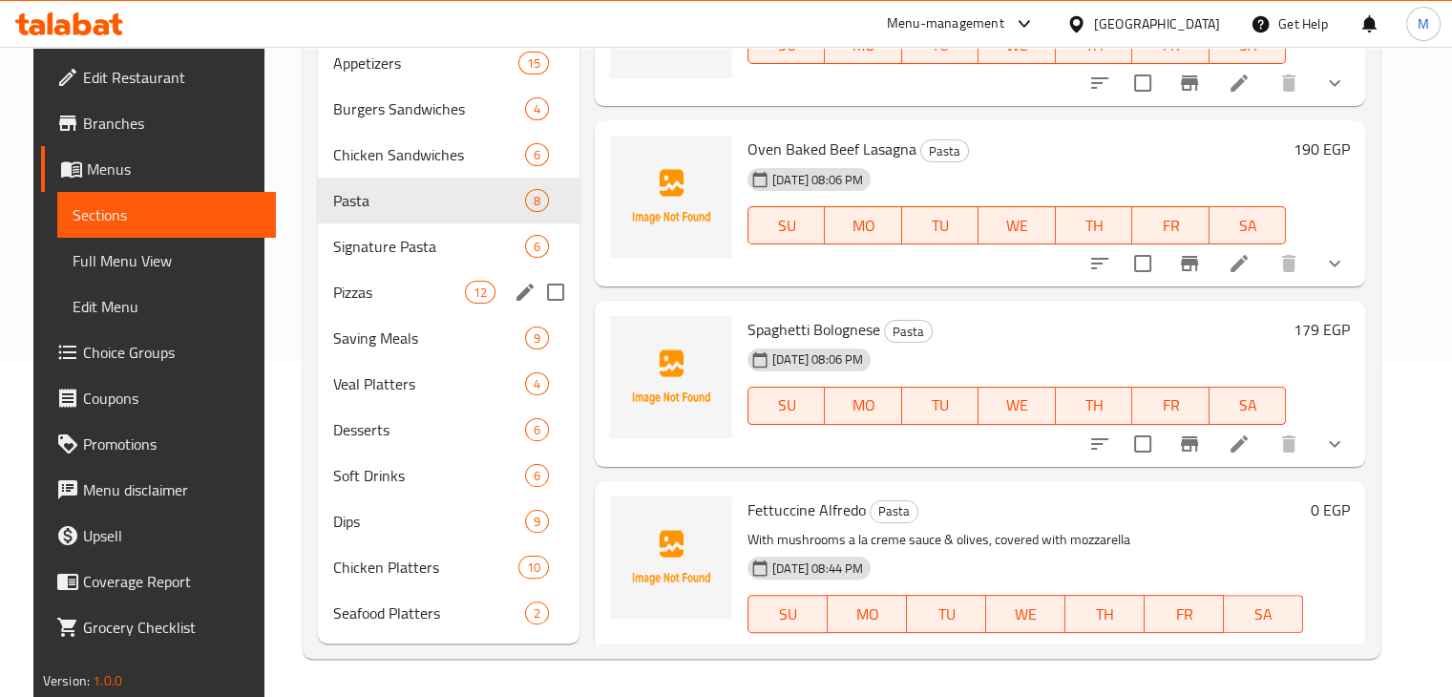
click at [393, 306] on div "Pizzas 12" at bounding box center [449, 292] width 262 height 46
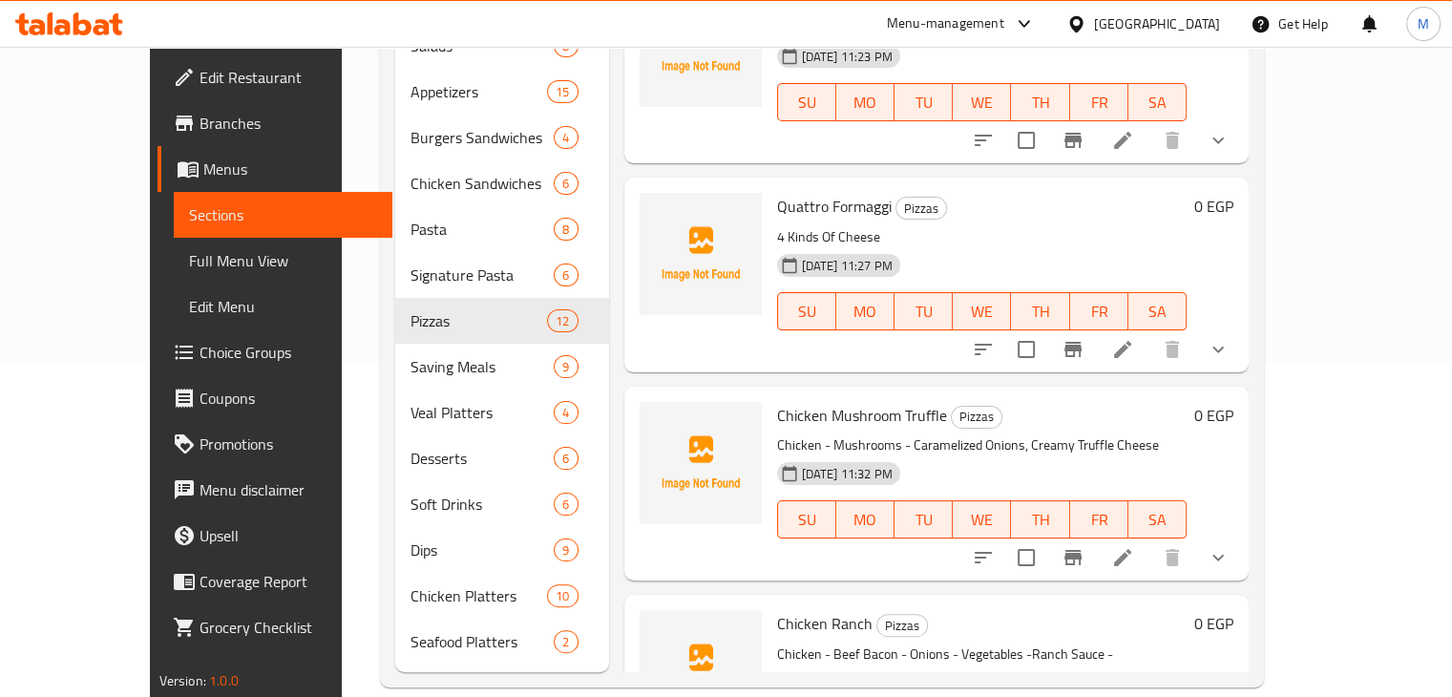
click at [1229, 546] on icon "show more" at bounding box center [1217, 557] width 23 height 23
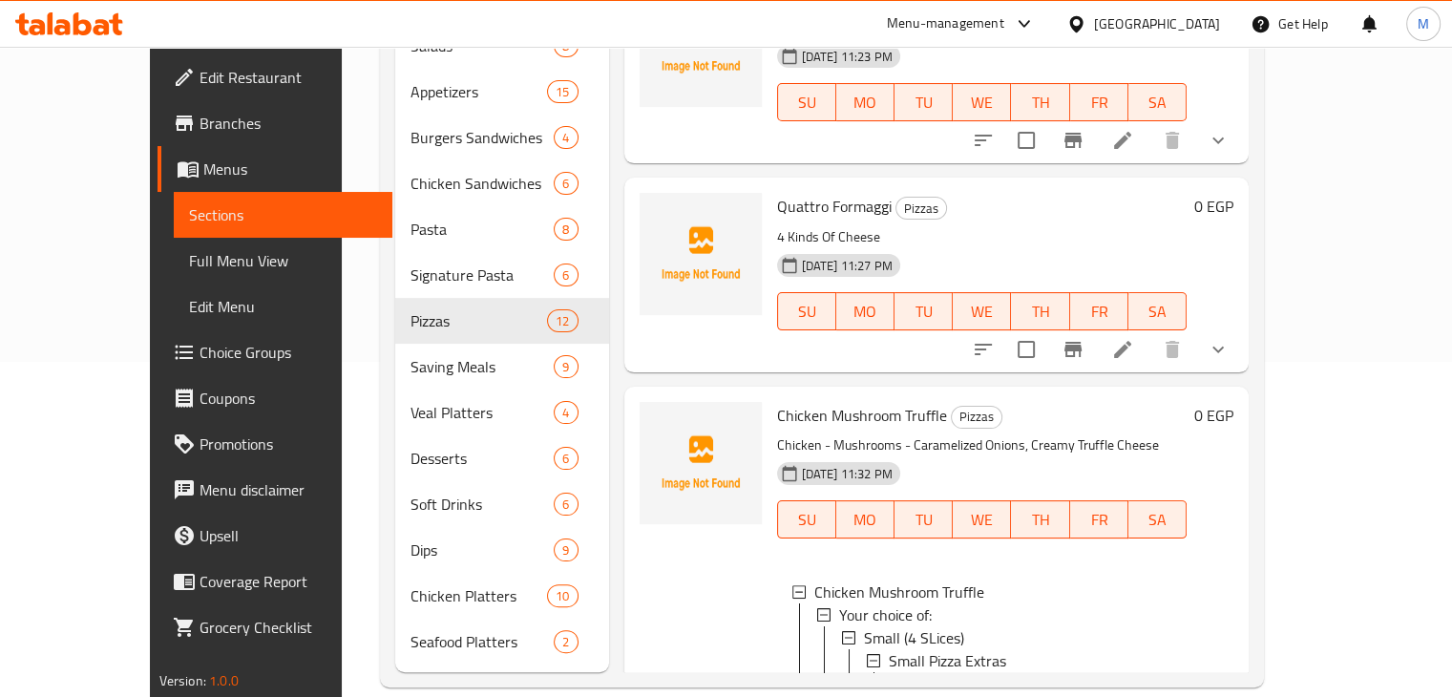
scroll to position [227, 0]
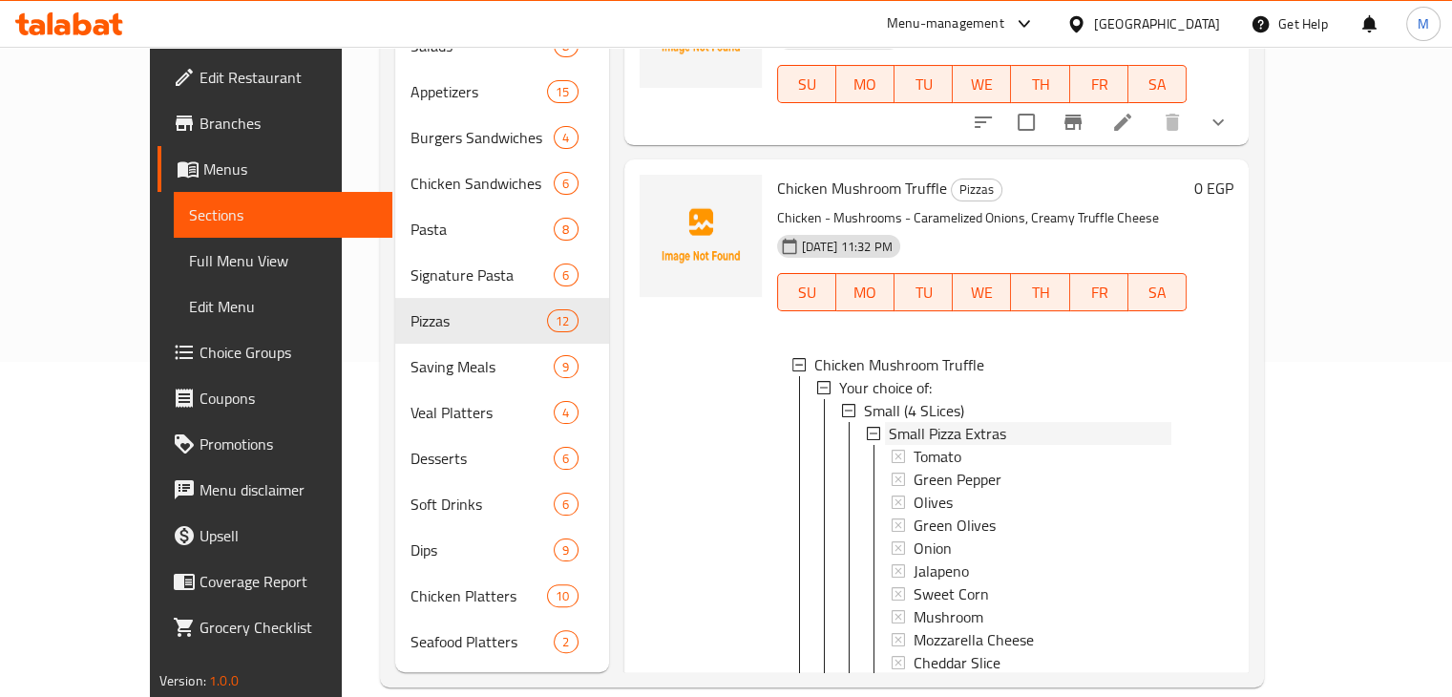
click at [931, 422] on span "Small Pizza Extras" at bounding box center [947, 433] width 117 height 23
click at [864, 399] on span "Small (4 SLices)" at bounding box center [914, 410] width 100 height 23
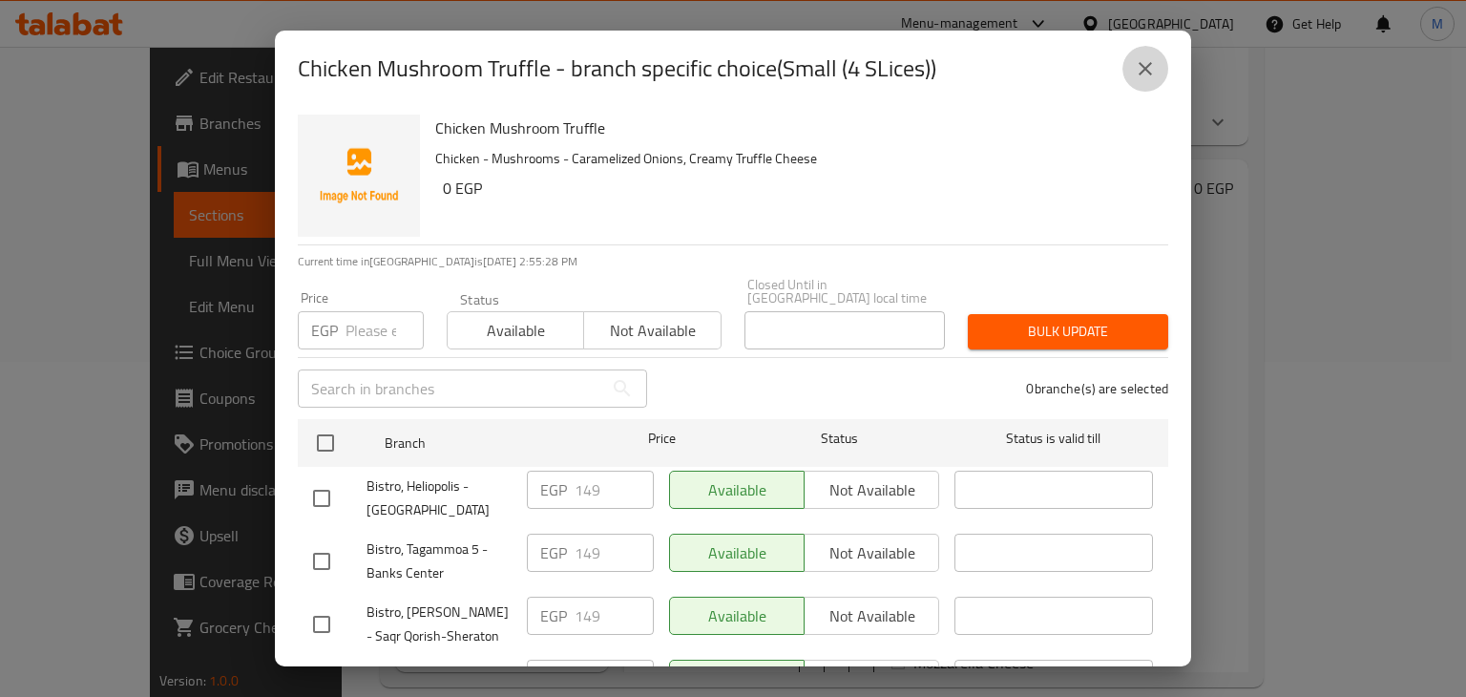
click at [1134, 71] on icon "close" at bounding box center [1145, 68] width 23 height 23
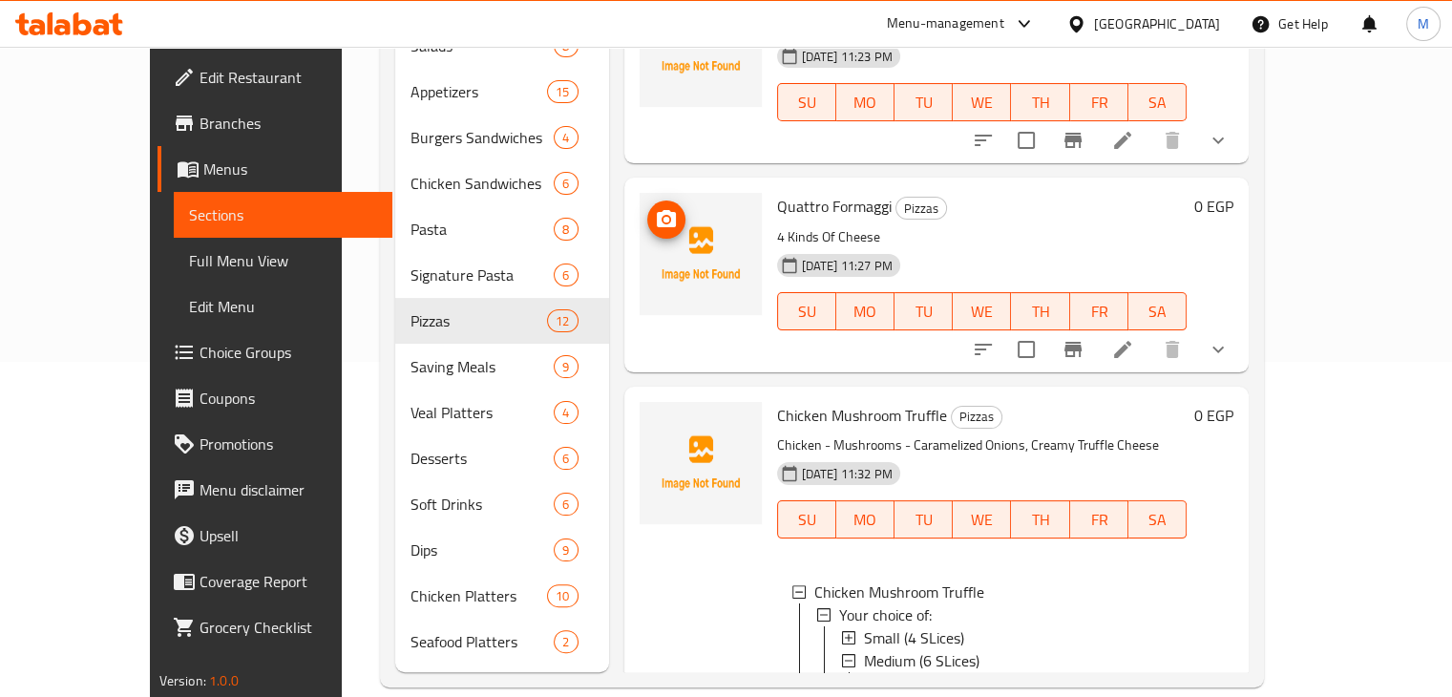
scroll to position [0, 0]
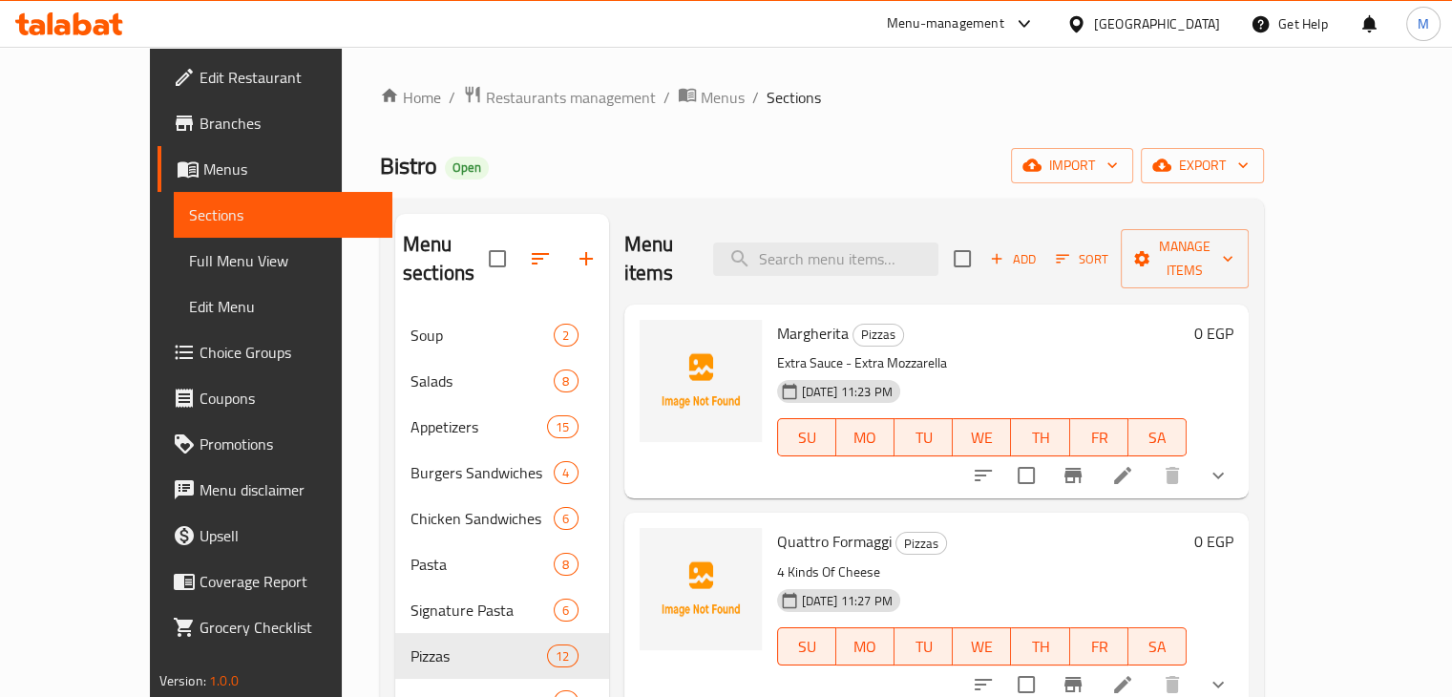
click at [199, 356] on span "Choice Groups" at bounding box center [288, 352] width 178 height 23
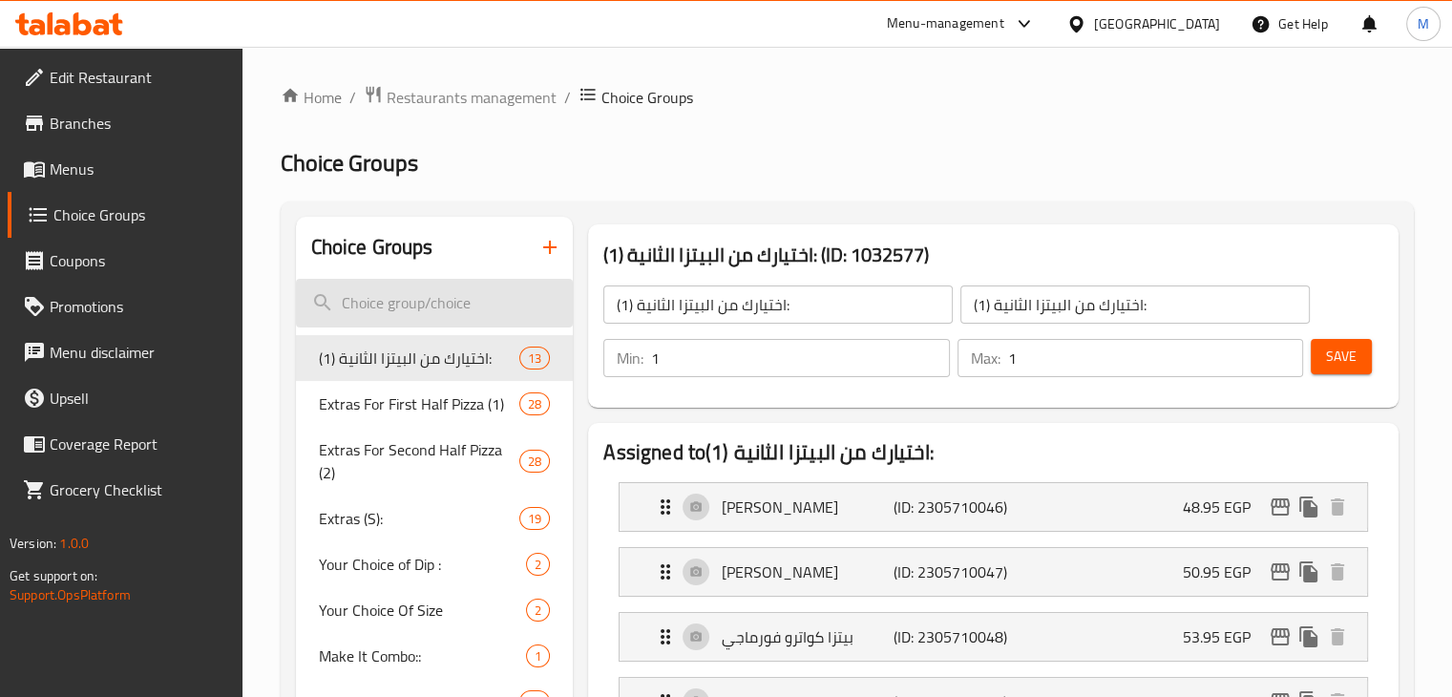
click at [370, 291] on input "search" at bounding box center [435, 303] width 278 height 49
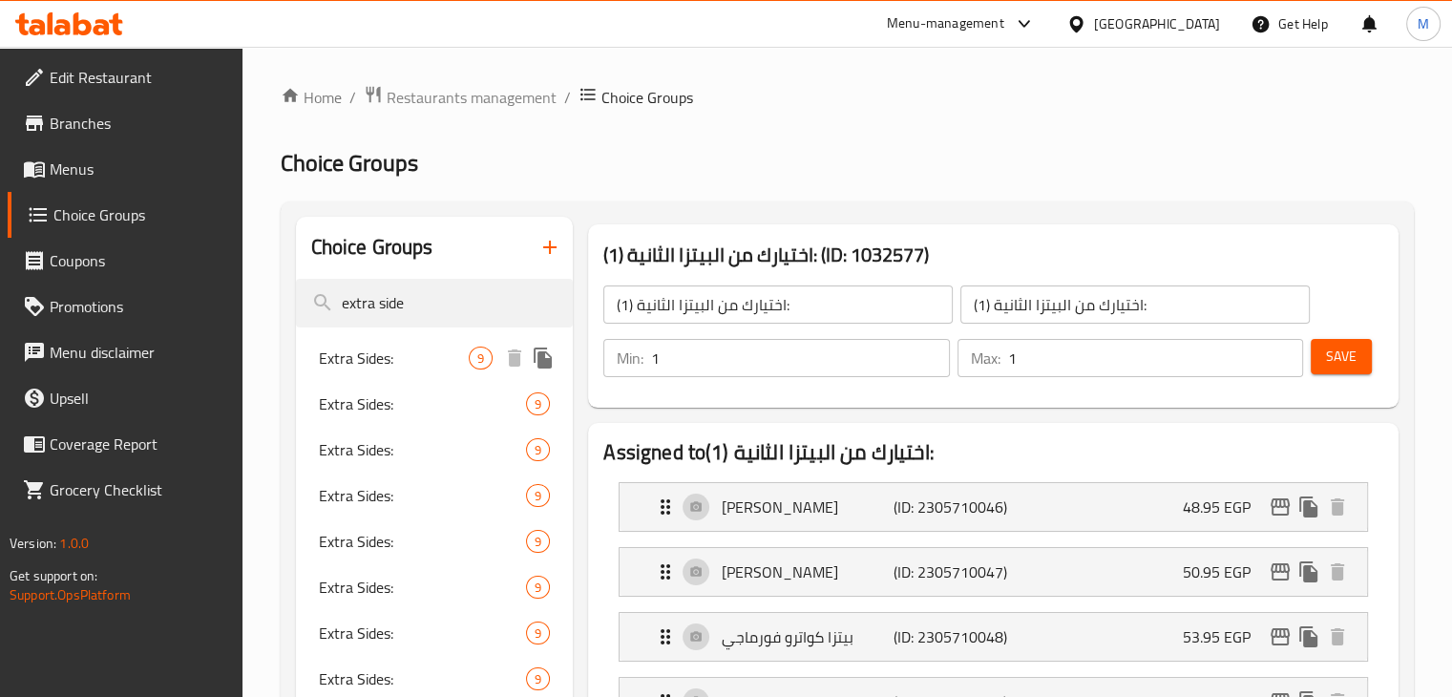
type input "extra side"
click at [379, 346] on span "Extra Sides:" at bounding box center [394, 357] width 151 height 23
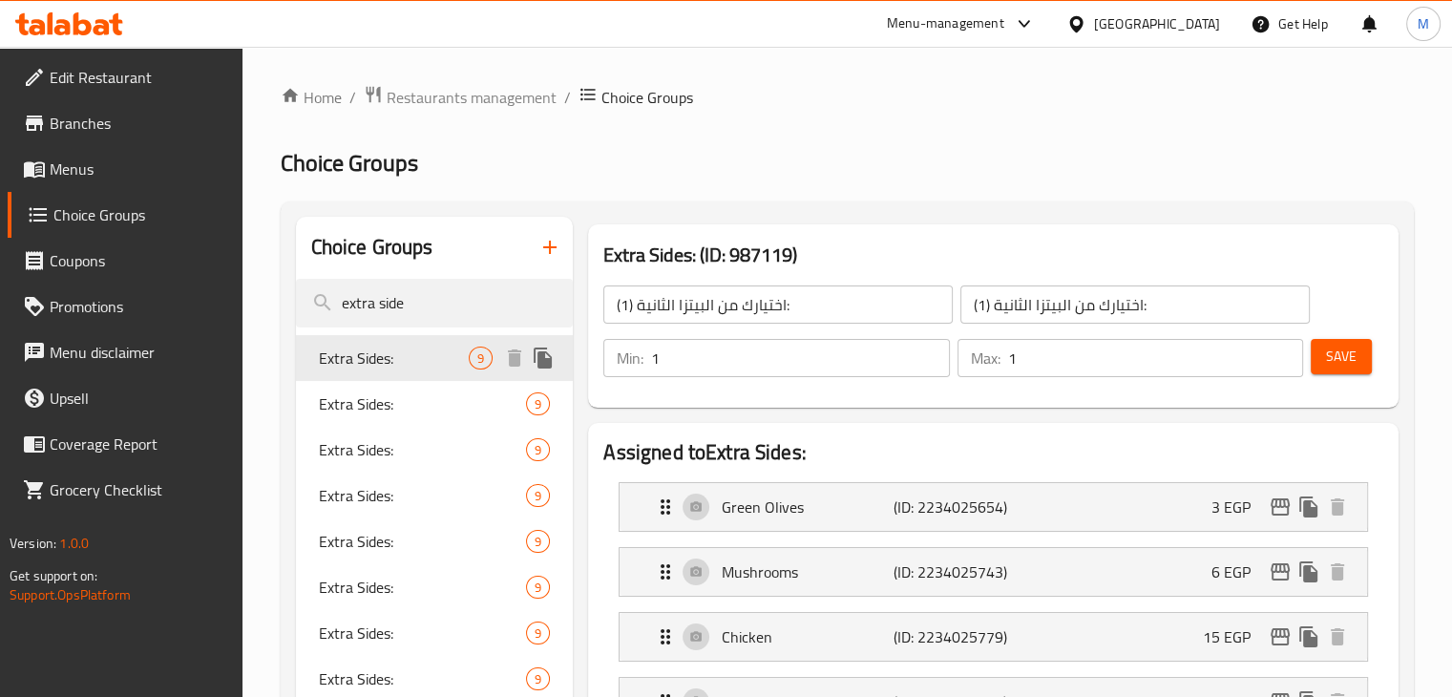
type input "Extra Sides:"
type input "الأطباق الجانبية الإضافية:"
type input "0"
type input "9"
click at [1273, 507] on icon "edit" at bounding box center [1279, 506] width 19 height 17
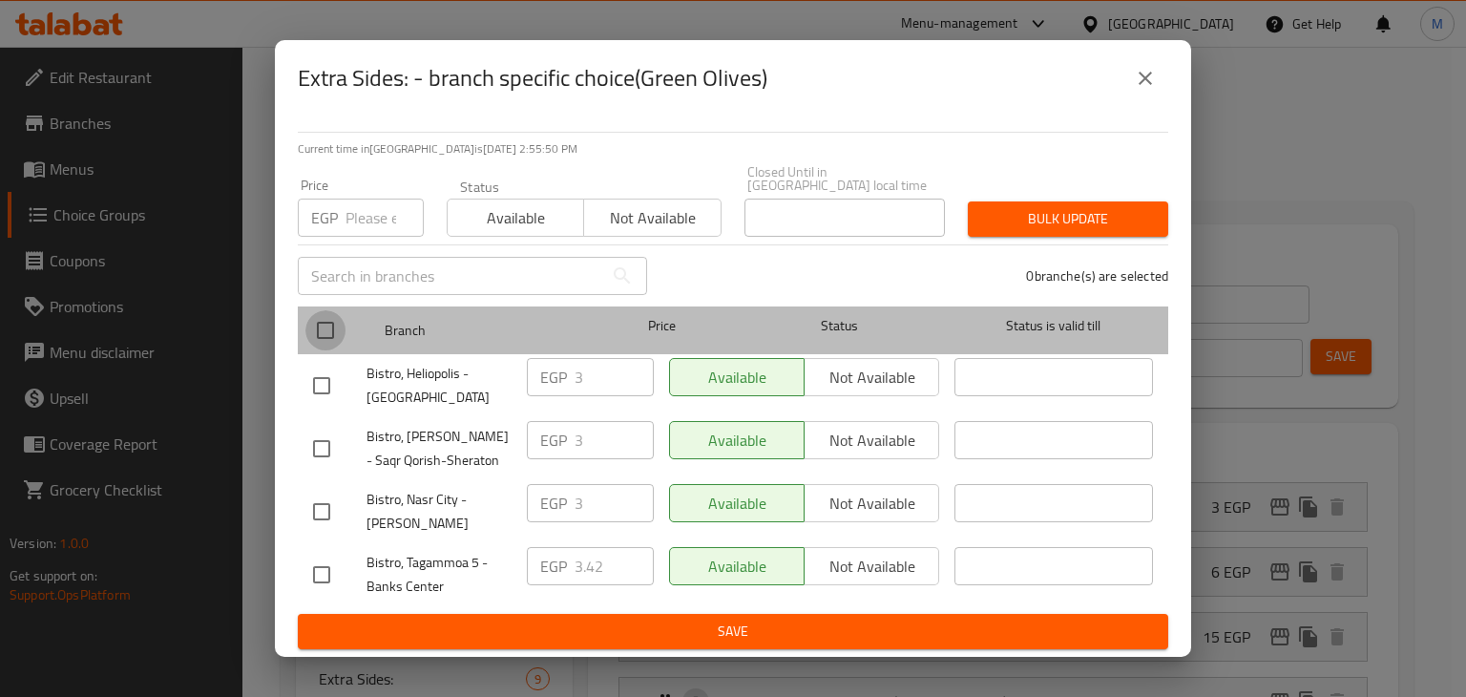
click at [319, 320] on input "checkbox" at bounding box center [325, 330] width 40 height 40
checkbox input "true"
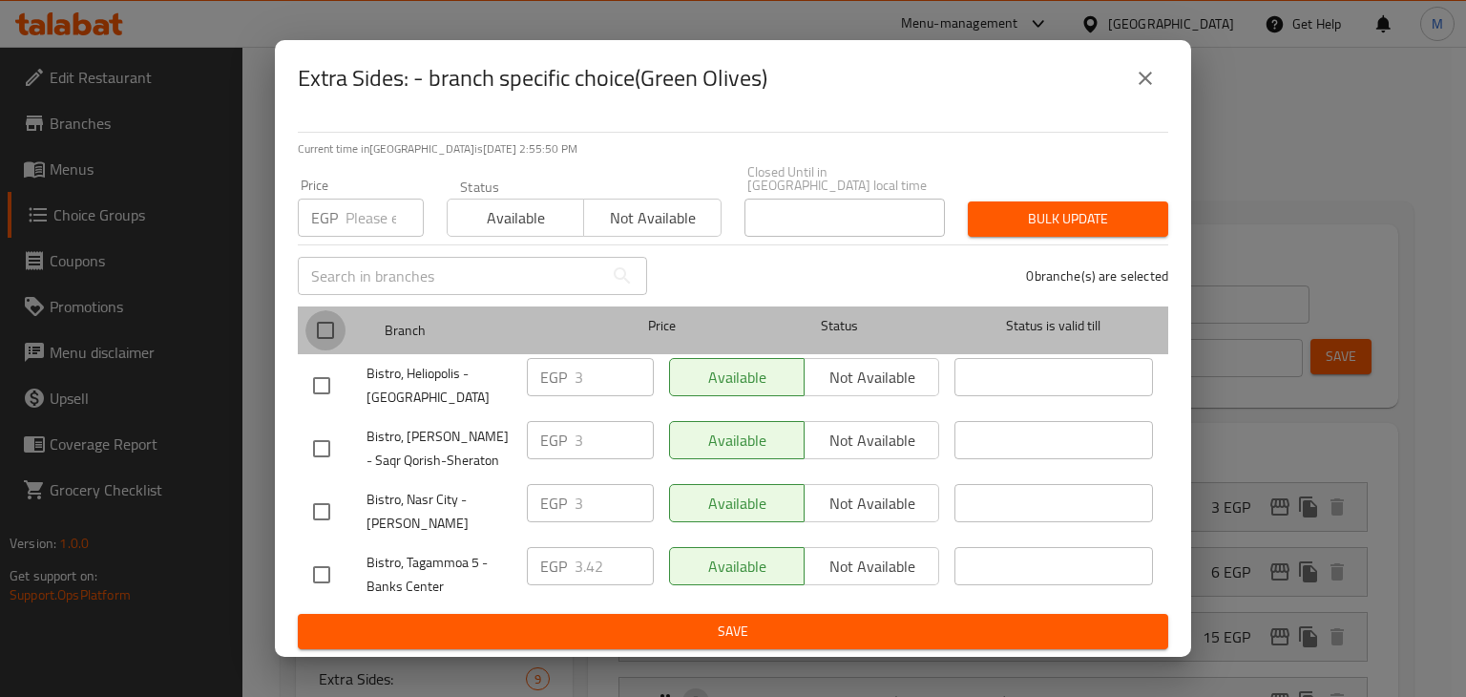
checkbox input "true"
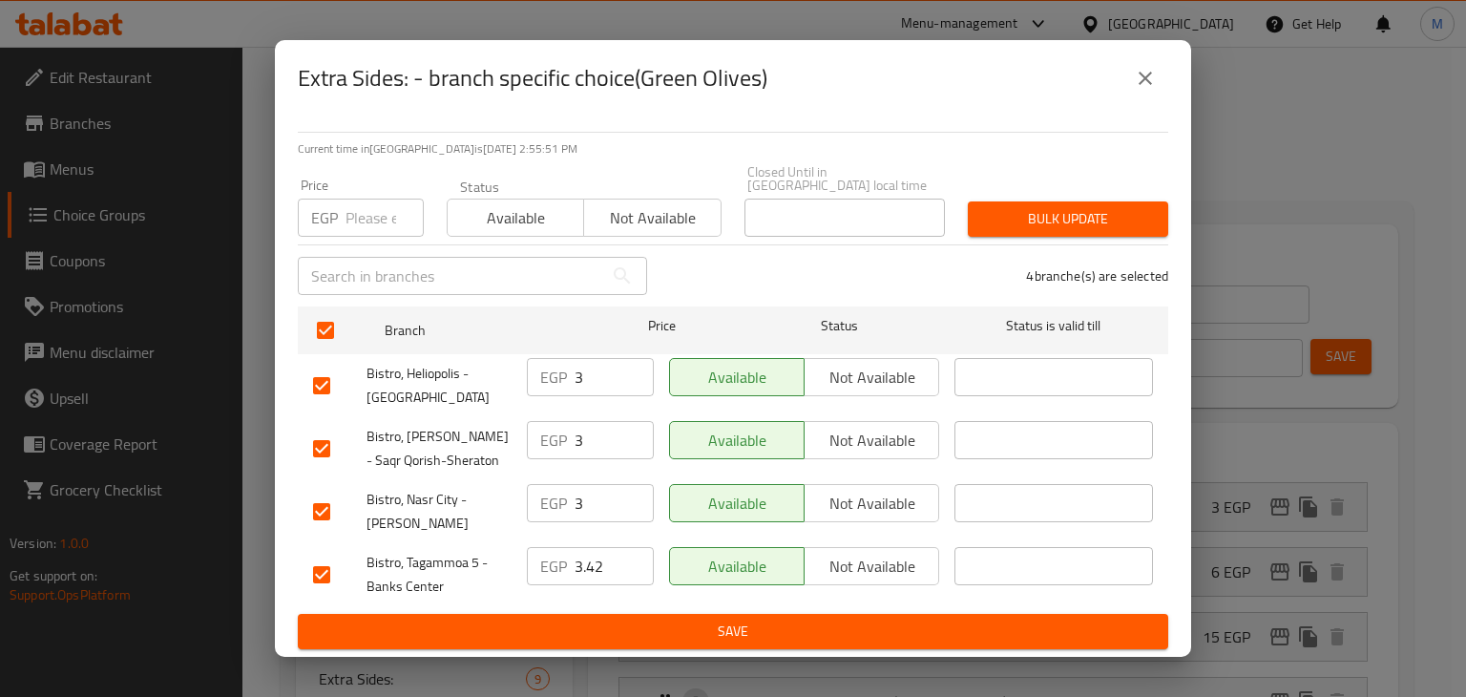
click at [366, 202] on input "number" at bounding box center [384, 218] width 78 height 38
type input "8"
click at [481, 211] on span "Available" at bounding box center [515, 218] width 121 height 28
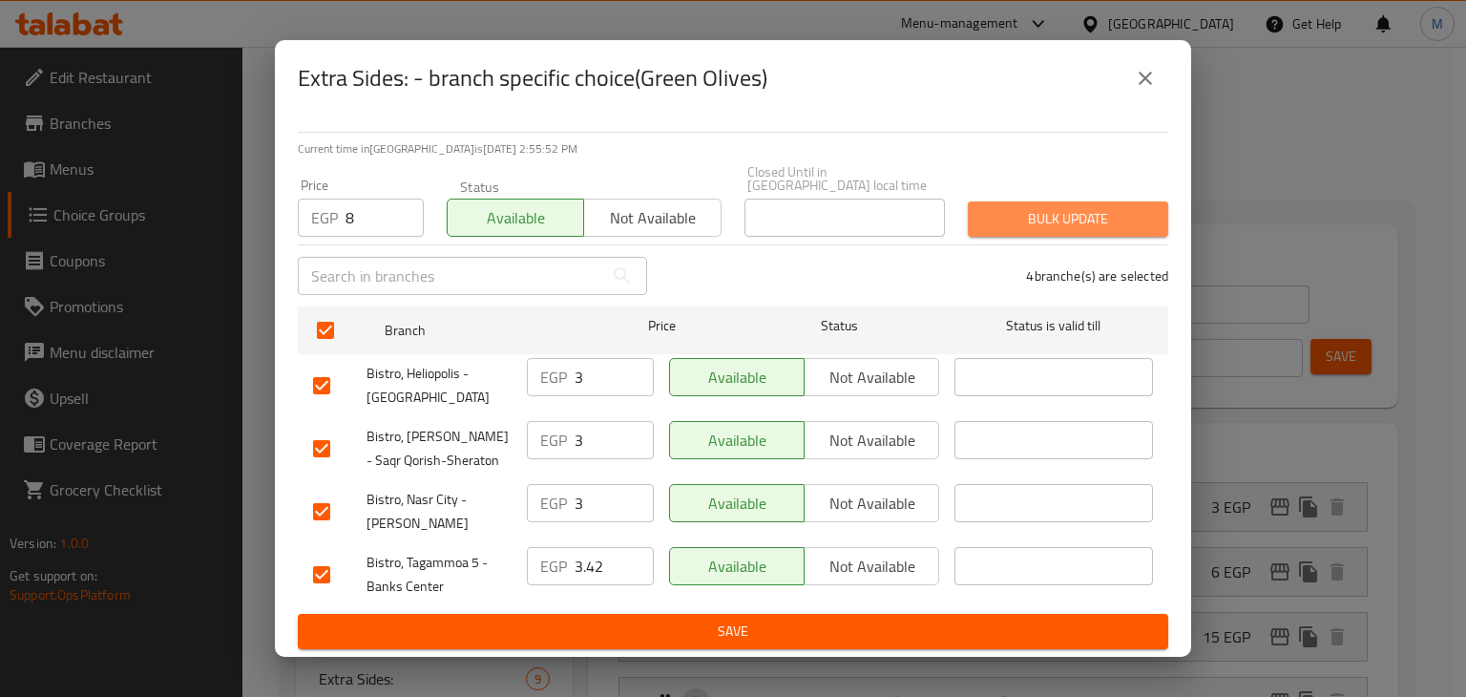
click at [1032, 212] on span "Bulk update" at bounding box center [1068, 219] width 170 height 24
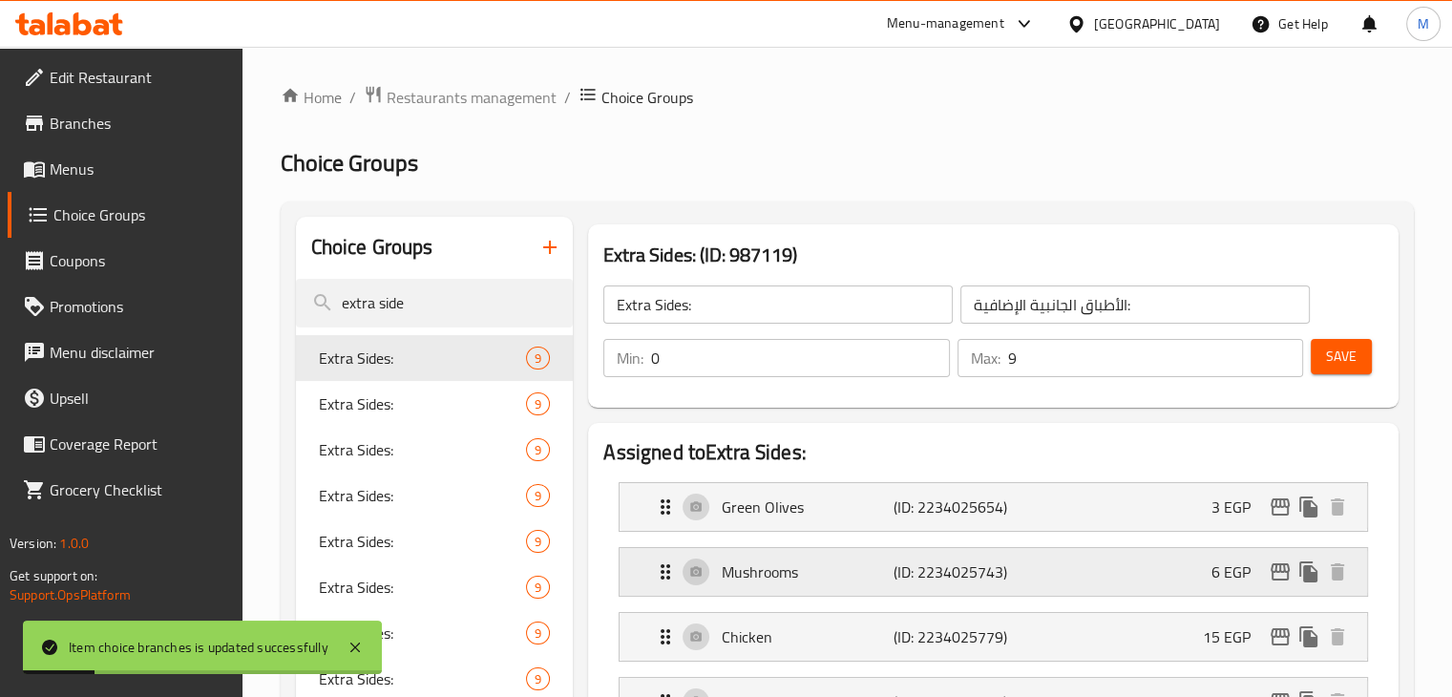
click at [1286, 574] on icon "edit" at bounding box center [1279, 571] width 23 height 23
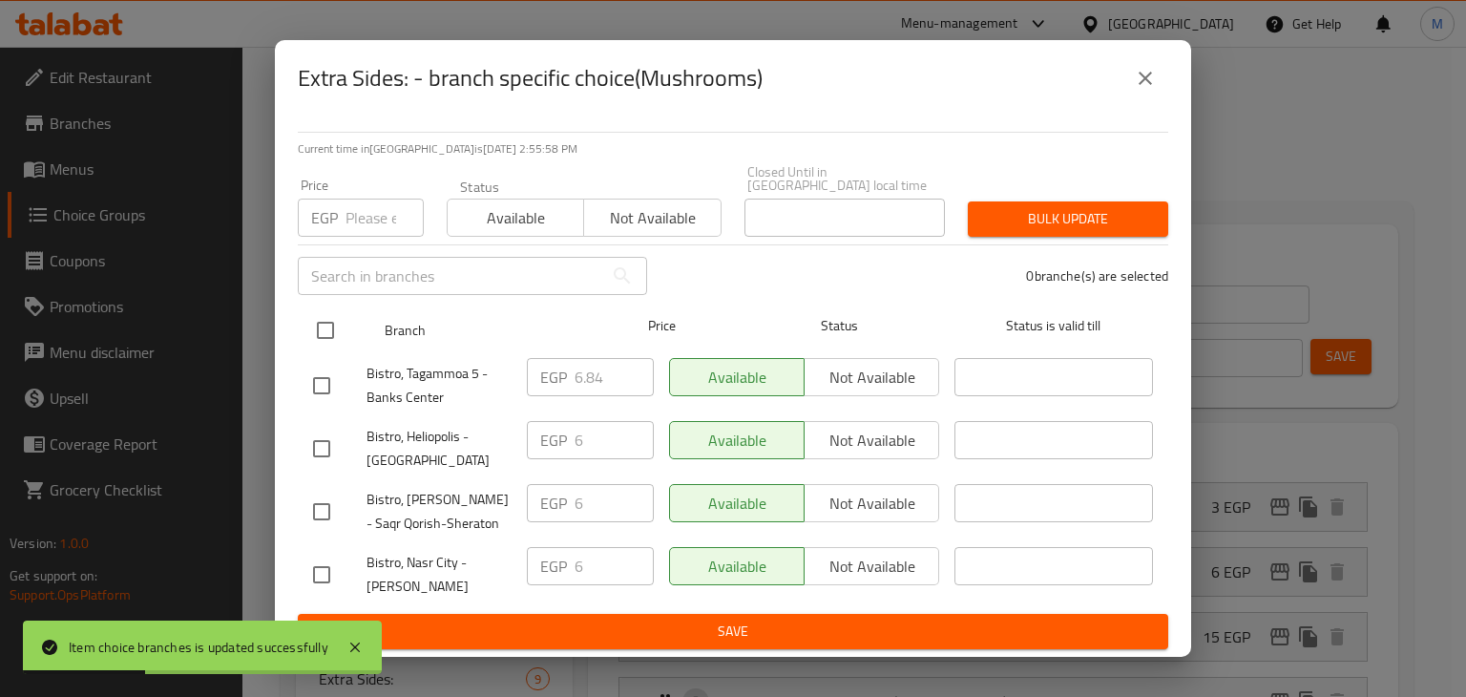
click at [314, 336] on input "checkbox" at bounding box center [325, 330] width 40 height 40
checkbox input "true"
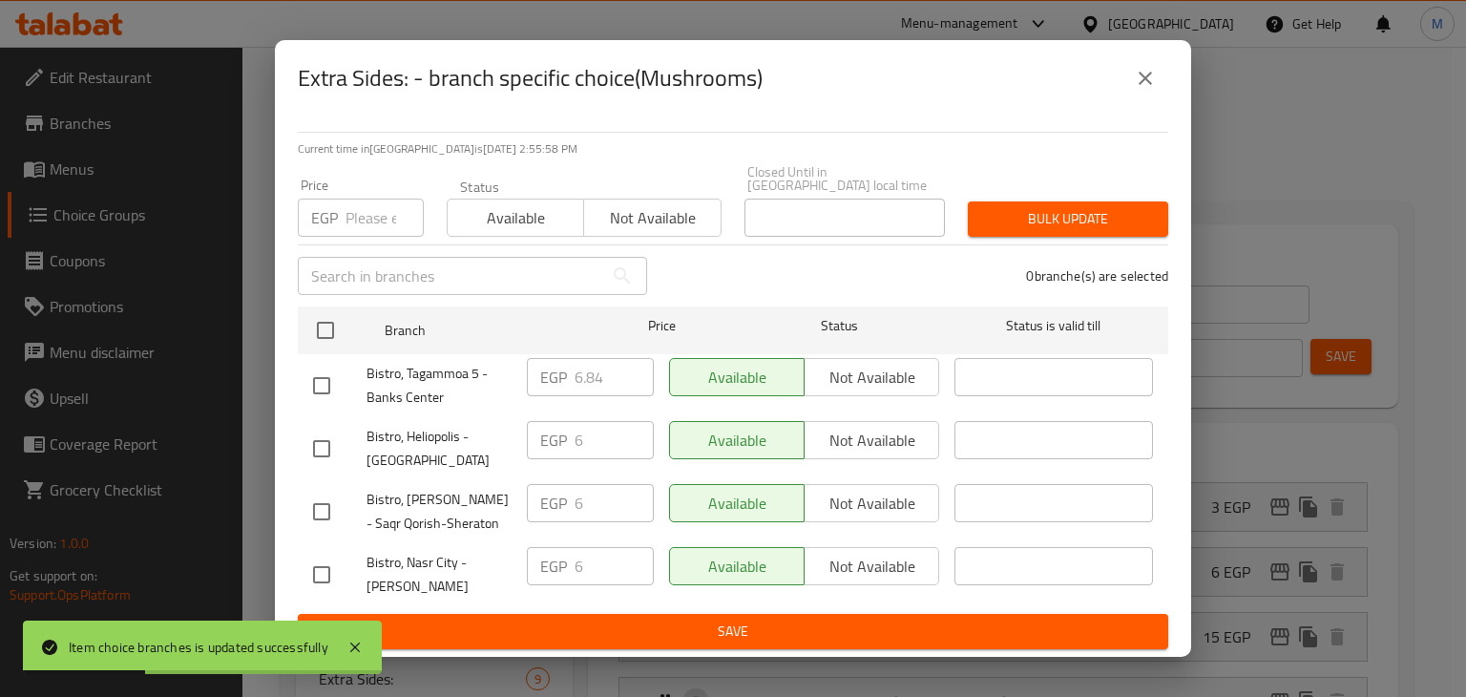
checkbox input "true"
click at [363, 199] on input "number" at bounding box center [384, 218] width 78 height 38
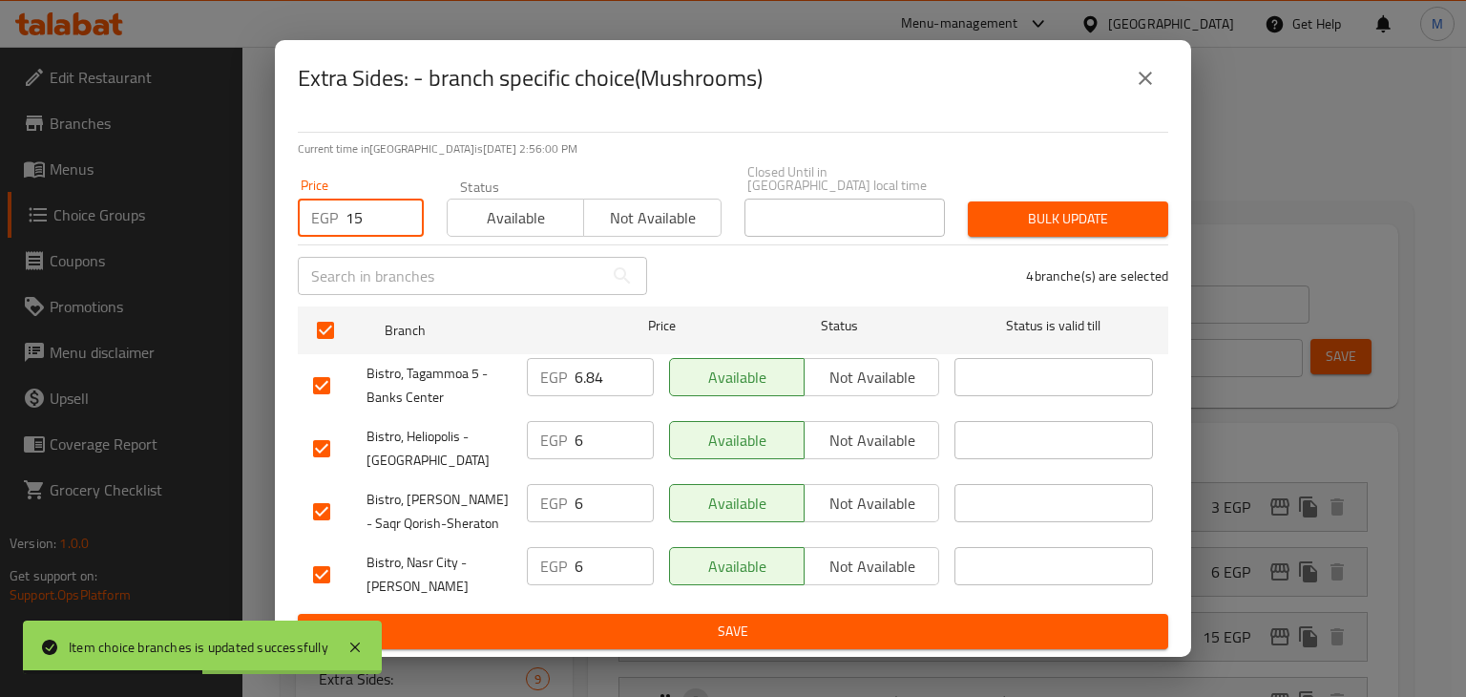
type input "15"
click at [550, 220] on span "Available" at bounding box center [515, 218] width 121 height 28
click at [1085, 224] on button "Bulk update" at bounding box center [1068, 218] width 200 height 35
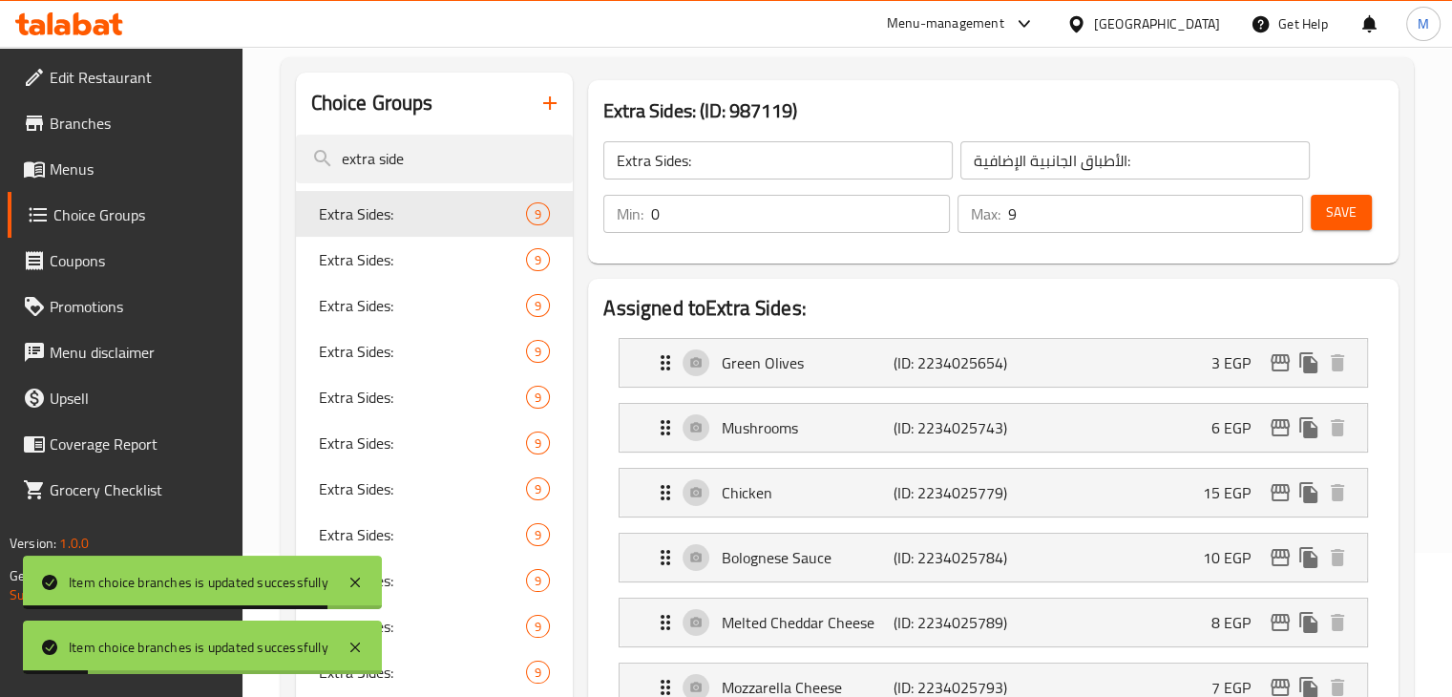
scroll to position [145, 0]
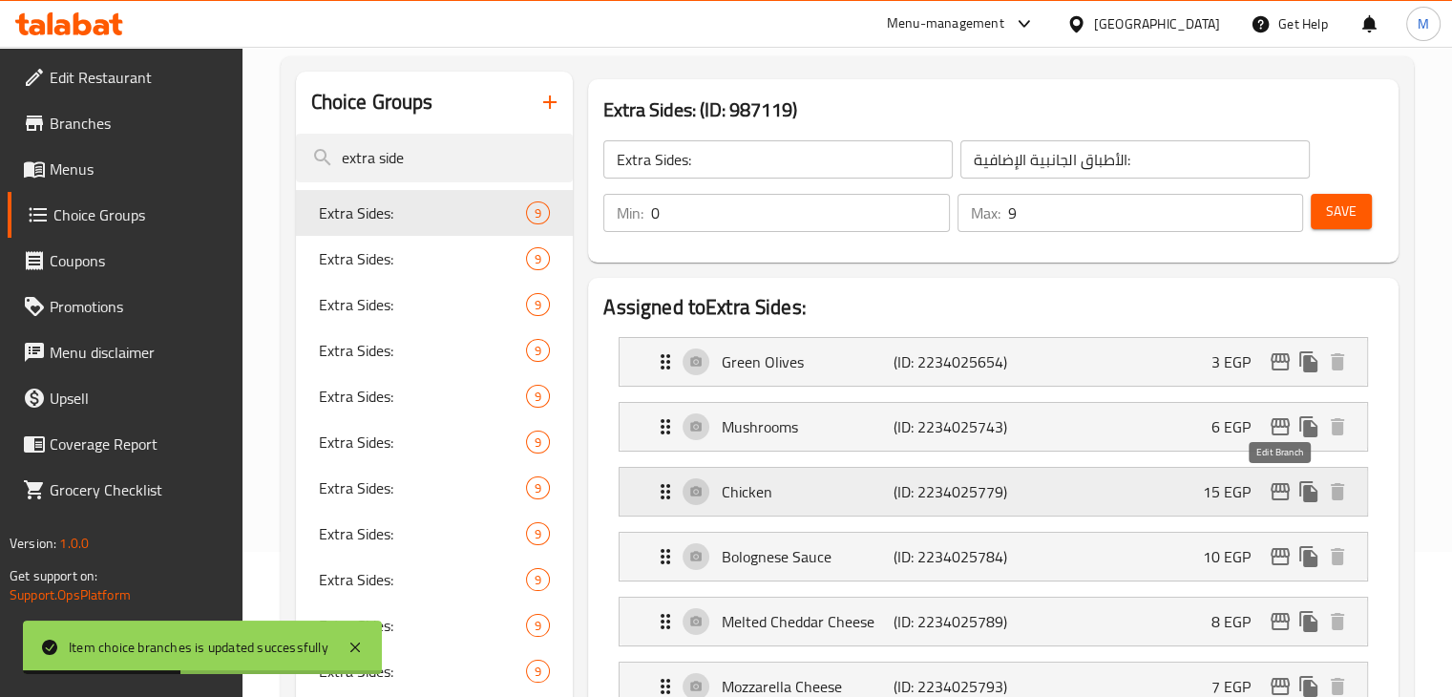
click at [1281, 493] on icon "edit" at bounding box center [1279, 491] width 23 height 23
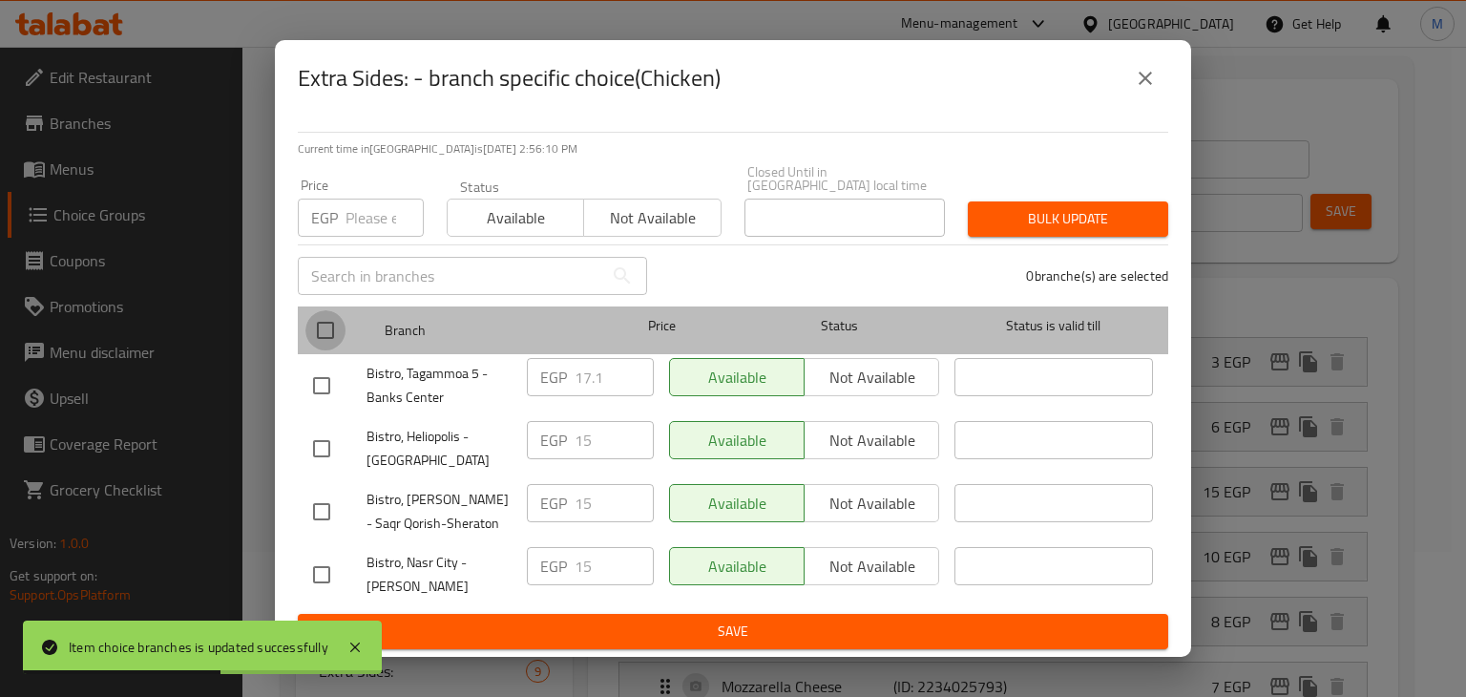
click at [337, 322] on input "checkbox" at bounding box center [325, 330] width 40 height 40
checkbox input "true"
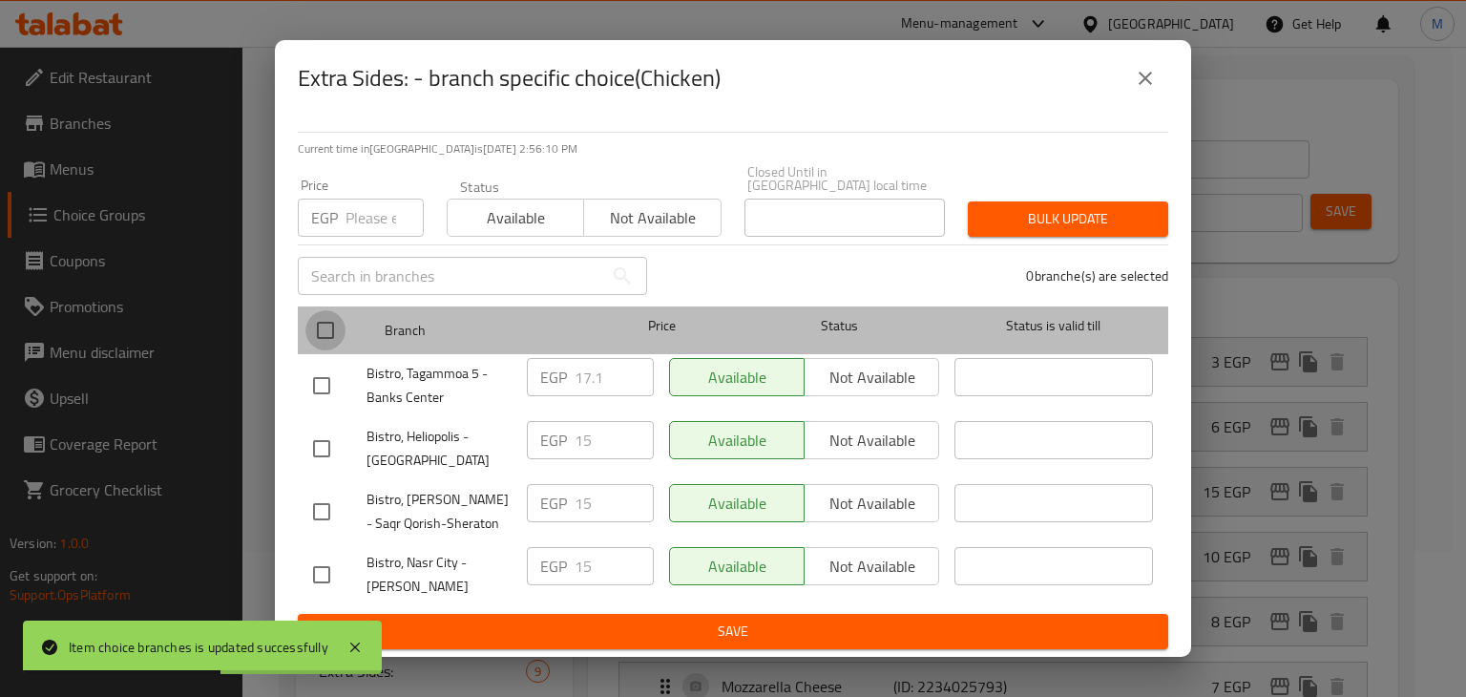
checkbox input "true"
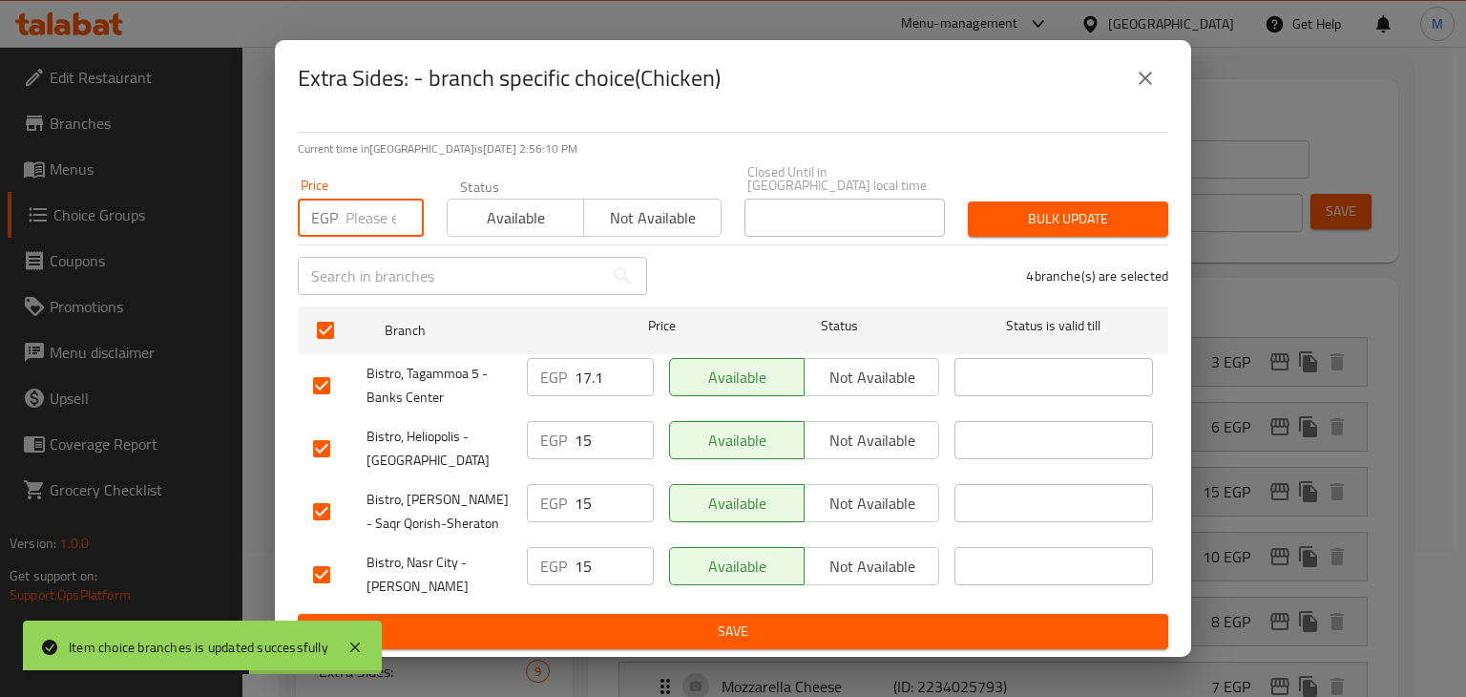
click at [373, 222] on input "number" at bounding box center [384, 218] width 78 height 38
type input "35"
click at [561, 226] on button "Available" at bounding box center [515, 218] width 137 height 38
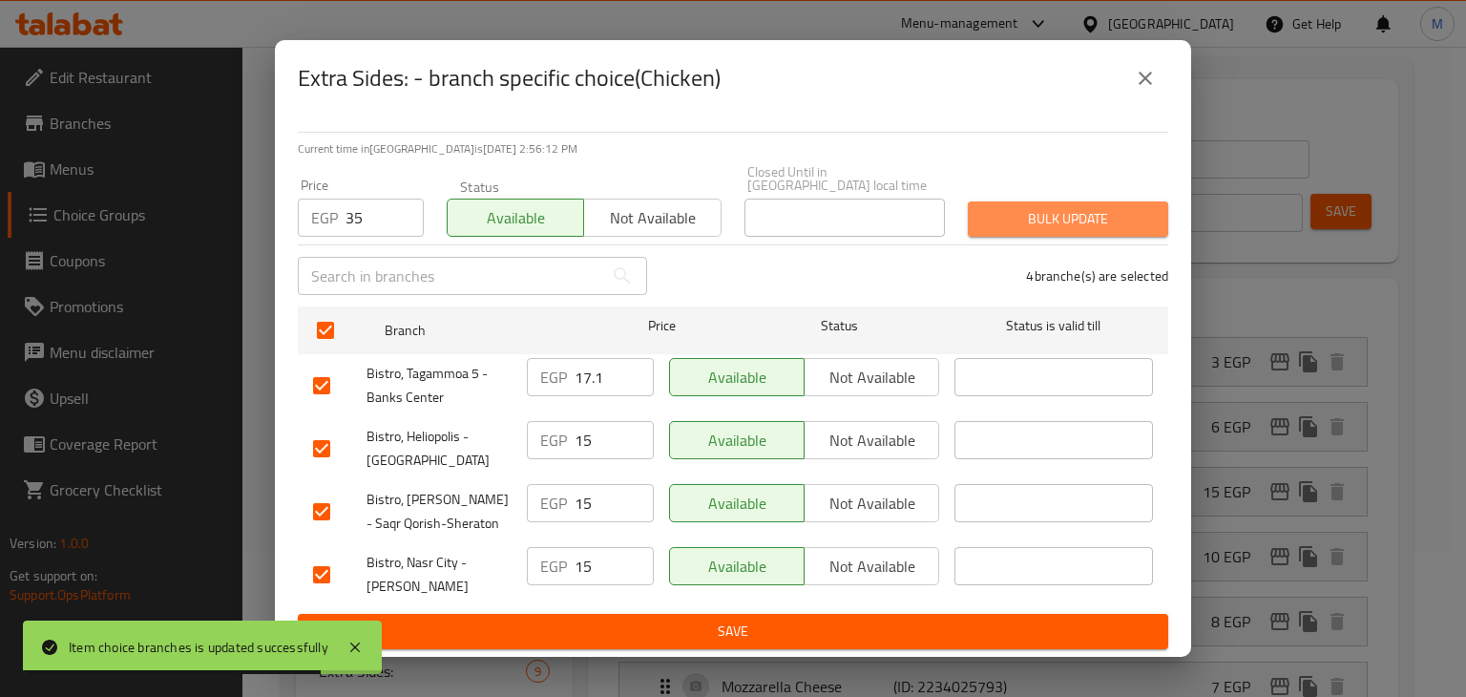
click at [1035, 221] on span "Bulk update" at bounding box center [1068, 219] width 170 height 24
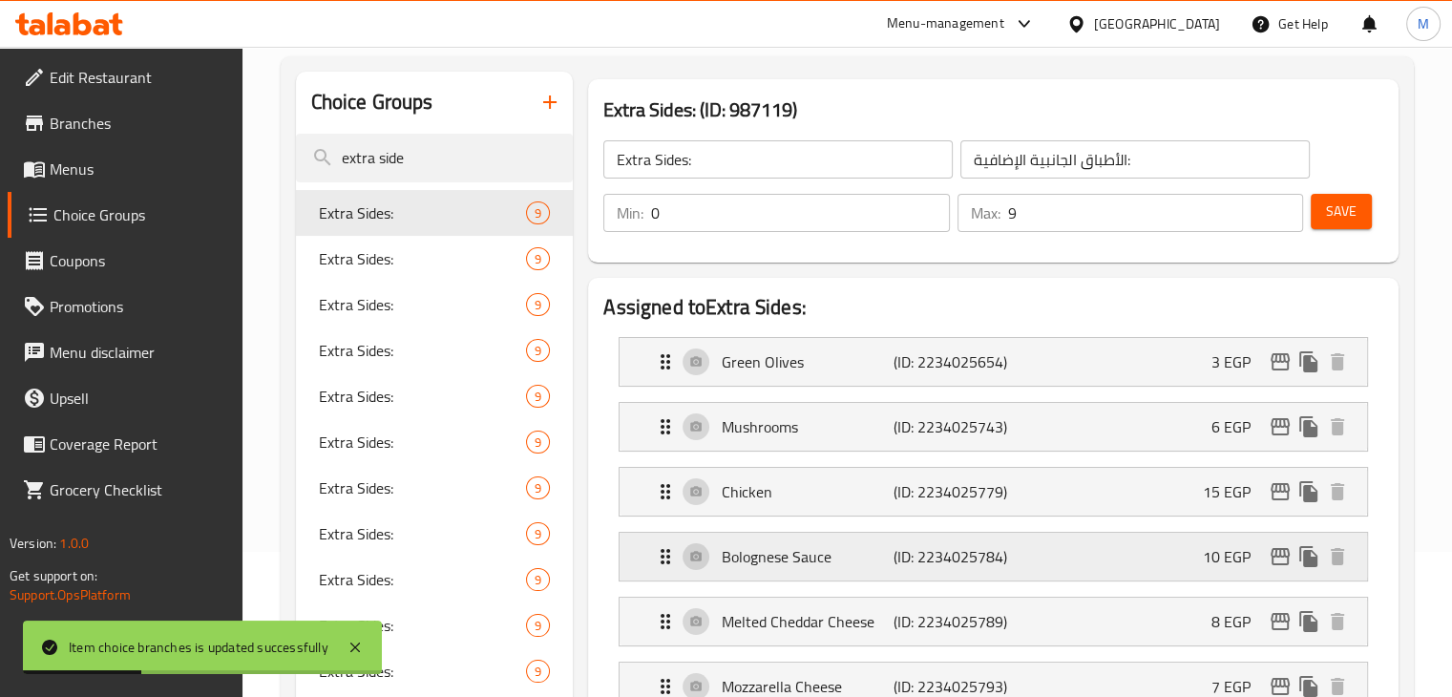
click at [1283, 562] on icon "edit" at bounding box center [1279, 556] width 23 height 23
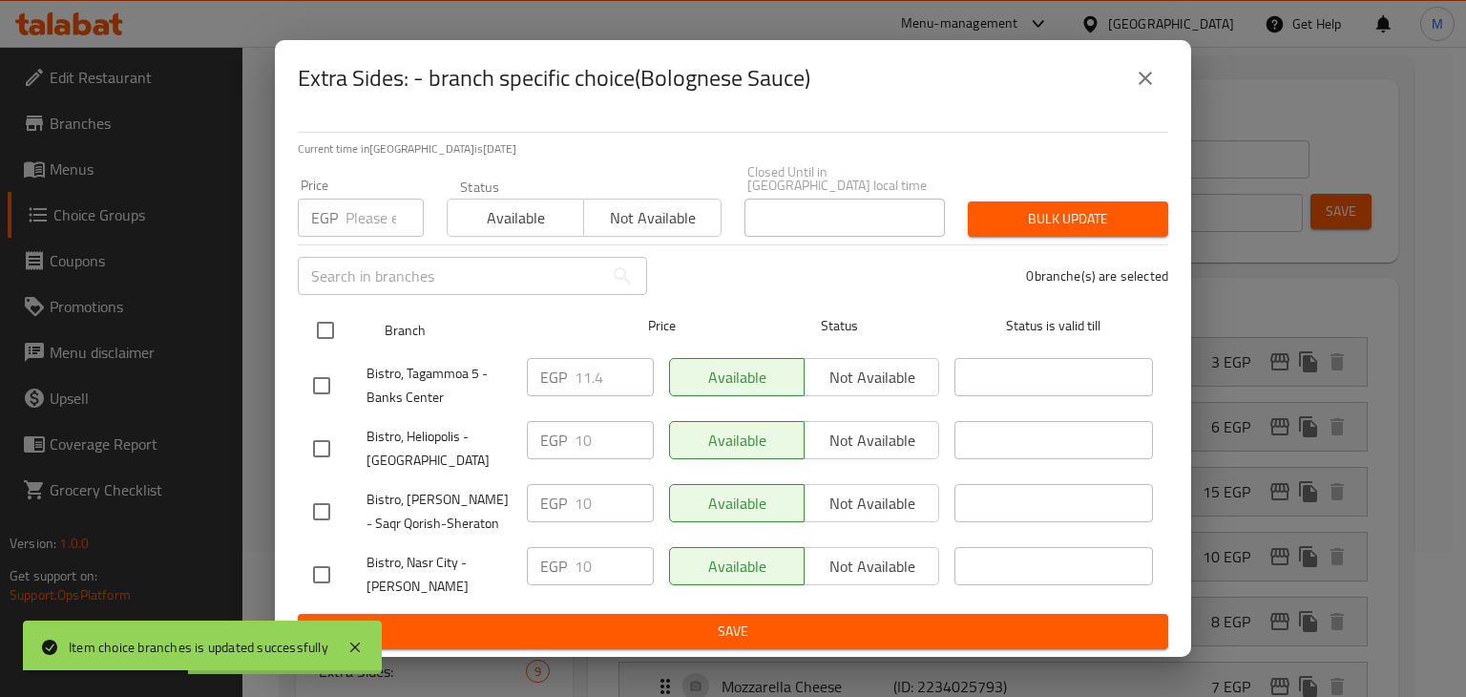
click at [334, 329] on input "checkbox" at bounding box center [325, 330] width 40 height 40
checkbox input "true"
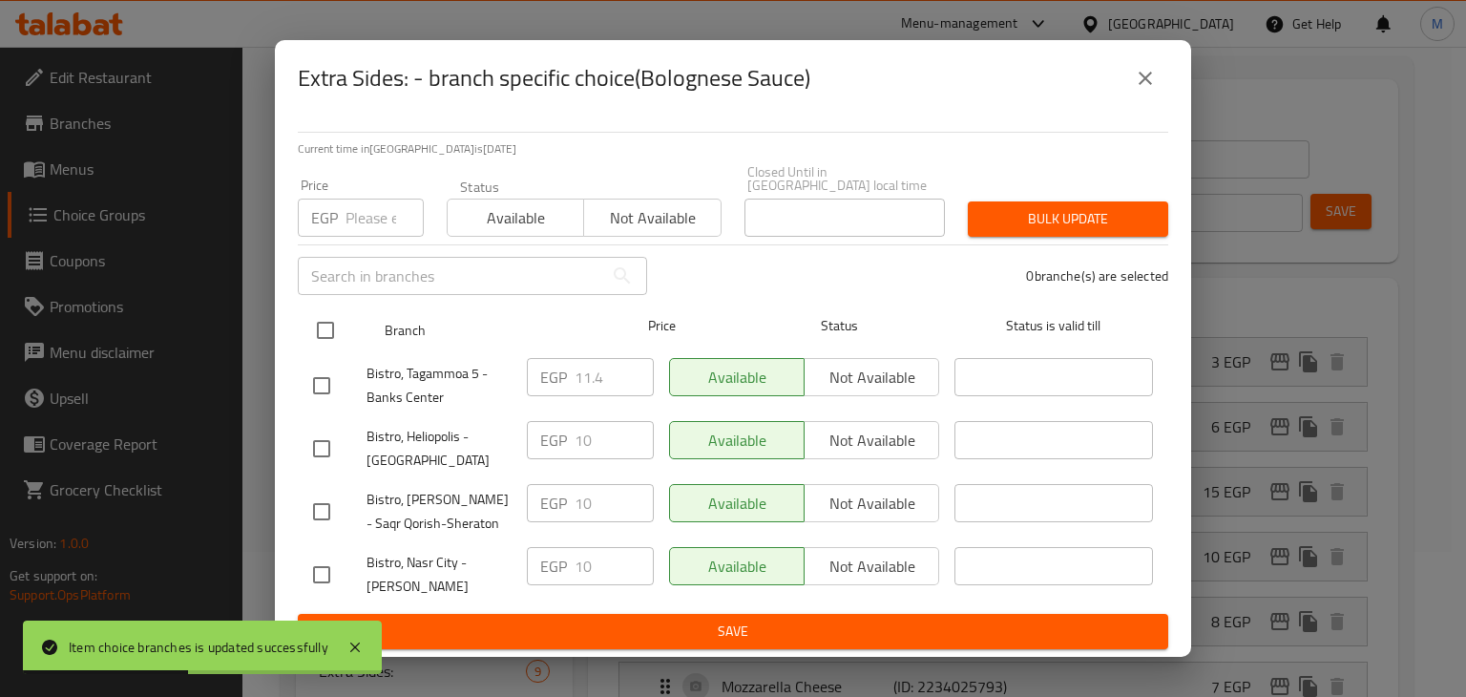
checkbox input "true"
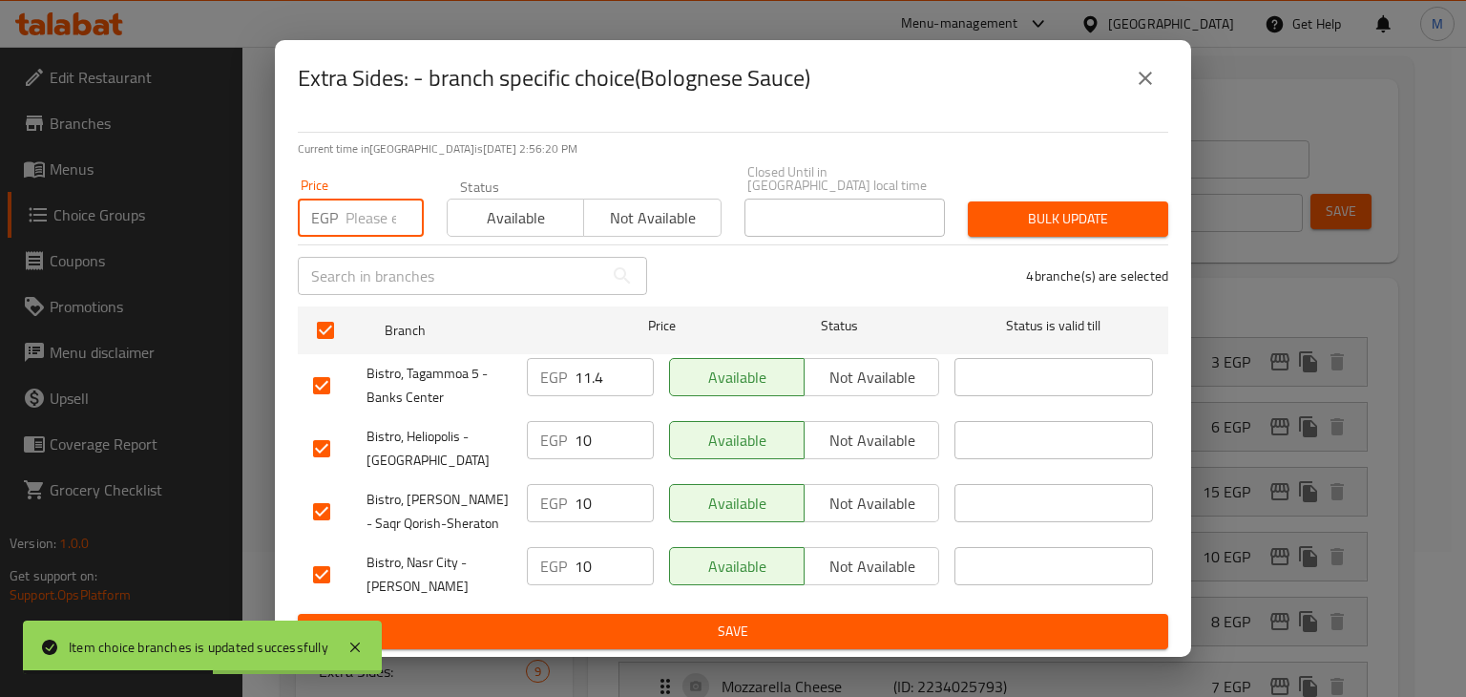
click at [374, 208] on input "number" at bounding box center [384, 218] width 78 height 38
type input "40"
click at [524, 204] on span "Available" at bounding box center [515, 218] width 121 height 28
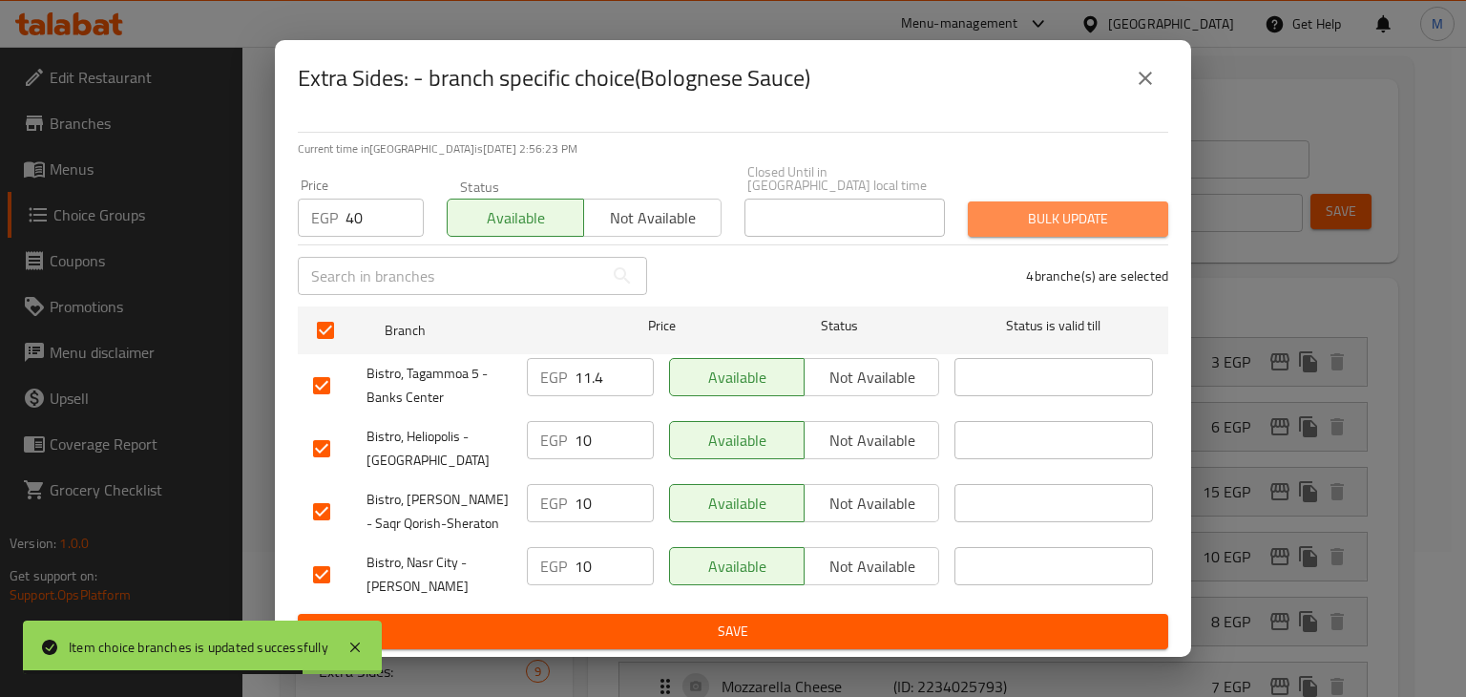
click at [1097, 216] on span "Bulk update" at bounding box center [1068, 219] width 170 height 24
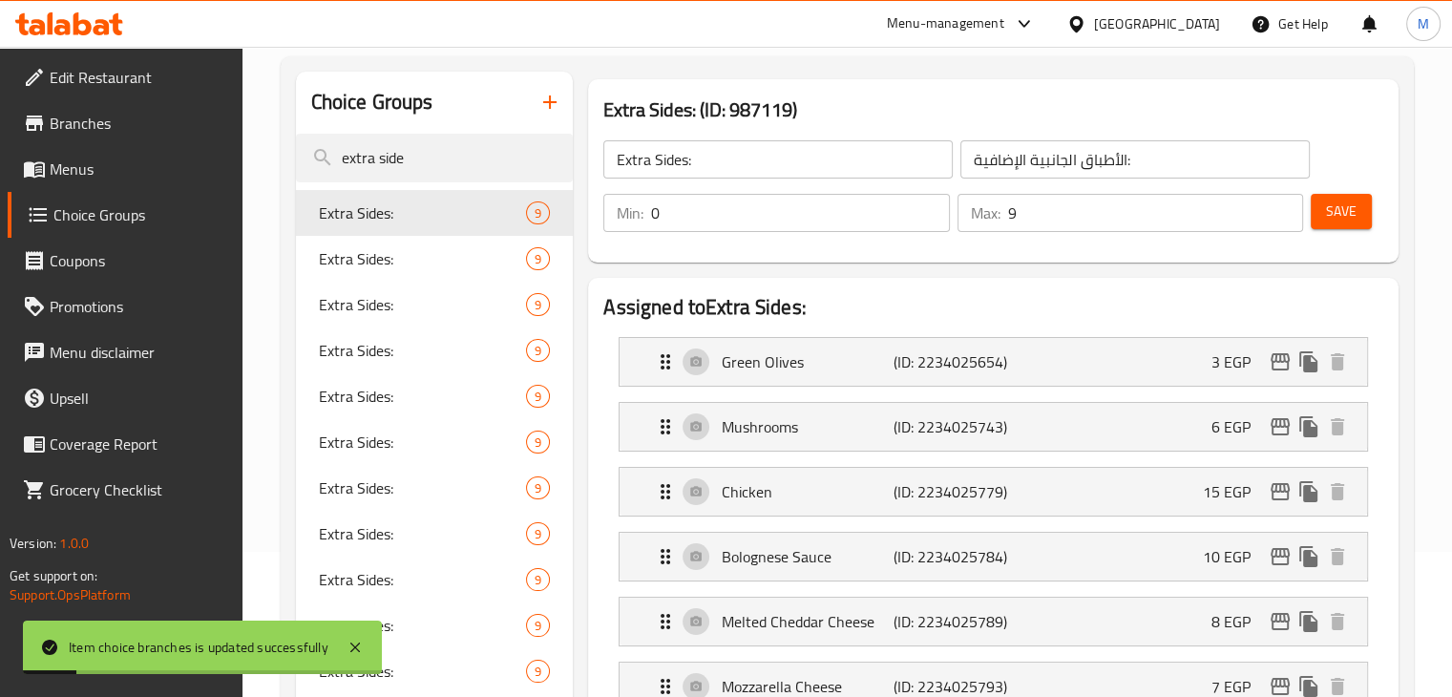
scroll to position [324, 0]
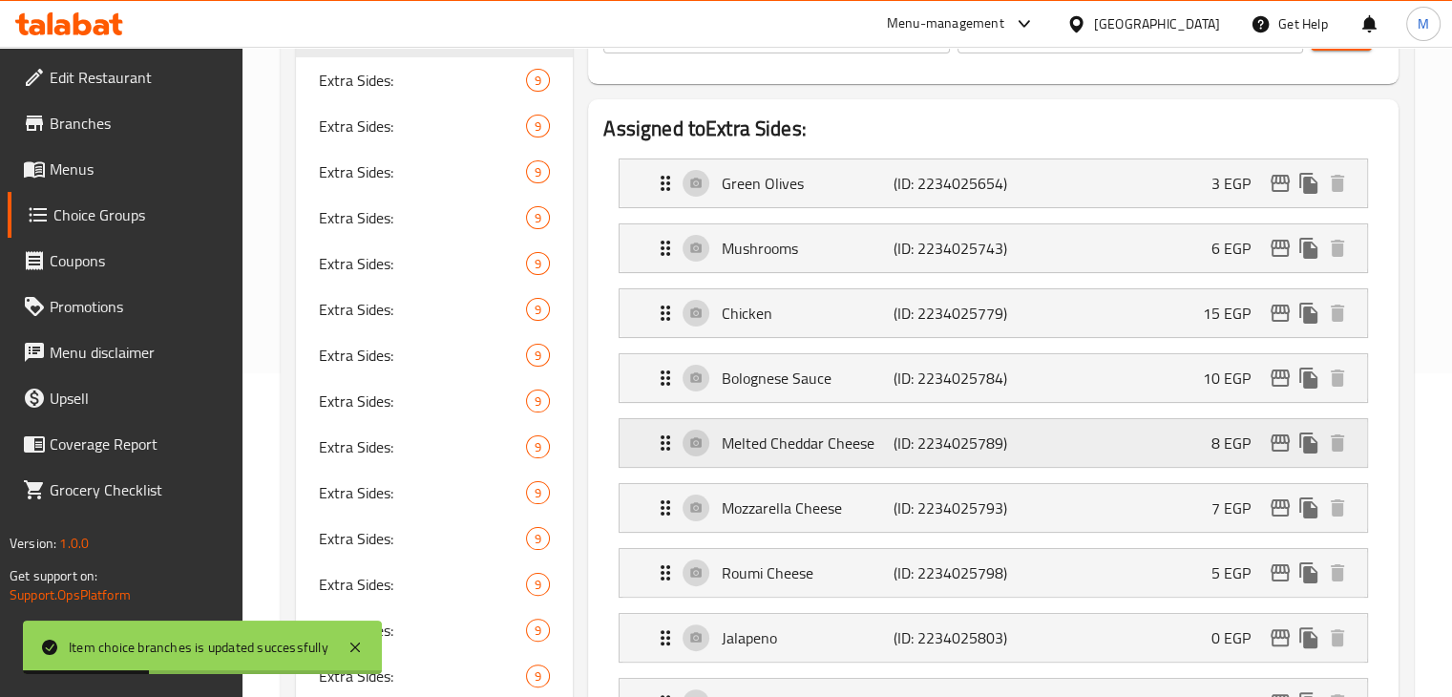
click at [1274, 444] on icon "edit" at bounding box center [1279, 442] width 23 height 23
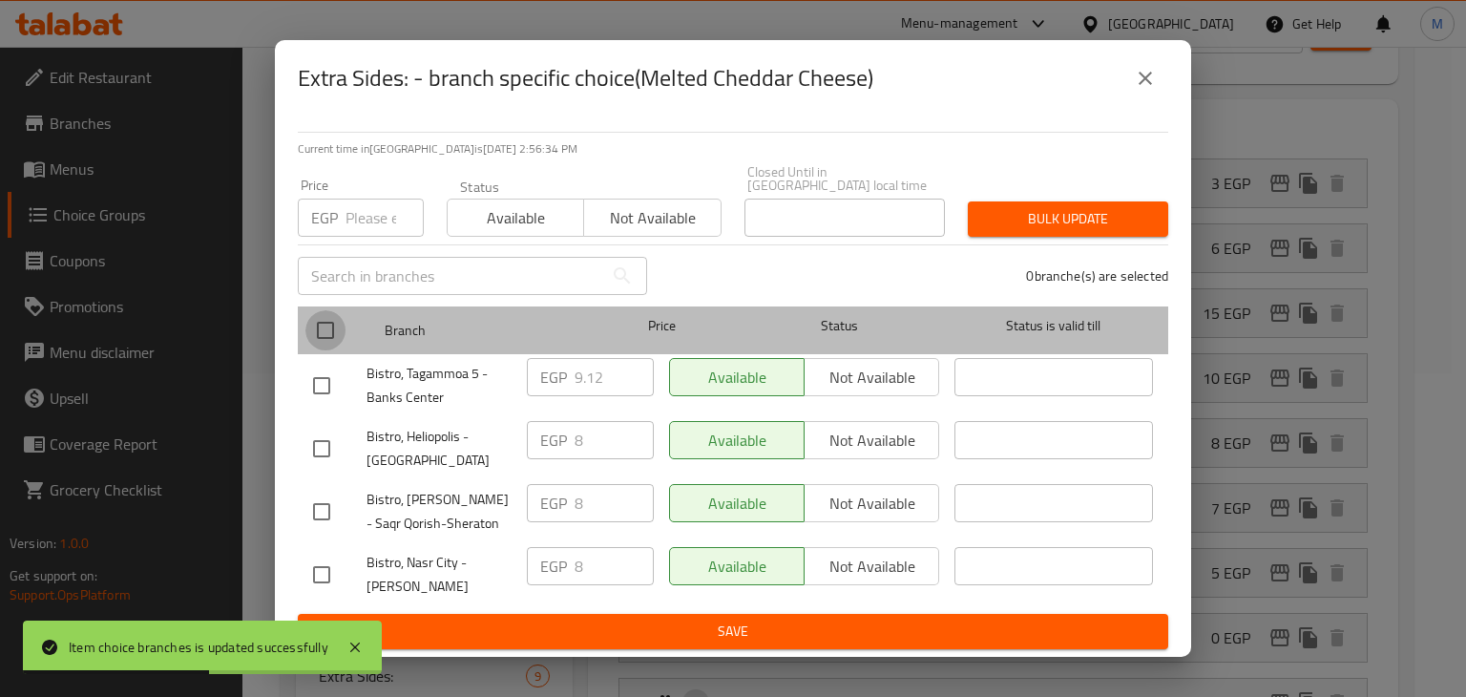
click at [320, 328] on input "checkbox" at bounding box center [325, 330] width 40 height 40
checkbox input "true"
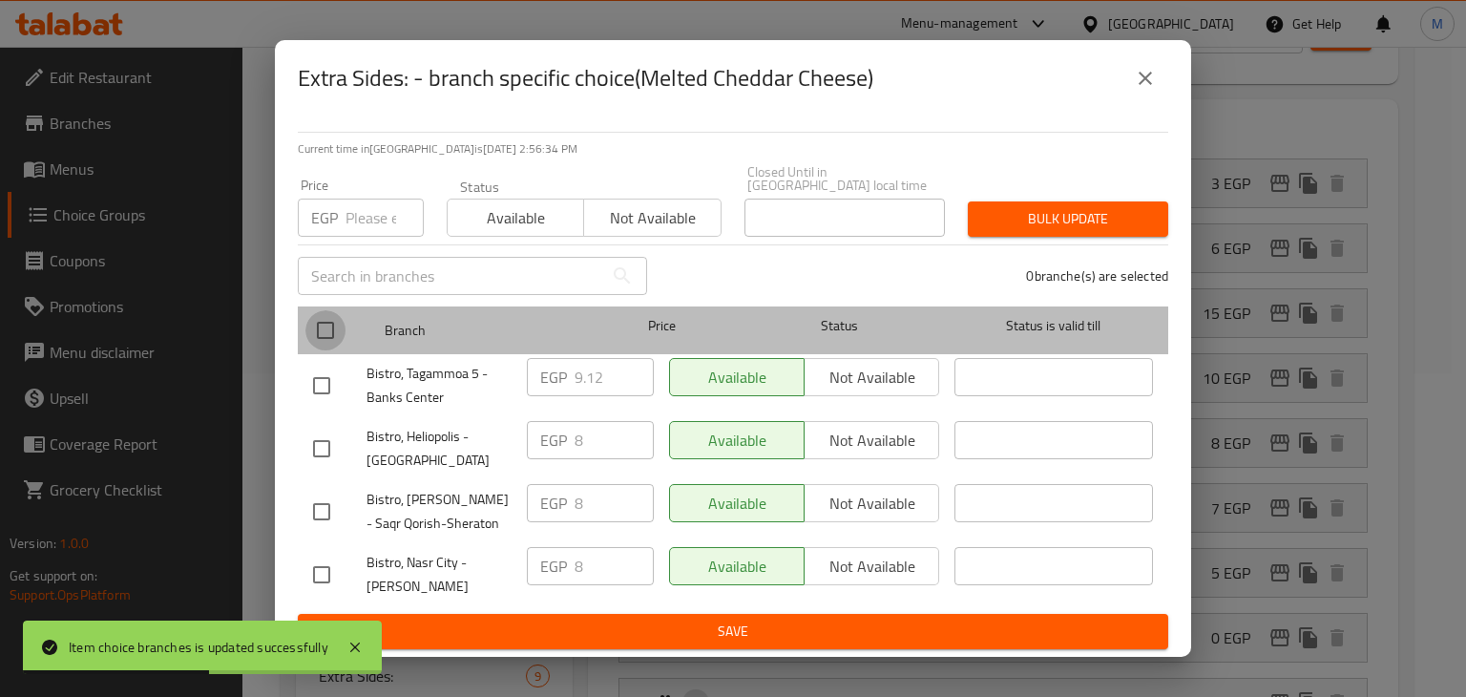
checkbox input "true"
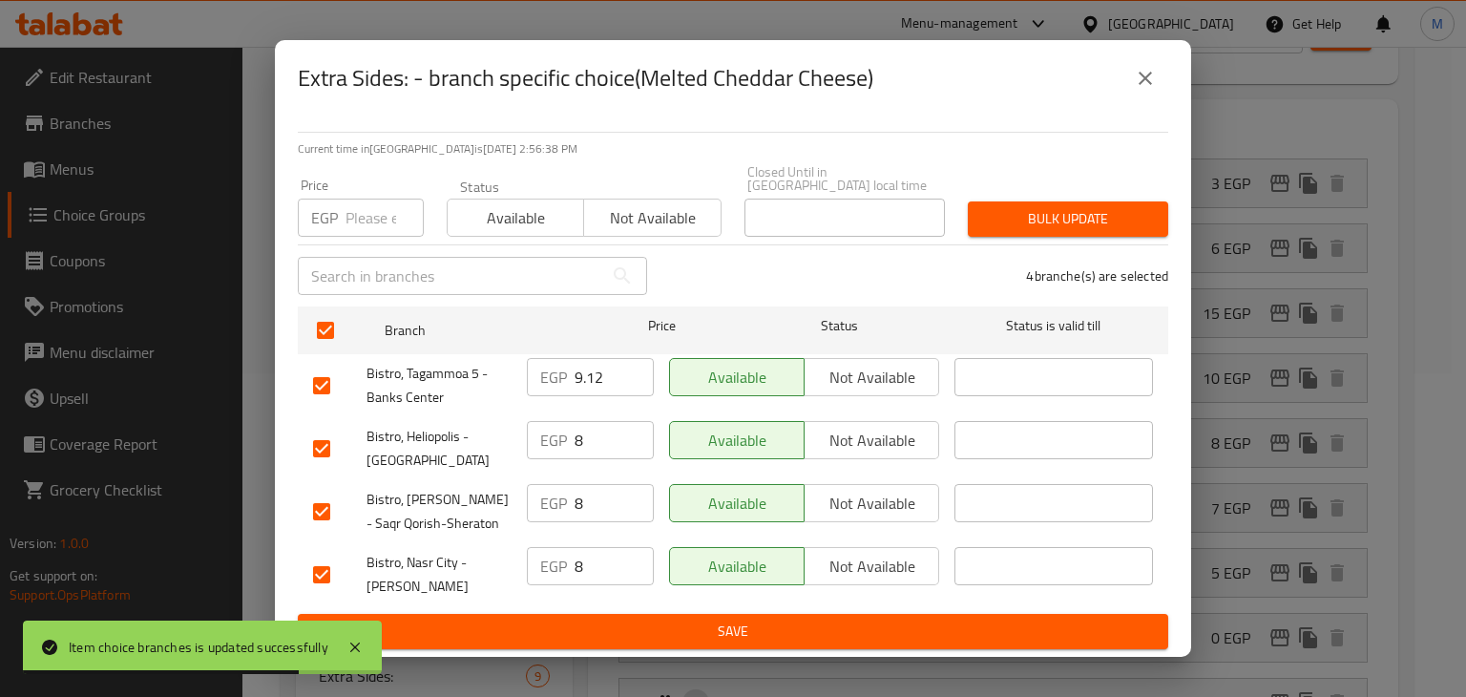
click at [366, 205] on input "number" at bounding box center [384, 218] width 78 height 38
type input "18"
click at [513, 212] on span "Available" at bounding box center [515, 218] width 121 height 28
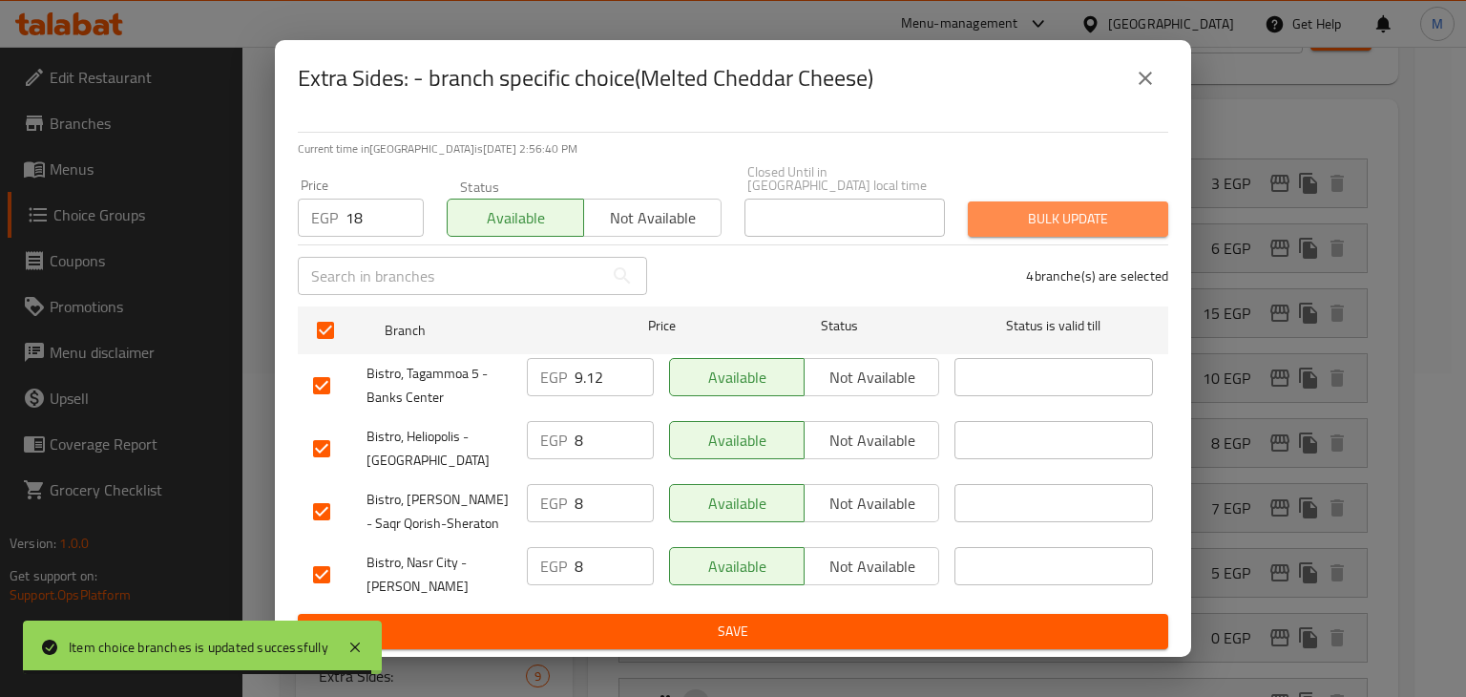
click at [1080, 208] on span "Bulk update" at bounding box center [1068, 219] width 170 height 24
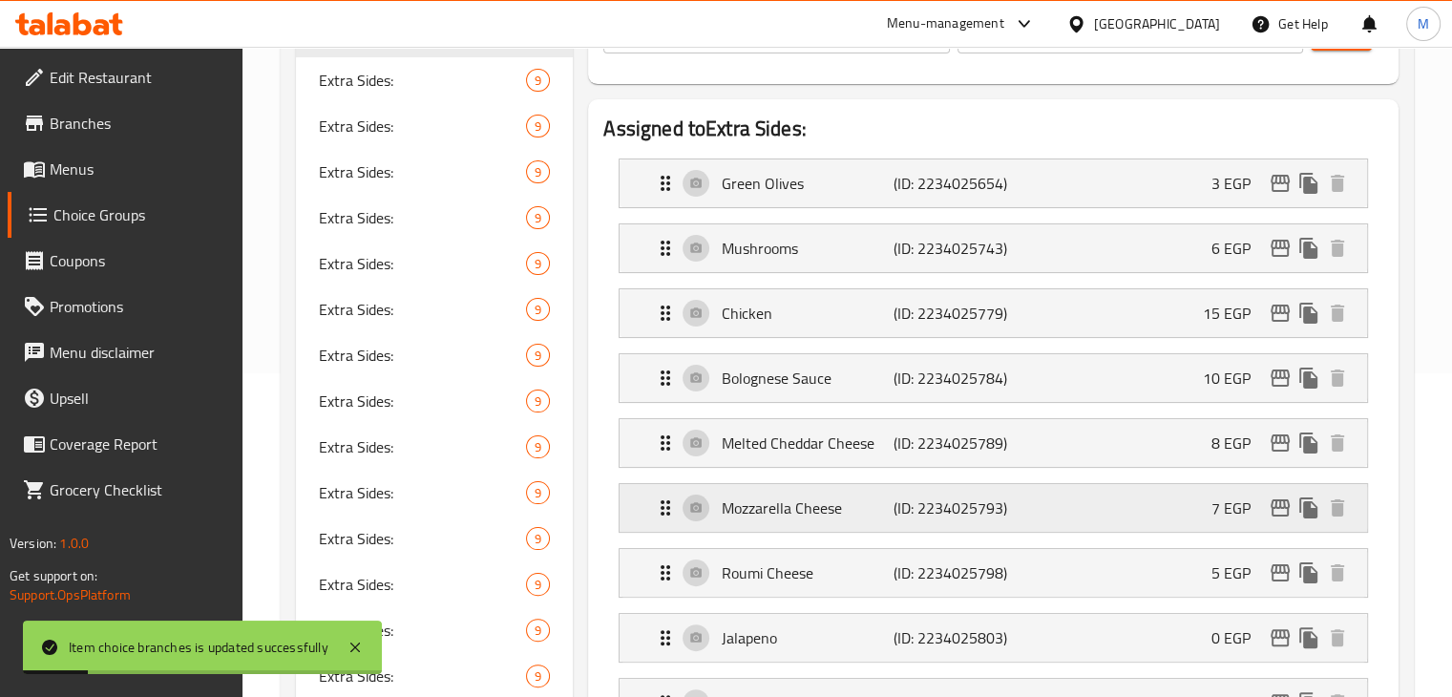
click at [1277, 505] on icon "edit" at bounding box center [1279, 507] width 19 height 17
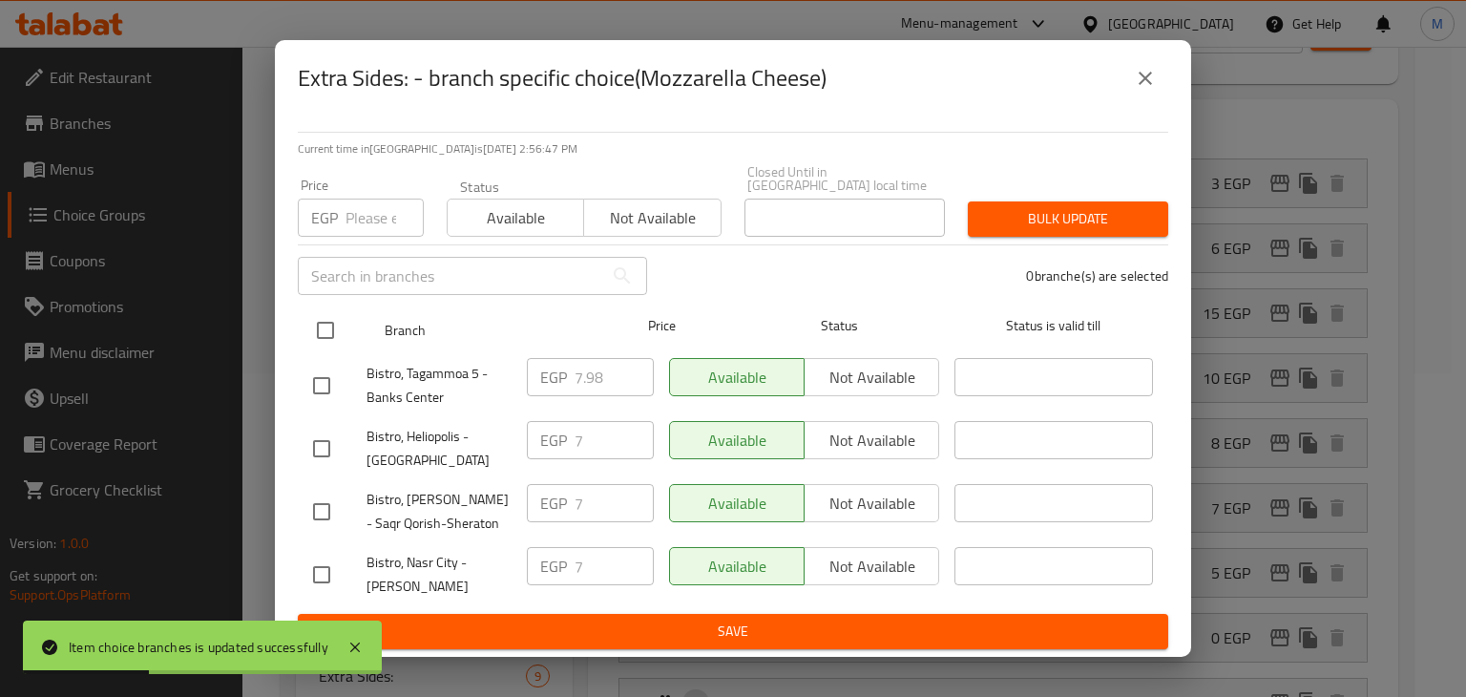
click at [324, 329] on input "checkbox" at bounding box center [325, 330] width 40 height 40
checkbox input "true"
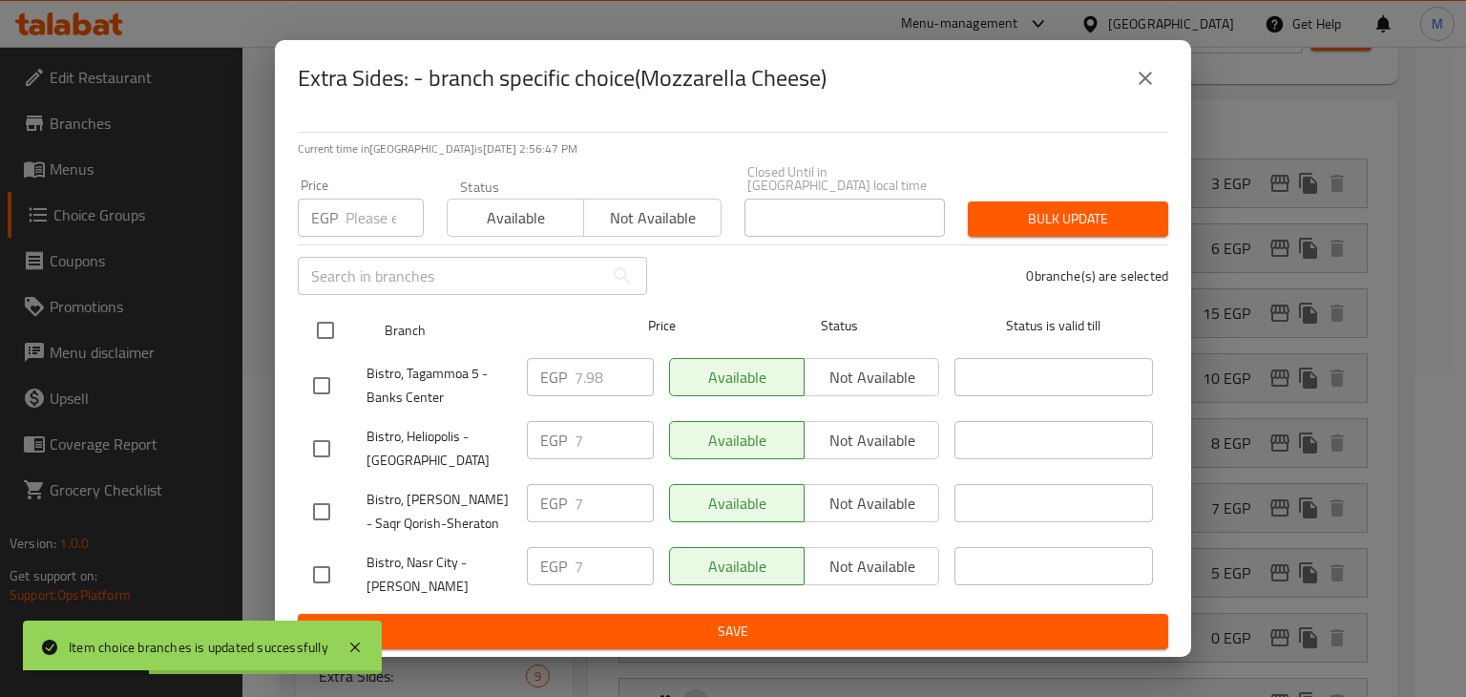
checkbox input "true"
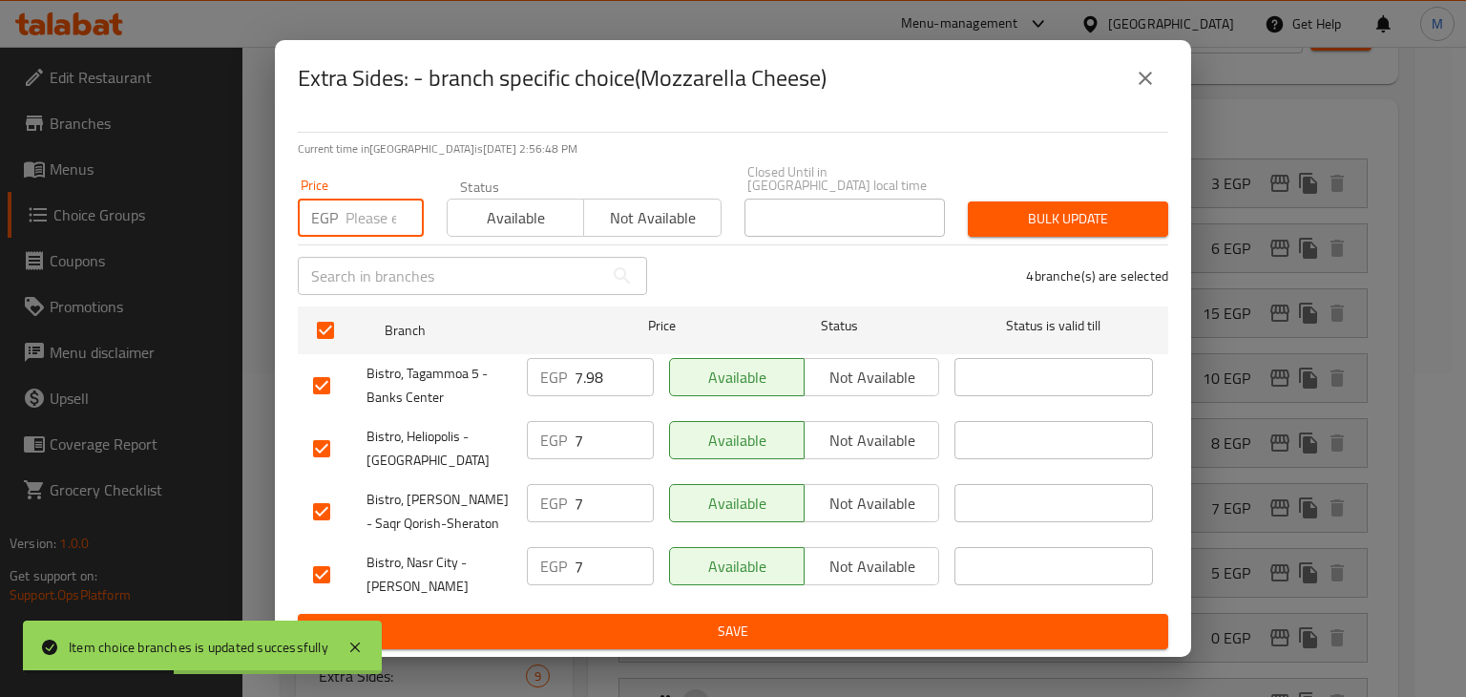
click at [363, 203] on input "number" at bounding box center [384, 218] width 78 height 38
type input "17"
click at [497, 211] on span "Available" at bounding box center [515, 218] width 121 height 28
click at [1023, 226] on button "Bulk update" at bounding box center [1068, 218] width 200 height 35
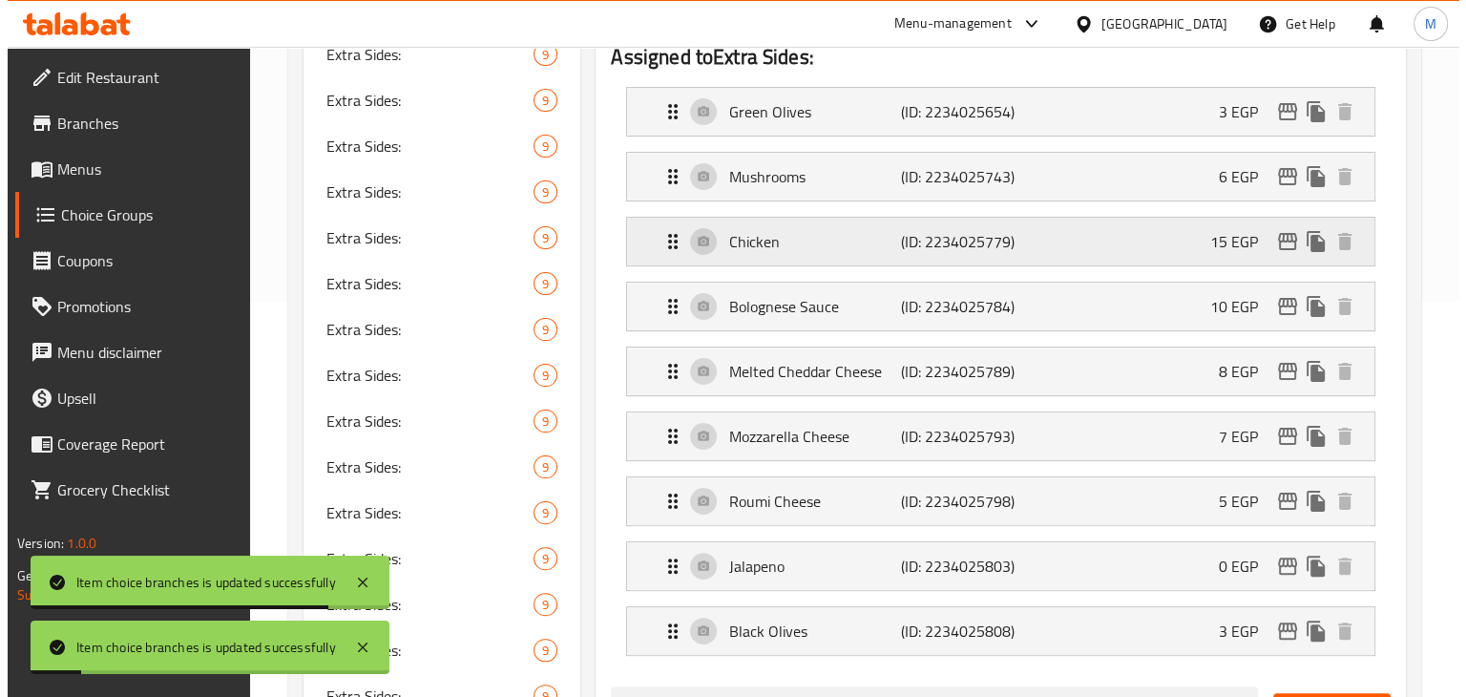
scroll to position [396, 0]
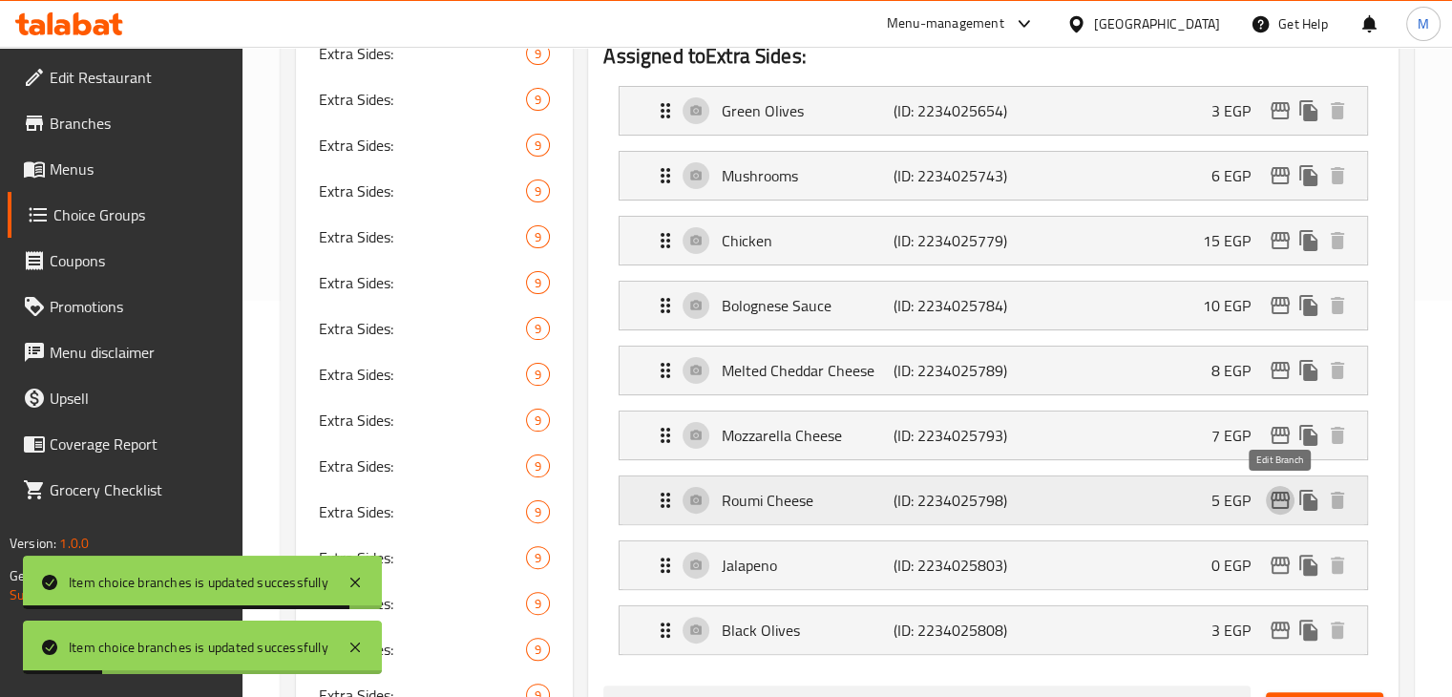
click at [1275, 501] on icon "edit" at bounding box center [1279, 500] width 23 height 23
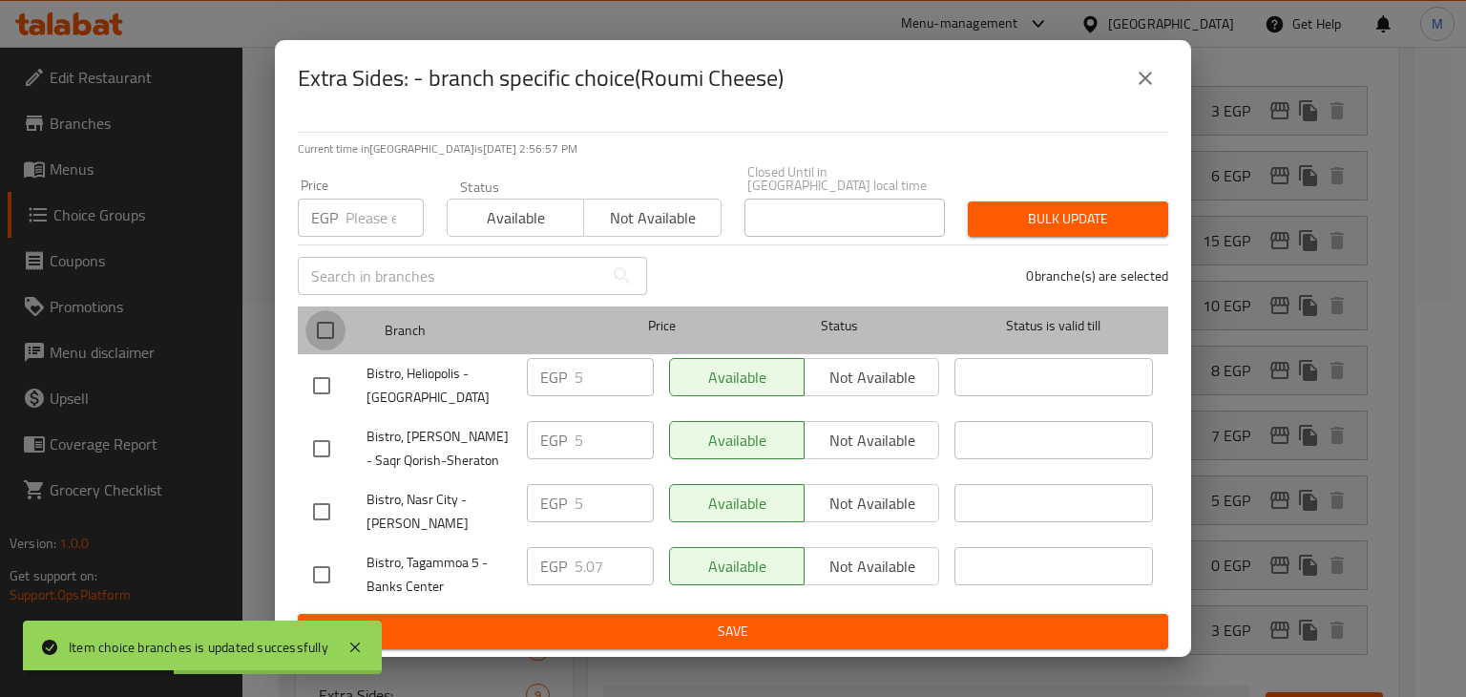
click at [329, 330] on input "checkbox" at bounding box center [325, 330] width 40 height 40
checkbox input "true"
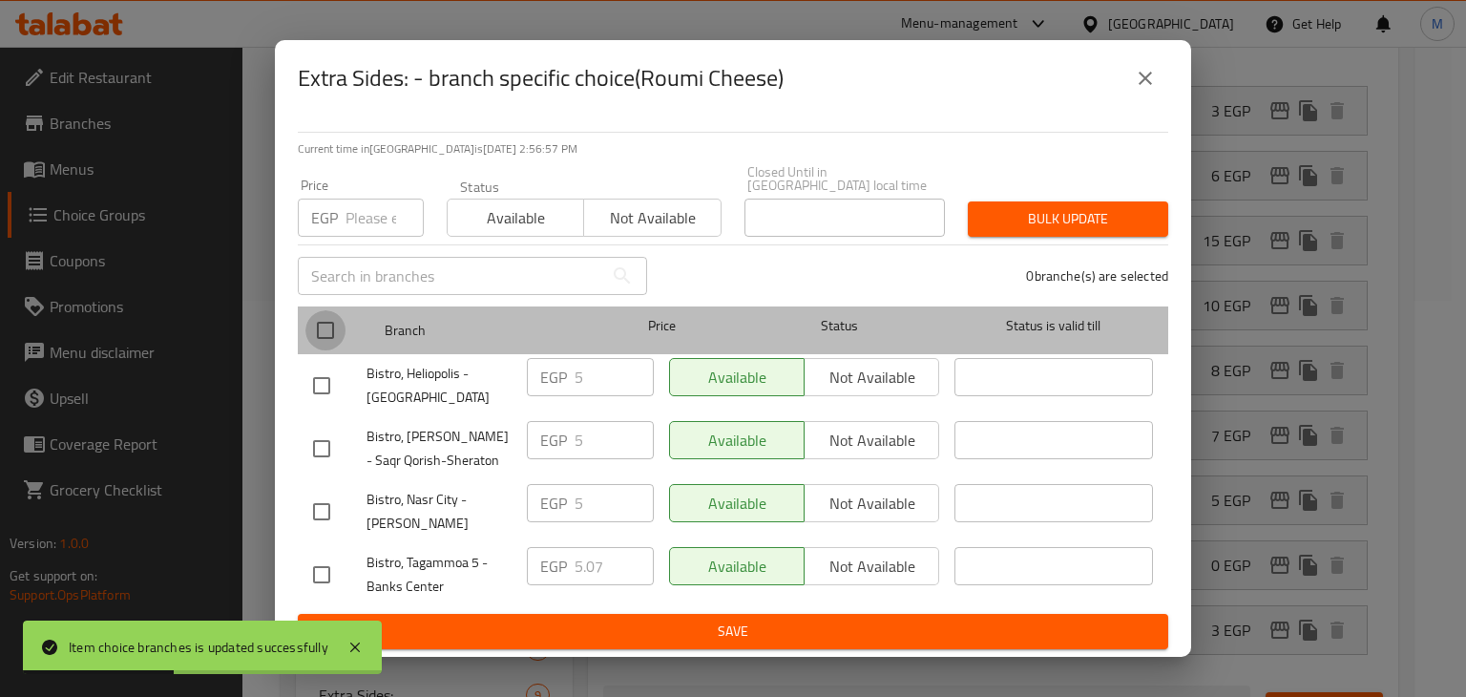
checkbox input "true"
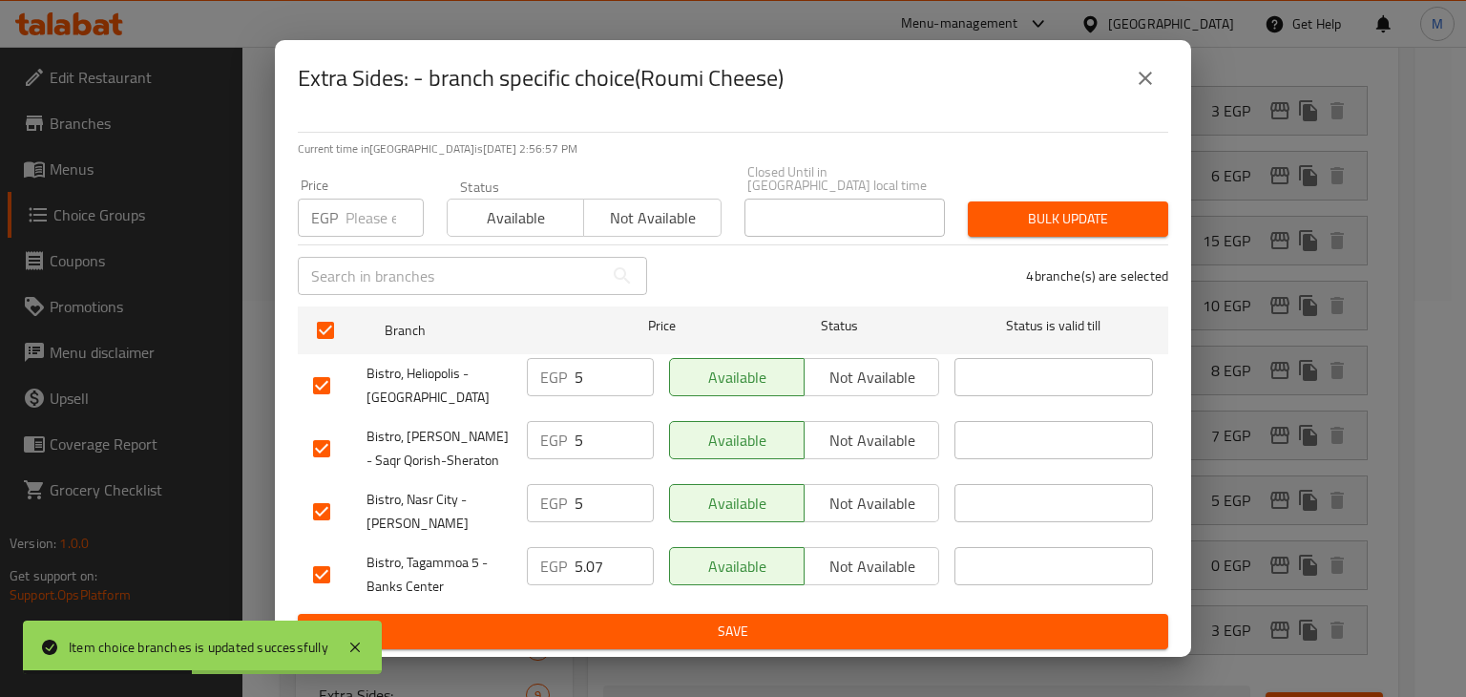
click at [359, 212] on input "number" at bounding box center [384, 218] width 78 height 38
type input "15"
click at [513, 224] on button "Available" at bounding box center [515, 218] width 137 height 38
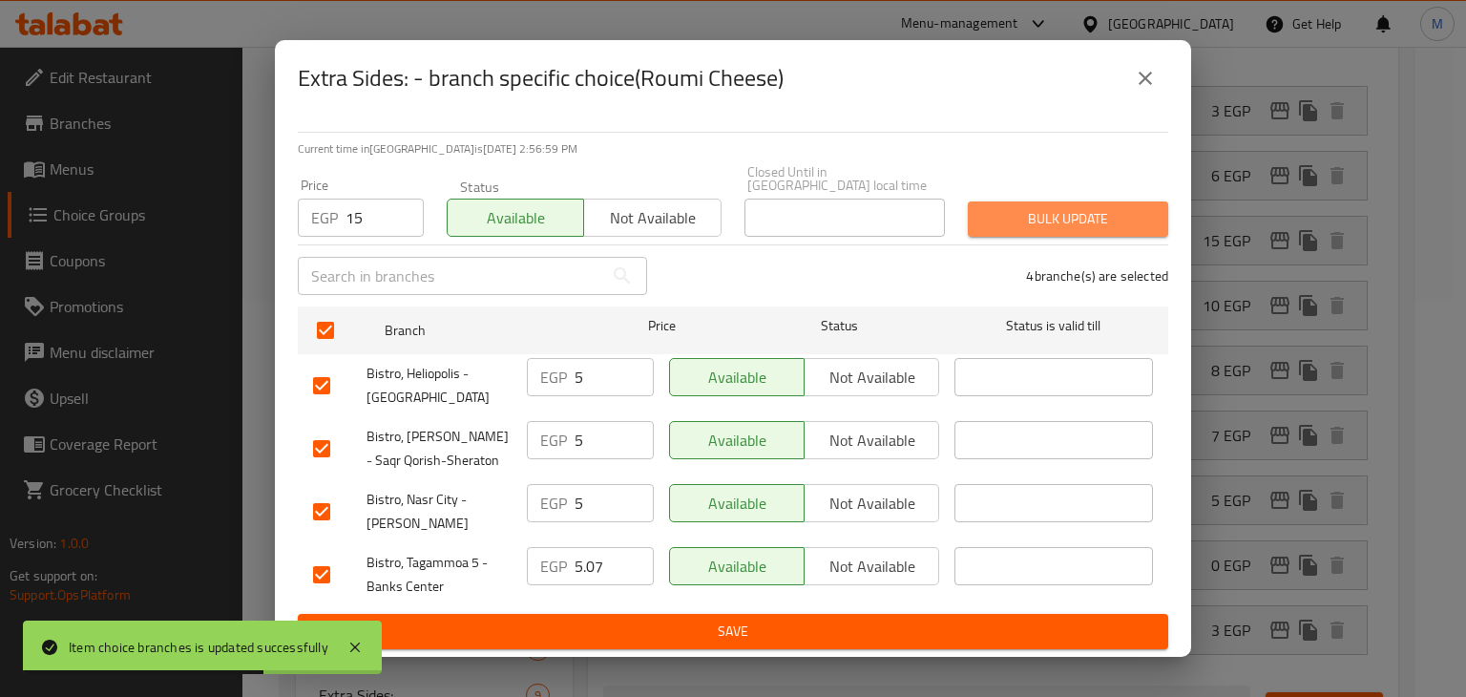
click at [979, 216] on button "Bulk update" at bounding box center [1068, 218] width 200 height 35
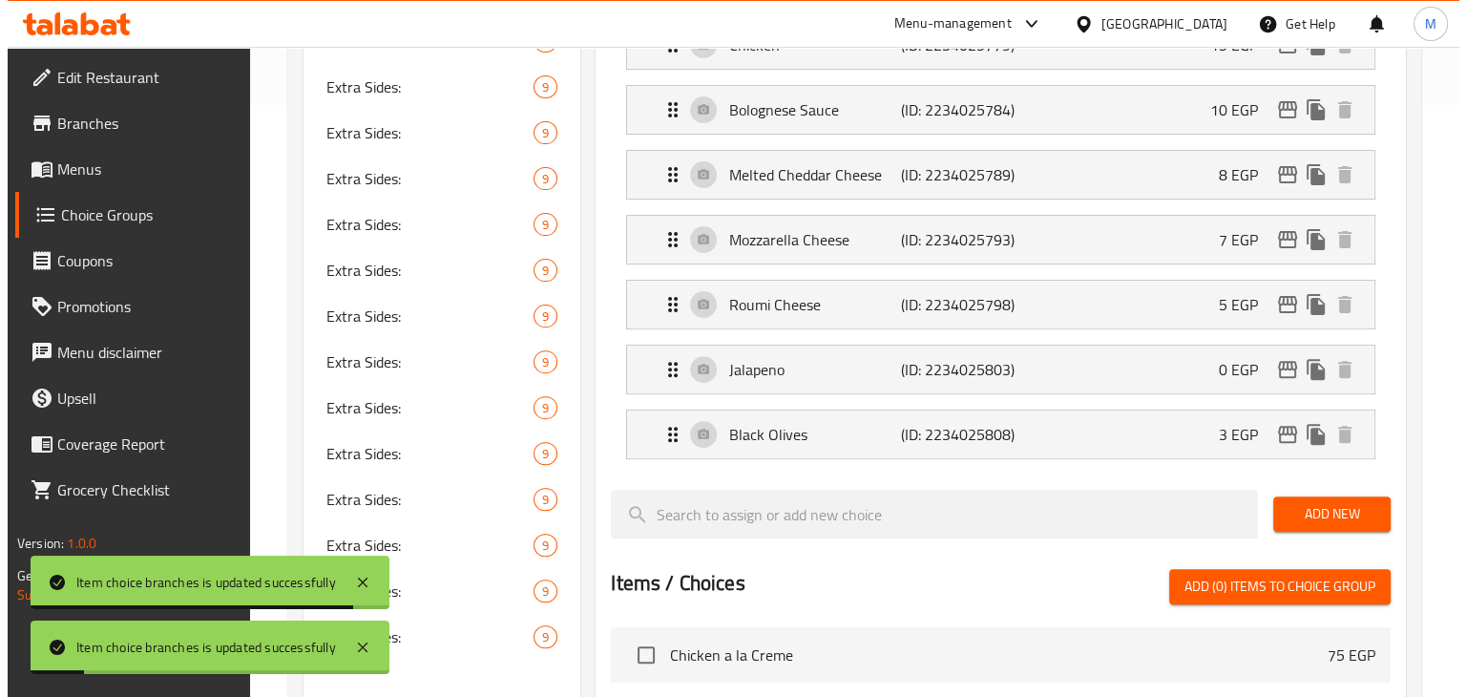
scroll to position [603, 0]
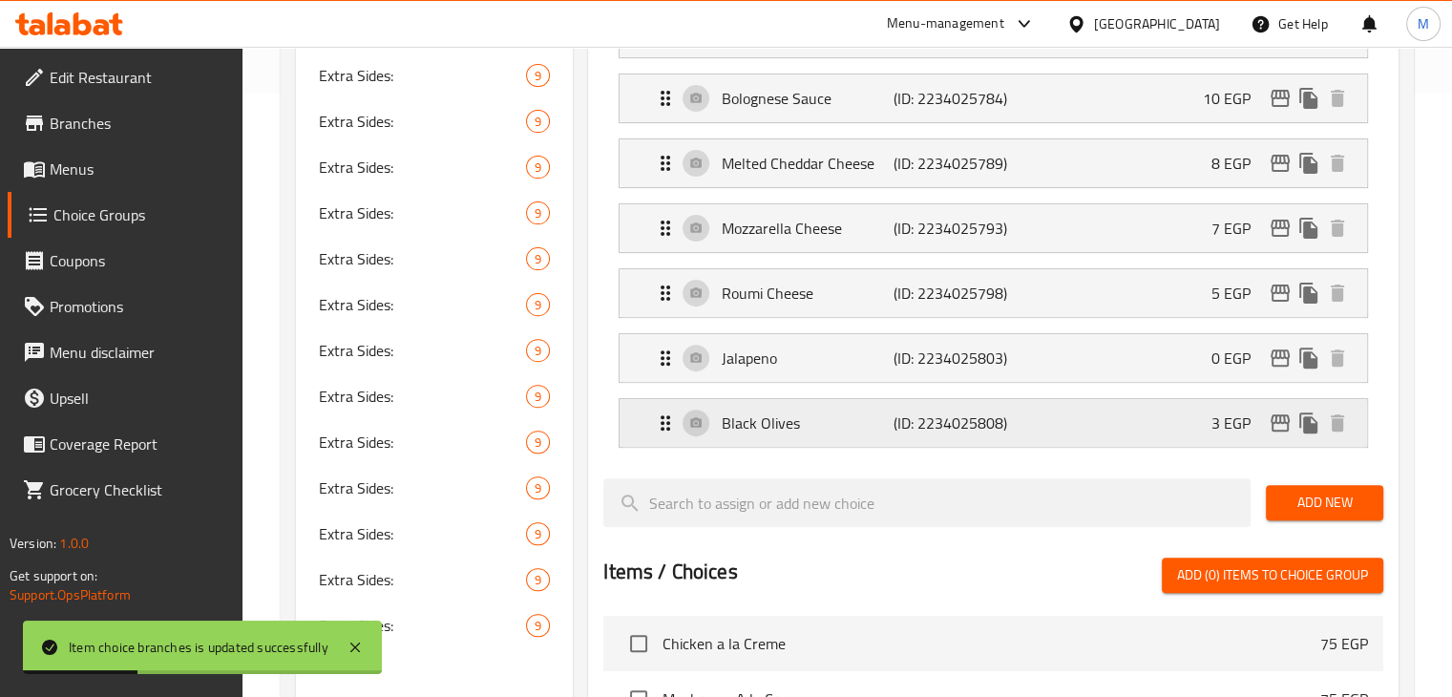
click at [1214, 415] on p "3 EGP" at bounding box center [1238, 422] width 54 height 23
click at [1285, 426] on icon "edit" at bounding box center [1279, 422] width 23 height 23
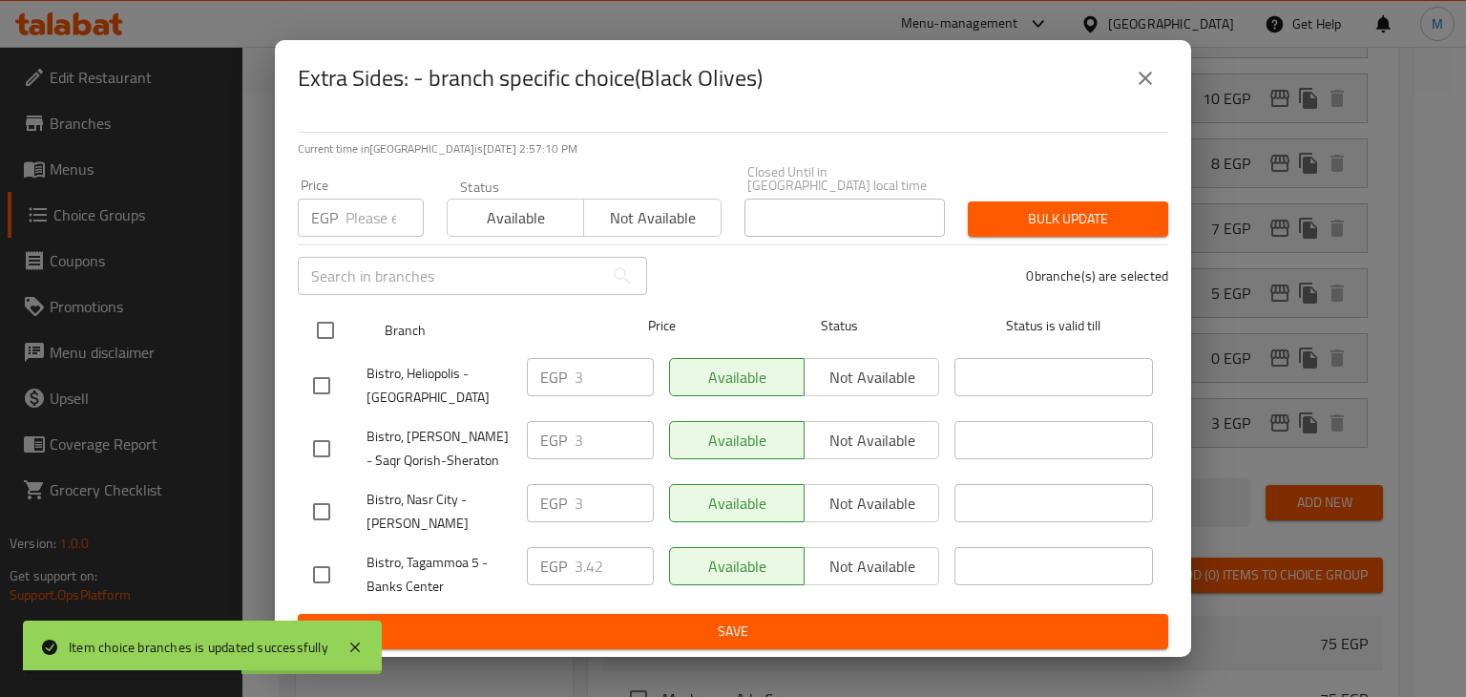
click at [317, 324] on input "checkbox" at bounding box center [325, 330] width 40 height 40
checkbox input "true"
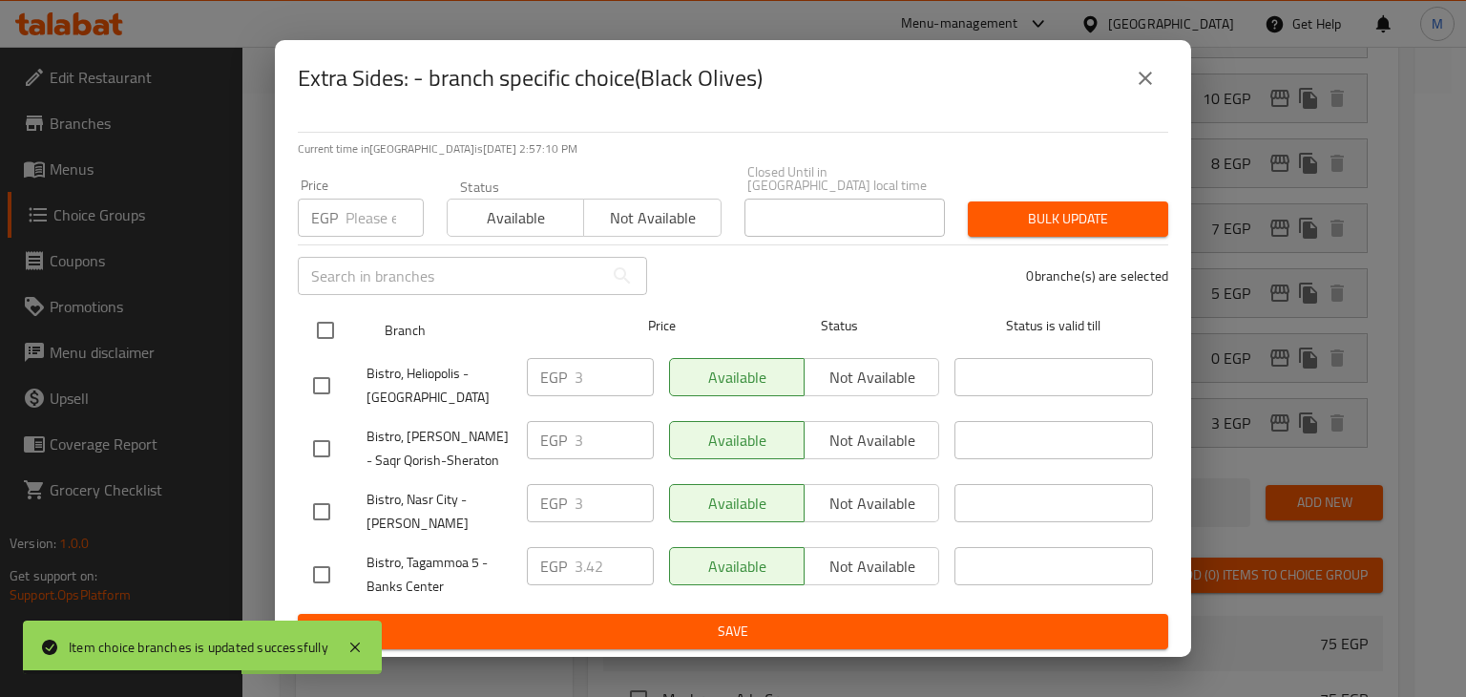
checkbox input "true"
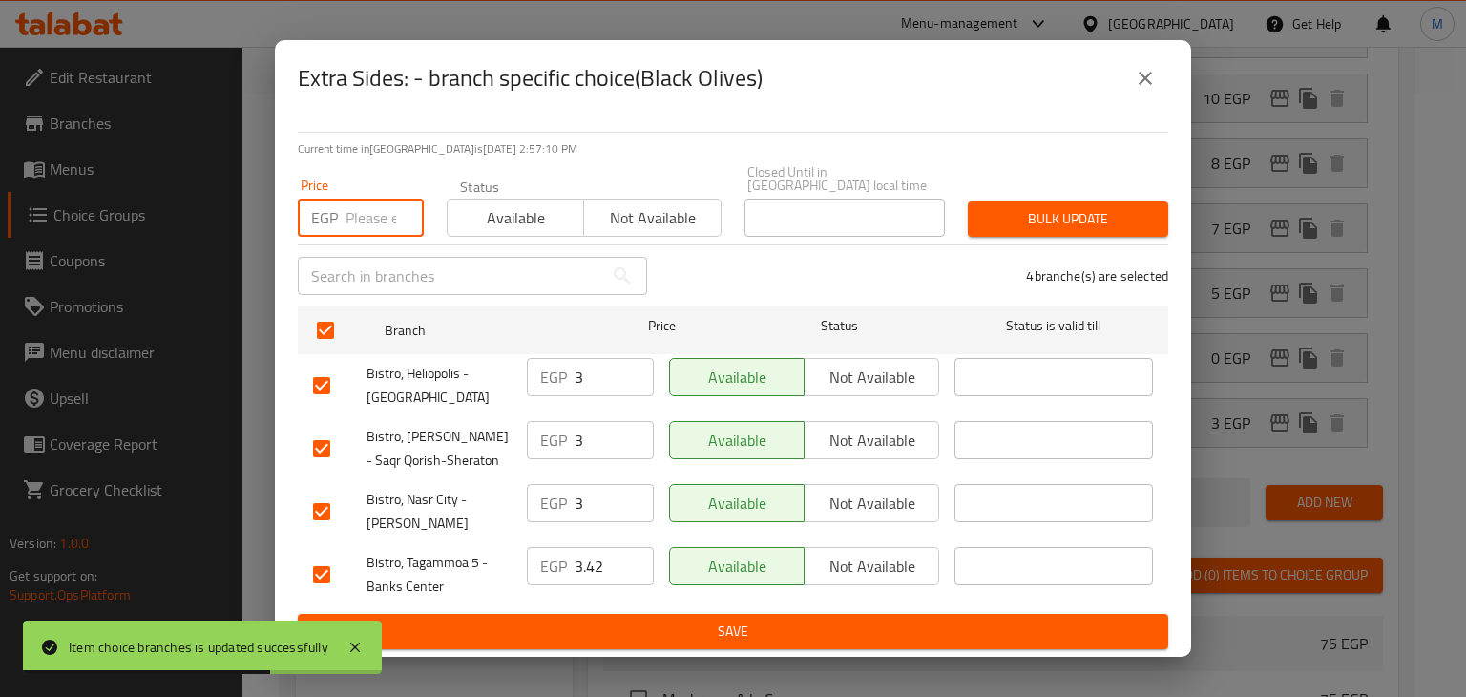
click at [355, 212] on input "number" at bounding box center [384, 218] width 78 height 38
type input "8"
click at [553, 204] on span "Available" at bounding box center [515, 218] width 121 height 28
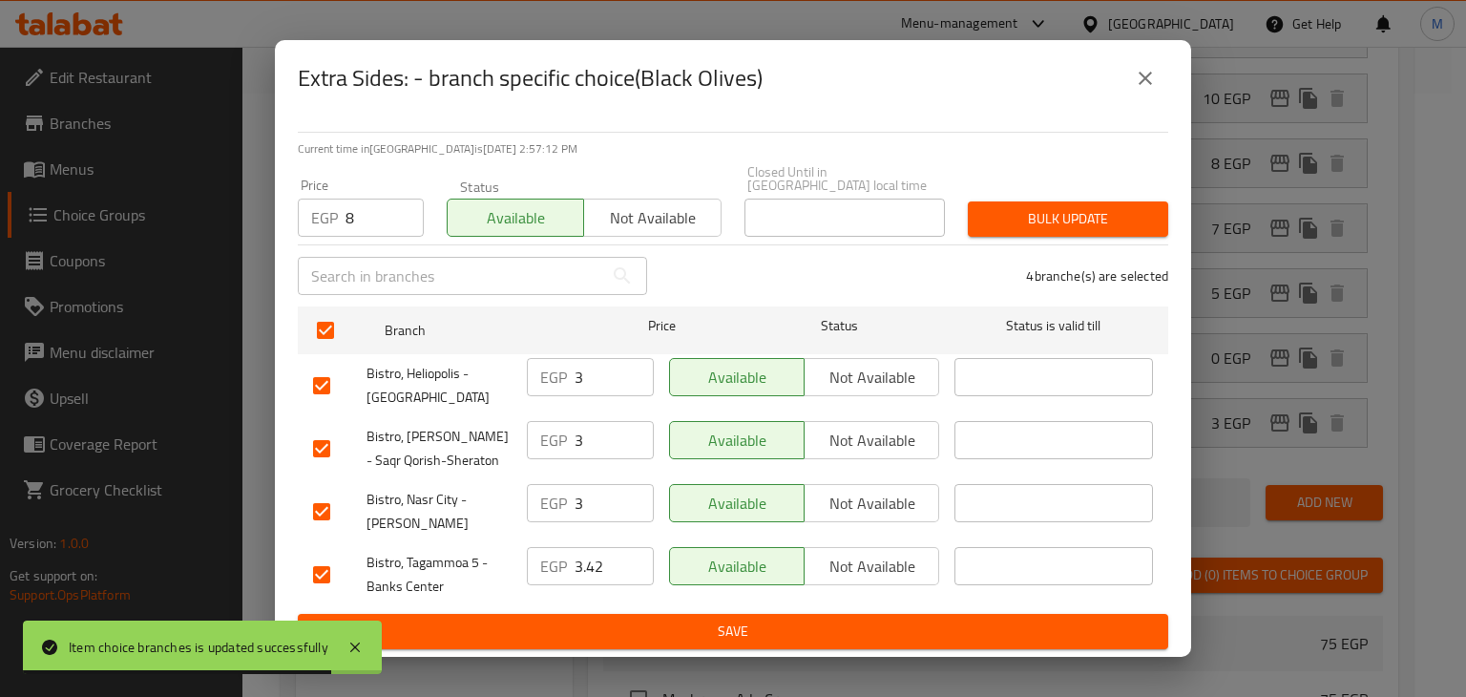
click at [978, 220] on button "Bulk update" at bounding box center [1068, 218] width 200 height 35
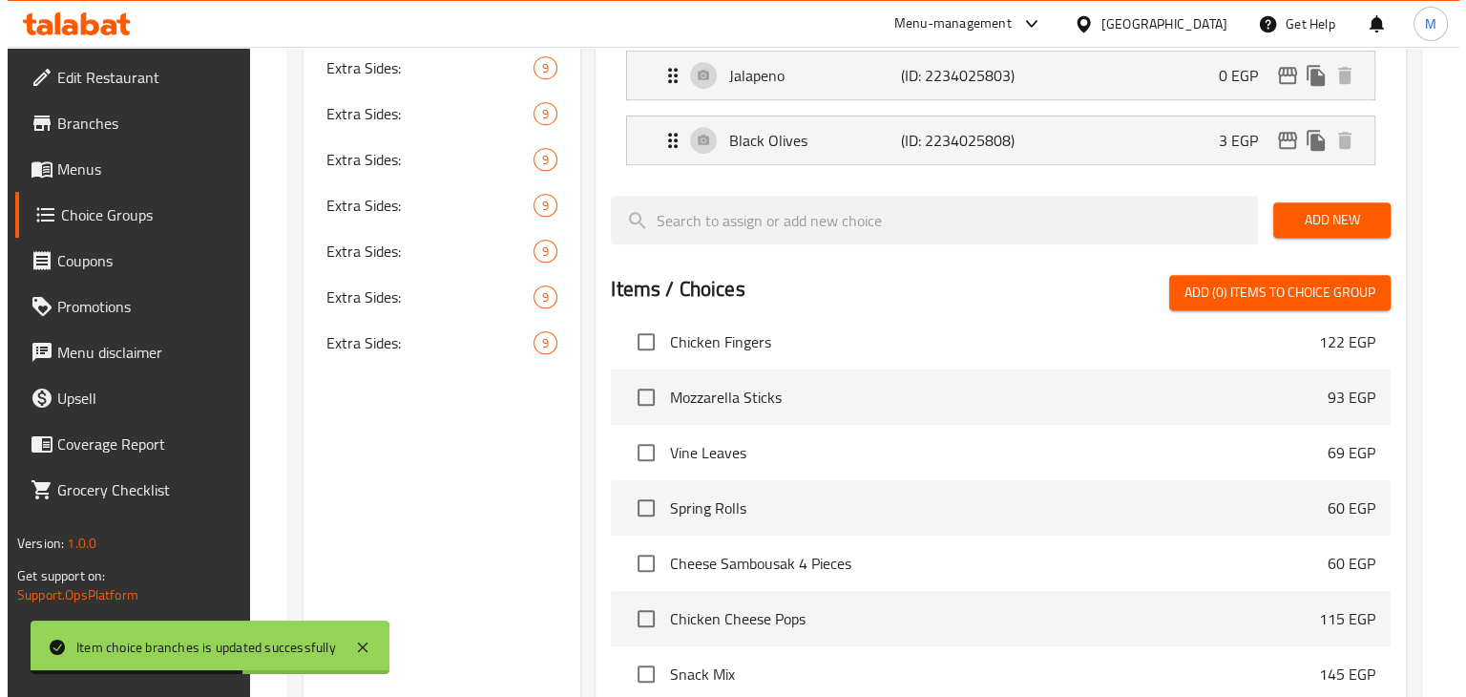
scroll to position [1139, 0]
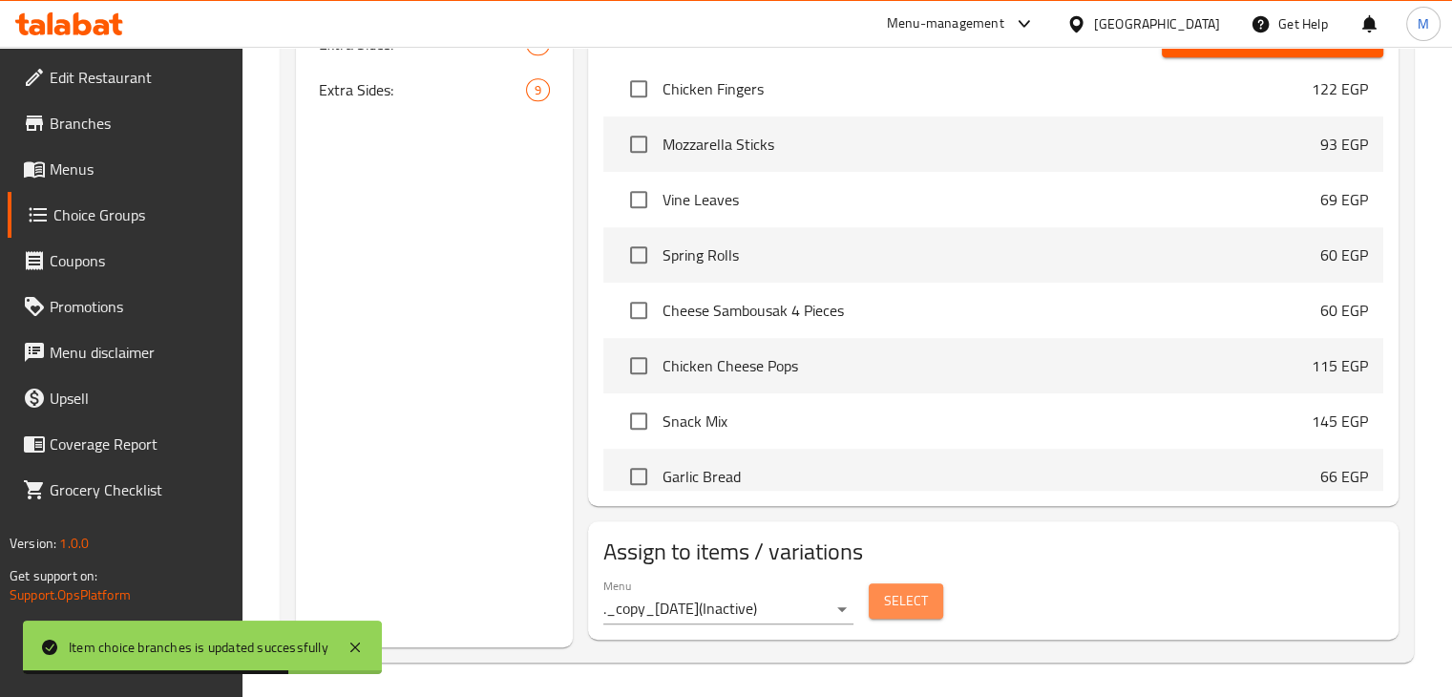
click at [899, 604] on span "Select" at bounding box center [906, 601] width 44 height 24
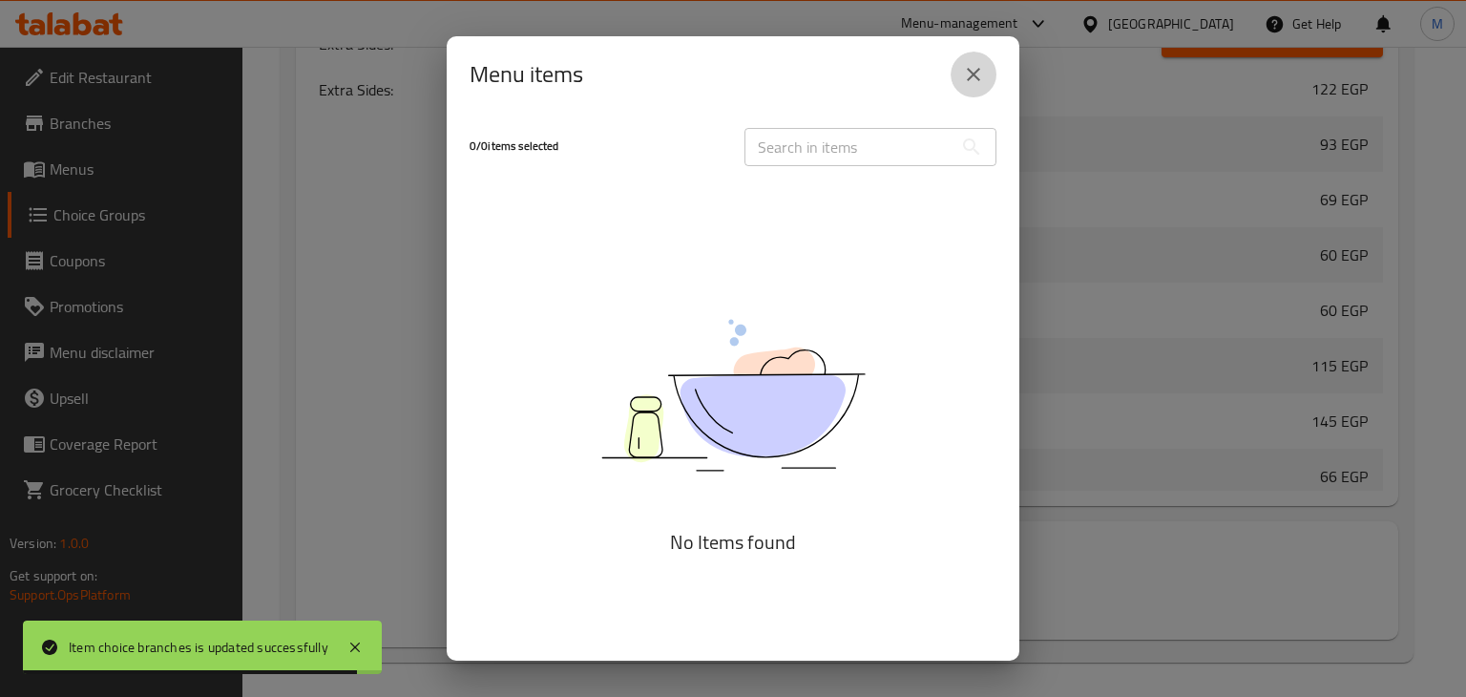
click at [985, 70] on button "close" at bounding box center [974, 75] width 46 height 46
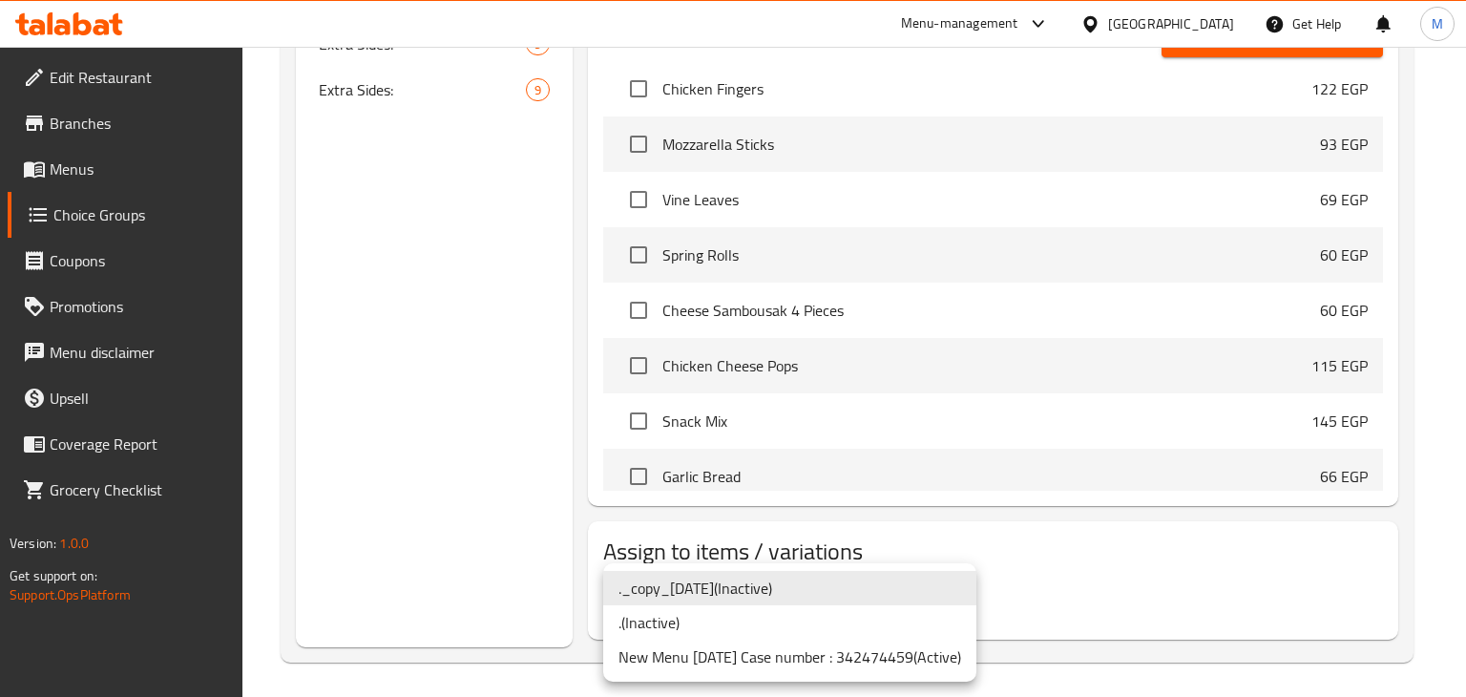
click at [877, 654] on li "New Menu 28-9-2025 Case number : 342474459 ( Active )" at bounding box center [789, 656] width 373 height 34
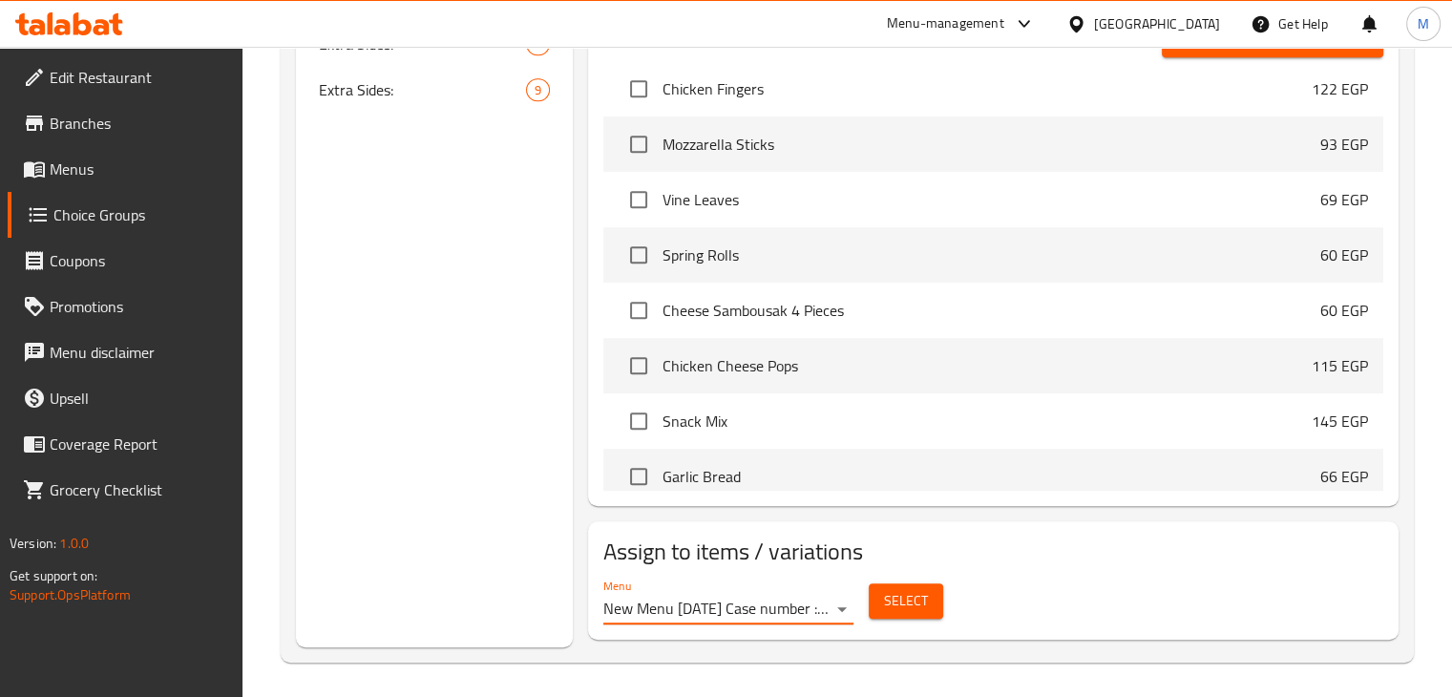
click at [909, 595] on span "Select" at bounding box center [906, 601] width 44 height 24
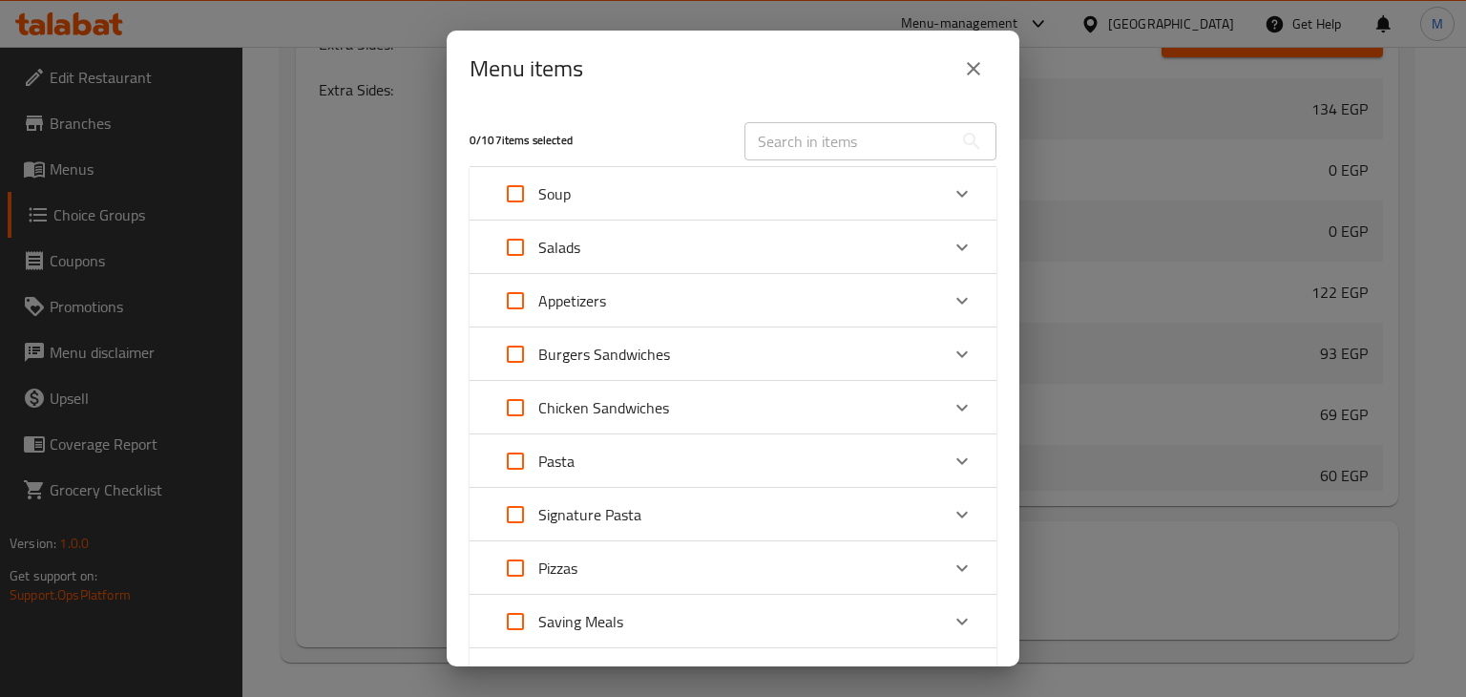
click at [608, 478] on div "Pasta" at bounding box center [715, 461] width 447 height 46
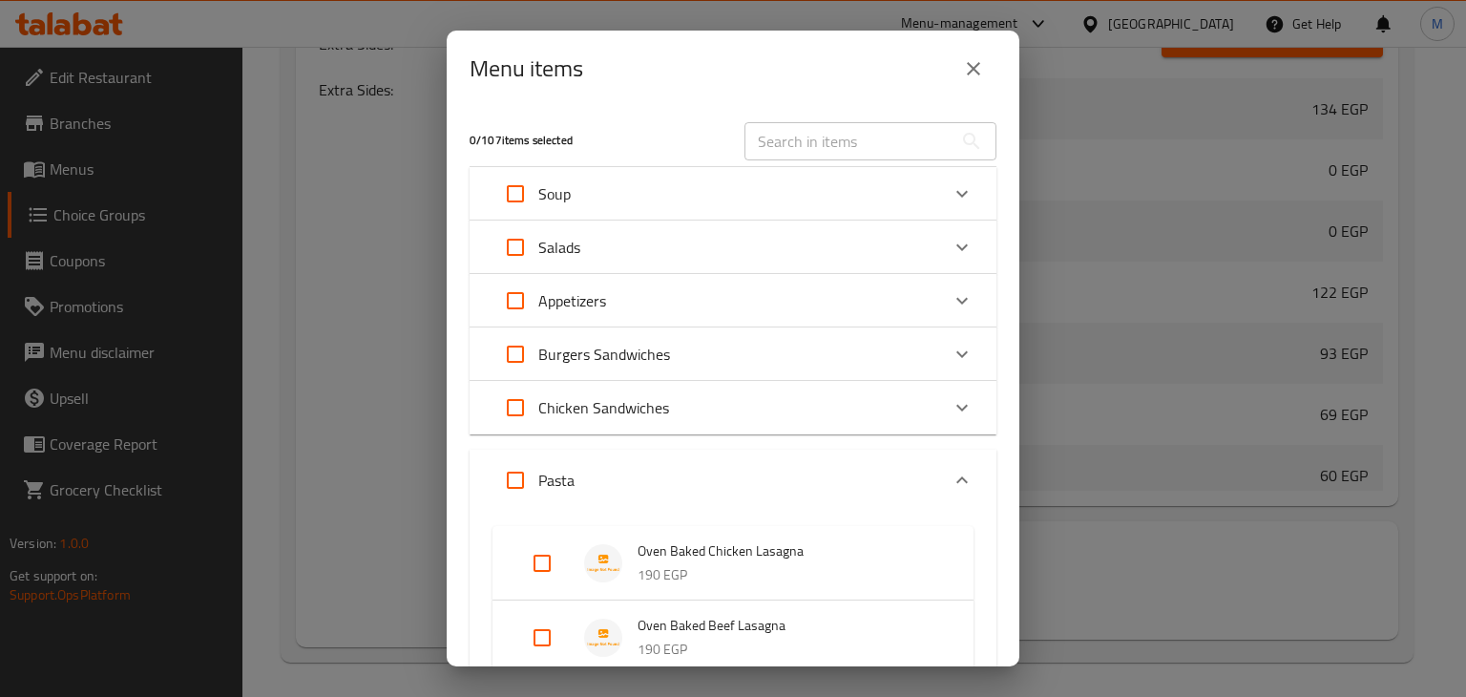
click at [512, 478] on input "Expand" at bounding box center [515, 480] width 46 height 46
checkbox input "true"
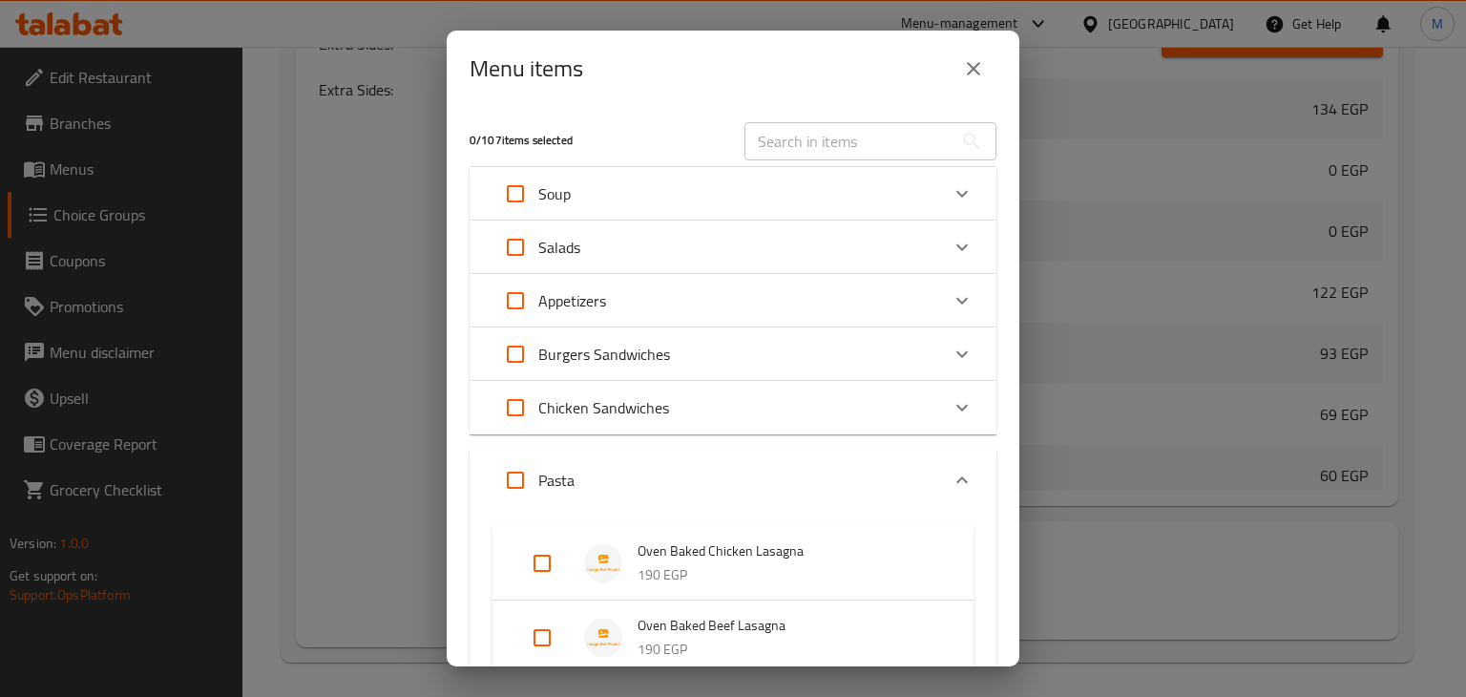
checkbox input "true"
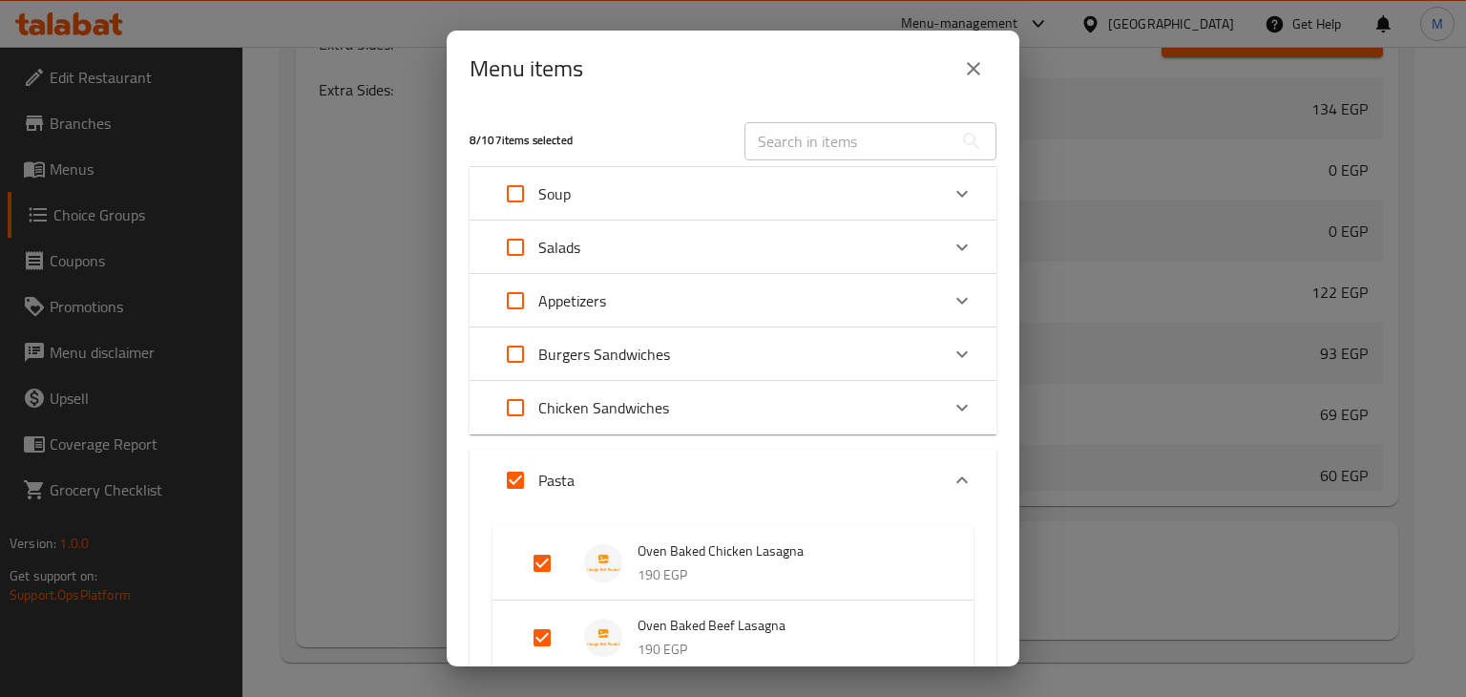
click at [627, 470] on div "Pasta" at bounding box center [715, 480] width 447 height 46
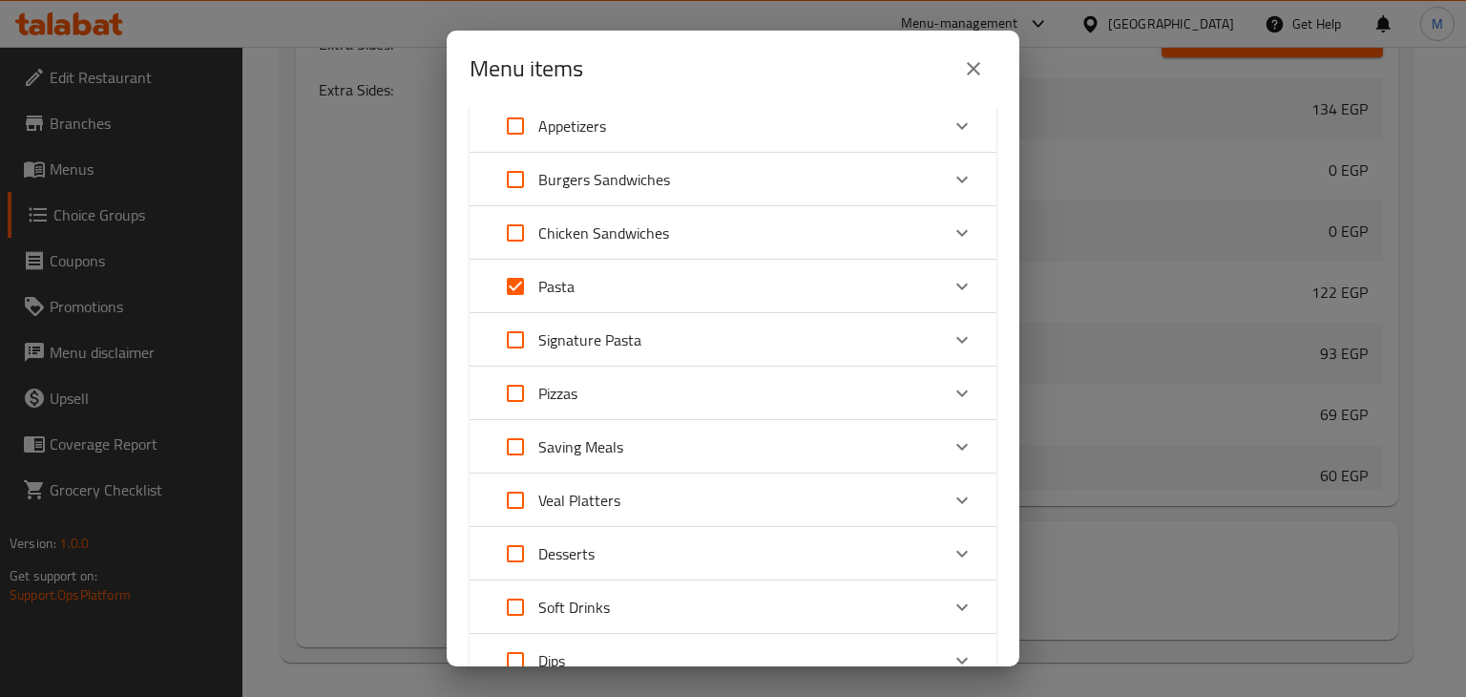
scroll to position [176, 0]
click at [531, 448] on input "Expand" at bounding box center [515, 446] width 46 height 46
checkbox input "true"
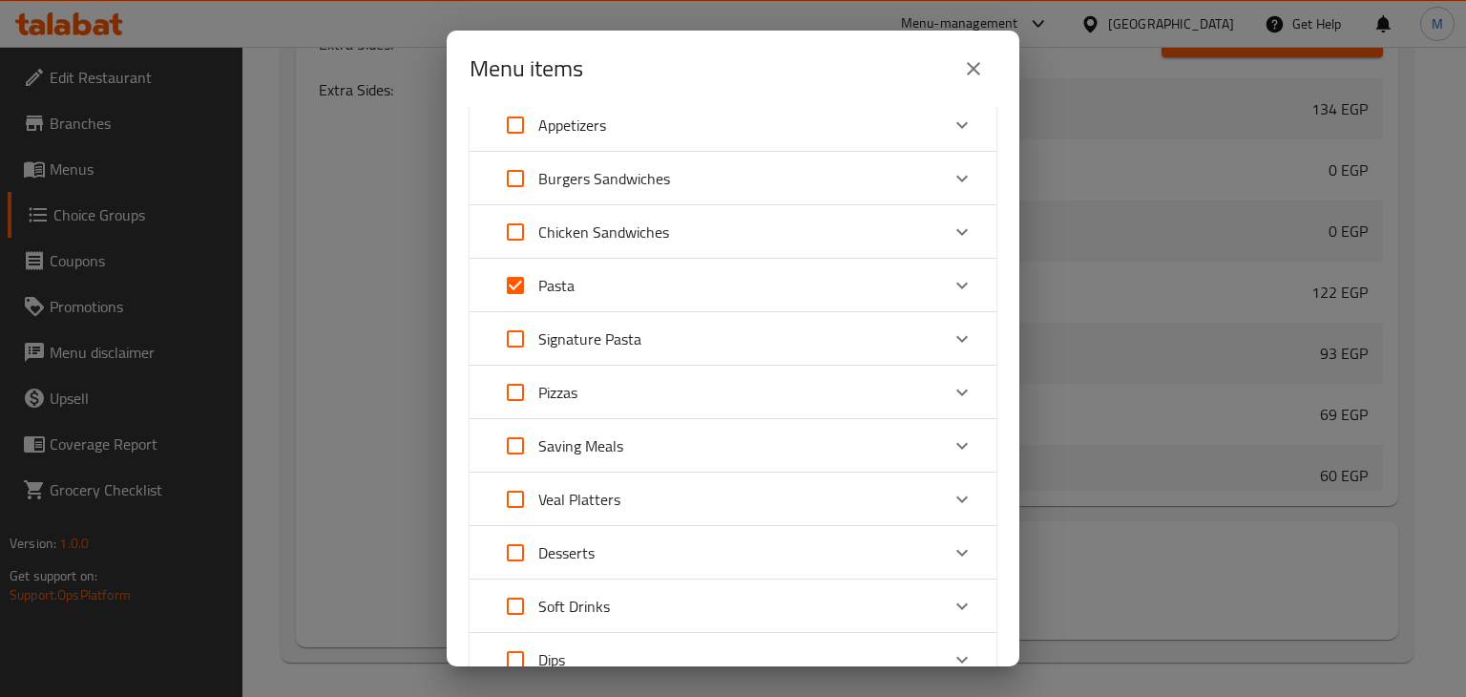
checkbox input "true"
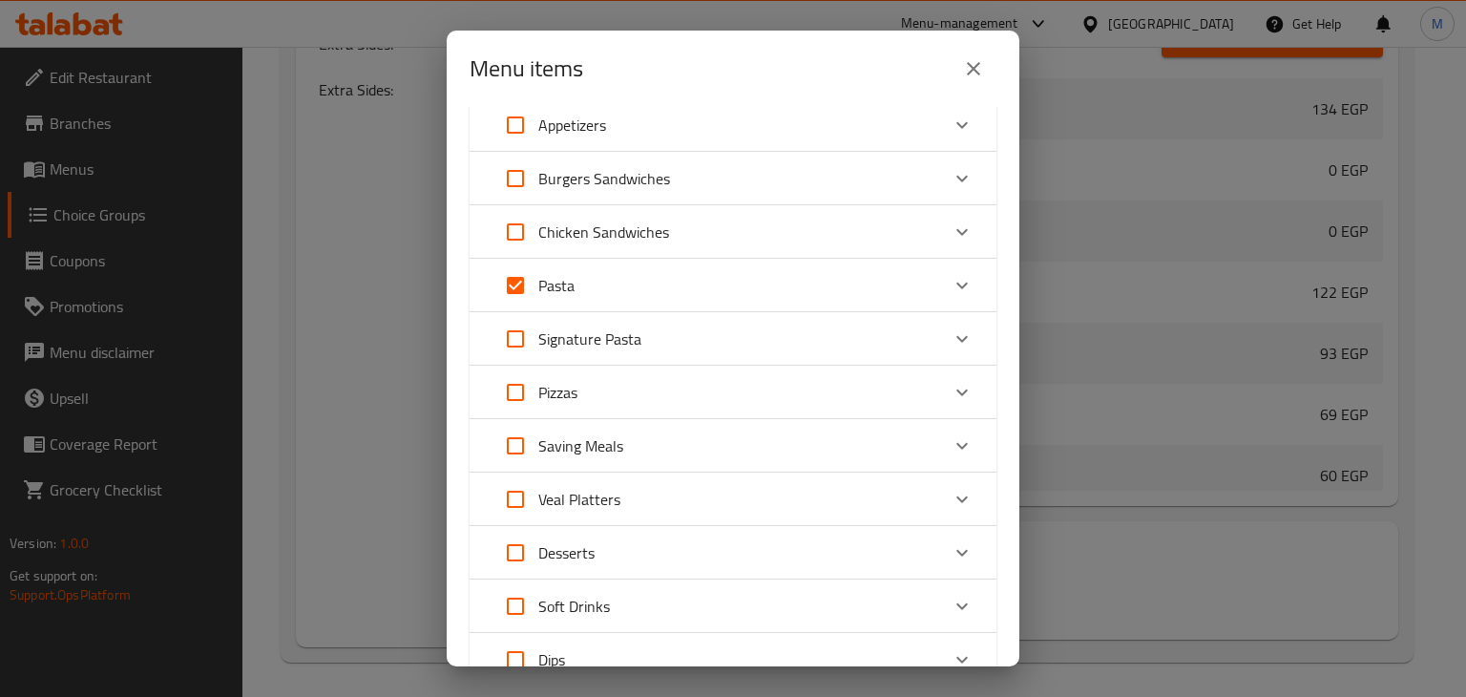
checkbox input "true"
click at [559, 451] on p "Saving Meals" at bounding box center [580, 445] width 85 height 23
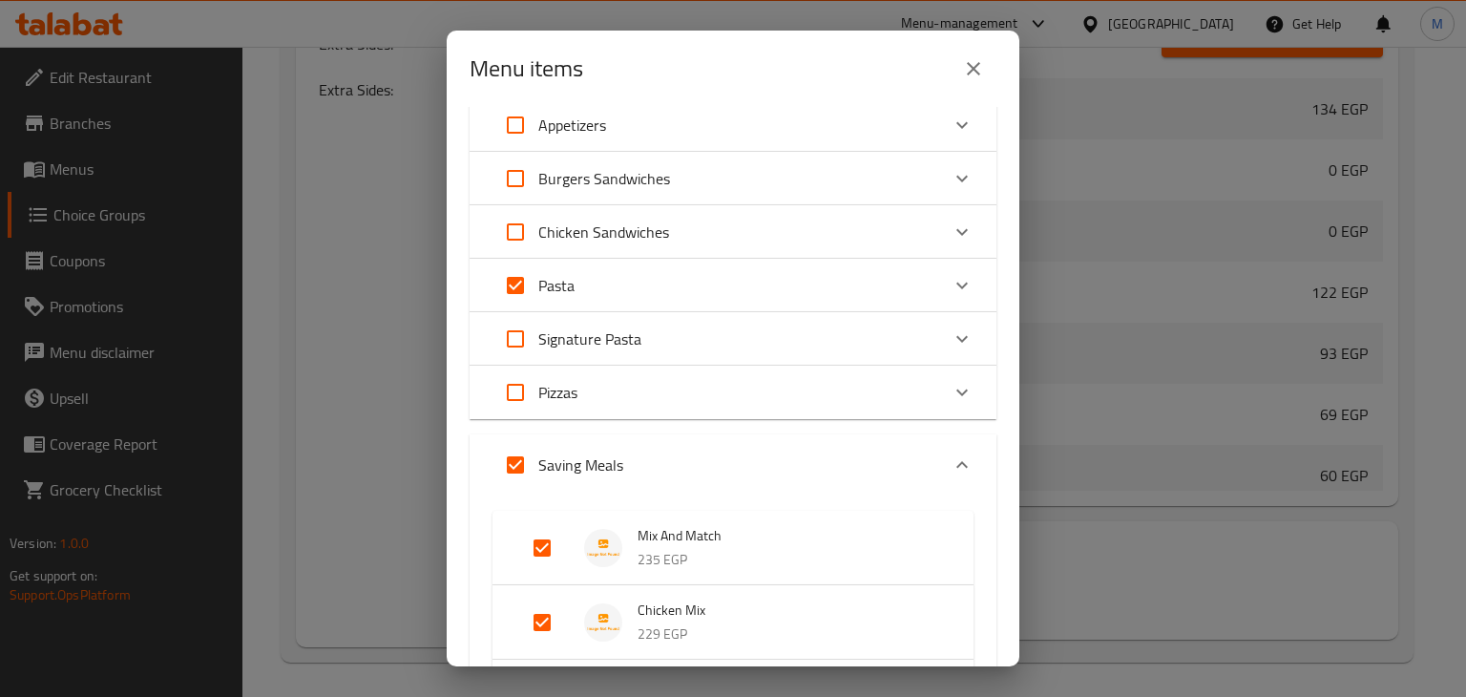
click at [578, 448] on div "Saving Meals" at bounding box center [557, 465] width 131 height 46
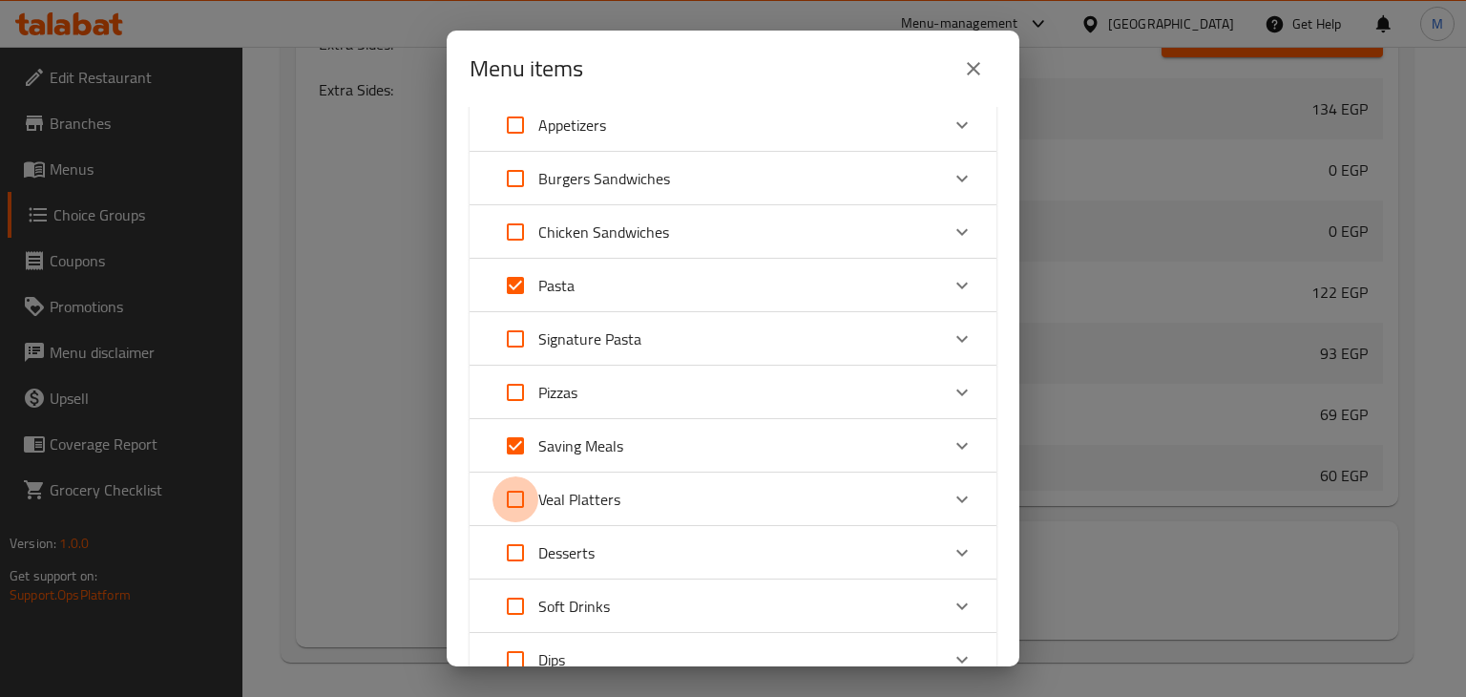
click at [519, 497] on input "Expand" at bounding box center [515, 499] width 46 height 46
checkbox input "true"
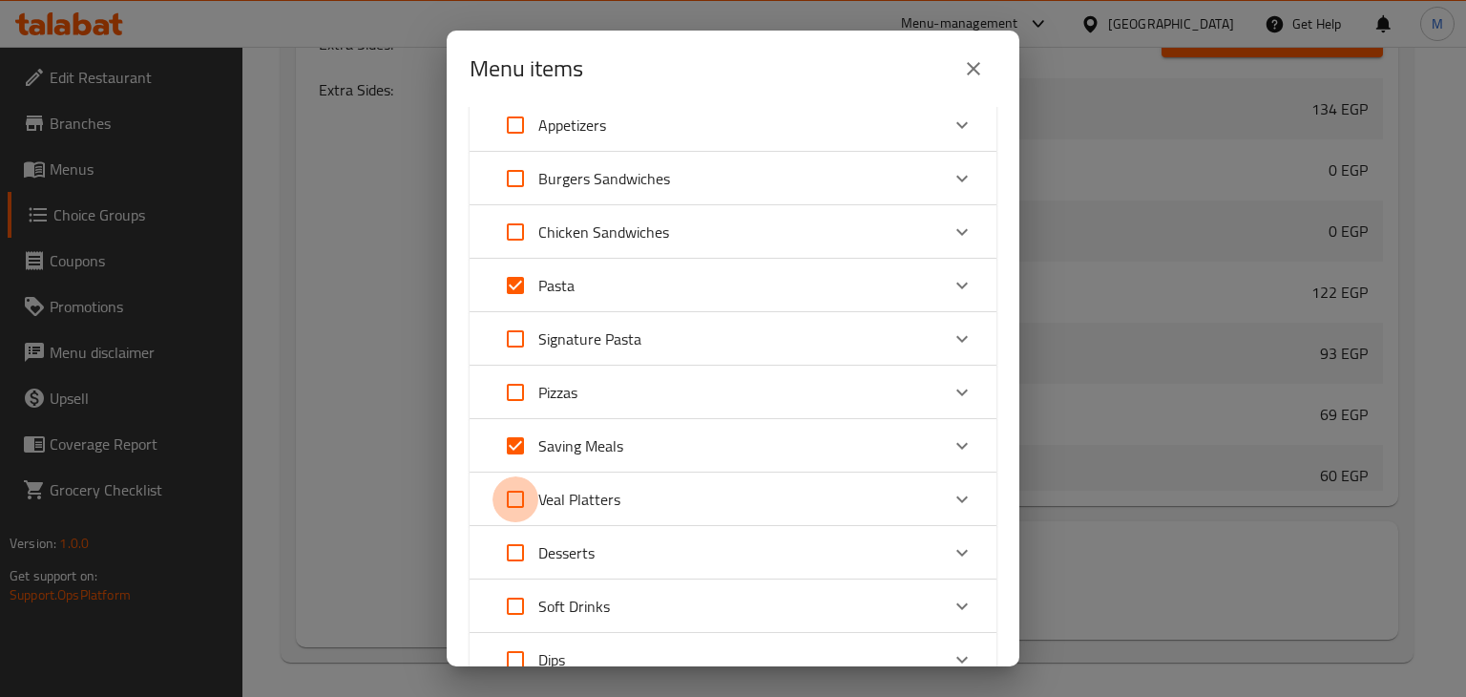
checkbox input "true"
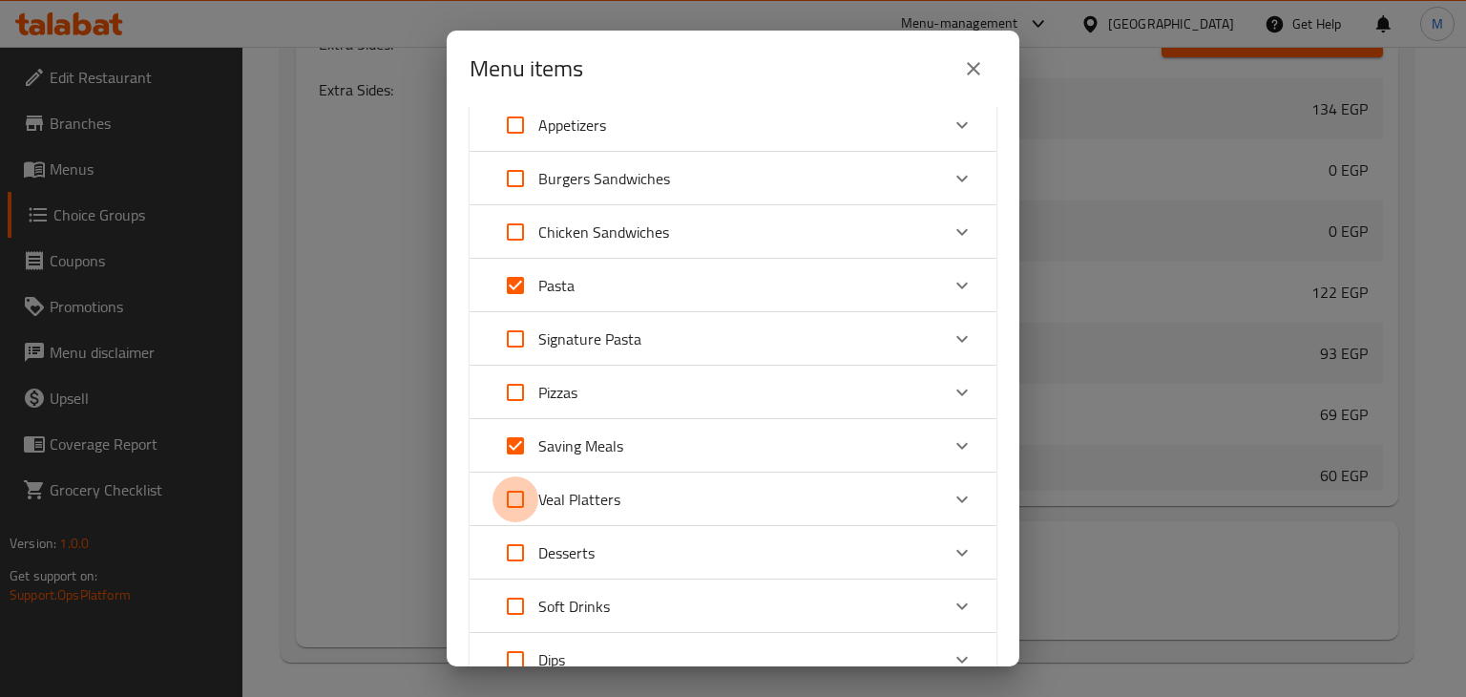
checkbox input "true"
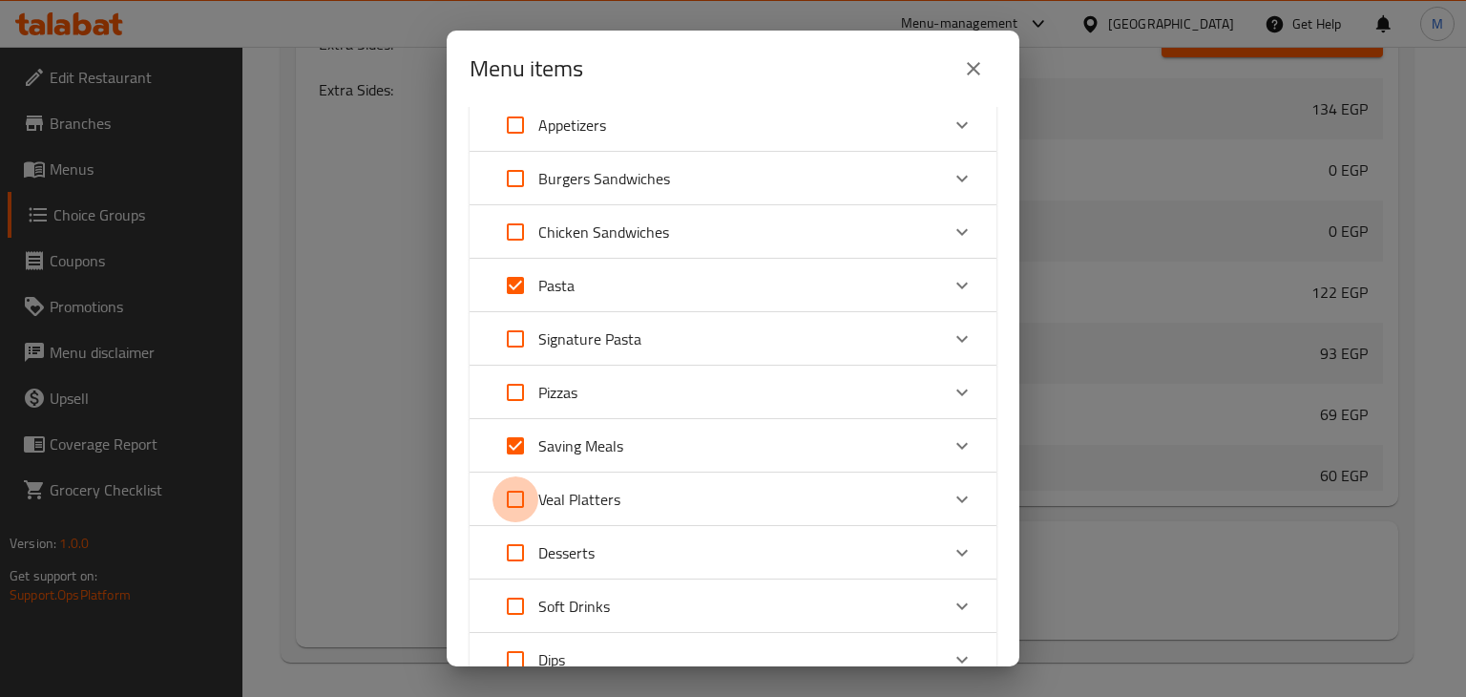
checkbox input "true"
click at [577, 501] on p "Veal Platters" at bounding box center [579, 499] width 82 height 23
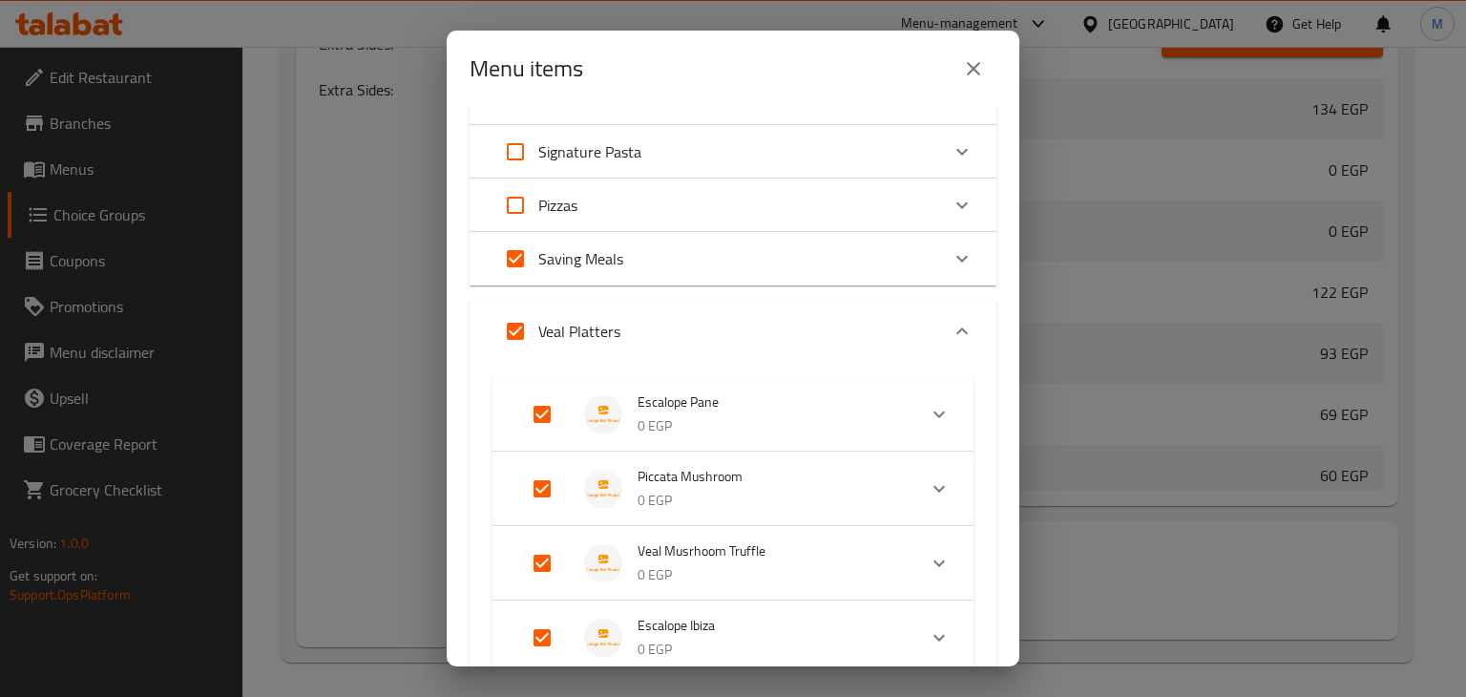
scroll to position [365, 0]
click at [586, 329] on p "Veal Platters" at bounding box center [579, 329] width 82 height 23
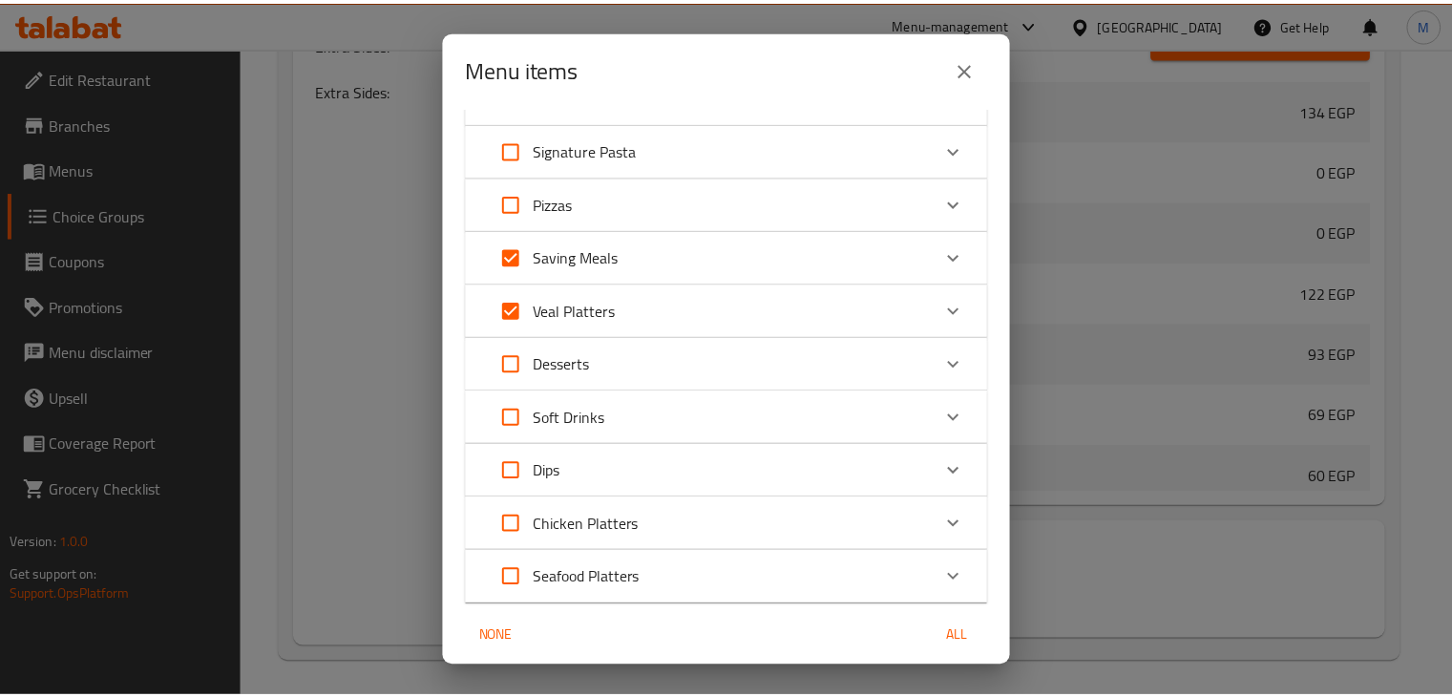
scroll to position [435, 0]
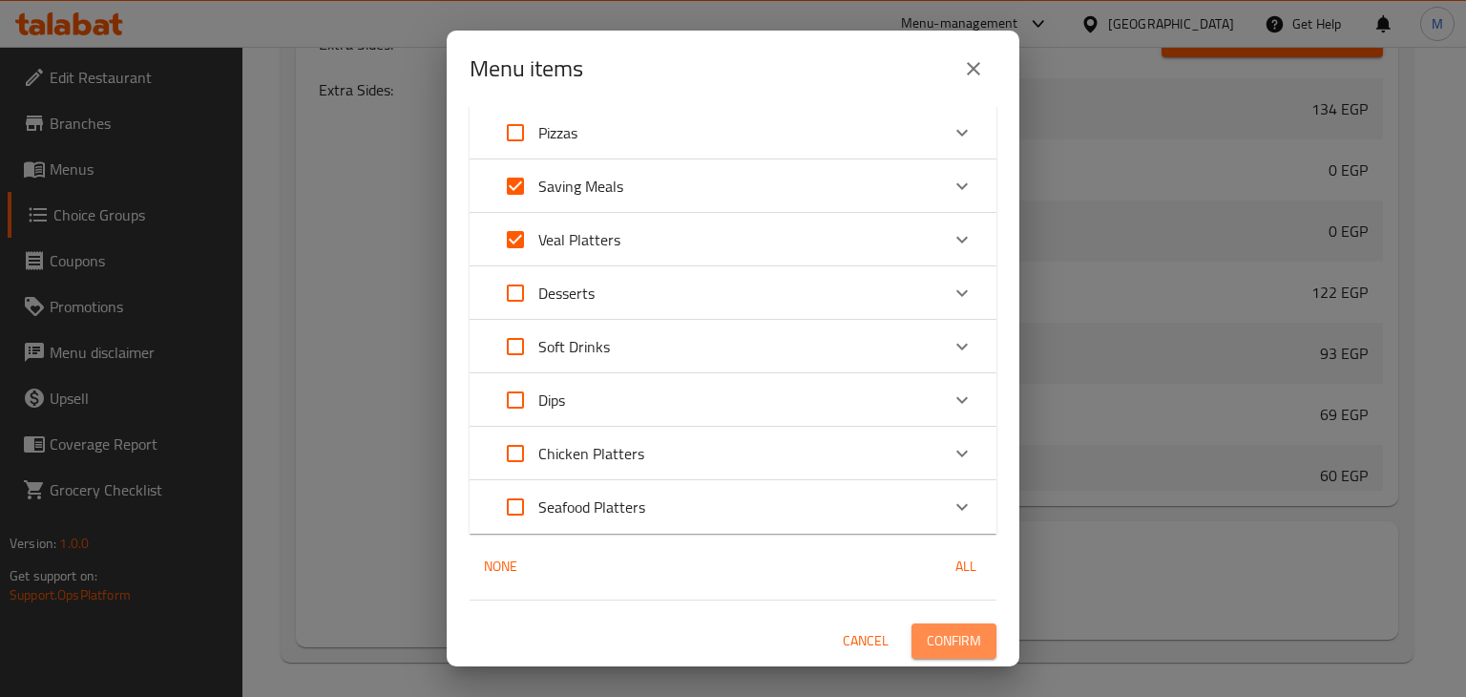
click at [935, 632] on span "Confirm" at bounding box center [954, 641] width 54 height 24
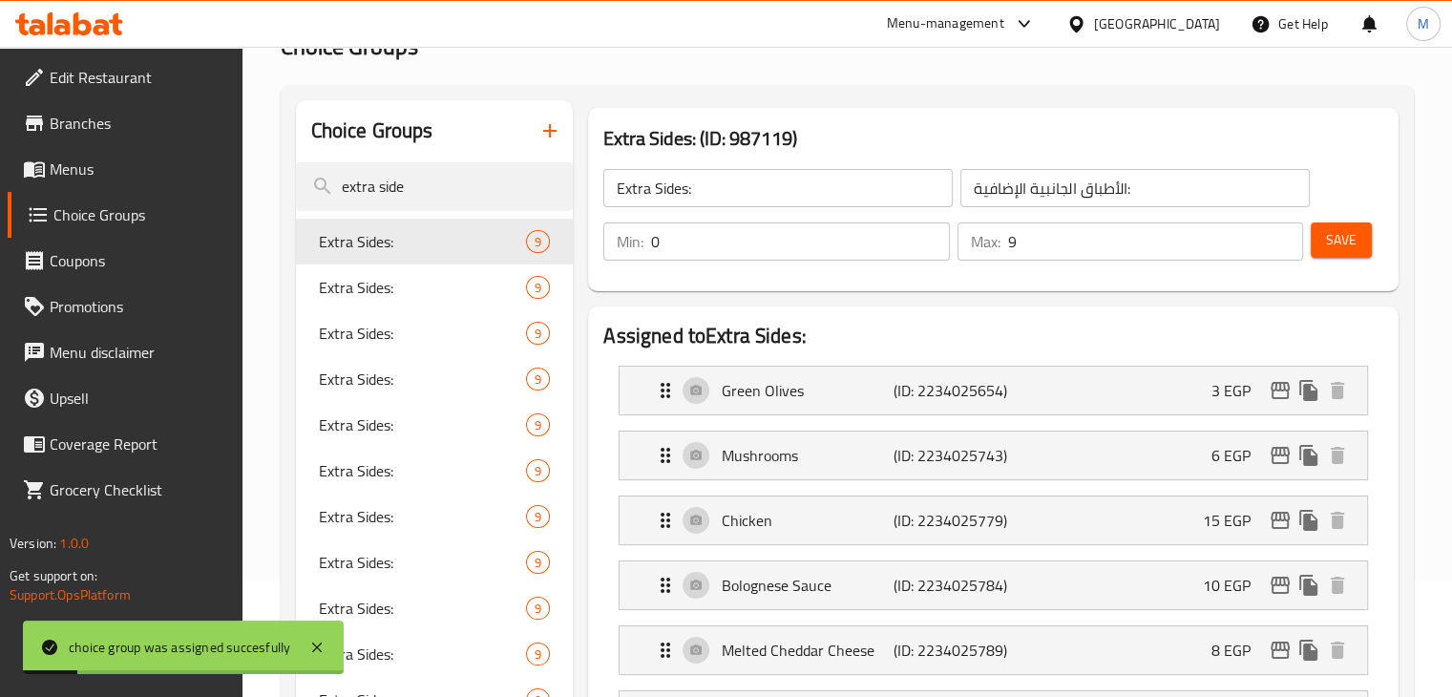
scroll to position [0, 0]
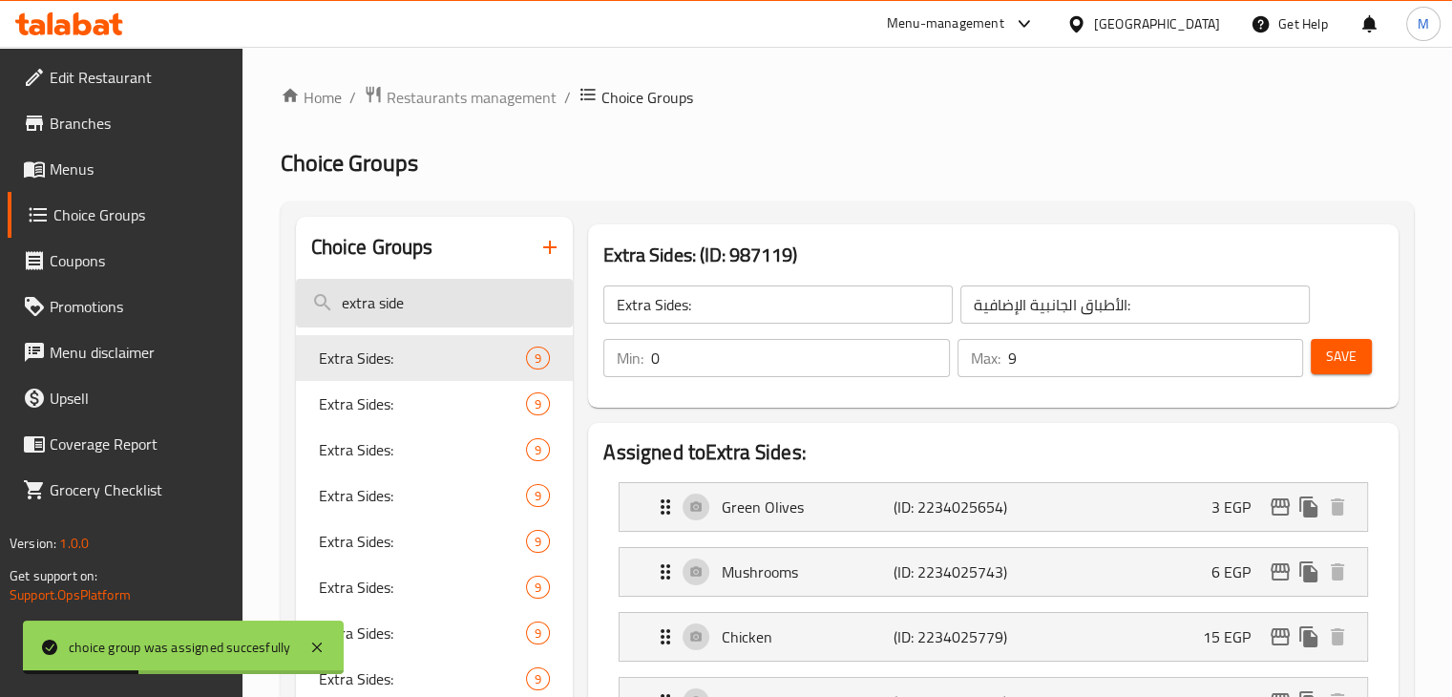
click at [444, 303] on input "extra side" at bounding box center [435, 303] width 278 height 49
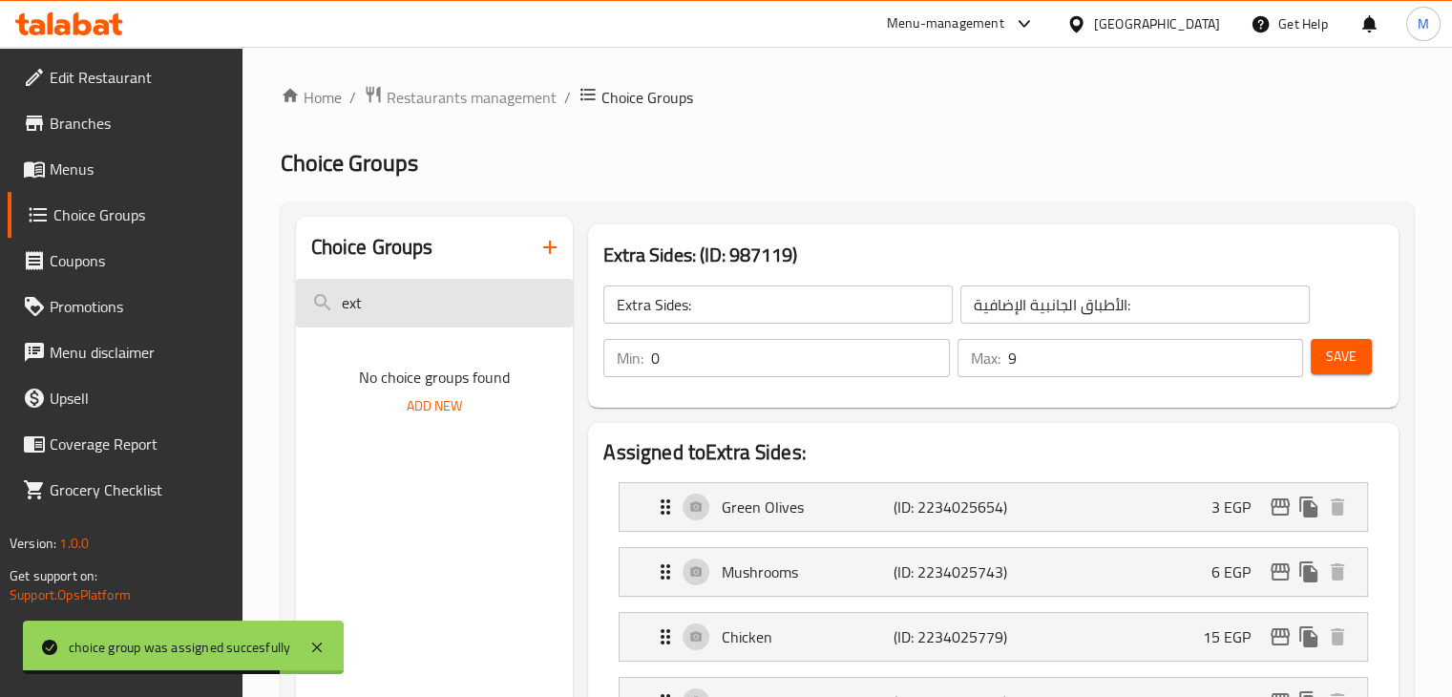
type input "e"
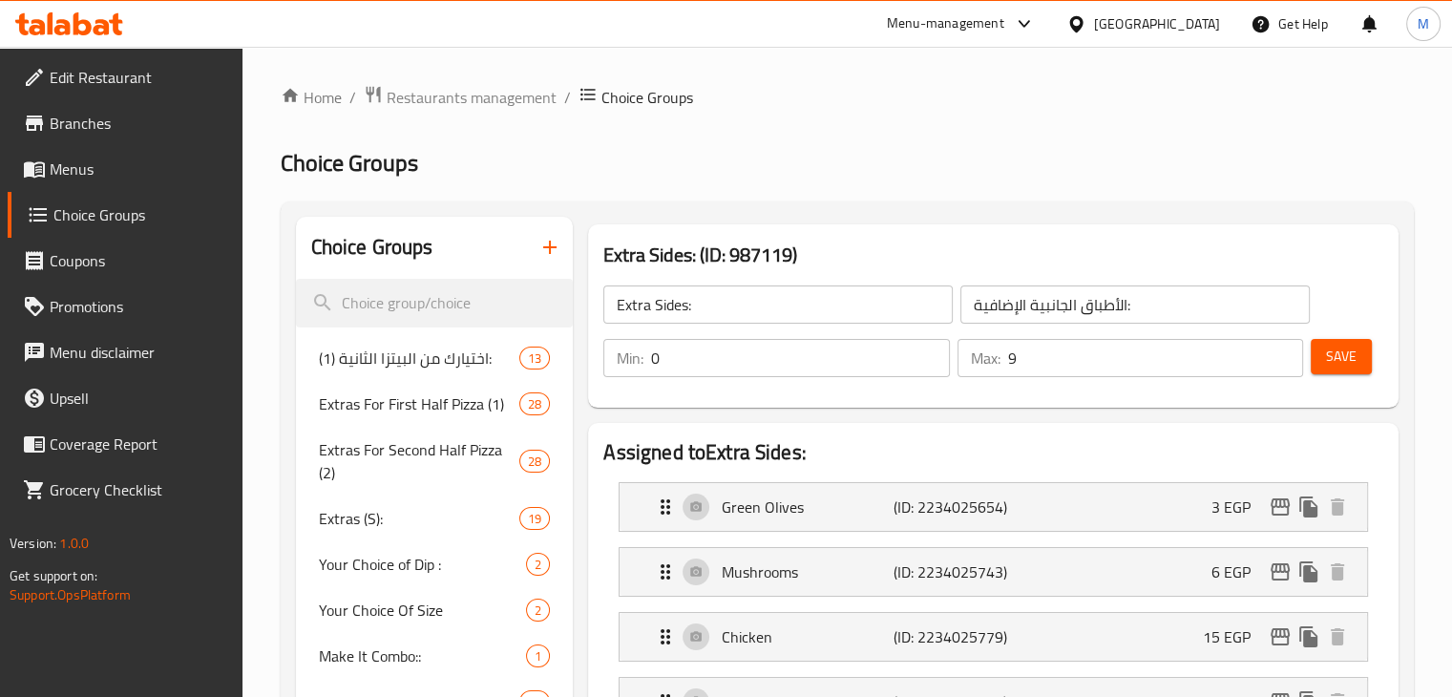
click at [83, 21] on icon at bounding box center [82, 23] width 18 height 23
